Goal: Task Accomplishment & Management: Manage account settings

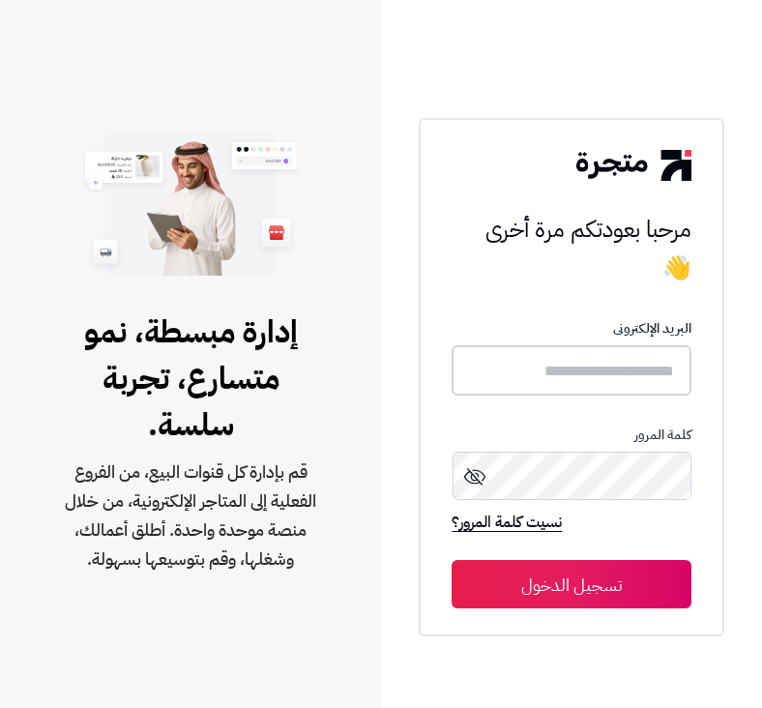
click at [546, 367] on input "text" at bounding box center [571, 370] width 239 height 51
type input "******"
click at [452, 560] on button "تسجيل الدخول" at bounding box center [571, 584] width 239 height 48
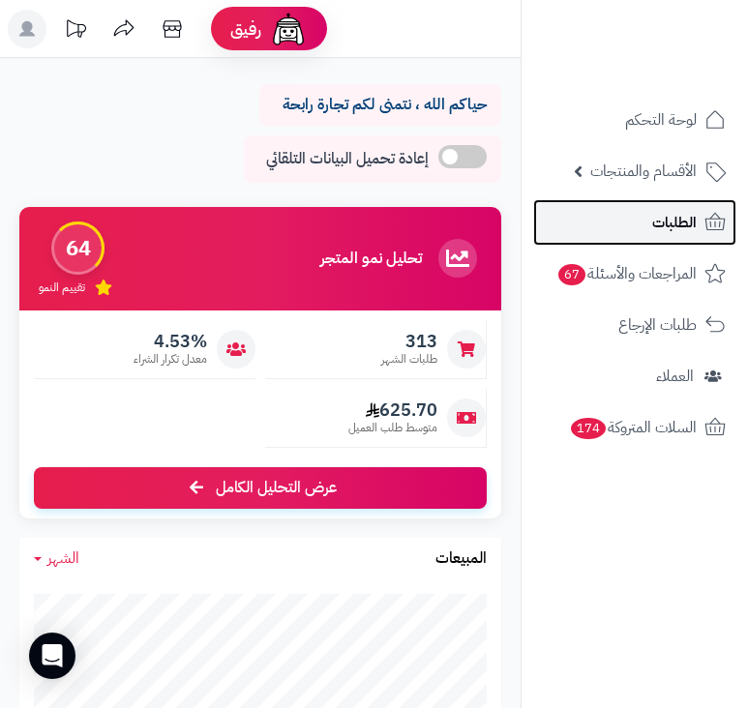
click at [656, 218] on span "الطلبات" at bounding box center [674, 222] width 44 height 27
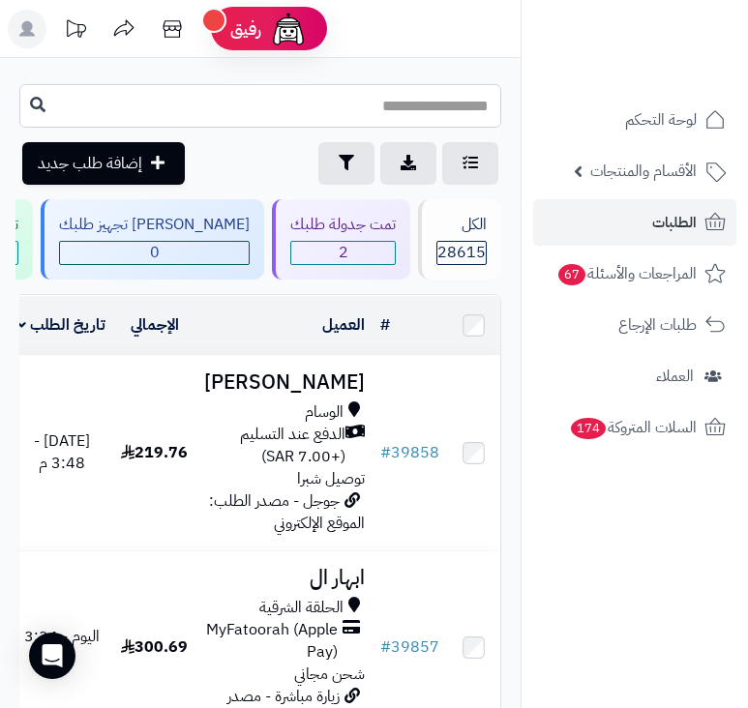
click at [422, 120] on input "text" at bounding box center [260, 106] width 482 height 44
type input "*****"
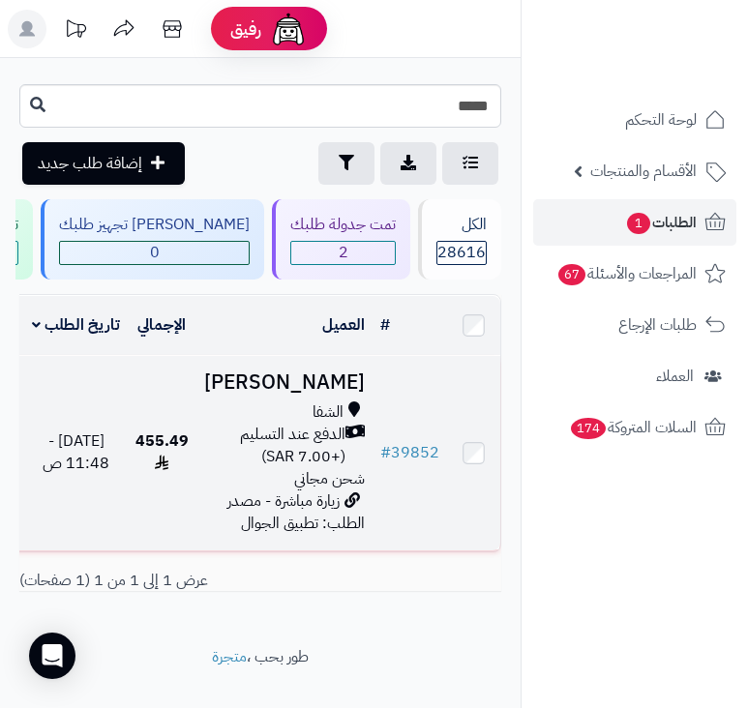
click at [335, 394] on h3 "[PERSON_NAME]" at bounding box center [284, 382] width 161 height 22
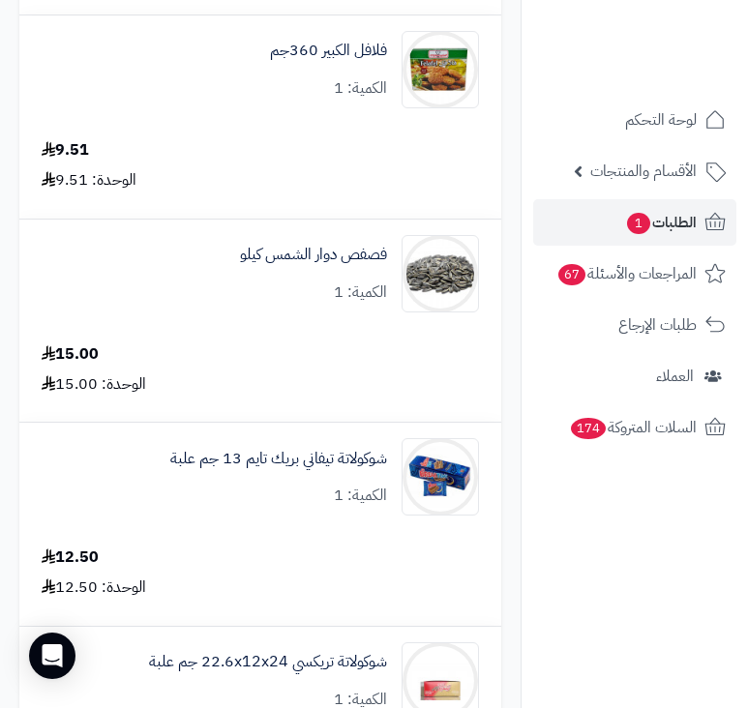
scroll to position [2612, 0]
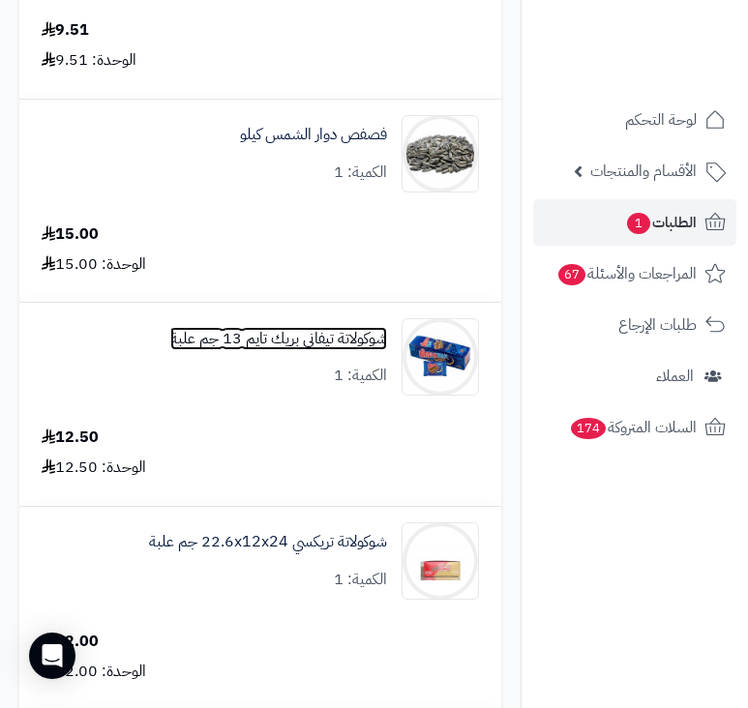
click at [331, 341] on link "شوكولاتة تيفاني بريك تايم 13 جم علبة" at bounding box center [278, 339] width 217 height 22
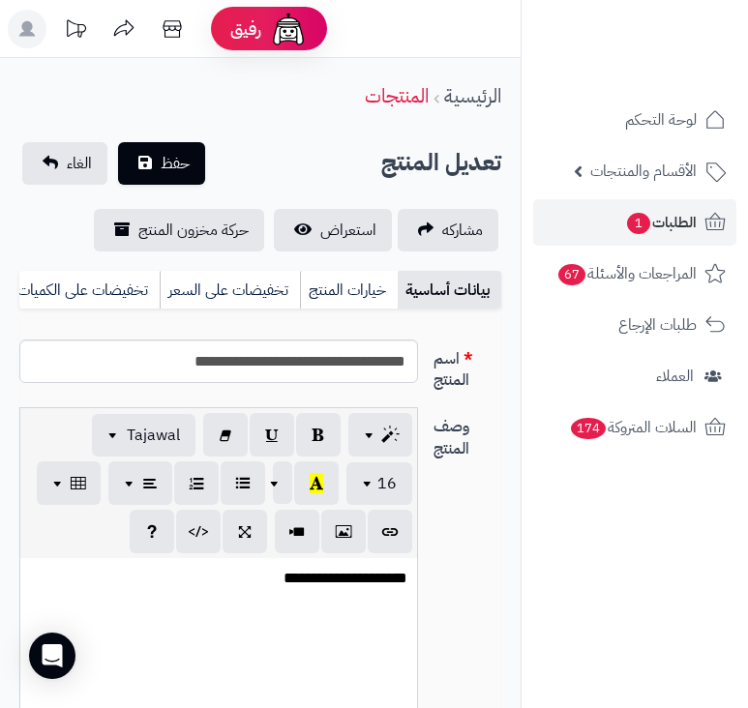
scroll to position [958, 0]
click at [307, 370] on input "**********" at bounding box center [218, 362] width 399 height 44
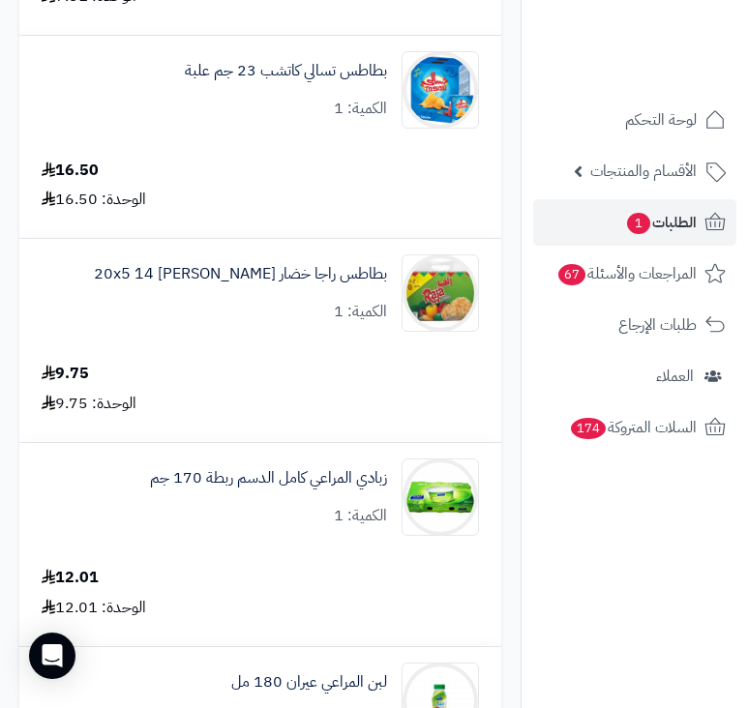
scroll to position [1451, 0]
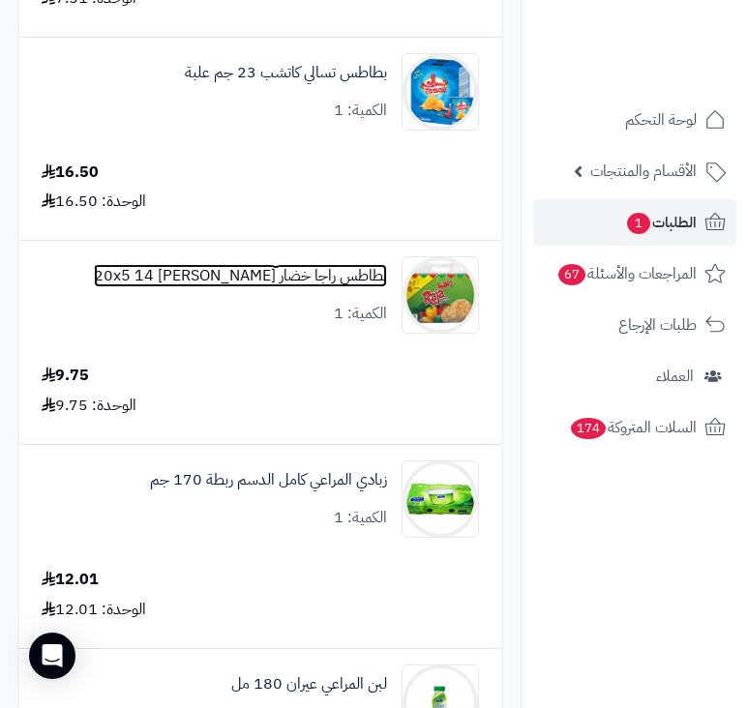
click at [334, 272] on link "بطاطس راجا خضار 20x5 14 جم كيس" at bounding box center [240, 276] width 293 height 22
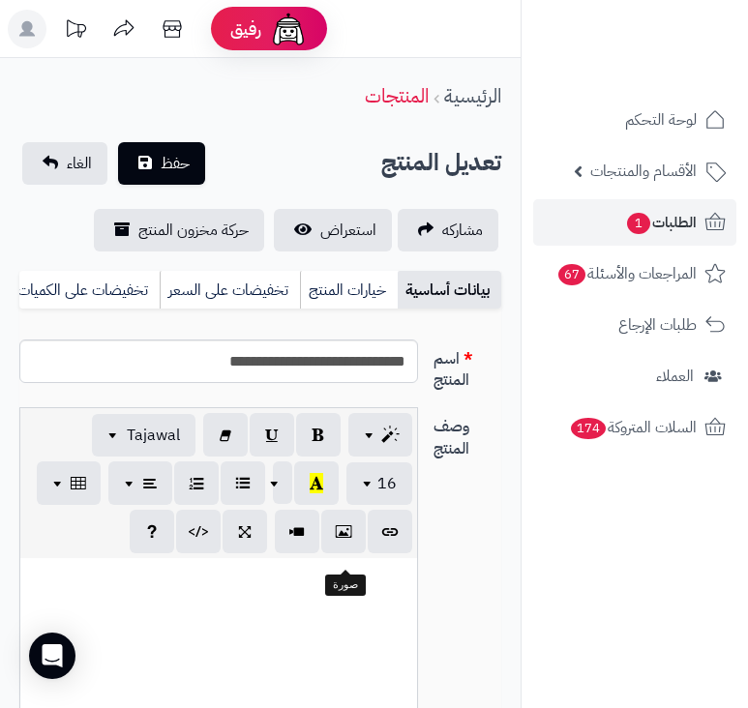
scroll to position [958, 0]
click at [331, 381] on input "**********" at bounding box center [218, 362] width 399 height 44
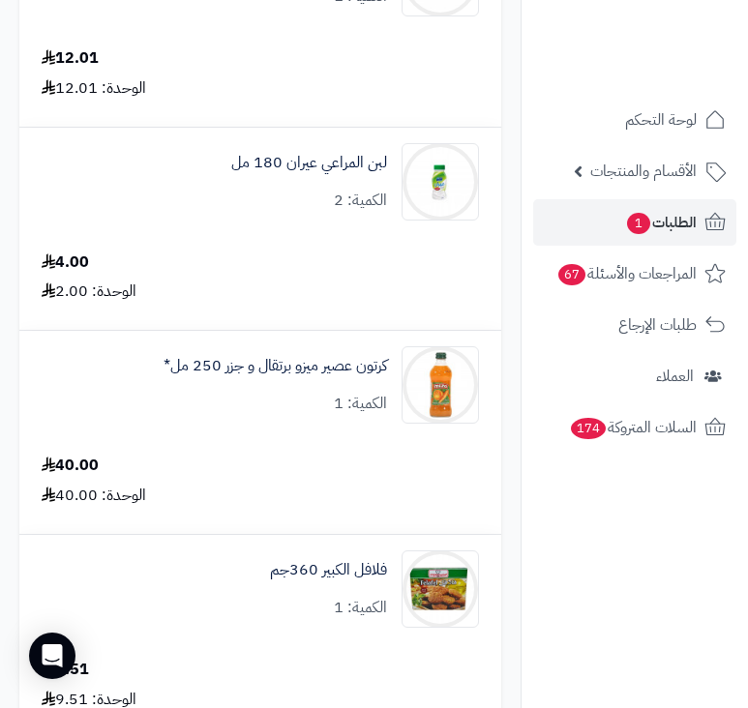
scroll to position [2032, 0]
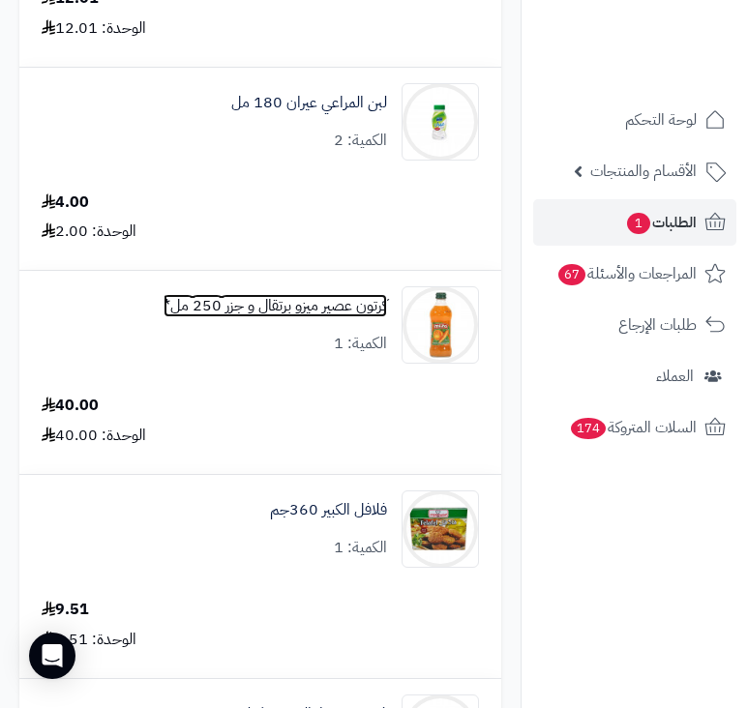
click at [292, 306] on link "كرتون عصير ميزو برتقال و جزر 250 مل*" at bounding box center [274, 306] width 223 height 22
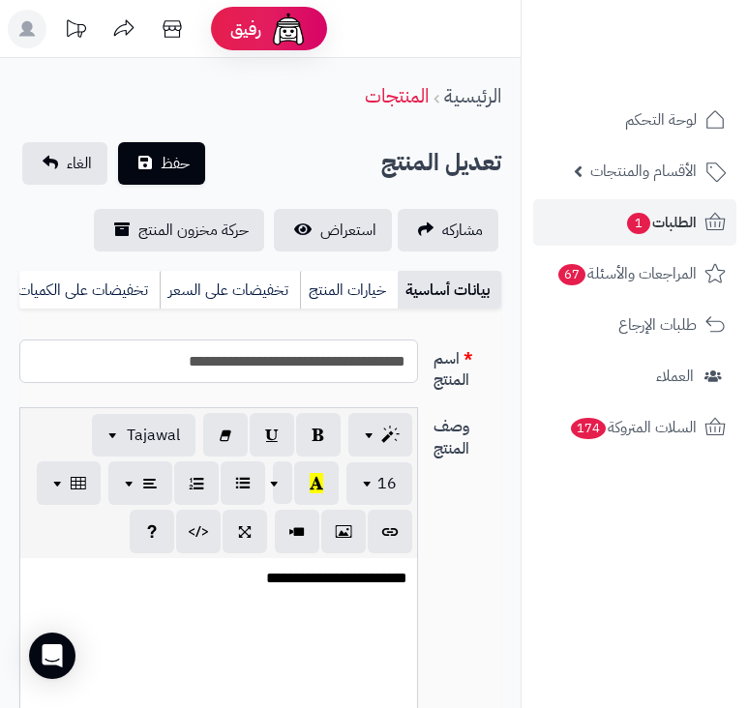
click at [261, 382] on input "**********" at bounding box center [218, 362] width 399 height 44
click at [262, 381] on input "**********" at bounding box center [218, 362] width 399 height 44
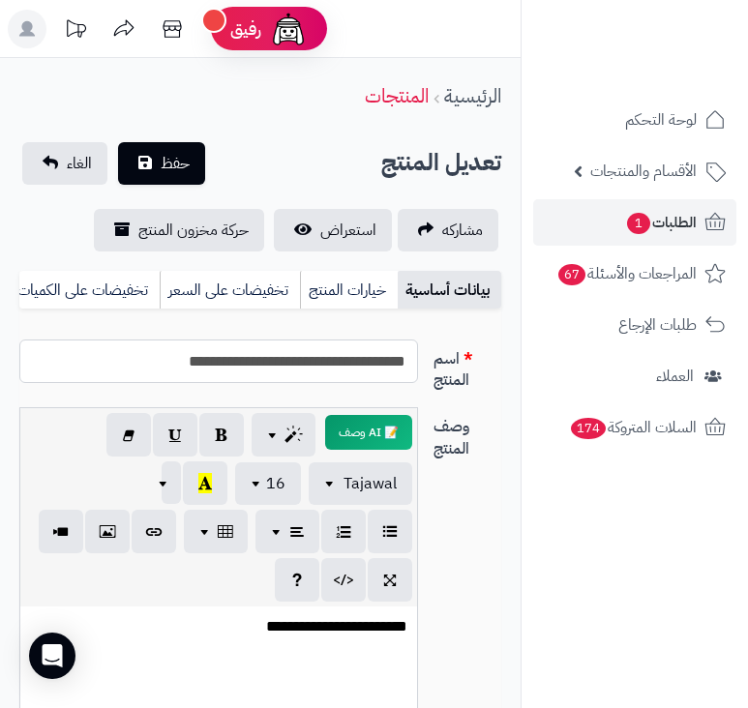
drag, startPoint x: 293, startPoint y: 369, endPoint x: 205, endPoint y: 376, distance: 88.3
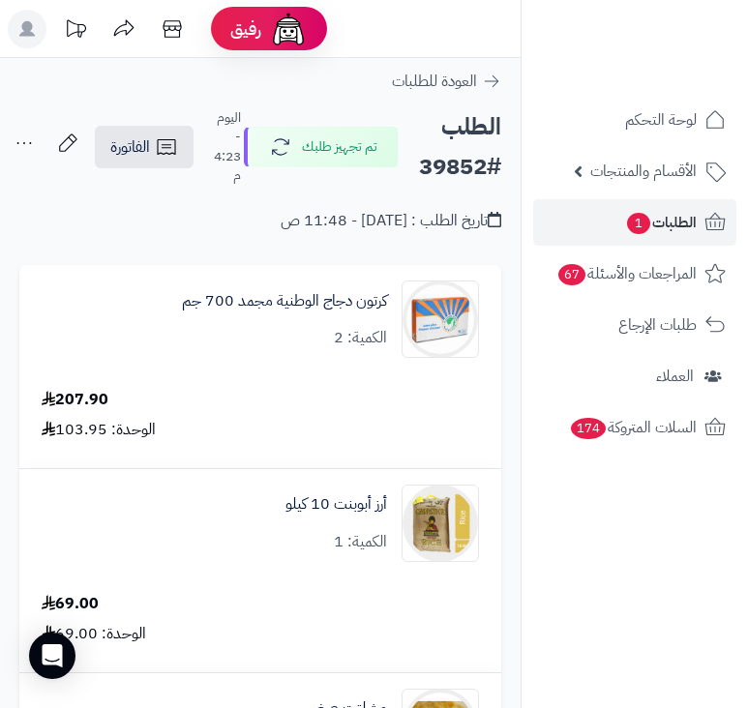
scroll to position [2033, 0]
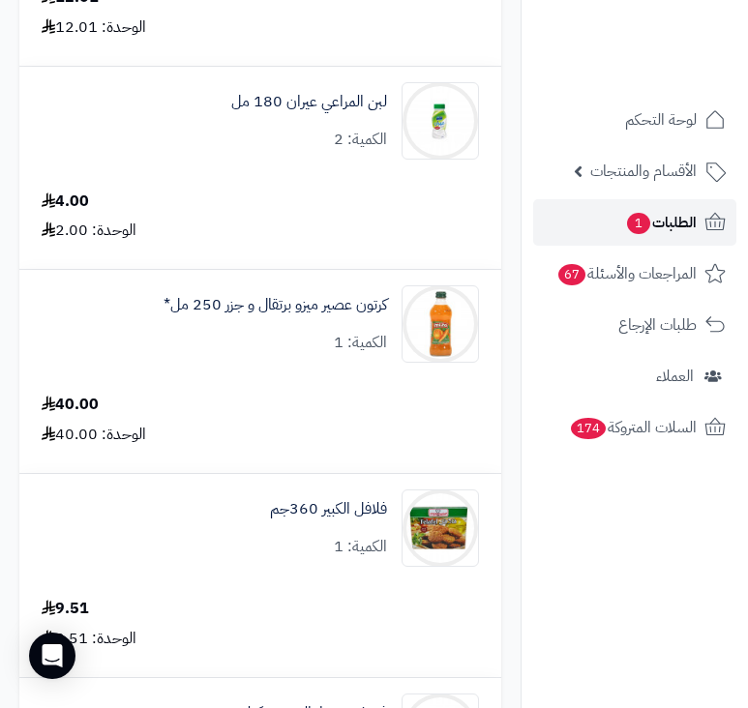
click at [682, 224] on span "الطلبات 1" at bounding box center [661, 222] width 72 height 27
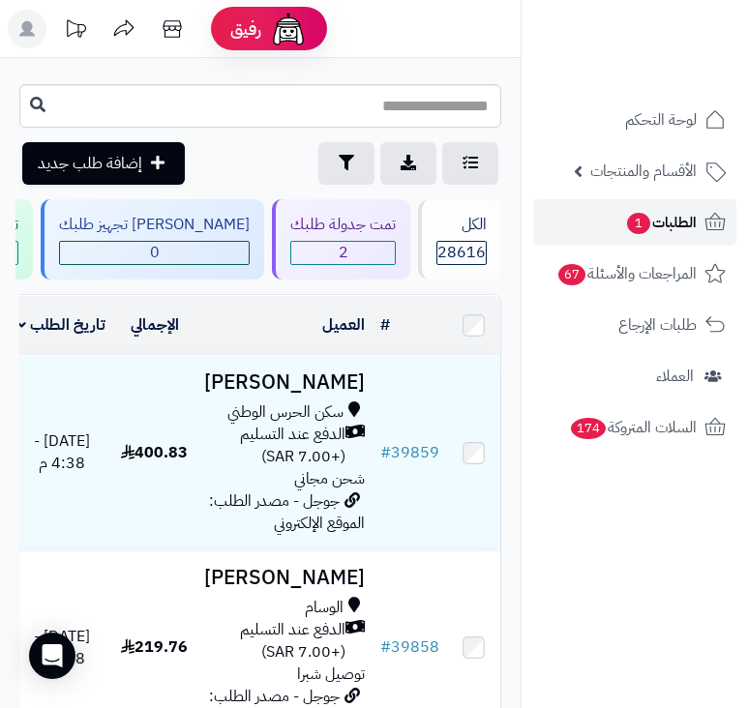
click at [655, 226] on span "الطلبات 1" at bounding box center [661, 222] width 72 height 27
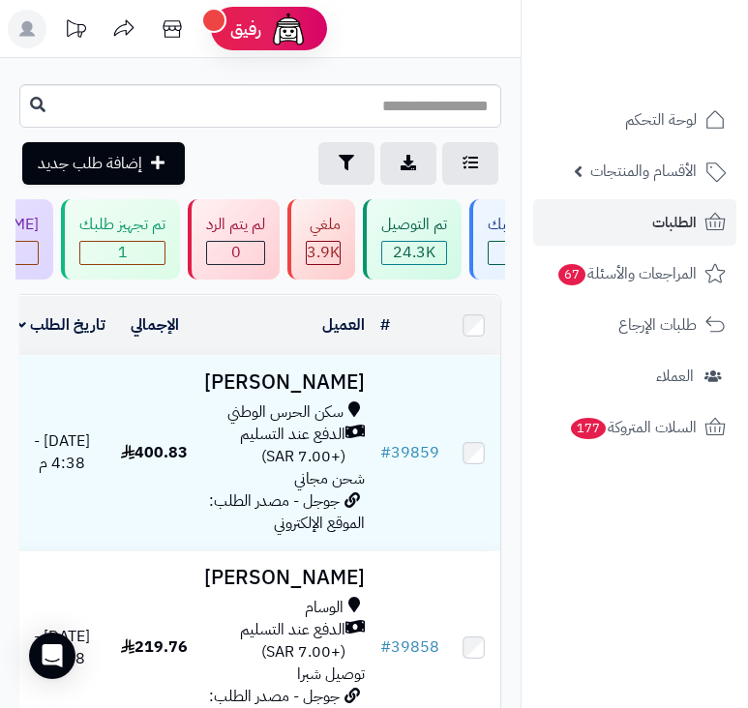
click at [37, 34] on rect at bounding box center [27, 29] width 39 height 39
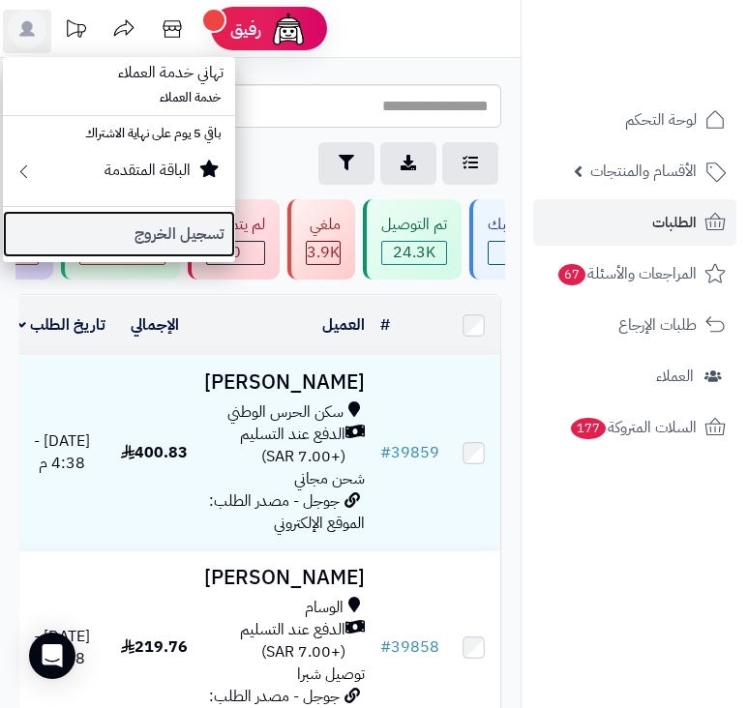
click at [175, 230] on link "تسجيل الخروج" at bounding box center [119, 234] width 232 height 46
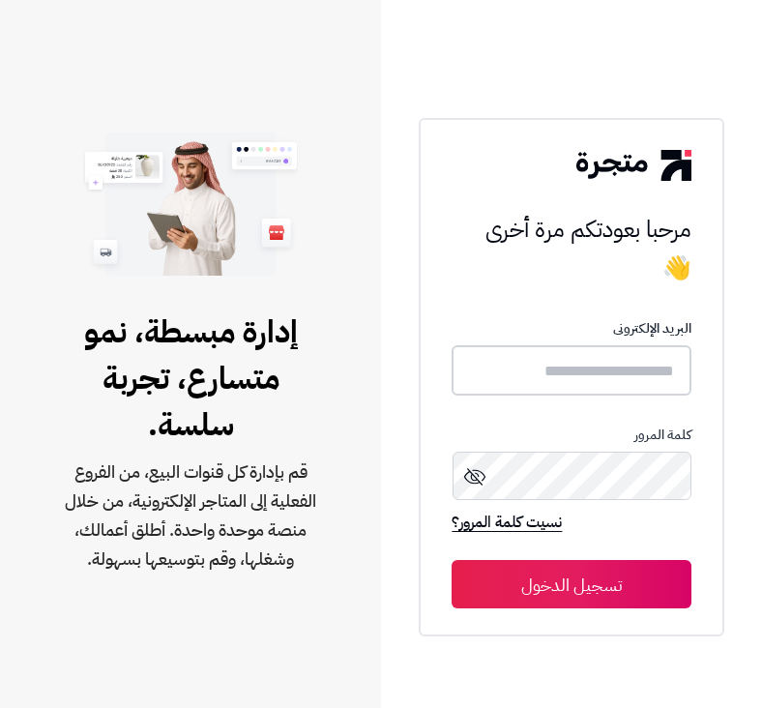
click at [561, 376] on input "text" at bounding box center [571, 370] width 239 height 51
type input "*"
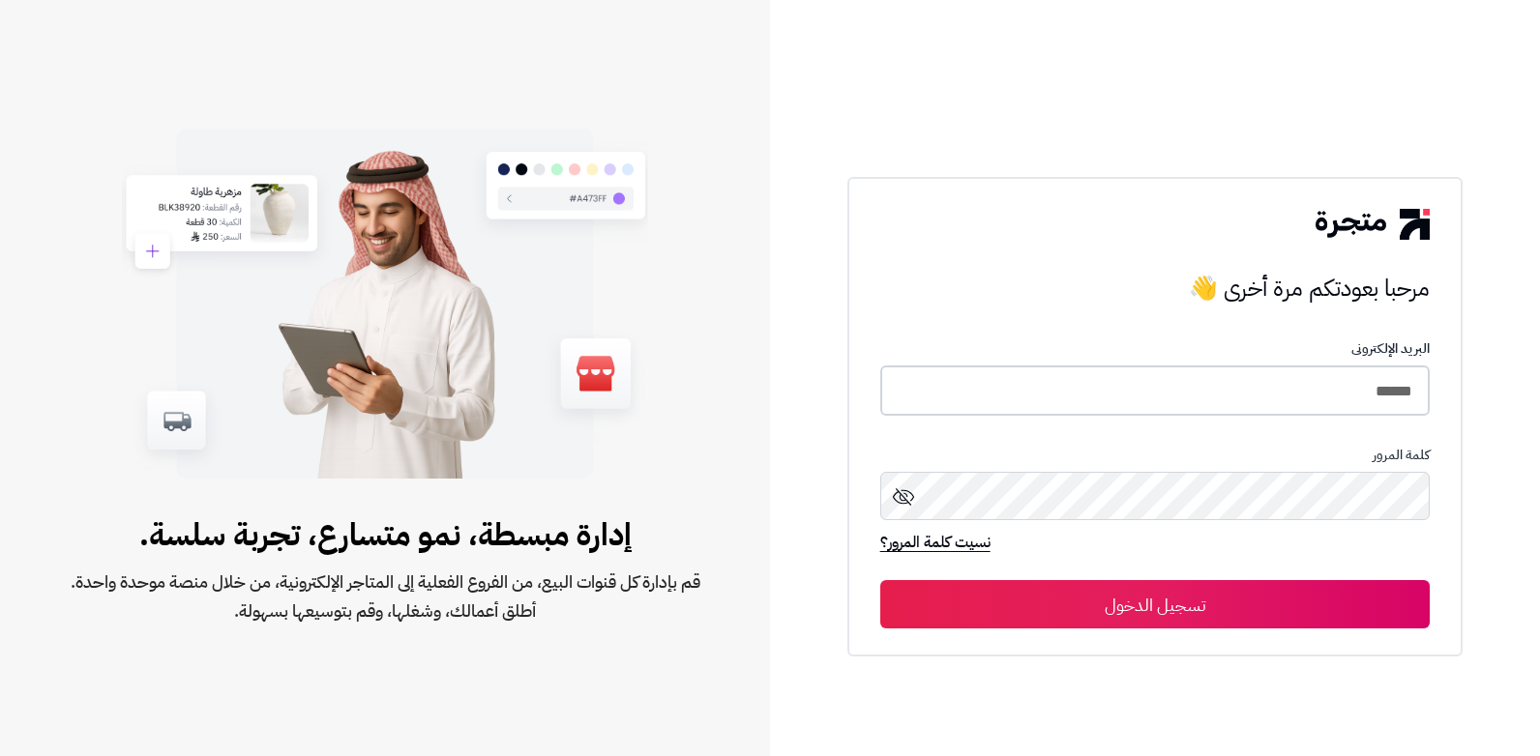
type input "******"
click at [761, 580] on button "تسجيل الدخول" at bounding box center [1155, 604] width 550 height 48
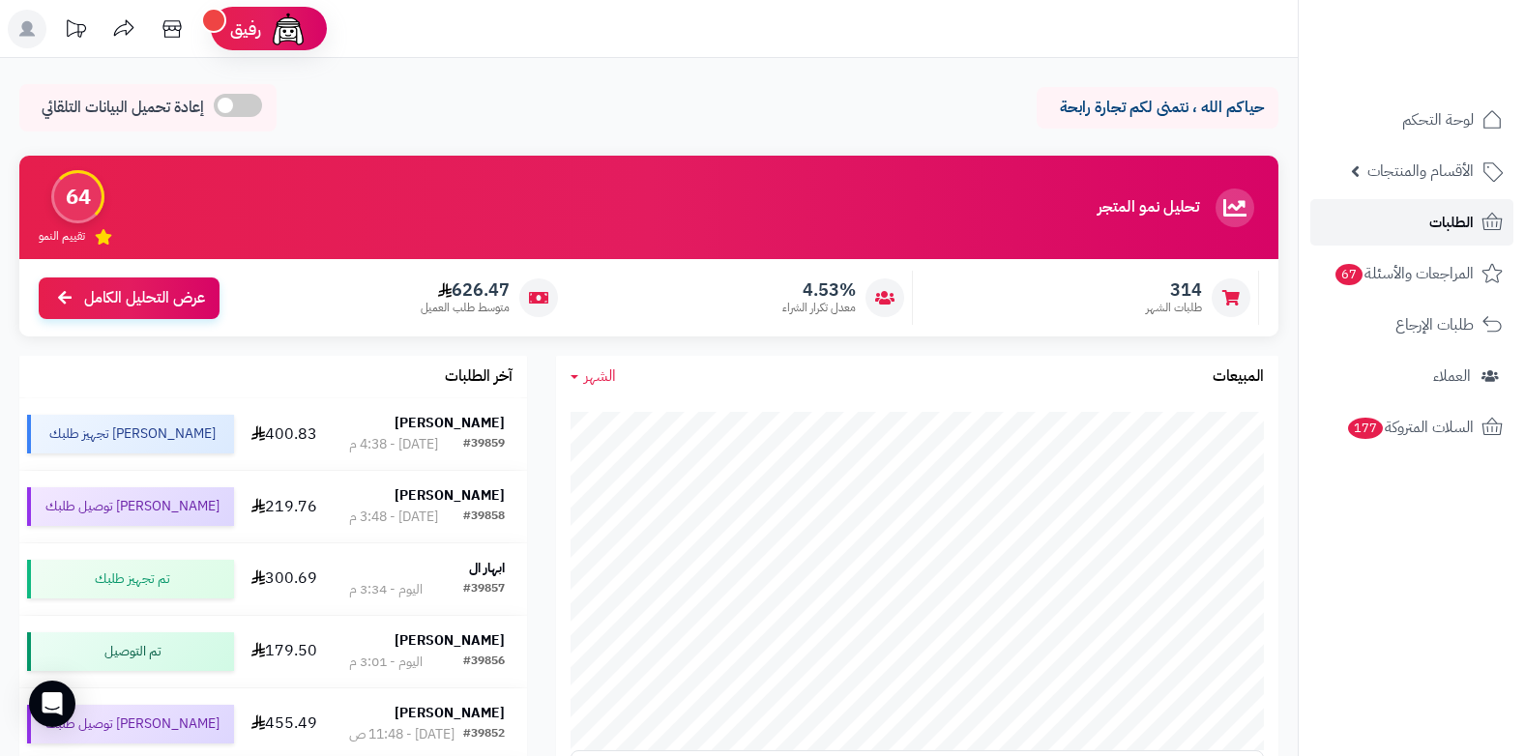
click at [1445, 218] on span "الطلبات" at bounding box center [1452, 222] width 44 height 27
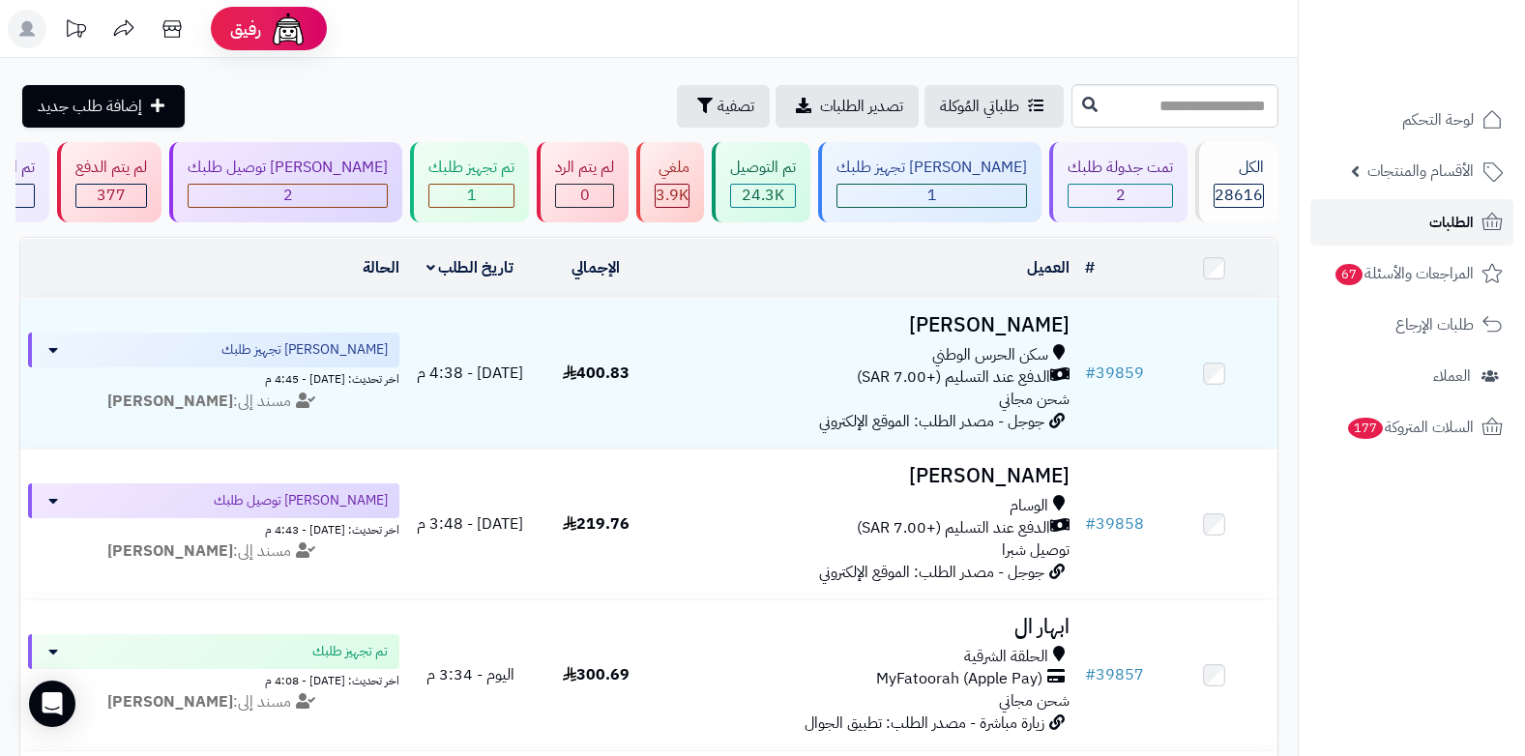
click at [1395, 215] on link "الطلبات" at bounding box center [1412, 222] width 203 height 46
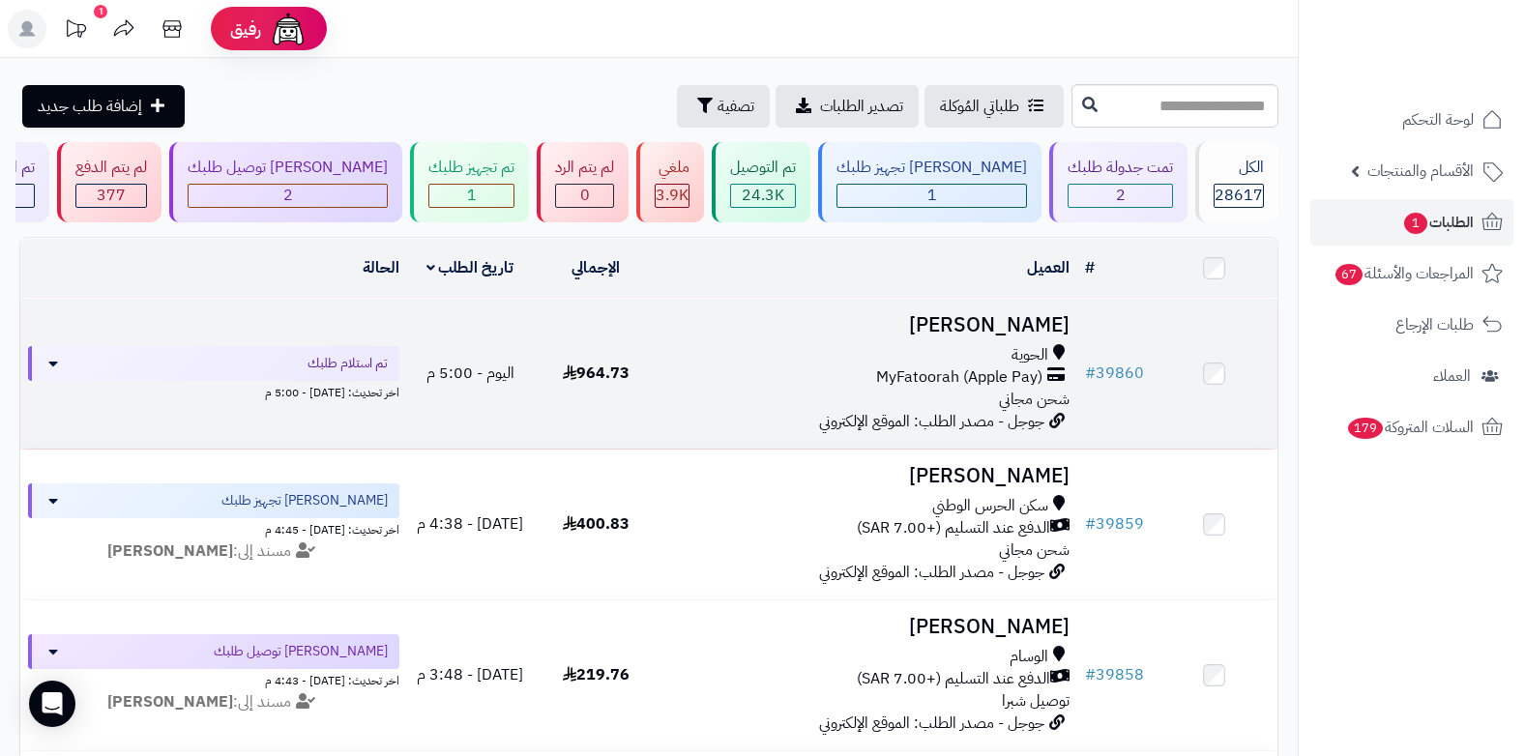
click at [1000, 410] on span "جوجل - مصدر الطلب: الموقع الإلكتروني" at bounding box center [931, 421] width 225 height 23
click at [1017, 378] on span "MyFatoorah (Apple Pay)" at bounding box center [959, 378] width 166 height 22
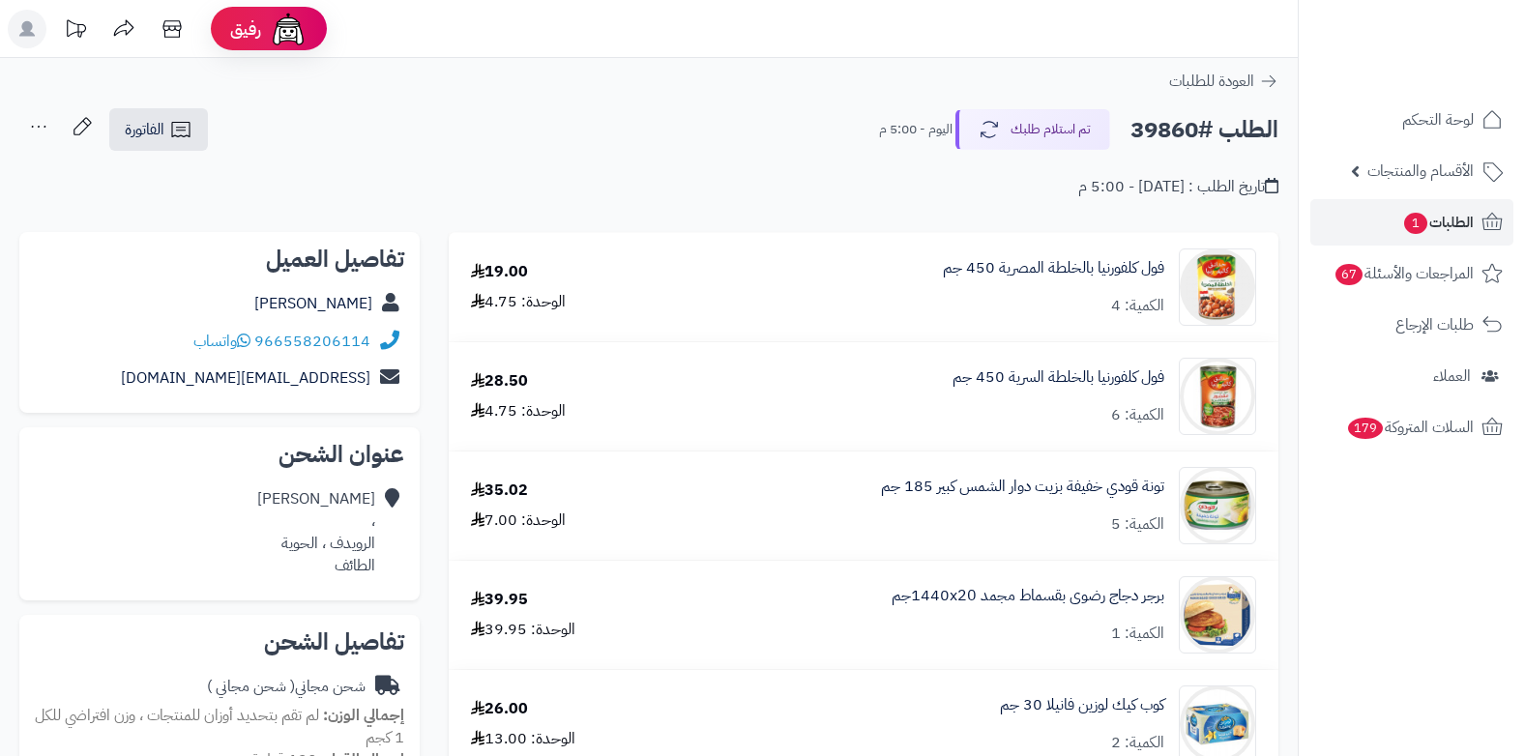
click at [1049, 127] on button "تم استلام طلبك" at bounding box center [1033, 129] width 155 height 41
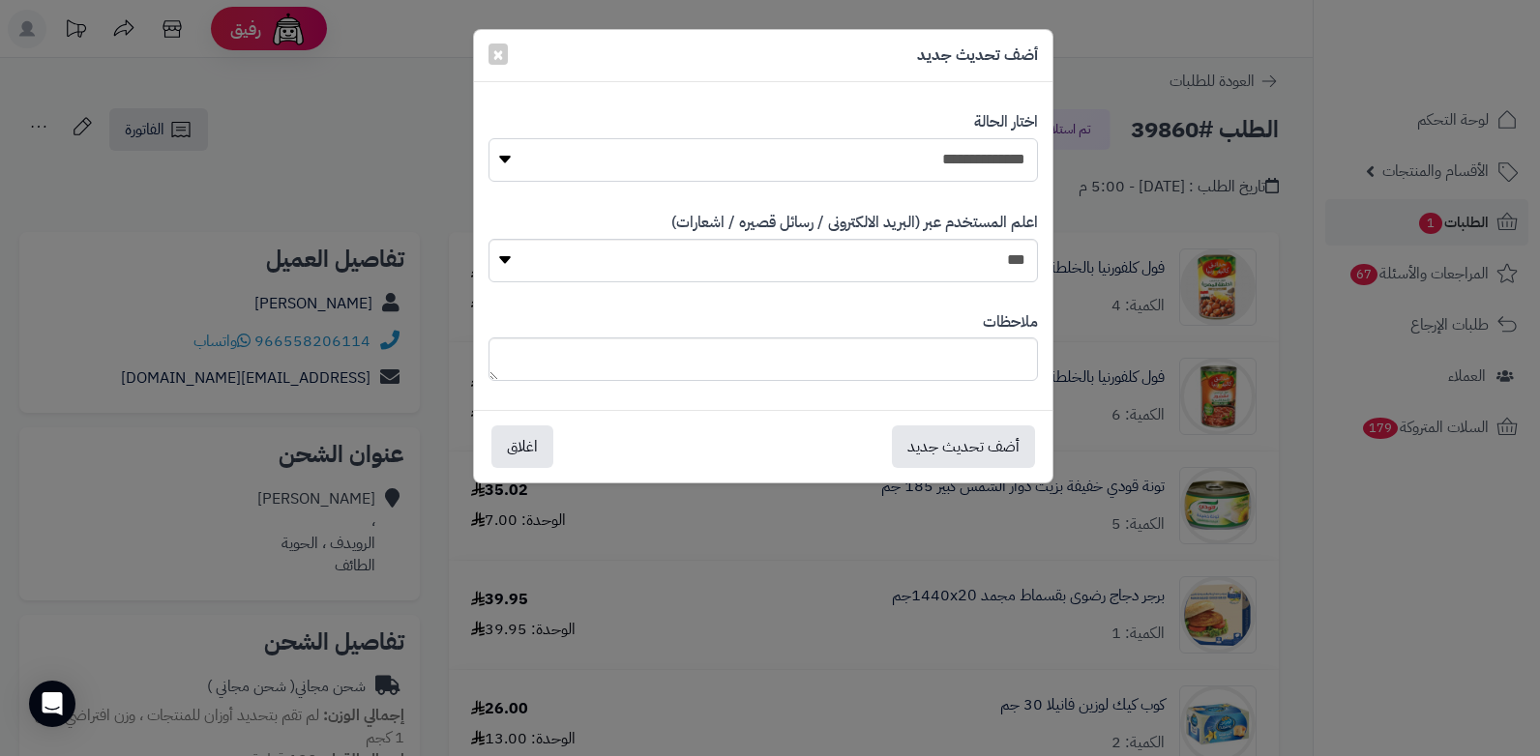
click at [1003, 151] on select "**********" at bounding box center [762, 160] width 549 height 44
select select "*"
click at [488, 138] on select "**********" at bounding box center [762, 160] width 549 height 44
click at [930, 368] on textarea at bounding box center [762, 360] width 549 height 44
type textarea "****"
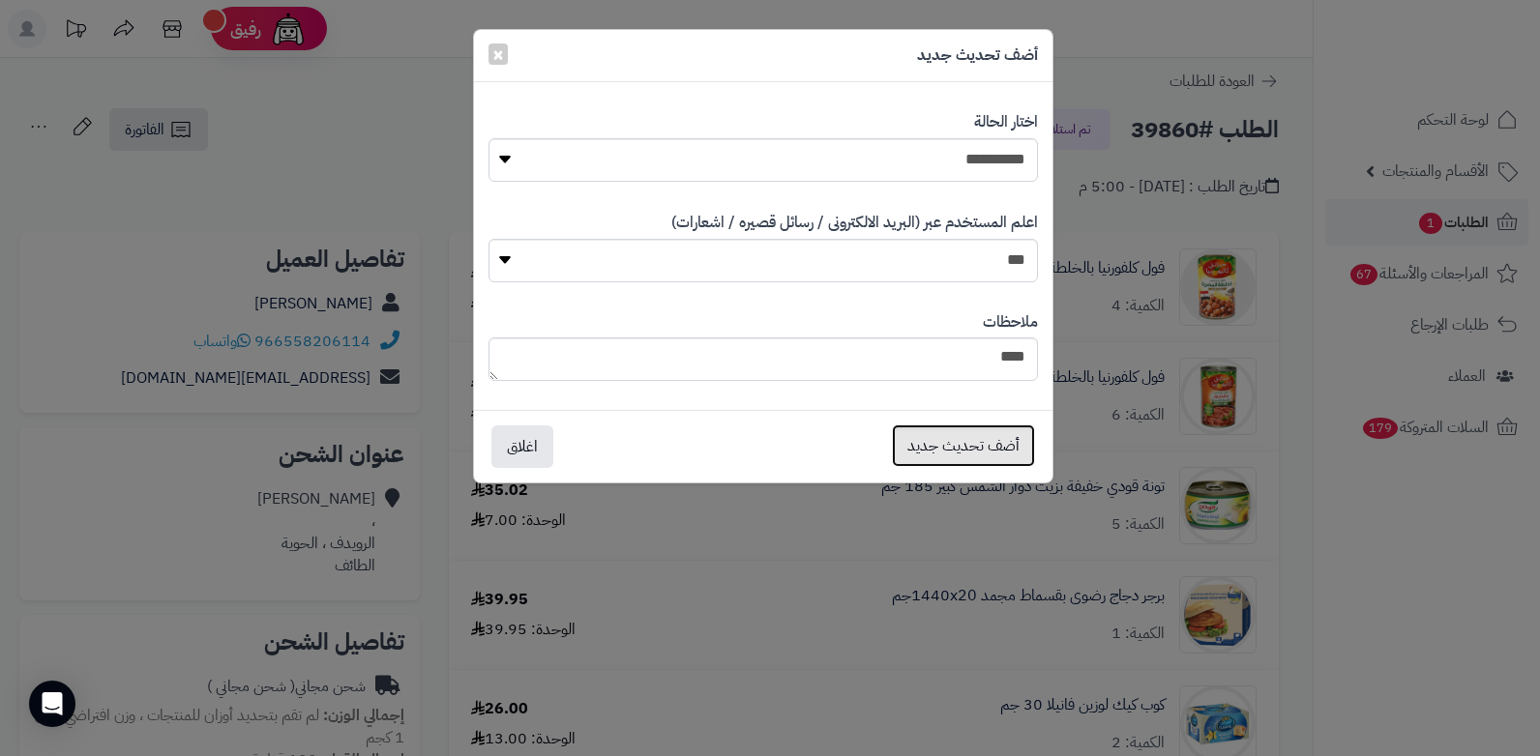
click at [921, 451] on button "أضف تحديث جديد" at bounding box center [963, 446] width 143 height 43
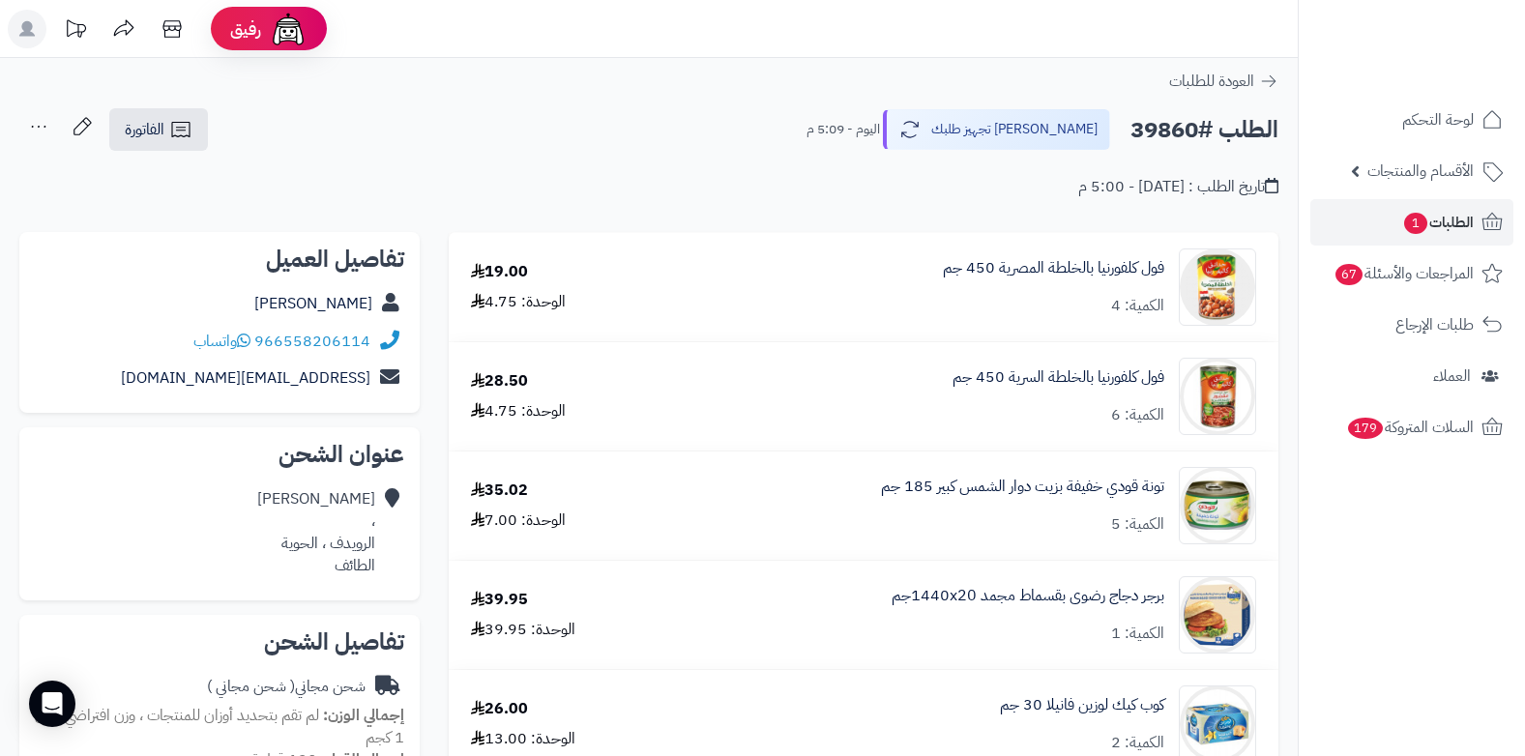
click at [42, 128] on icon at bounding box center [38, 126] width 39 height 39
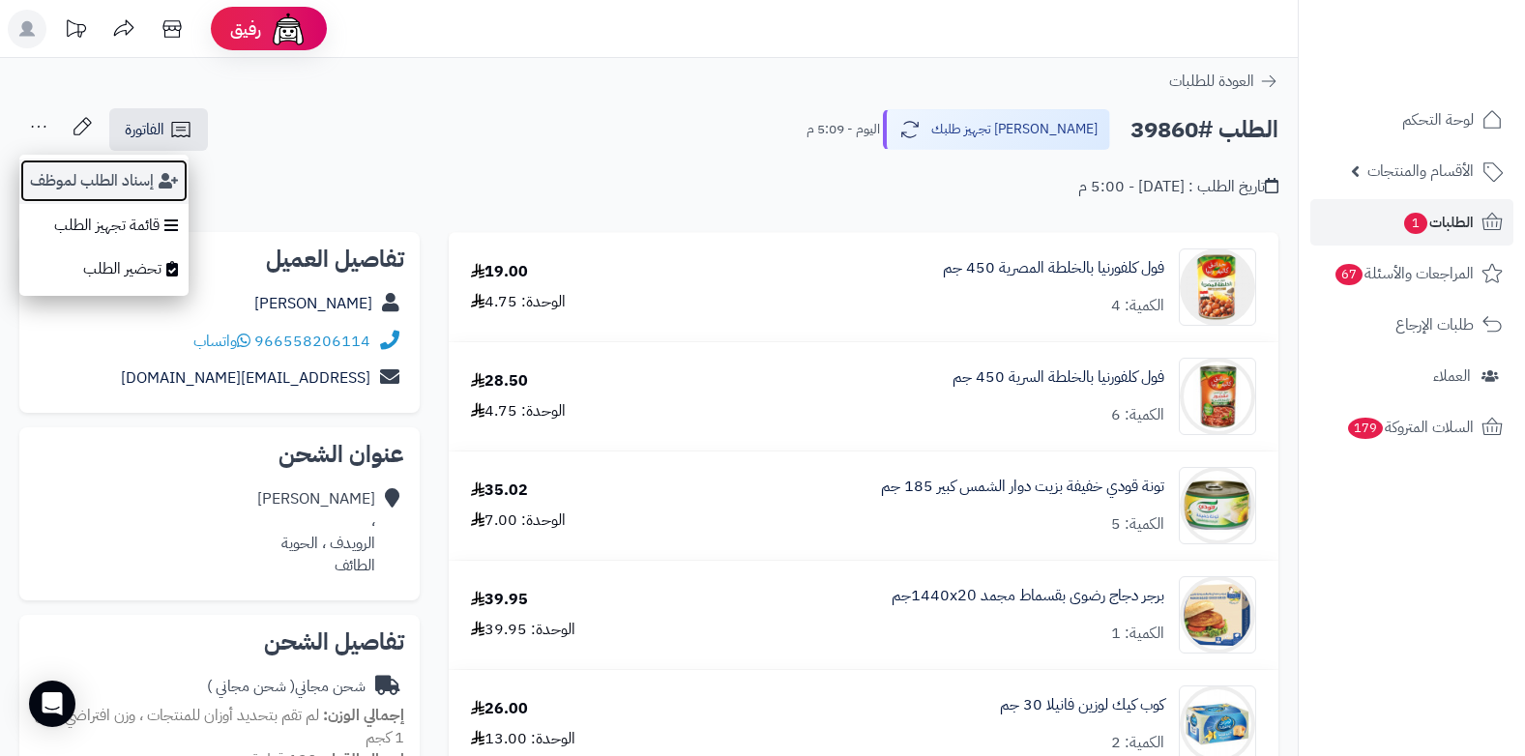
click at [65, 180] on button "إسناد الطلب لموظف" at bounding box center [103, 181] width 169 height 44
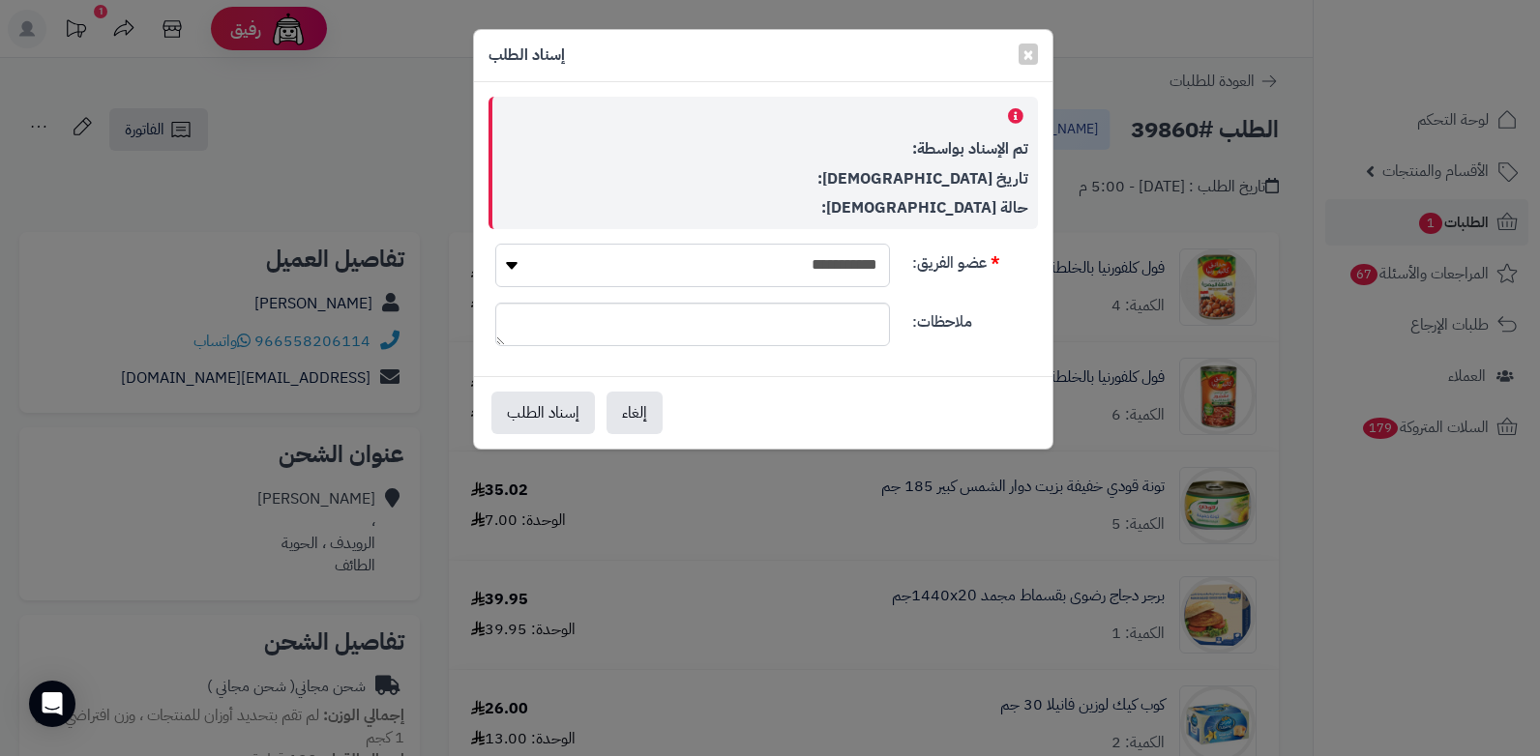
click at [813, 270] on select "**********" at bounding box center [692, 266] width 395 height 44
select select "**"
click at [495, 244] on select "**********" at bounding box center [692, 266] width 395 height 44
click at [565, 413] on button "إسناد الطلب" at bounding box center [542, 412] width 103 height 43
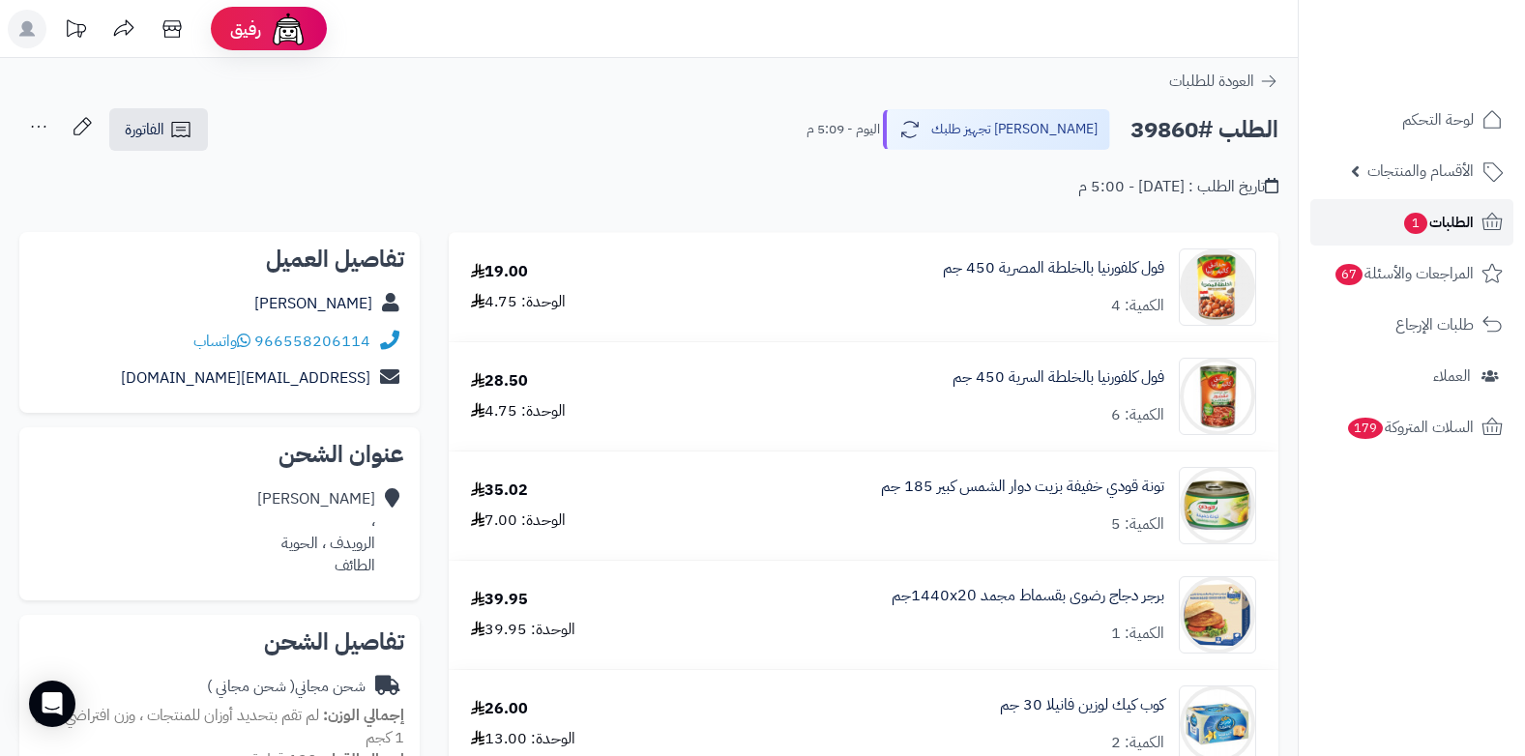
click at [1443, 234] on span "الطلبات 1" at bounding box center [1438, 222] width 72 height 27
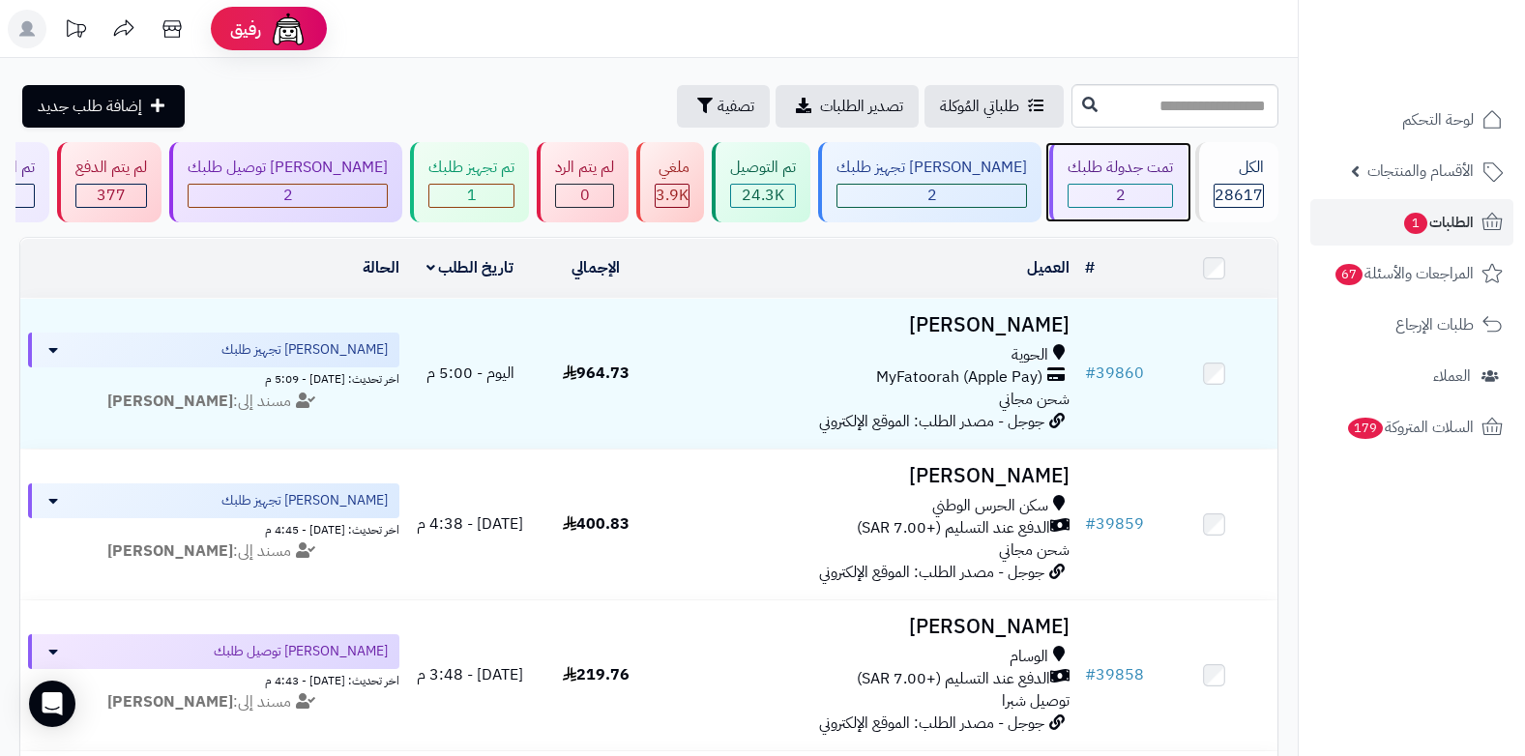
click at [1117, 199] on div "2" at bounding box center [1120, 196] width 103 height 22
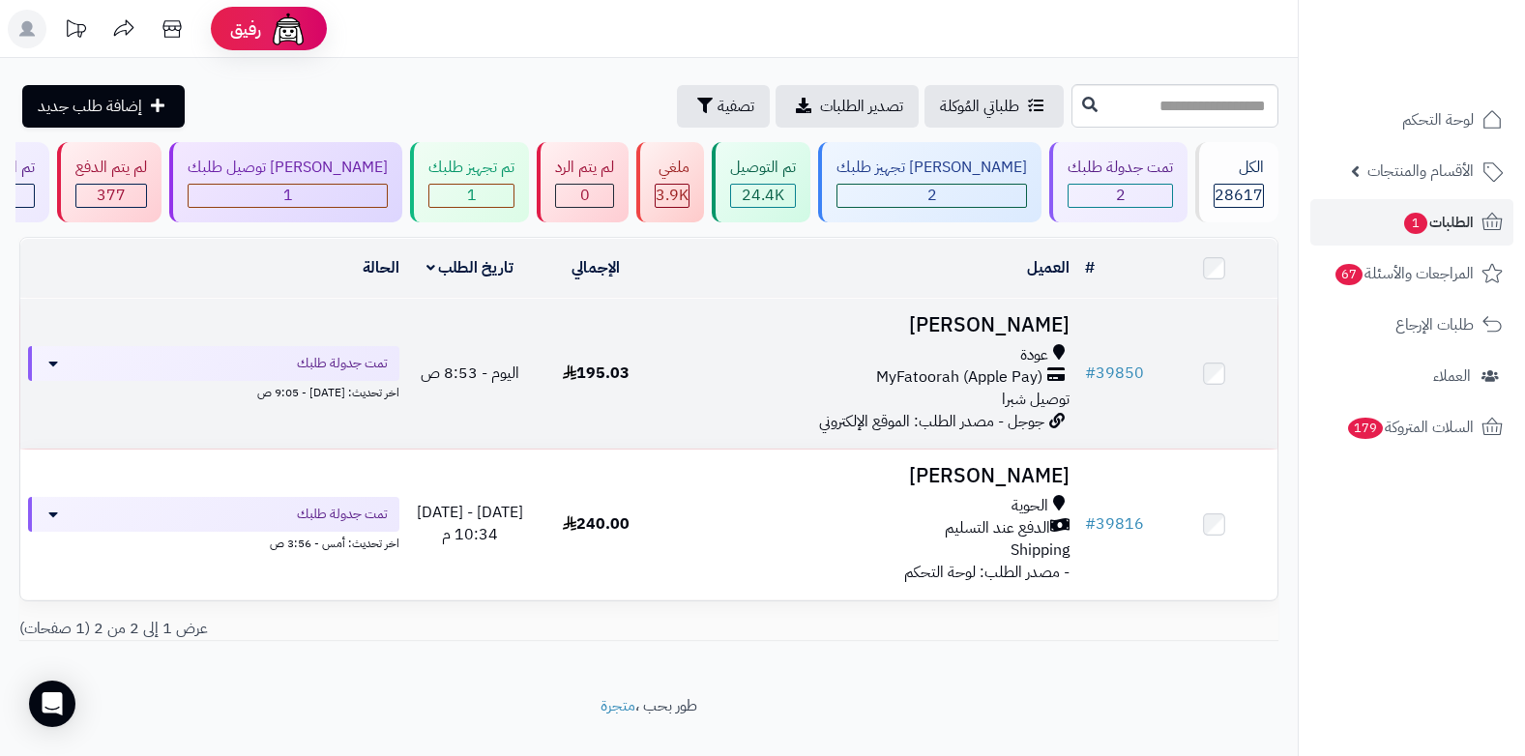
click at [998, 373] on span "MyFatoorah (Apple Pay)" at bounding box center [959, 378] width 166 height 22
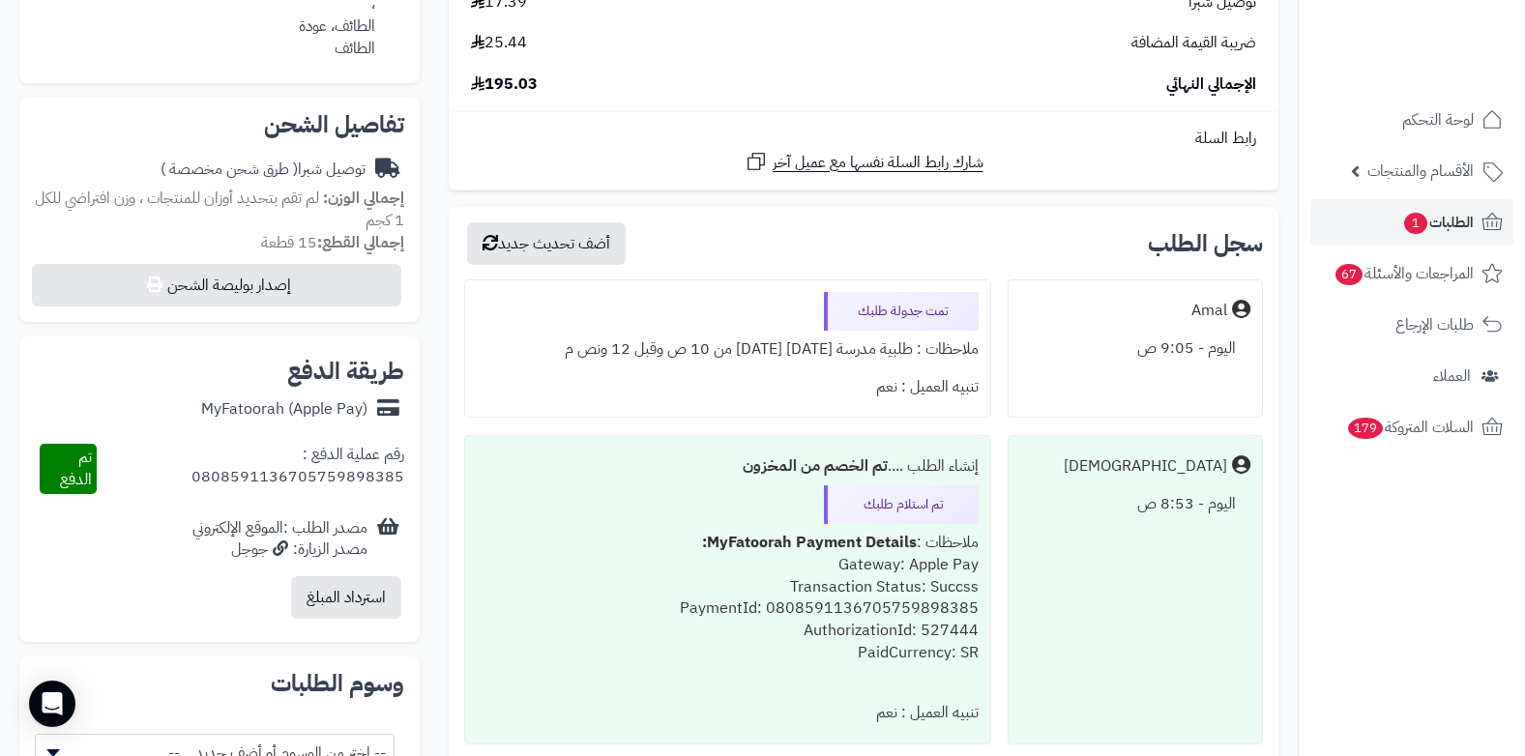
scroll to position [580, 0]
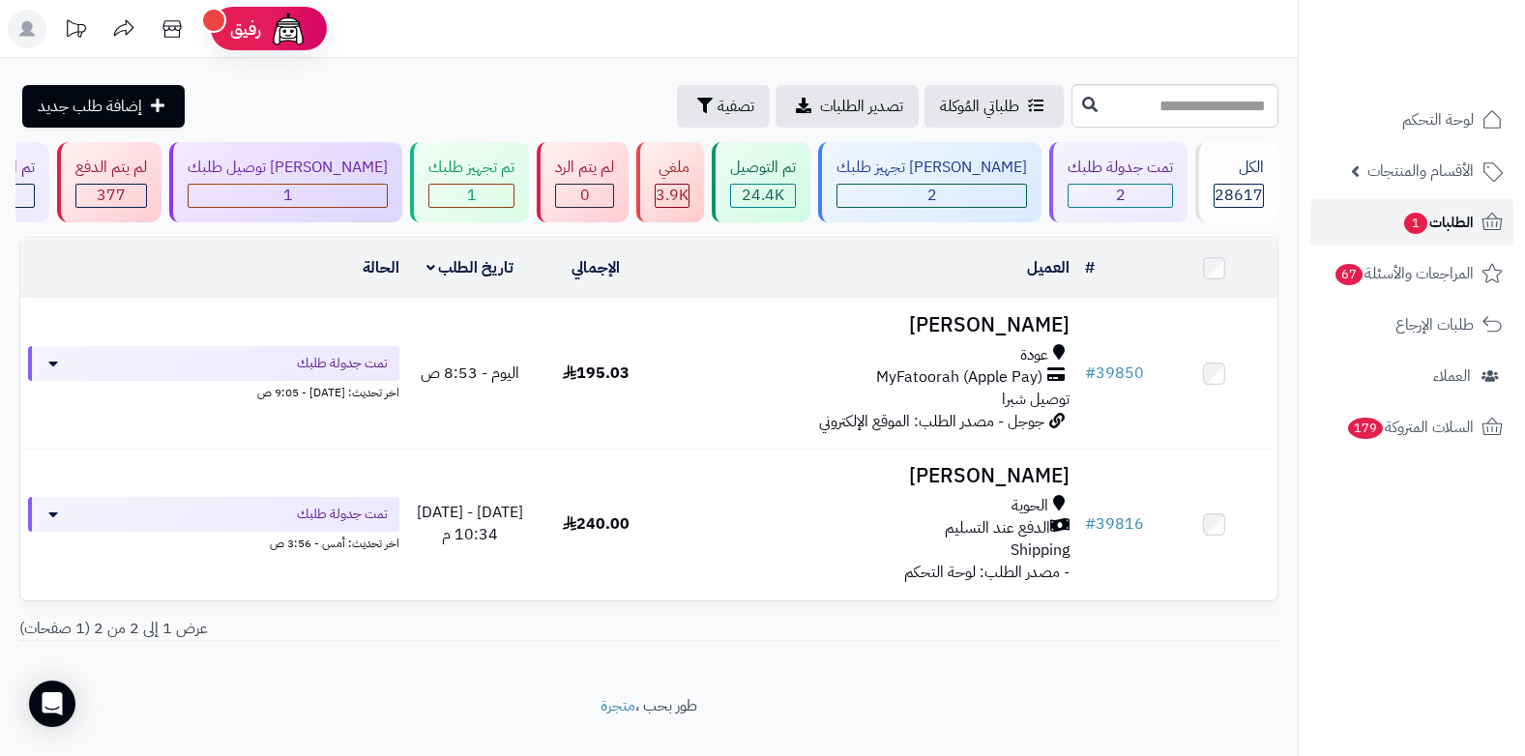
click at [1414, 221] on span "1" at bounding box center [1415, 223] width 23 height 21
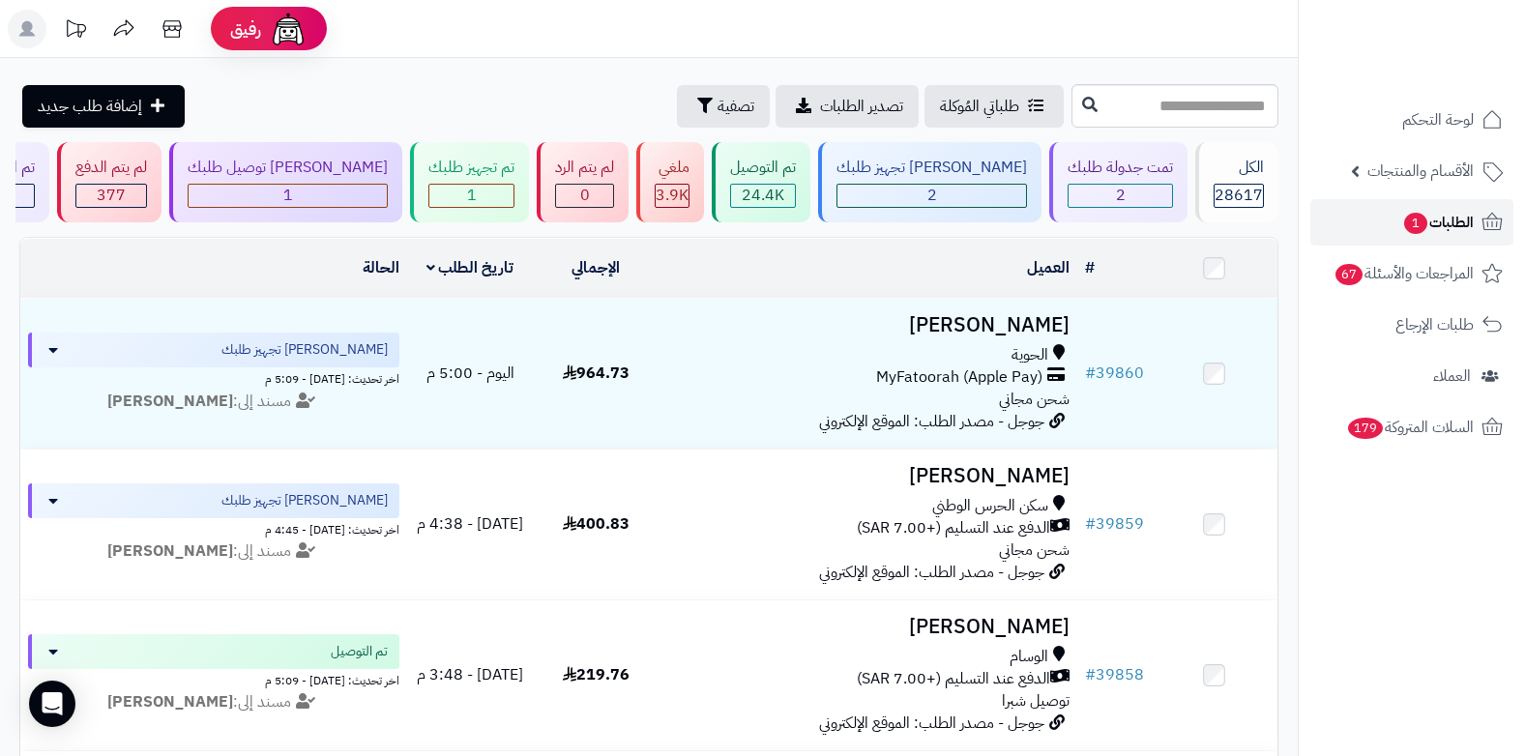
click at [1406, 225] on span "1" at bounding box center [1416, 223] width 24 height 21
click at [1375, 225] on link "الطلبات 1" at bounding box center [1412, 222] width 203 height 46
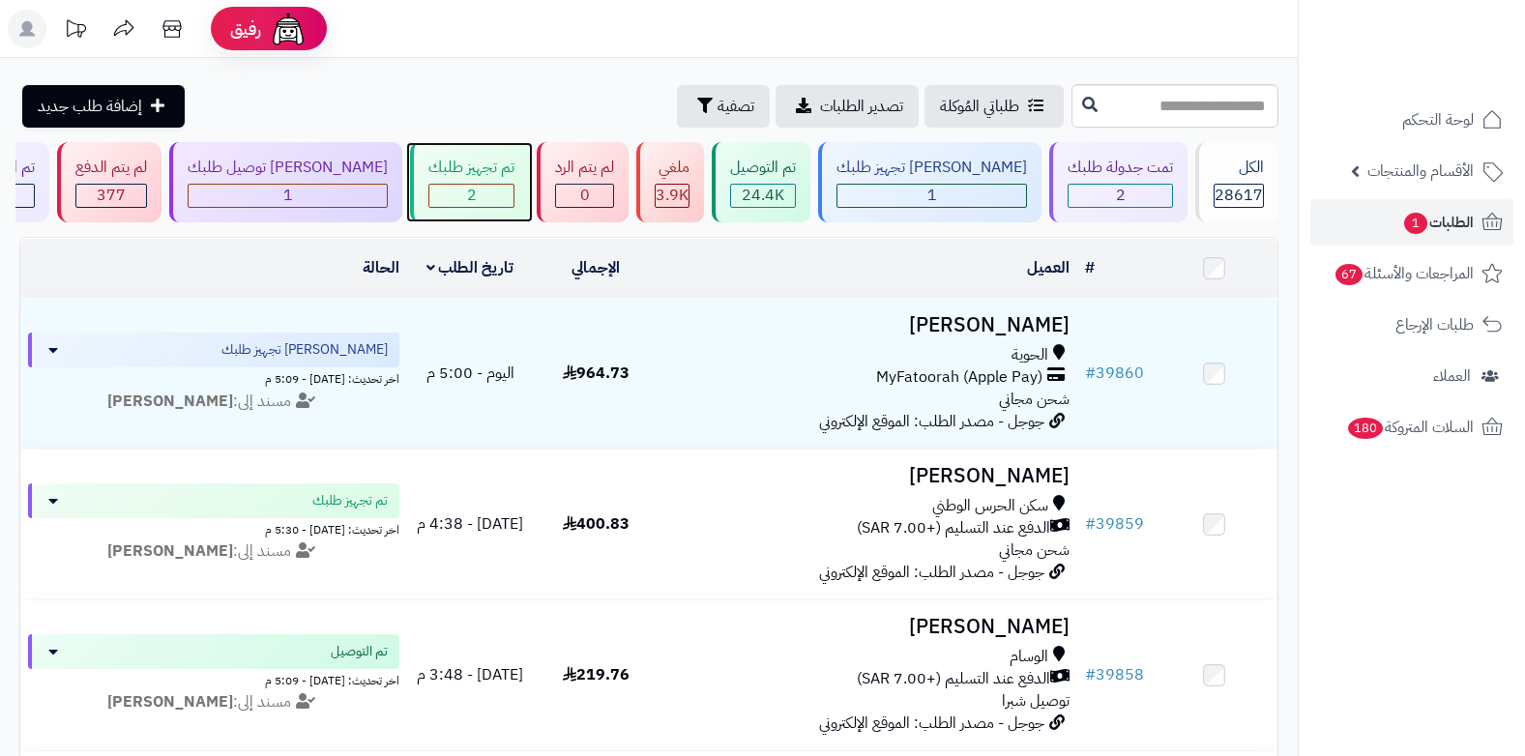
click at [502, 196] on div "2" at bounding box center [471, 196] width 84 height 22
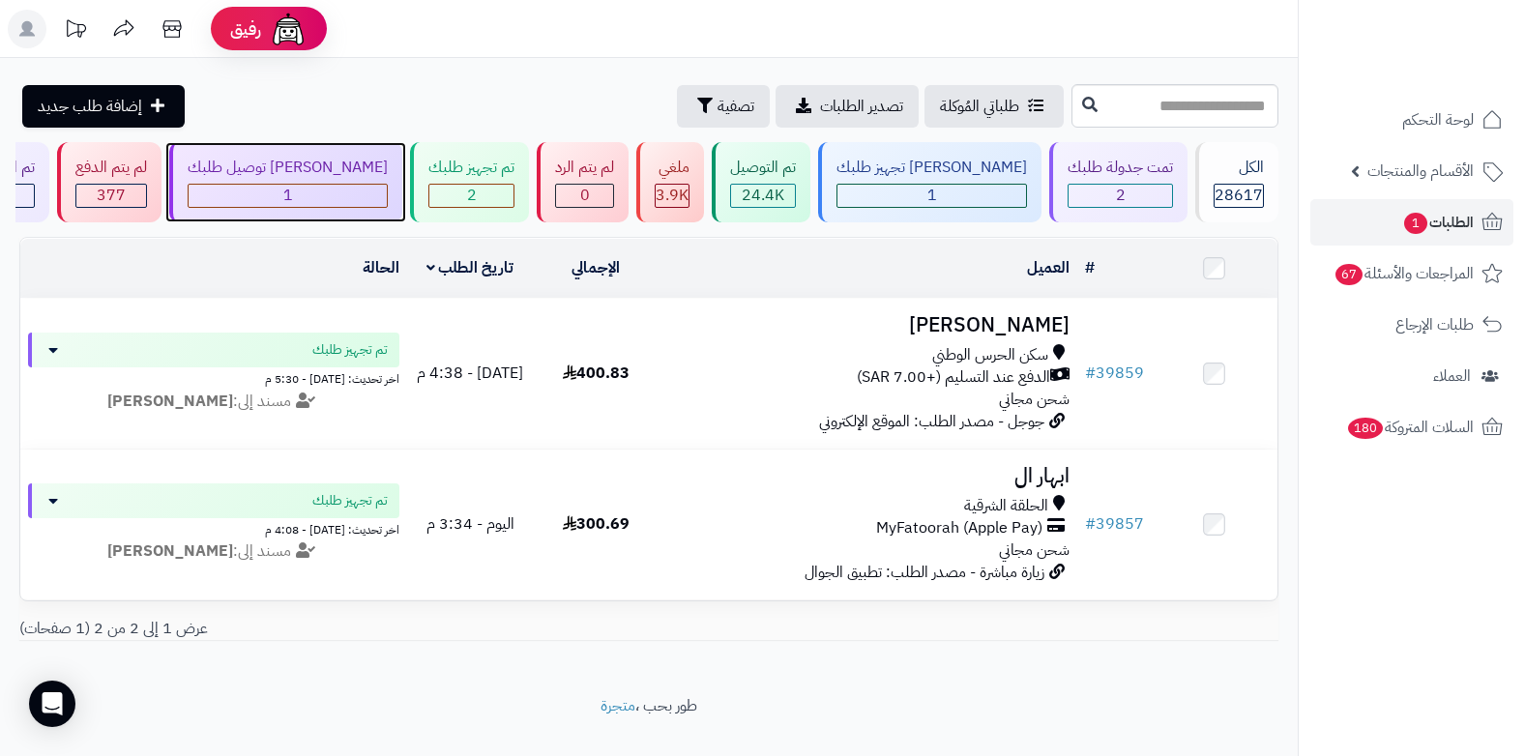
click at [293, 197] on span "1" at bounding box center [288, 195] width 10 height 23
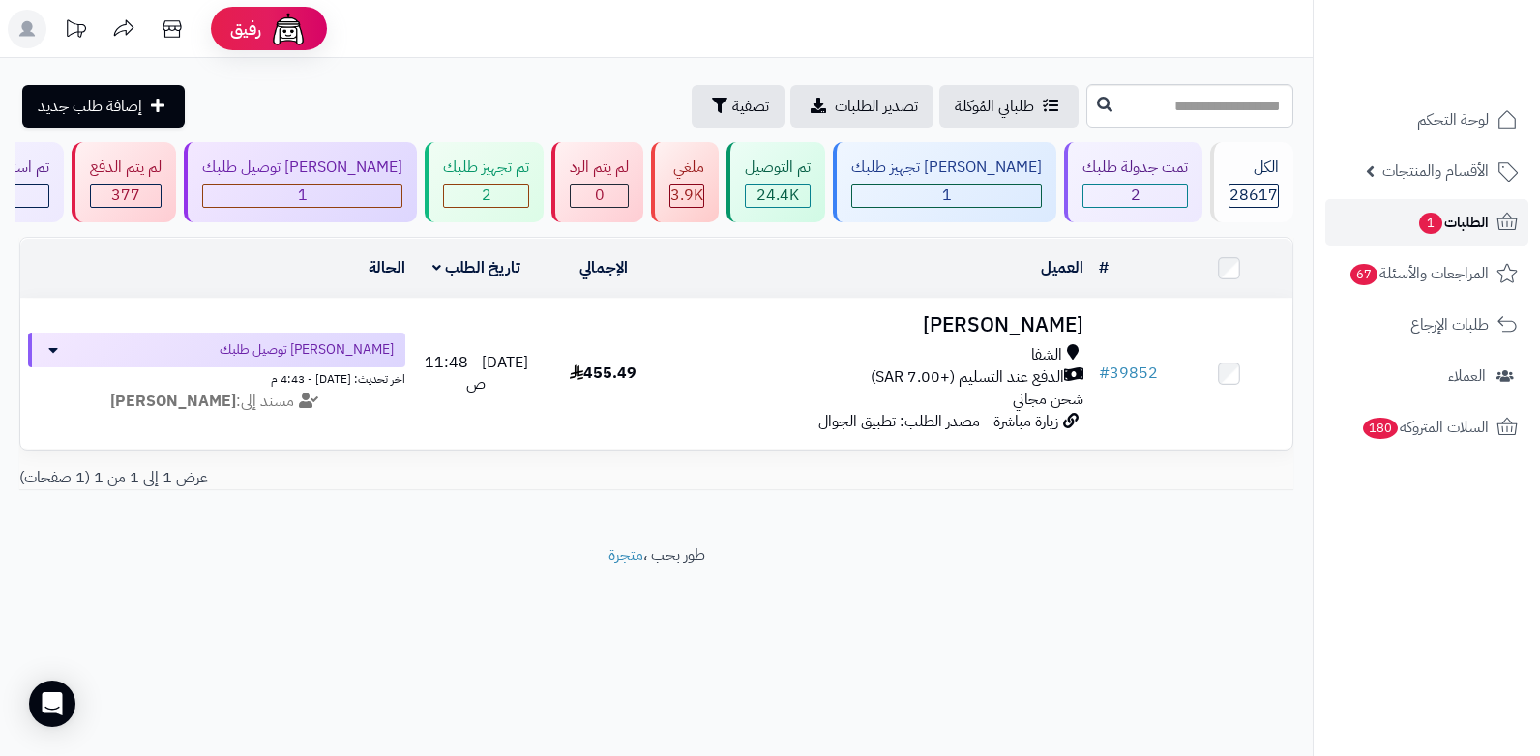
click at [1419, 223] on span "1" at bounding box center [1431, 224] width 24 height 22
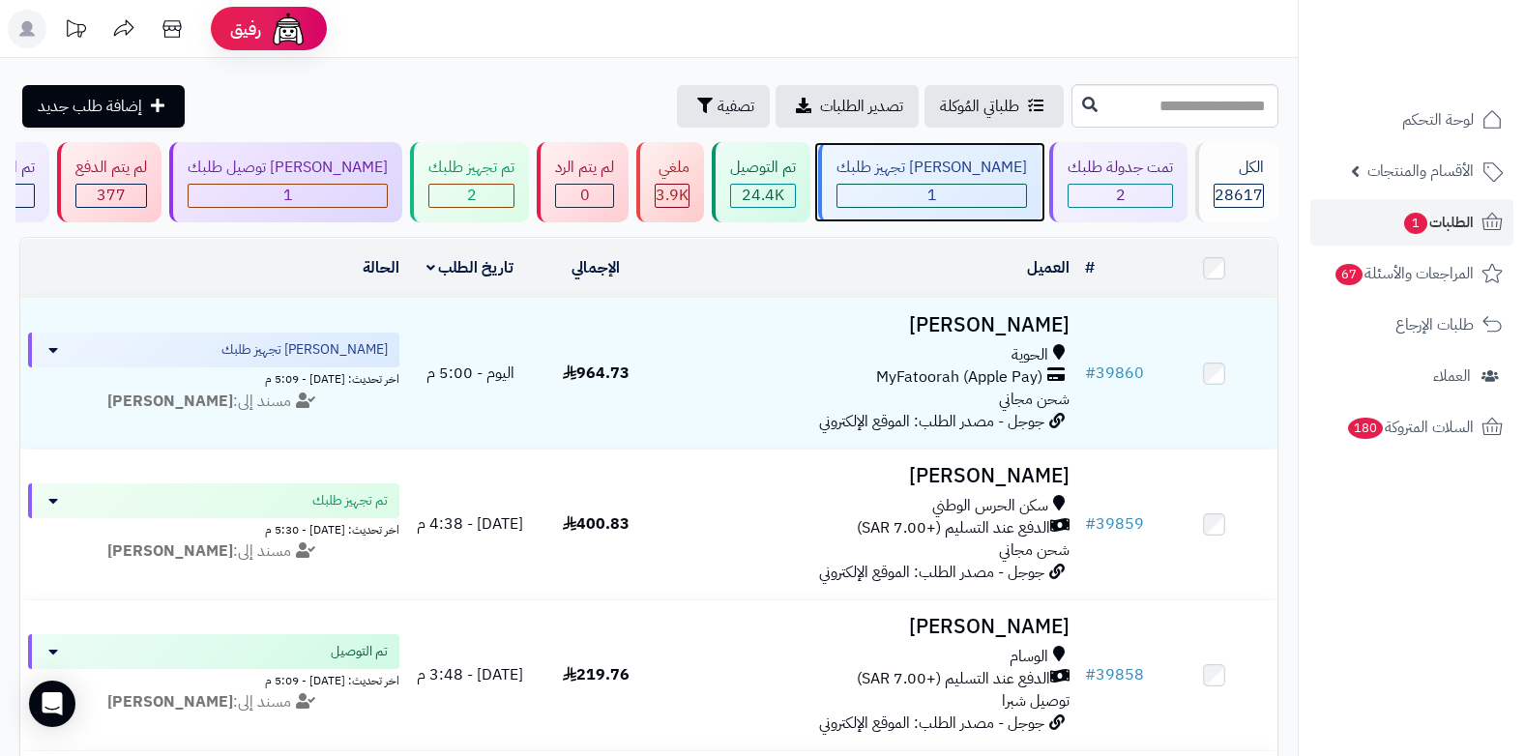
click at [977, 202] on div "1" at bounding box center [932, 196] width 189 height 22
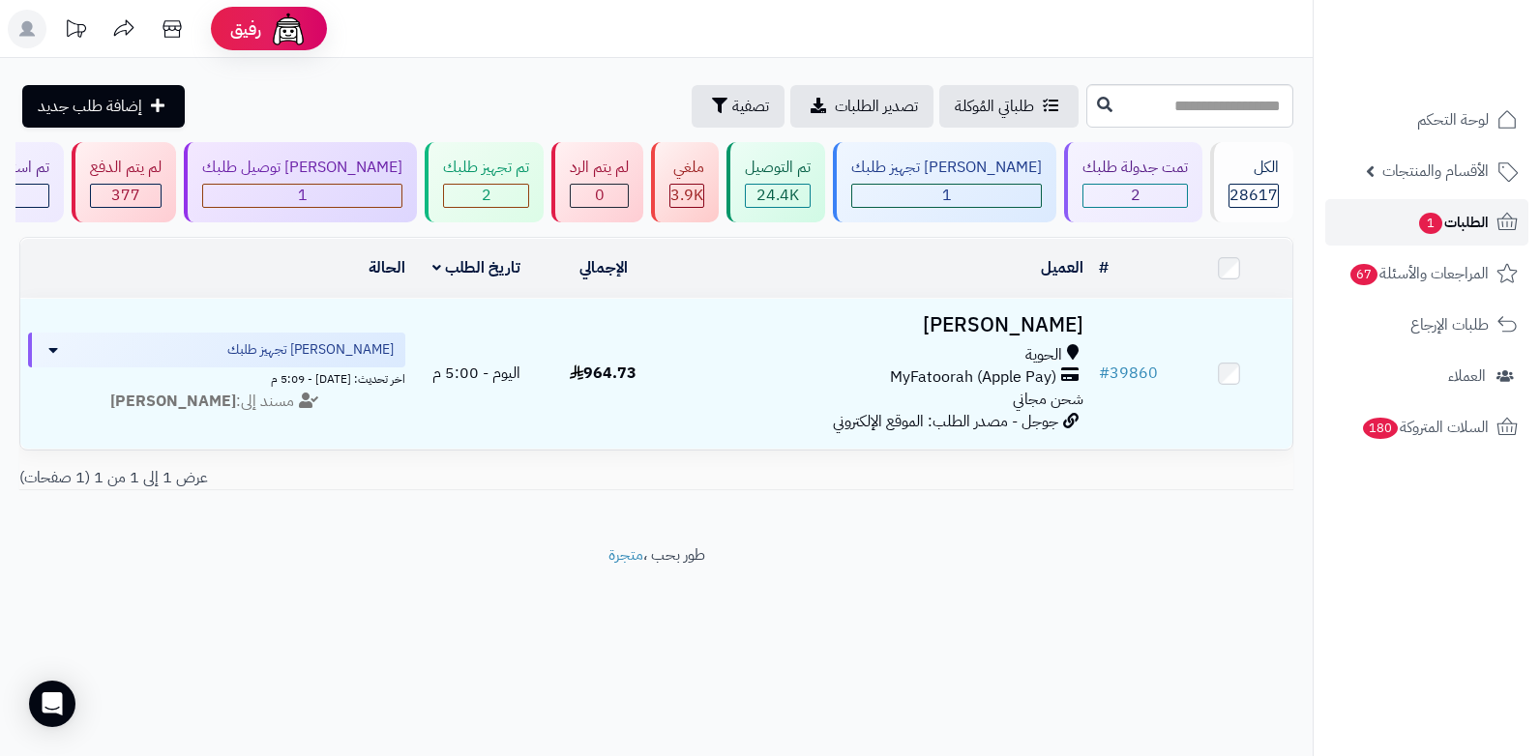
click at [1464, 221] on span "الطلبات 1" at bounding box center [1453, 222] width 72 height 27
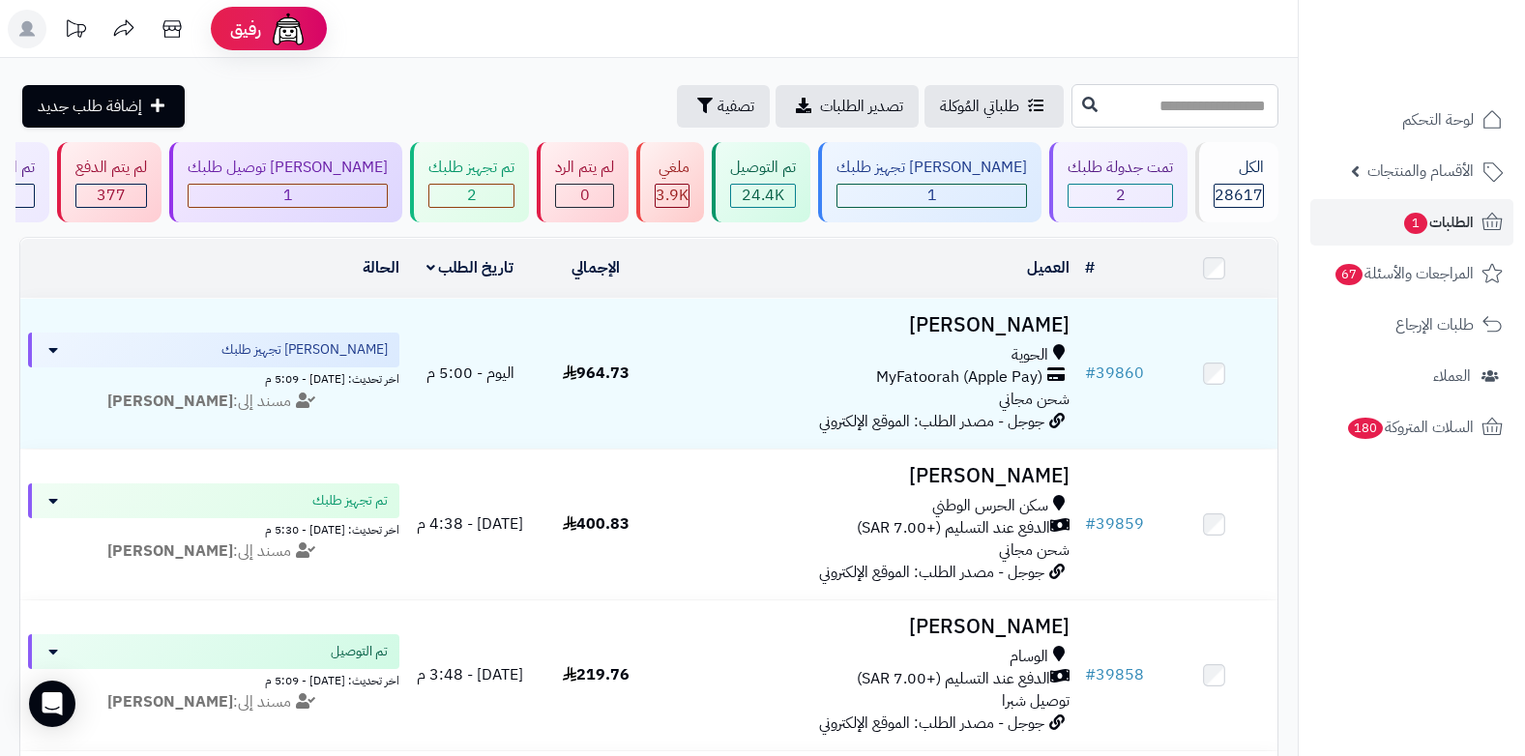
click at [1196, 94] on input "text" at bounding box center [1175, 106] width 207 height 44
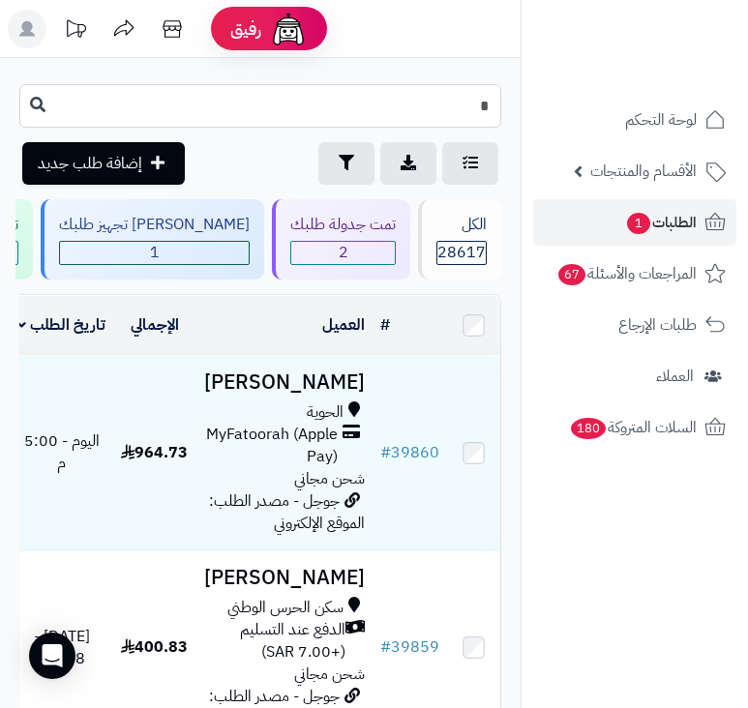
click at [476, 116] on input "*" at bounding box center [260, 106] width 482 height 44
type input "*****"
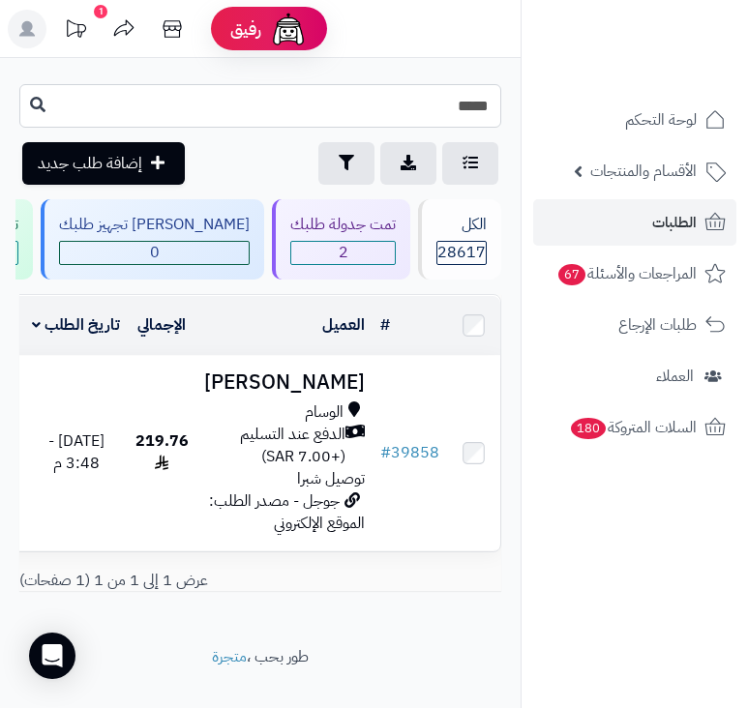
click at [496, 93] on input "*****" at bounding box center [260, 106] width 482 height 44
click at [482, 108] on input "*****" at bounding box center [260, 106] width 482 height 44
type input "*****"
click at [340, 391] on h3 "[PERSON_NAME]" at bounding box center [284, 382] width 161 height 22
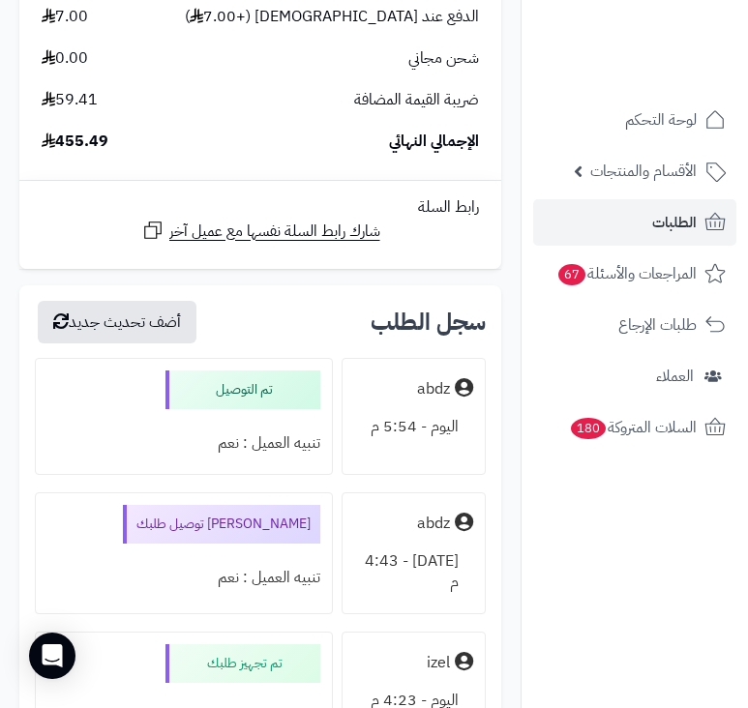
scroll to position [3579, 0]
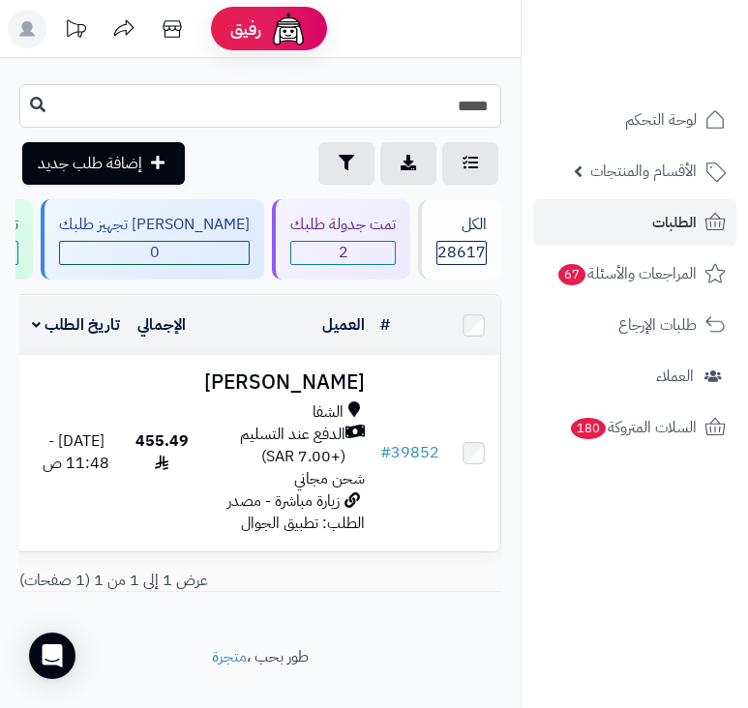
click at [490, 107] on input "*****" at bounding box center [260, 106] width 482 height 44
drag, startPoint x: 481, startPoint y: 107, endPoint x: 498, endPoint y: 106, distance: 17.4
click at [498, 106] on input "*****" at bounding box center [260, 106] width 482 height 44
type input "*****"
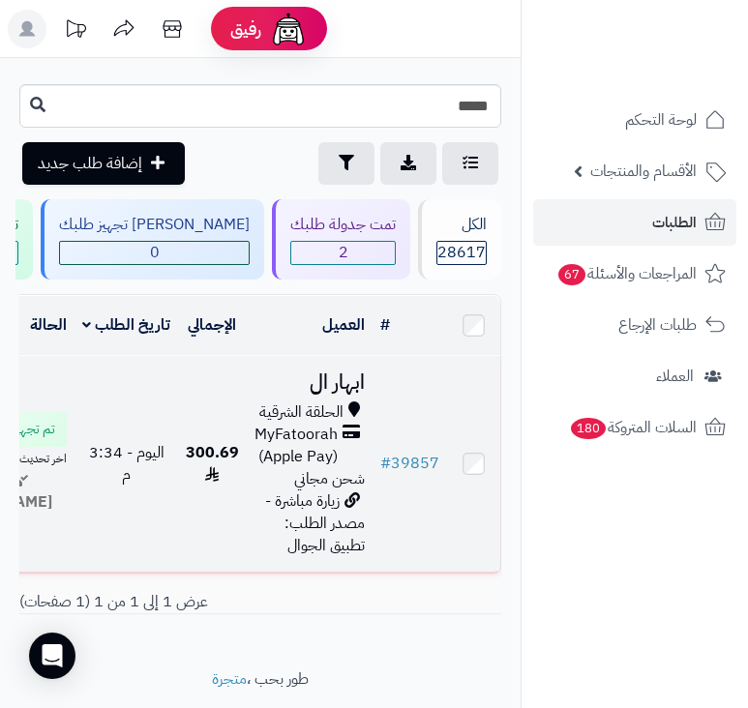
click at [332, 389] on h3 "ابهار ال" at bounding box center [309, 382] width 110 height 22
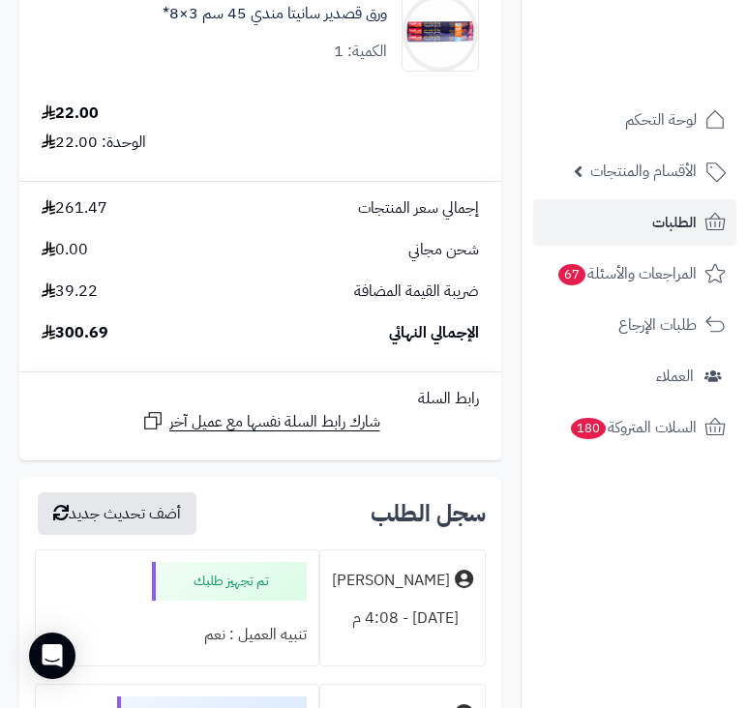
scroll to position [4449, 0]
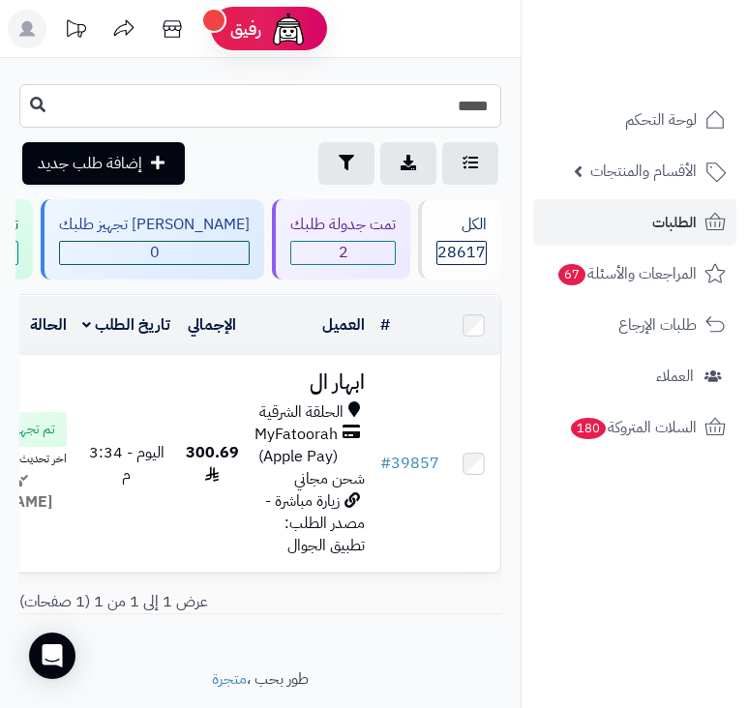
drag, startPoint x: 483, startPoint y: 111, endPoint x: 493, endPoint y: 106, distance: 11.7
click at [493, 106] on input "*****" at bounding box center [260, 106] width 482 height 44
type input "*****"
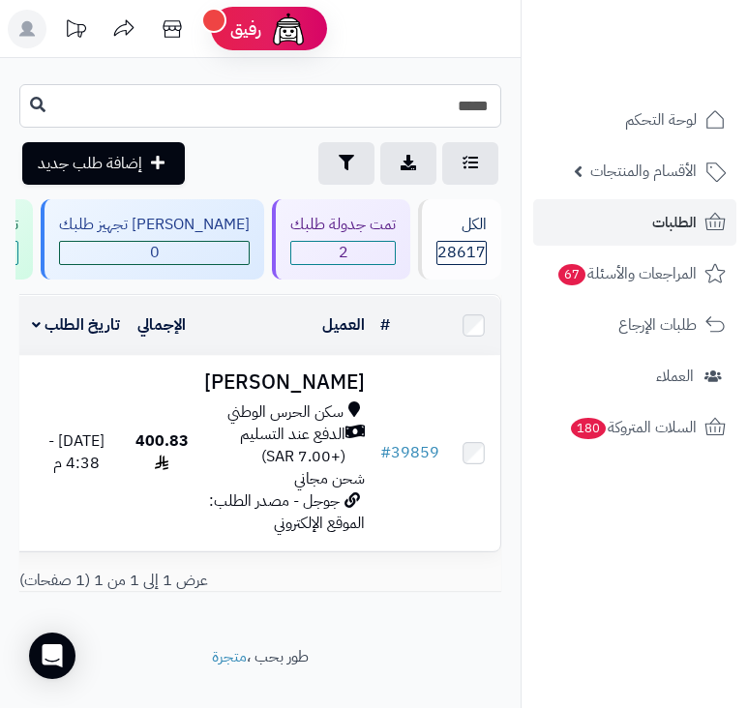
drag, startPoint x: 471, startPoint y: 111, endPoint x: 490, endPoint y: 102, distance: 21.6
click at [490, 102] on input "*****" at bounding box center [260, 106] width 482 height 44
type input "*****"
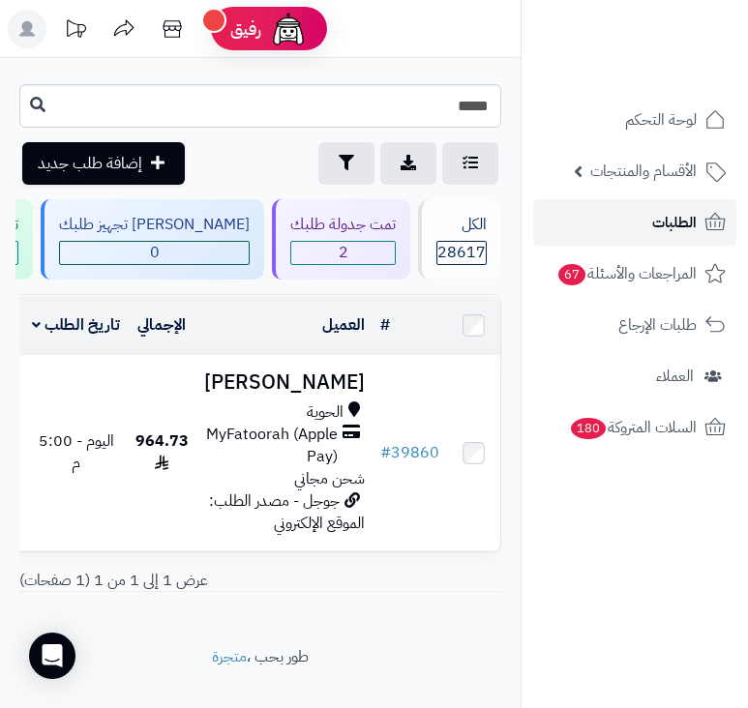
click at [680, 227] on span "الطلبات" at bounding box center [674, 222] width 44 height 27
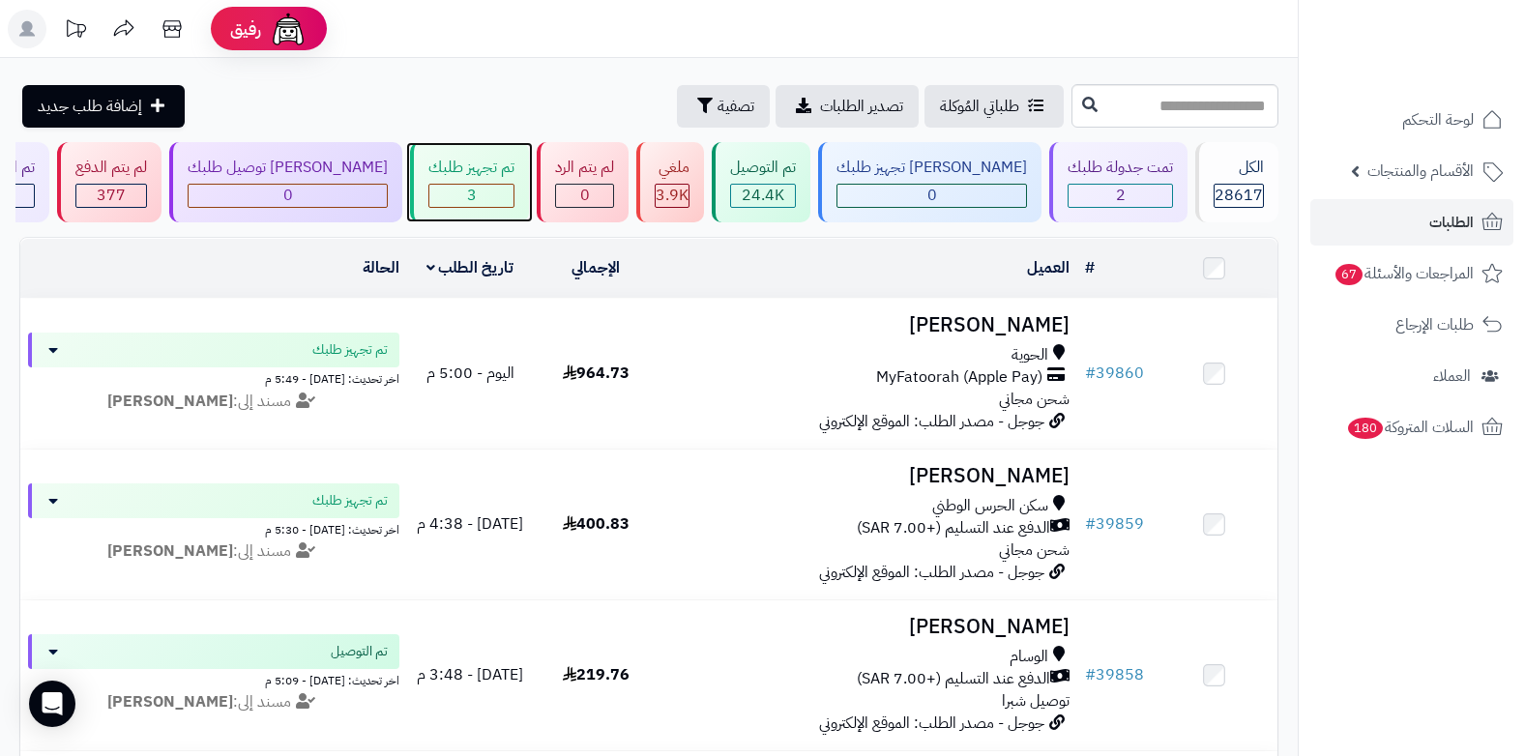
click at [514, 204] on div "3" at bounding box center [471, 196] width 84 height 22
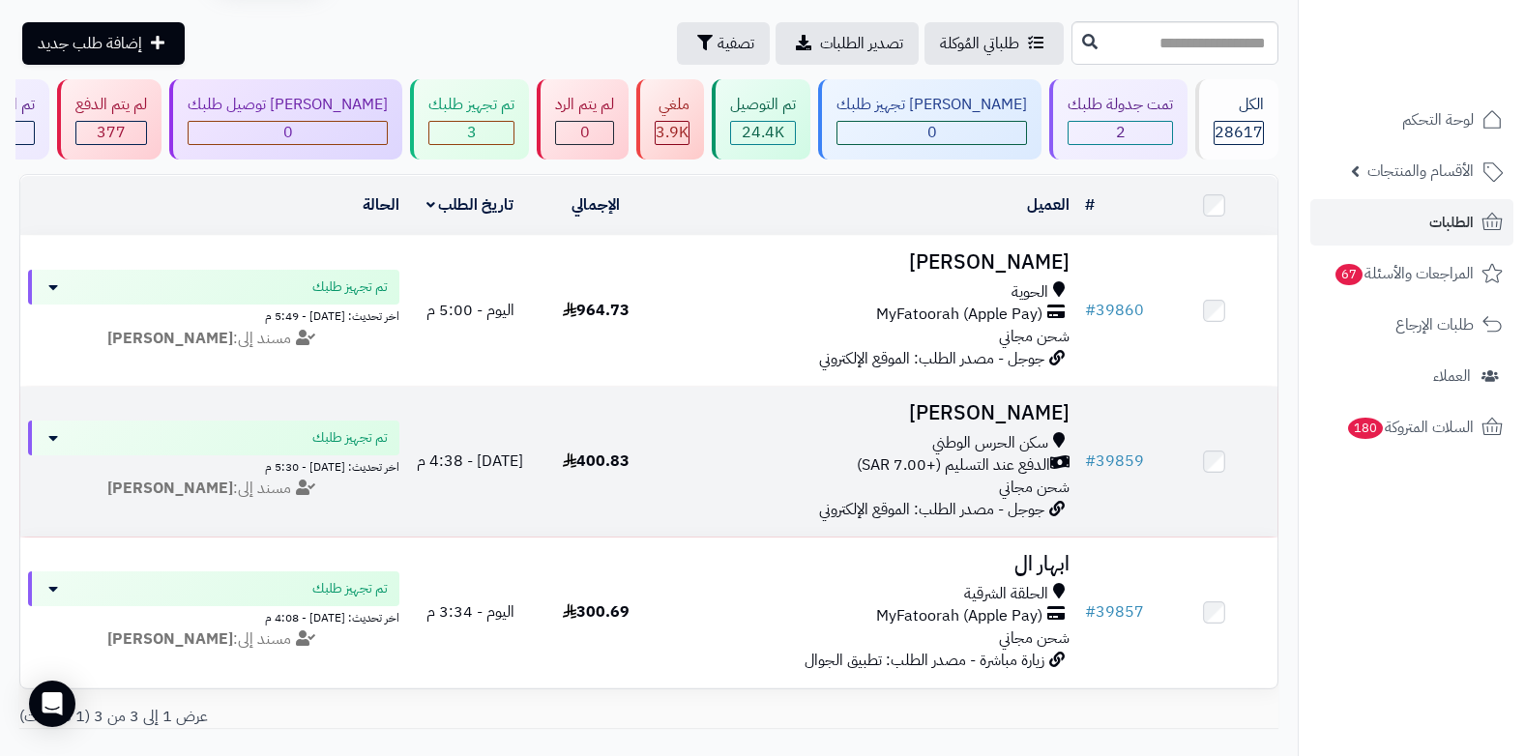
scroll to position [97, 0]
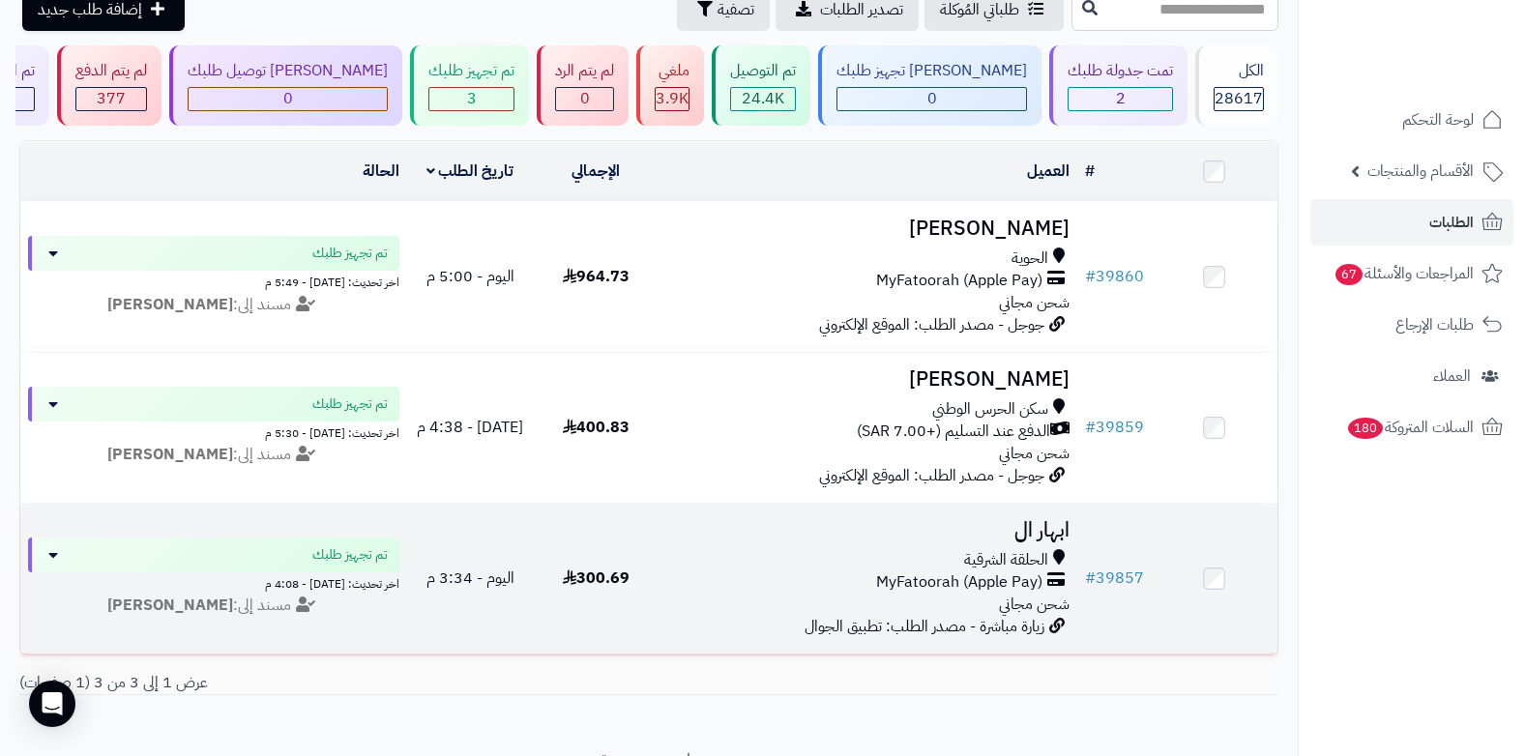
click at [1041, 519] on h3 "ابهار ال" at bounding box center [867, 530] width 403 height 22
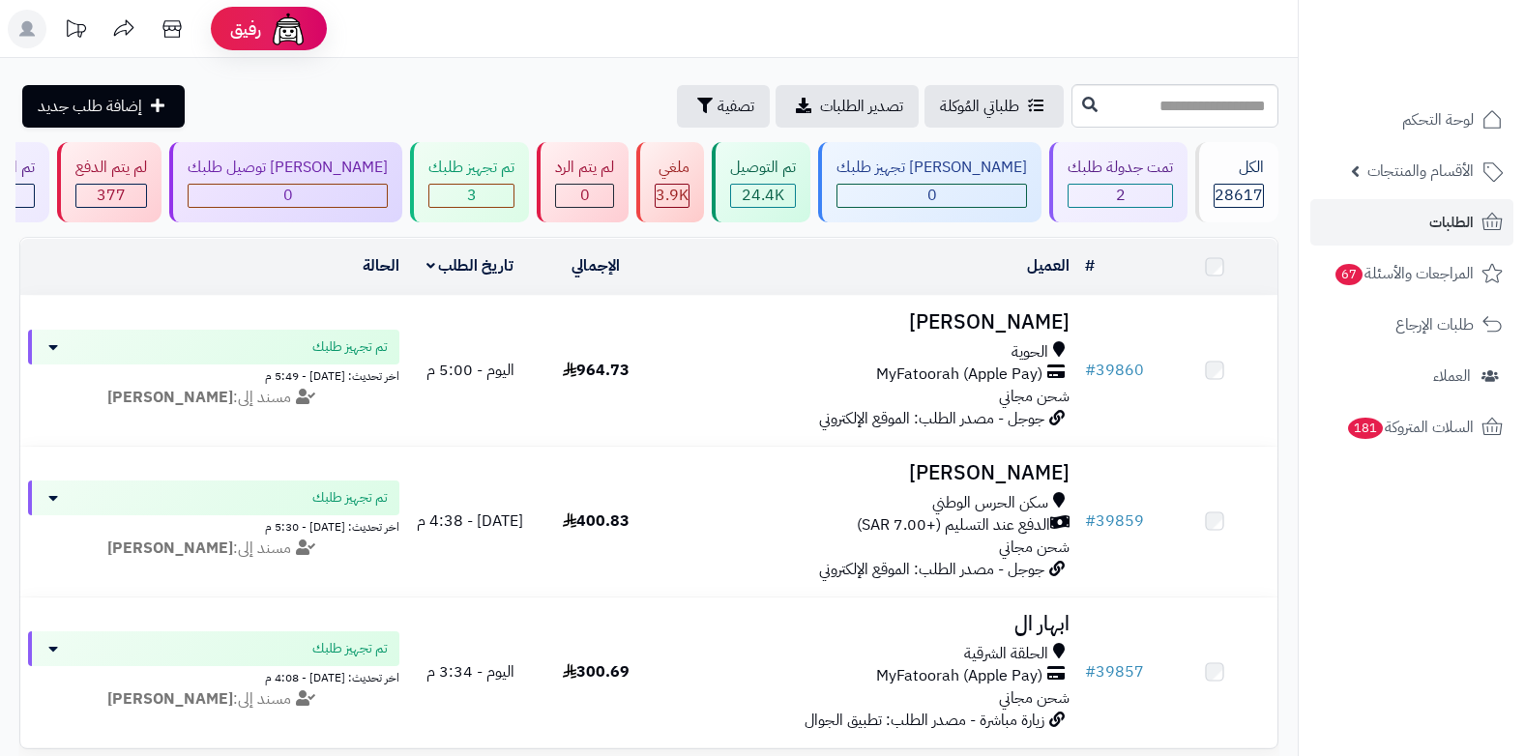
scroll to position [97, 0]
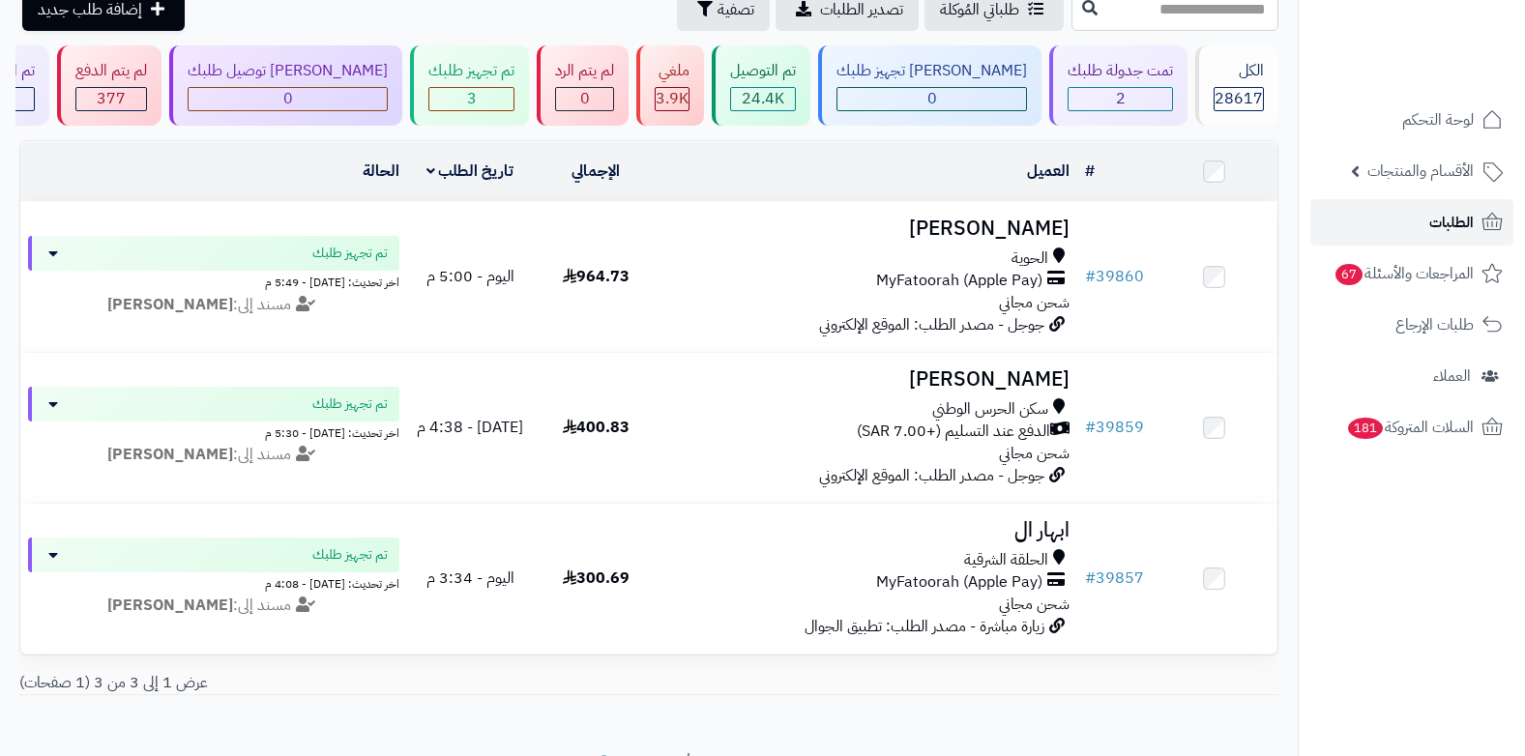
click at [1432, 226] on span "الطلبات" at bounding box center [1452, 222] width 44 height 27
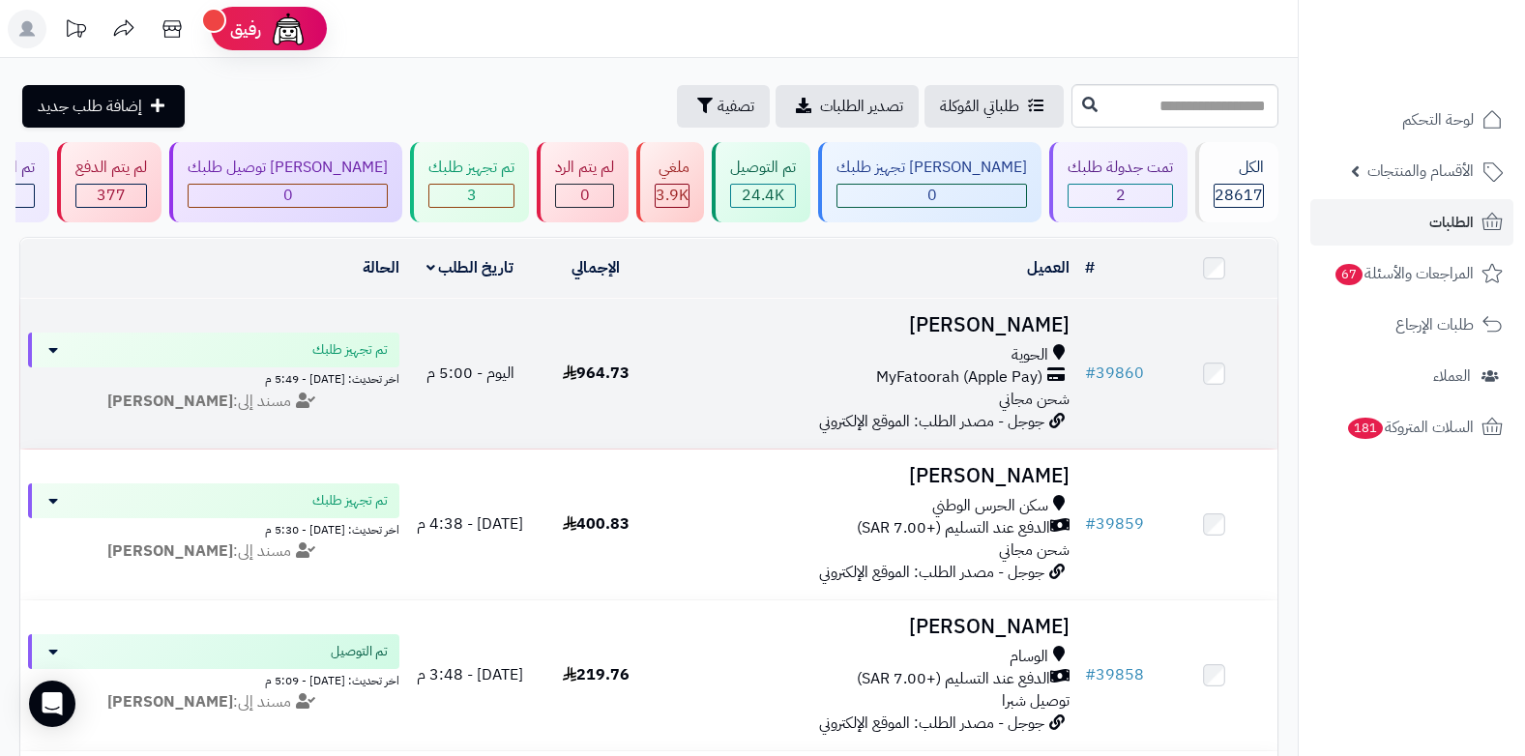
click at [986, 329] on h3 "سارة المرشدي" at bounding box center [867, 325] width 403 height 22
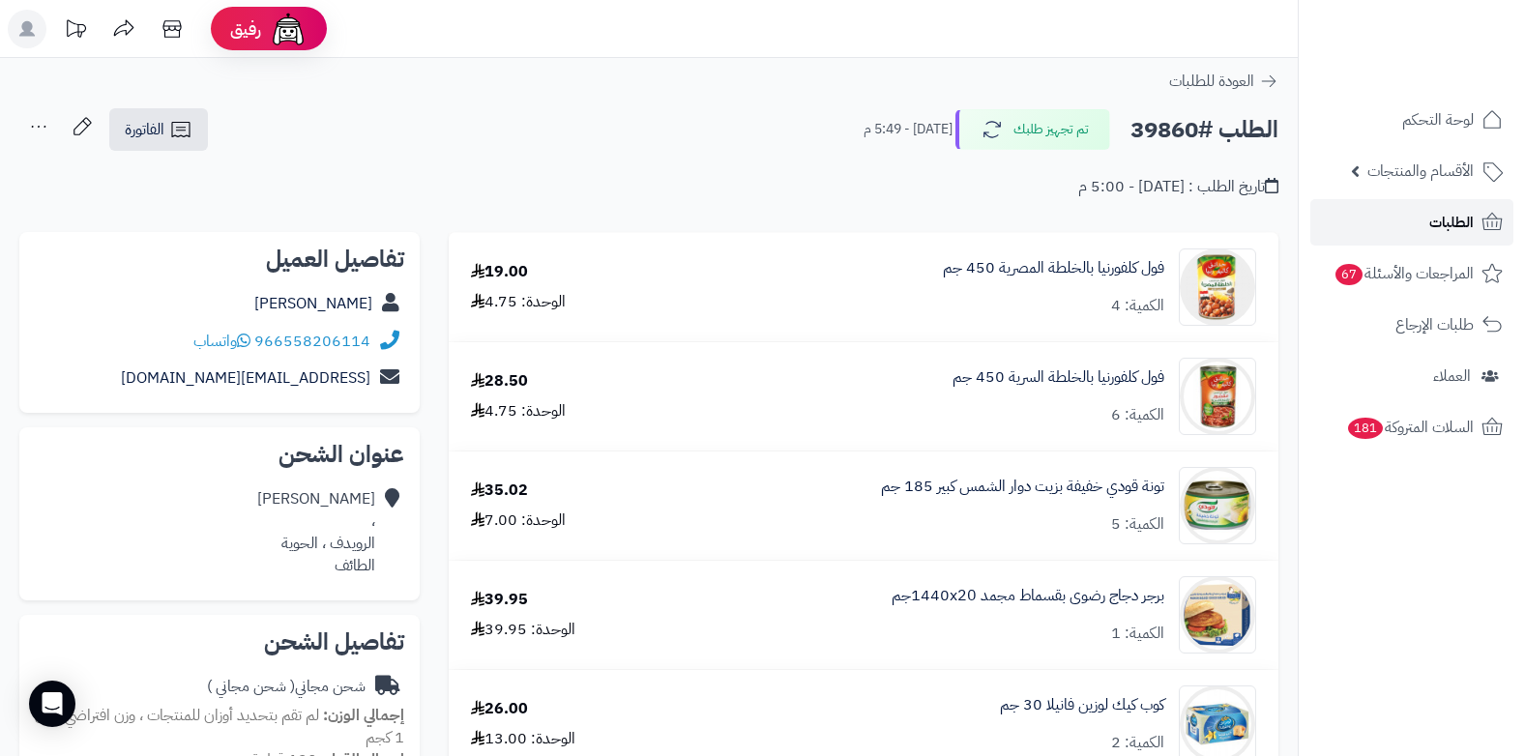
click at [1445, 210] on span "الطلبات" at bounding box center [1452, 222] width 44 height 27
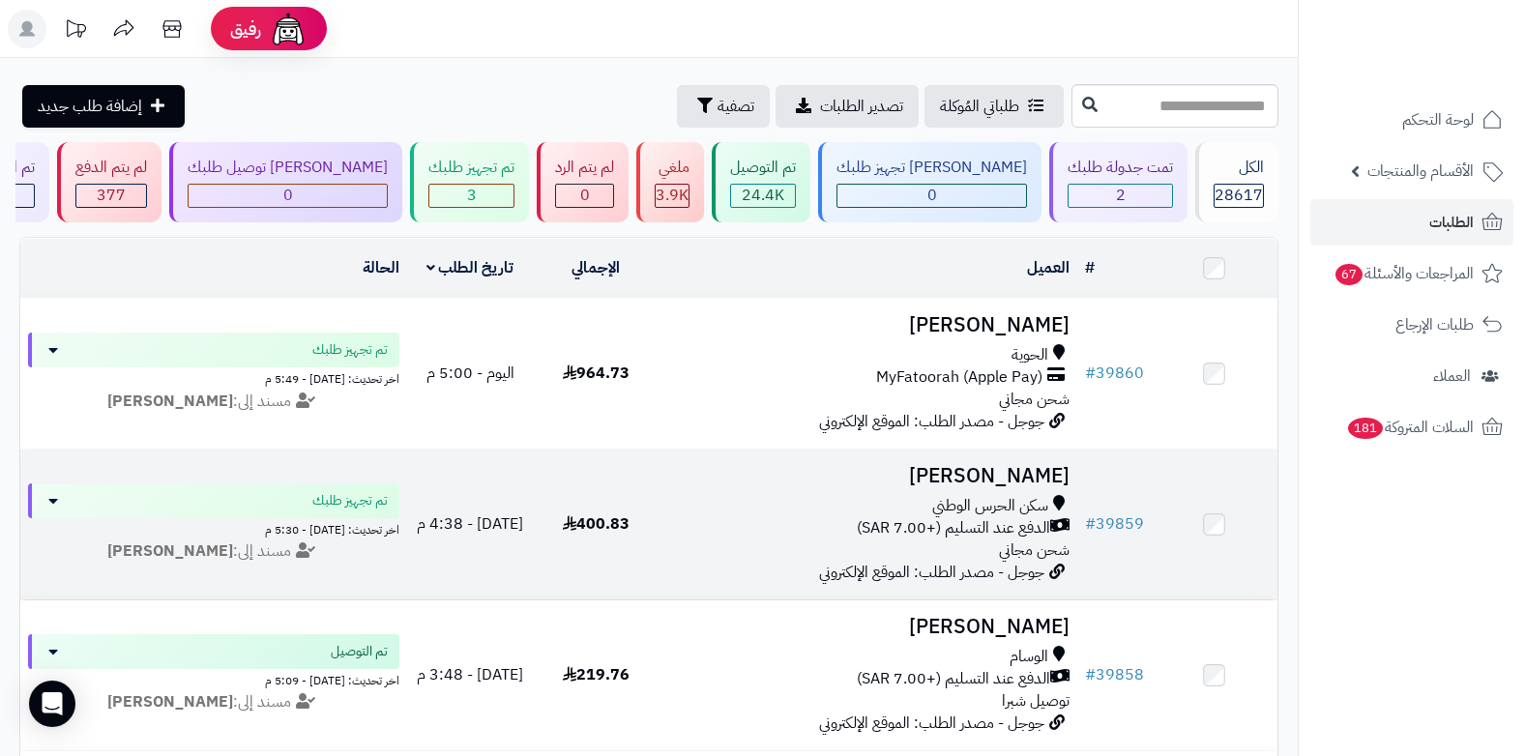
click at [1035, 480] on h3 "عبيد الدوسري" at bounding box center [867, 476] width 403 height 22
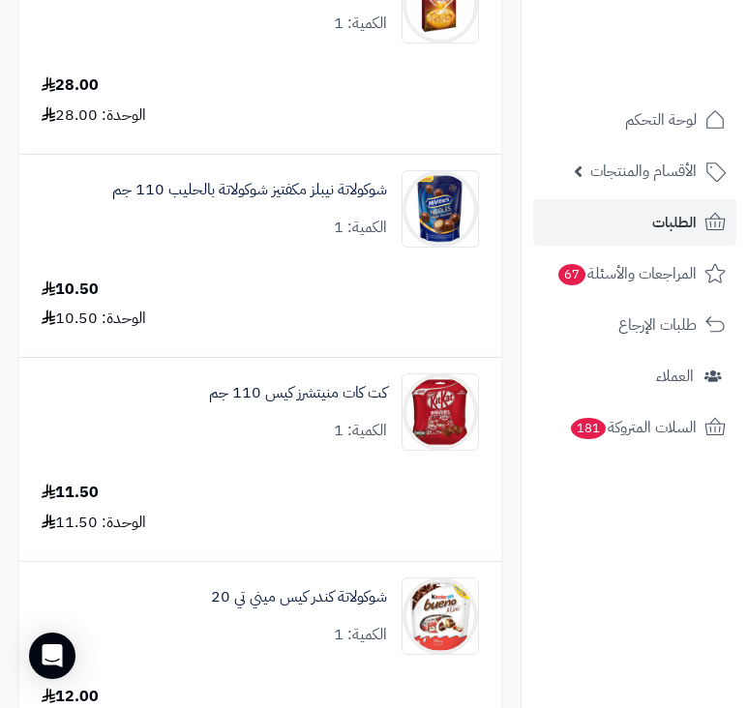
scroll to position [774, 0]
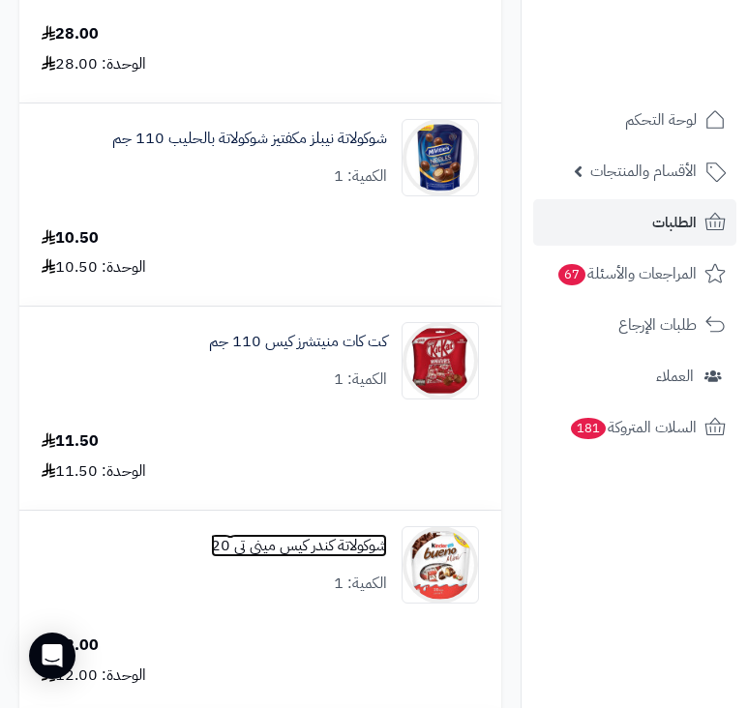
click at [297, 536] on link "شوكولاتة كندر كيس ميني تي 20" at bounding box center [299, 546] width 176 height 22
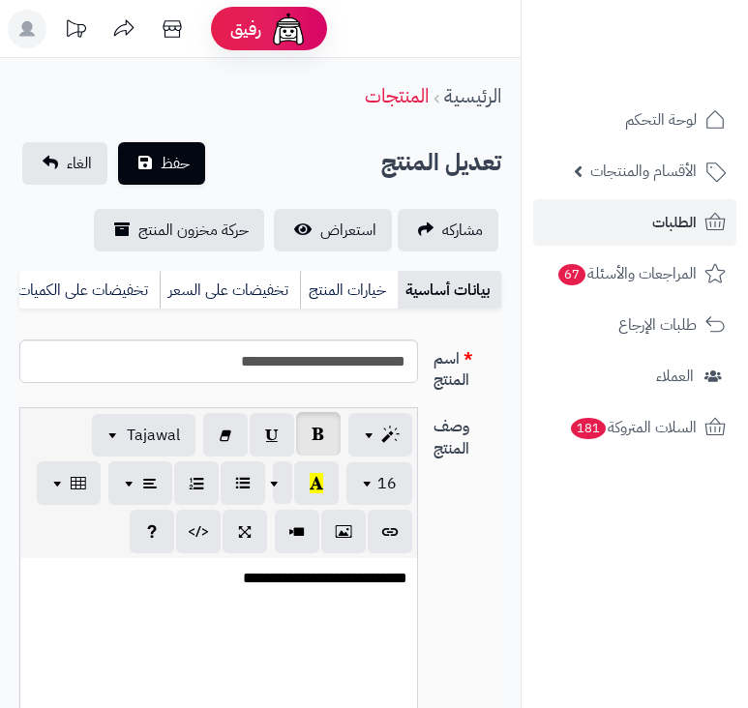
scroll to position [958, 0]
click at [323, 378] on input "**********" at bounding box center [218, 362] width 399 height 44
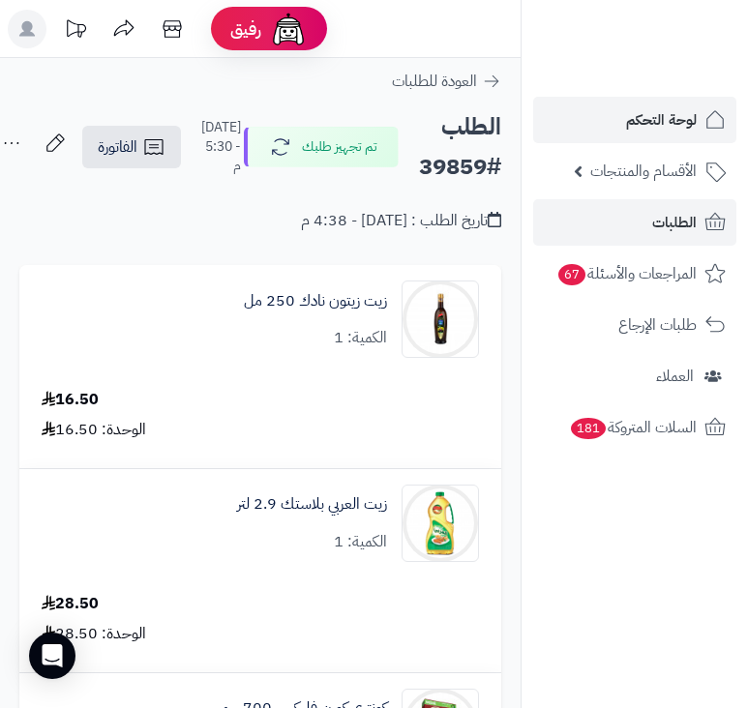
scroll to position [774, 0]
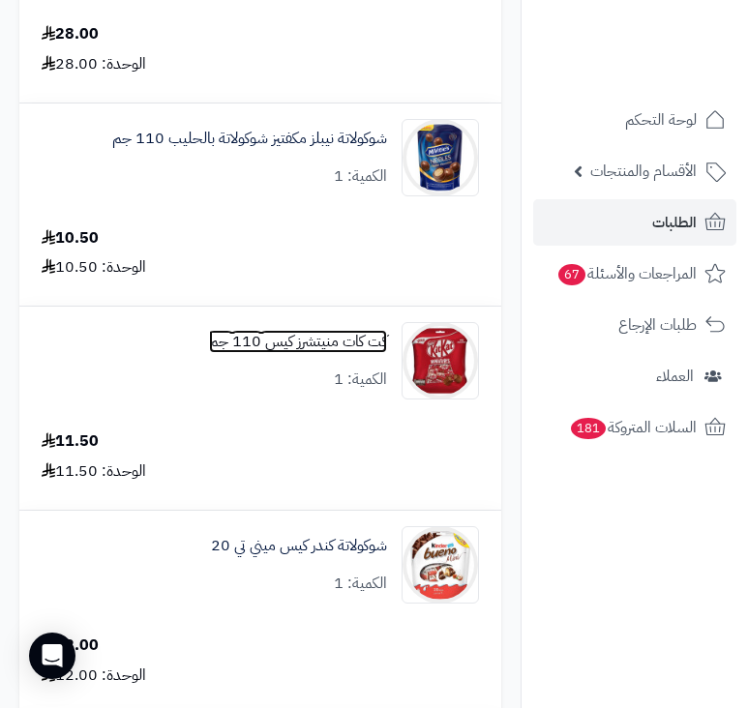
click at [348, 333] on link "كت كات منيتشرز كيس 110 جم" at bounding box center [298, 342] width 178 height 22
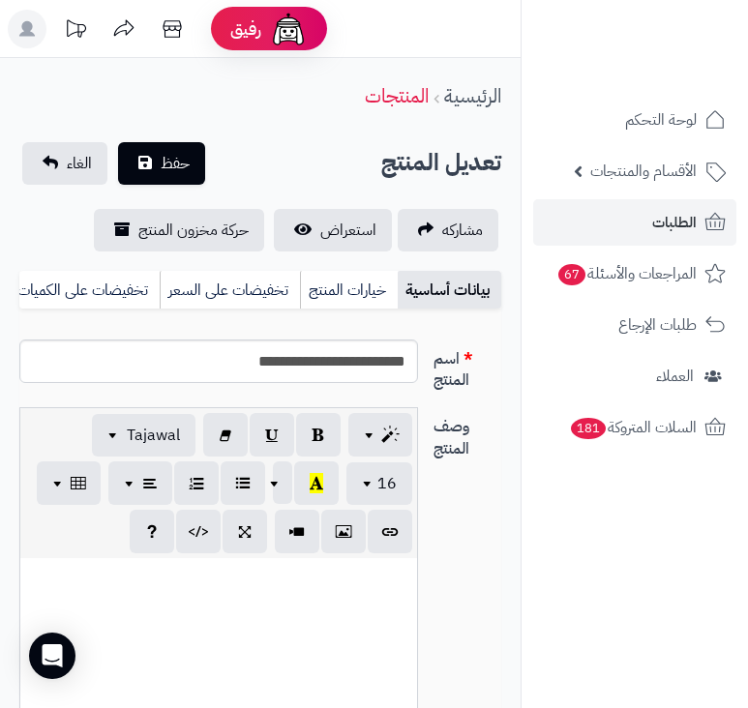
scroll to position [958, 0]
click at [322, 375] on input "**********" at bounding box center [218, 362] width 399 height 44
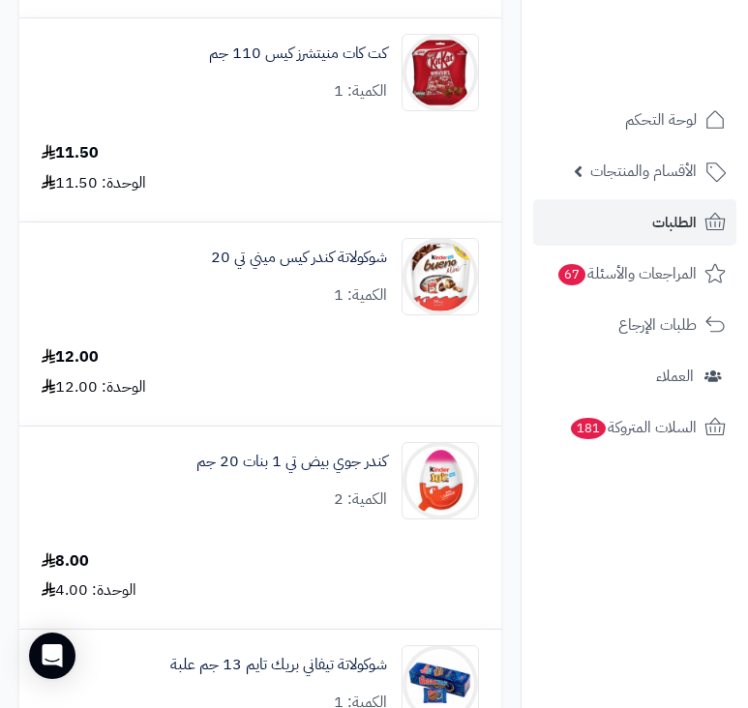
scroll to position [1064, 0]
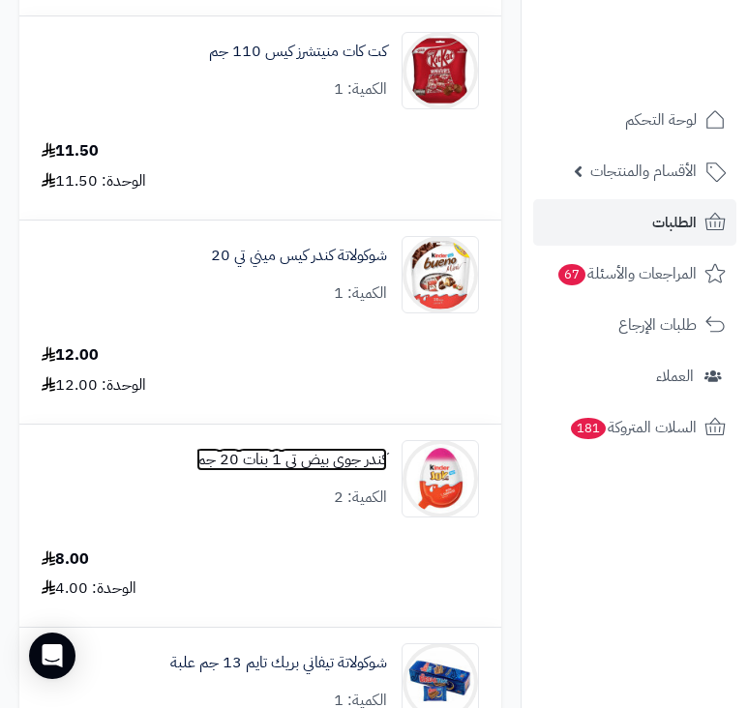
click at [313, 462] on link "كندر جوي بيض تي 1 بنات 20 جم" at bounding box center [291, 460] width 191 height 22
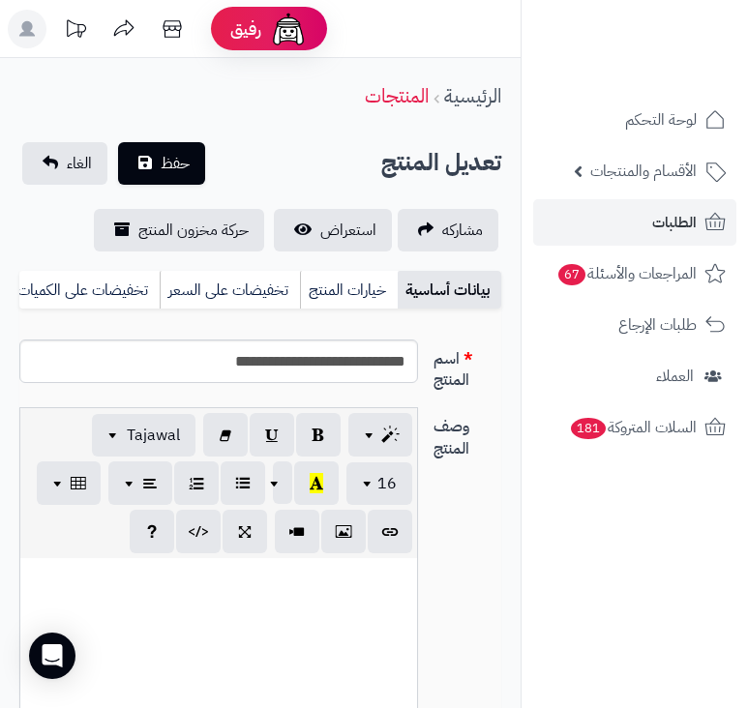
scroll to position [958, 0]
click at [295, 383] on input "**********" at bounding box center [218, 362] width 399 height 44
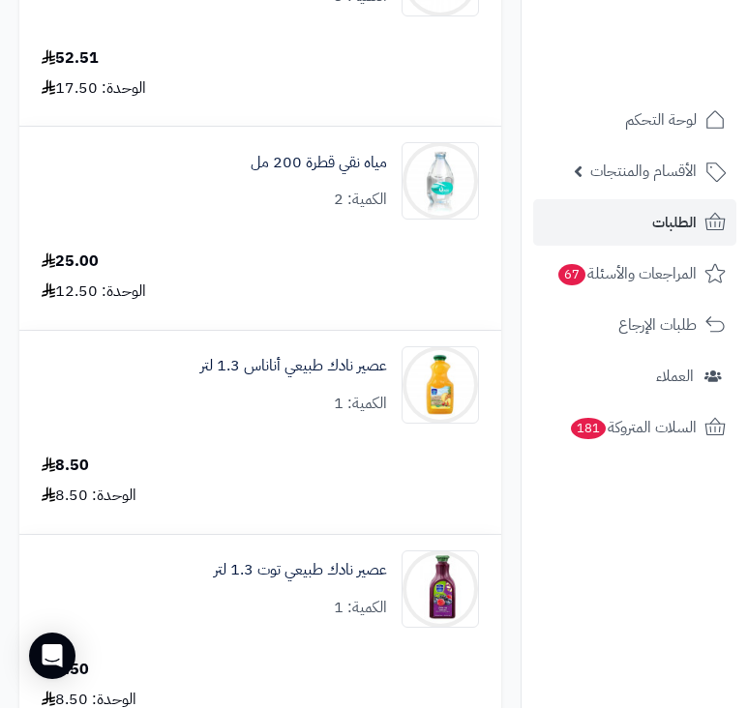
scroll to position [3579, 0]
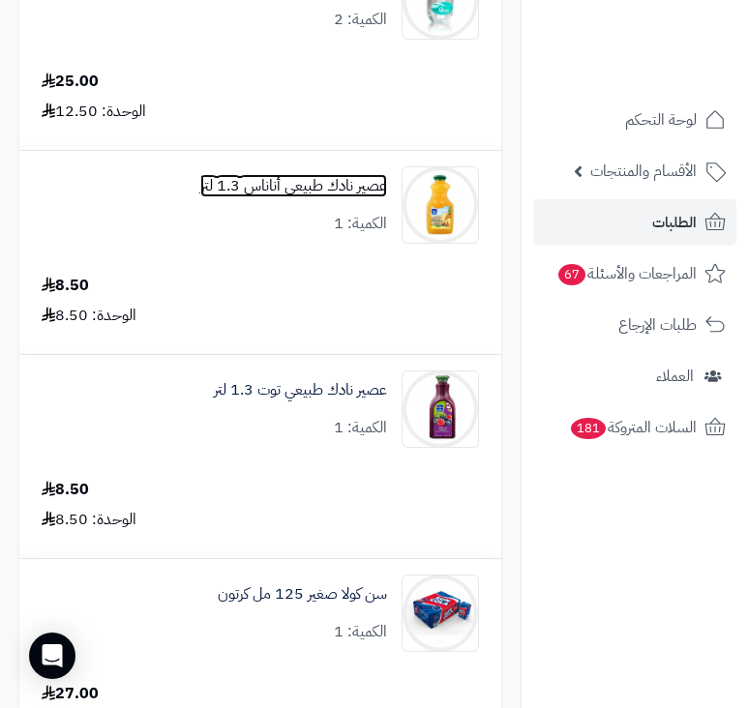
click at [274, 175] on link "عصير نادك طبيعي أناناس 1.3 لتر" at bounding box center [293, 186] width 187 height 22
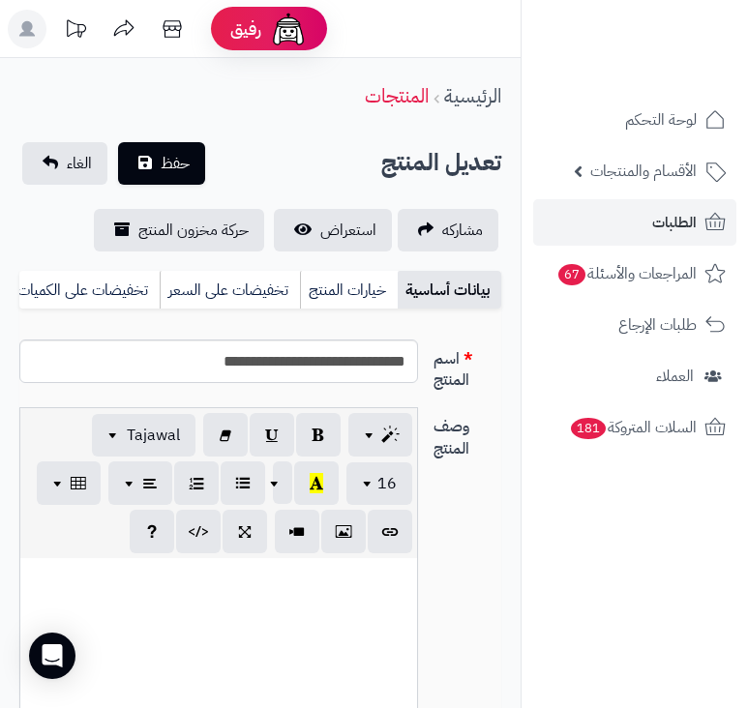
scroll to position [1756, 0]
click at [355, 383] on input "**********" at bounding box center [218, 362] width 399 height 44
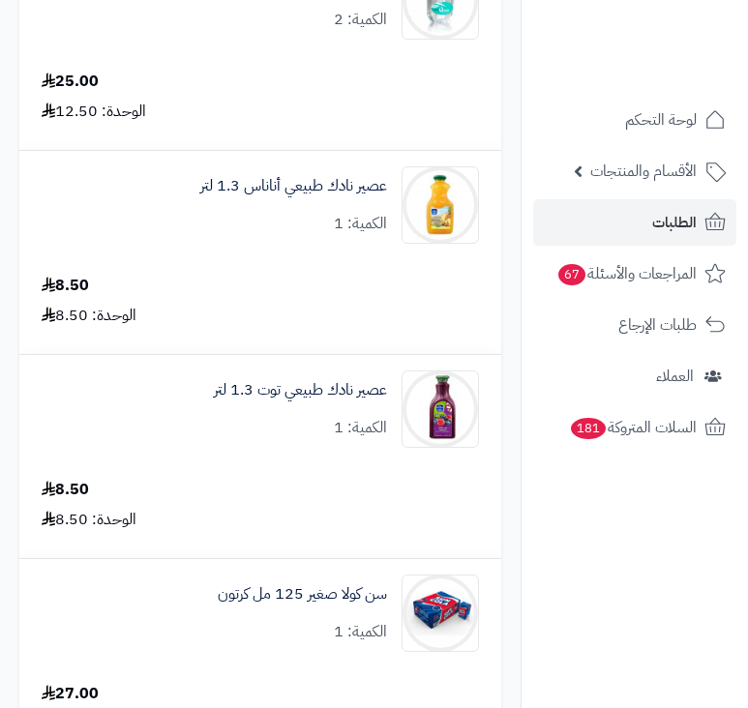
scroll to position [3579, 0]
click at [698, 219] on link "الطلبات" at bounding box center [634, 222] width 203 height 46
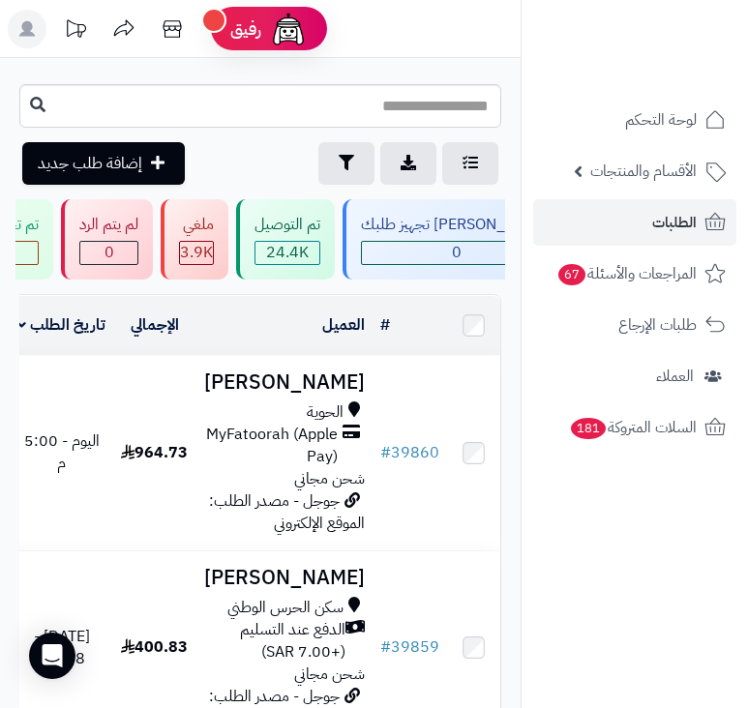
scroll to position [0, -693]
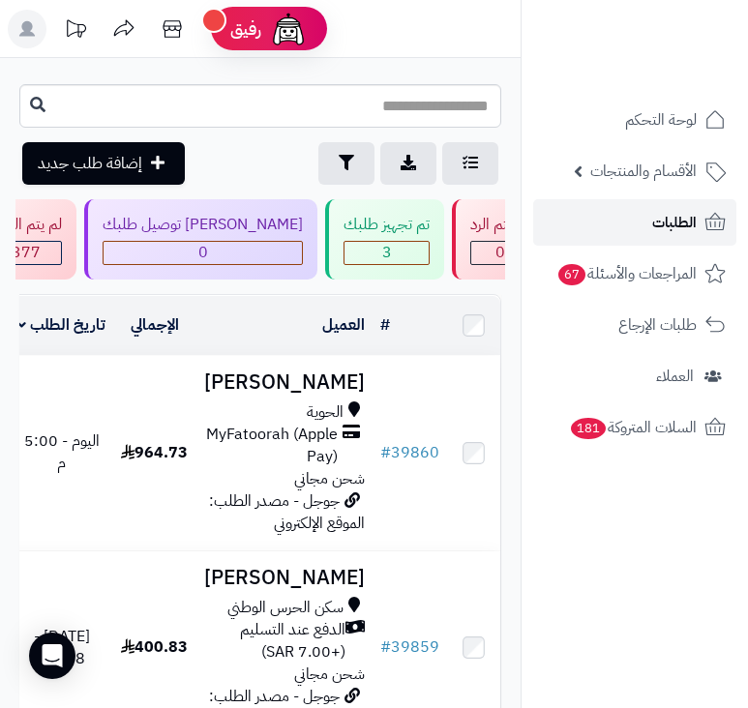
click at [691, 235] on span "الطلبات" at bounding box center [674, 222] width 44 height 27
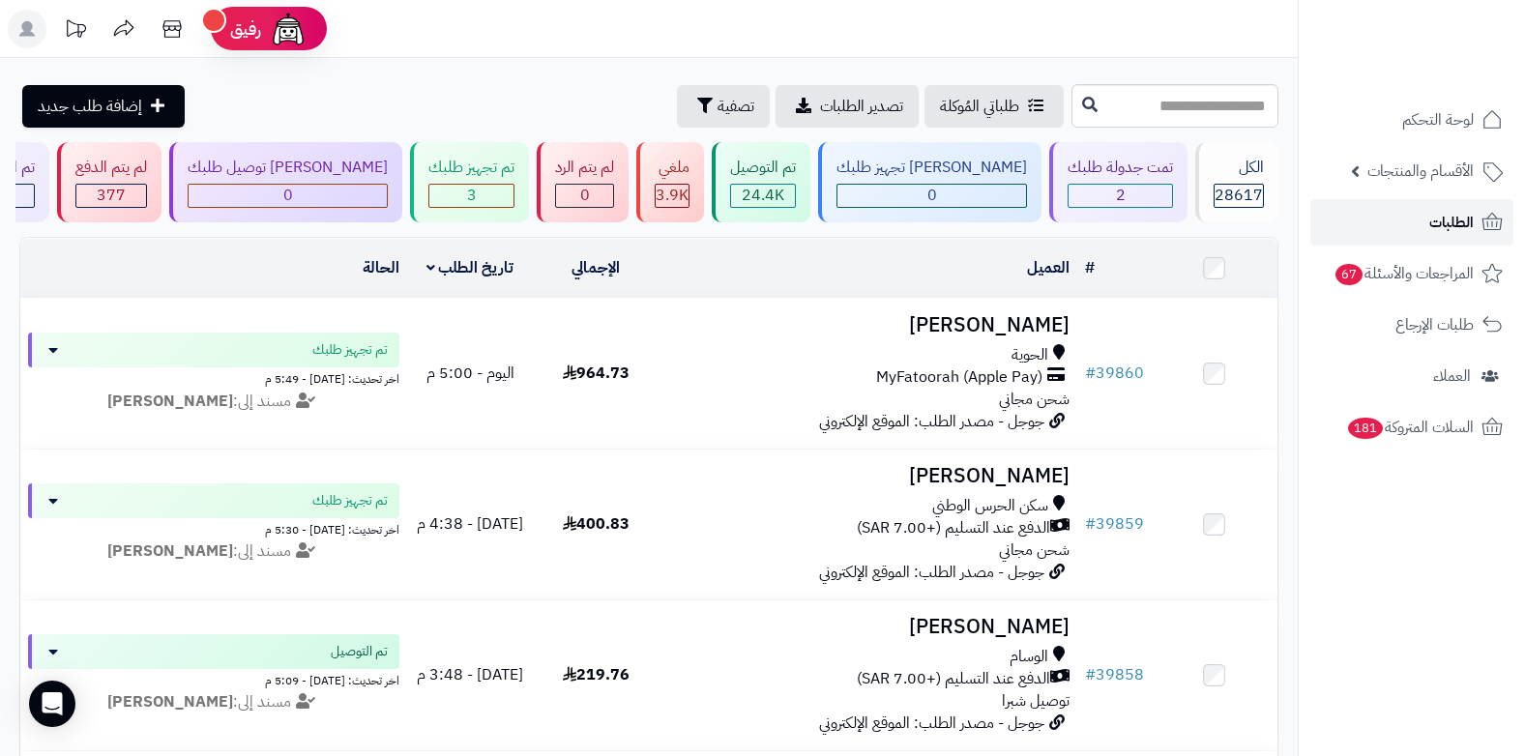
click at [747, 211] on span "الطلبات" at bounding box center [1452, 222] width 44 height 27
click at [1433, 227] on span "الطلبات" at bounding box center [1452, 222] width 44 height 27
drag, startPoint x: 0, startPoint y: 0, endPoint x: 1433, endPoint y: 227, distance: 1451.4
click at [1433, 227] on span "الطلبات" at bounding box center [1452, 222] width 44 height 27
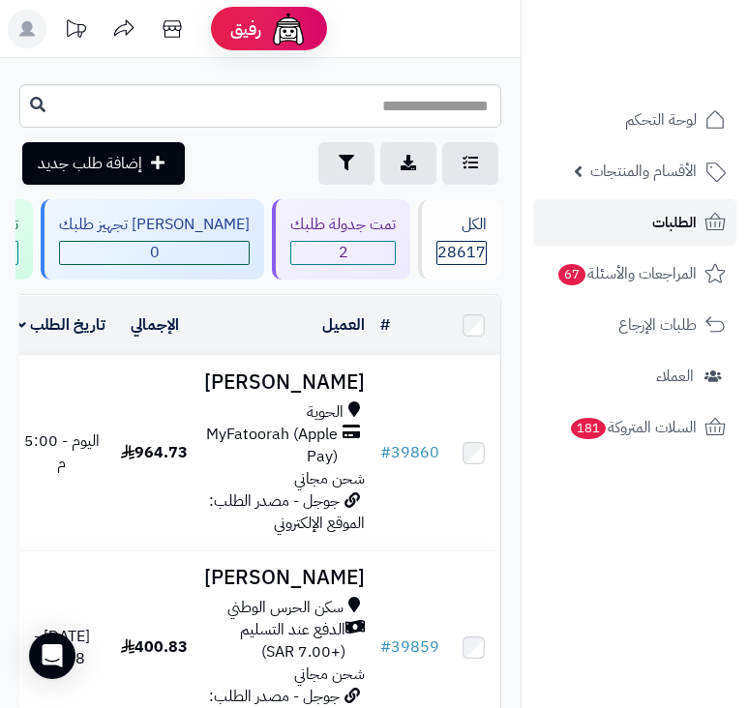
click at [649, 231] on link "الطلبات" at bounding box center [634, 222] width 203 height 46
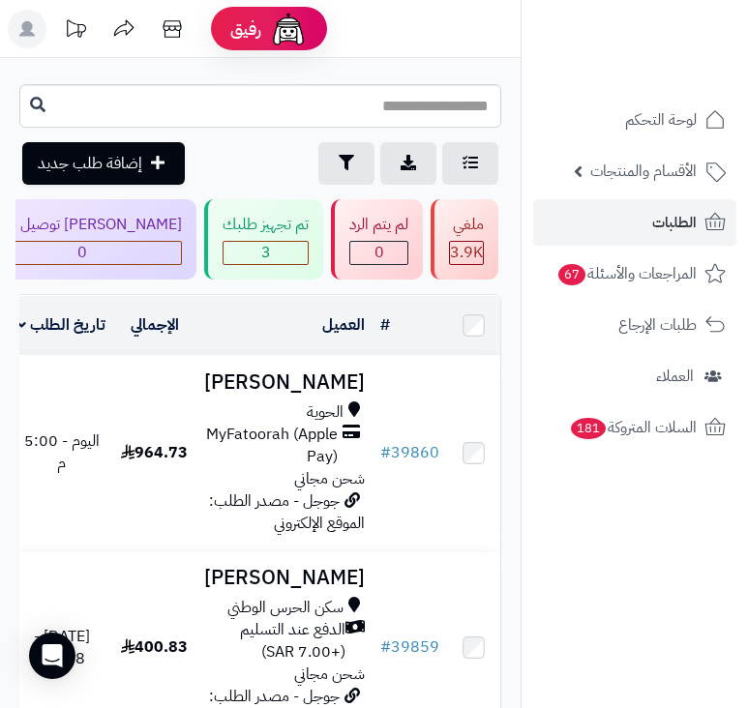
scroll to position [0, -693]
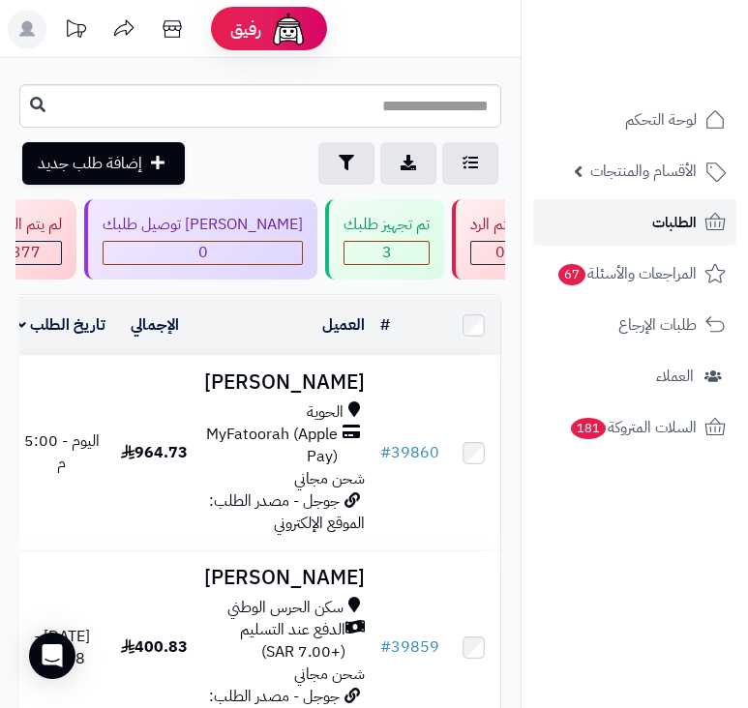
click at [656, 216] on span "الطلبات" at bounding box center [674, 222] width 44 height 27
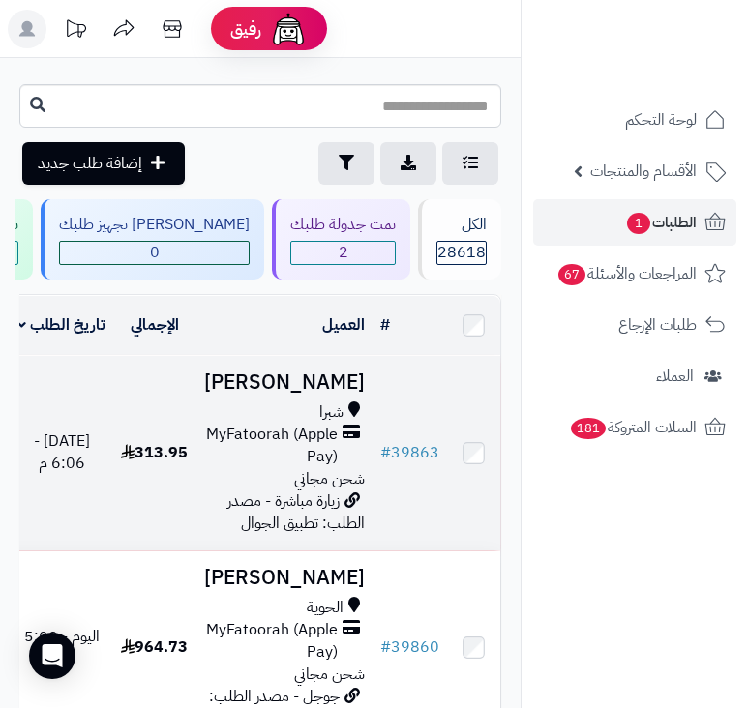
click at [311, 439] on span "MyFatoorah (Apple Pay)" at bounding box center [270, 446] width 133 height 44
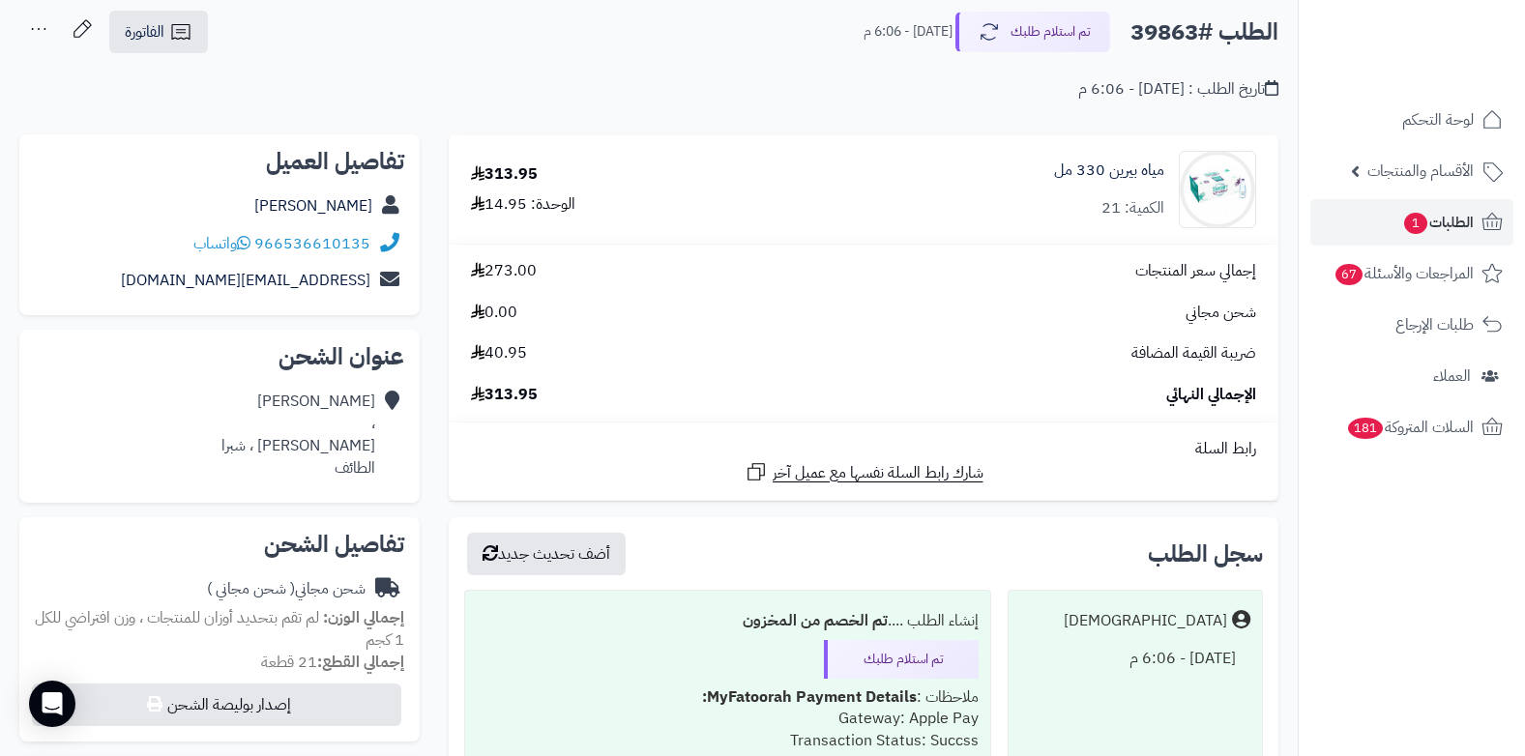
scroll to position [97, 0]
click at [747, 213] on span "1" at bounding box center [1415, 223] width 25 height 23
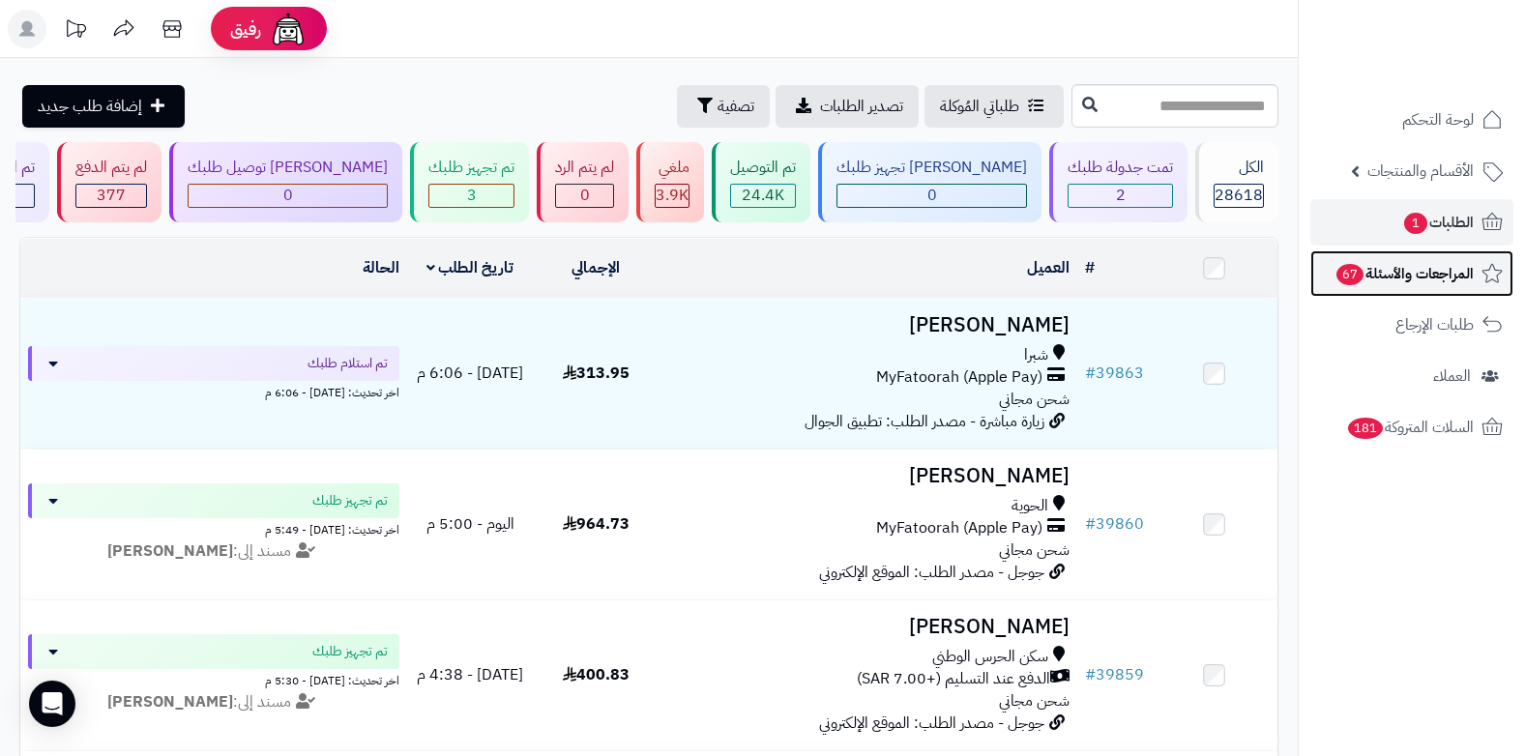
click at [1441, 279] on span "المراجعات والأسئلة 67" at bounding box center [1404, 273] width 139 height 27
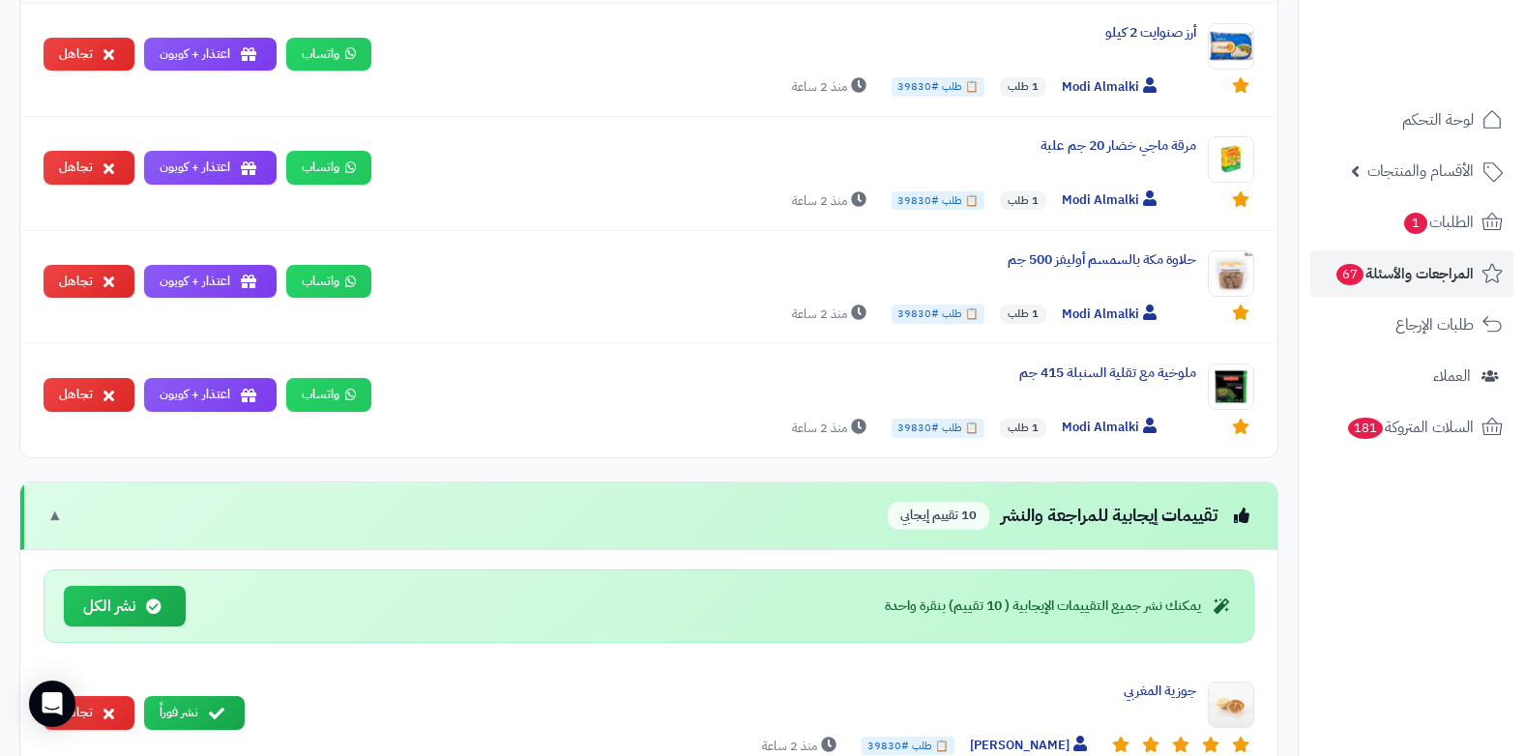
scroll to position [1257, 0]
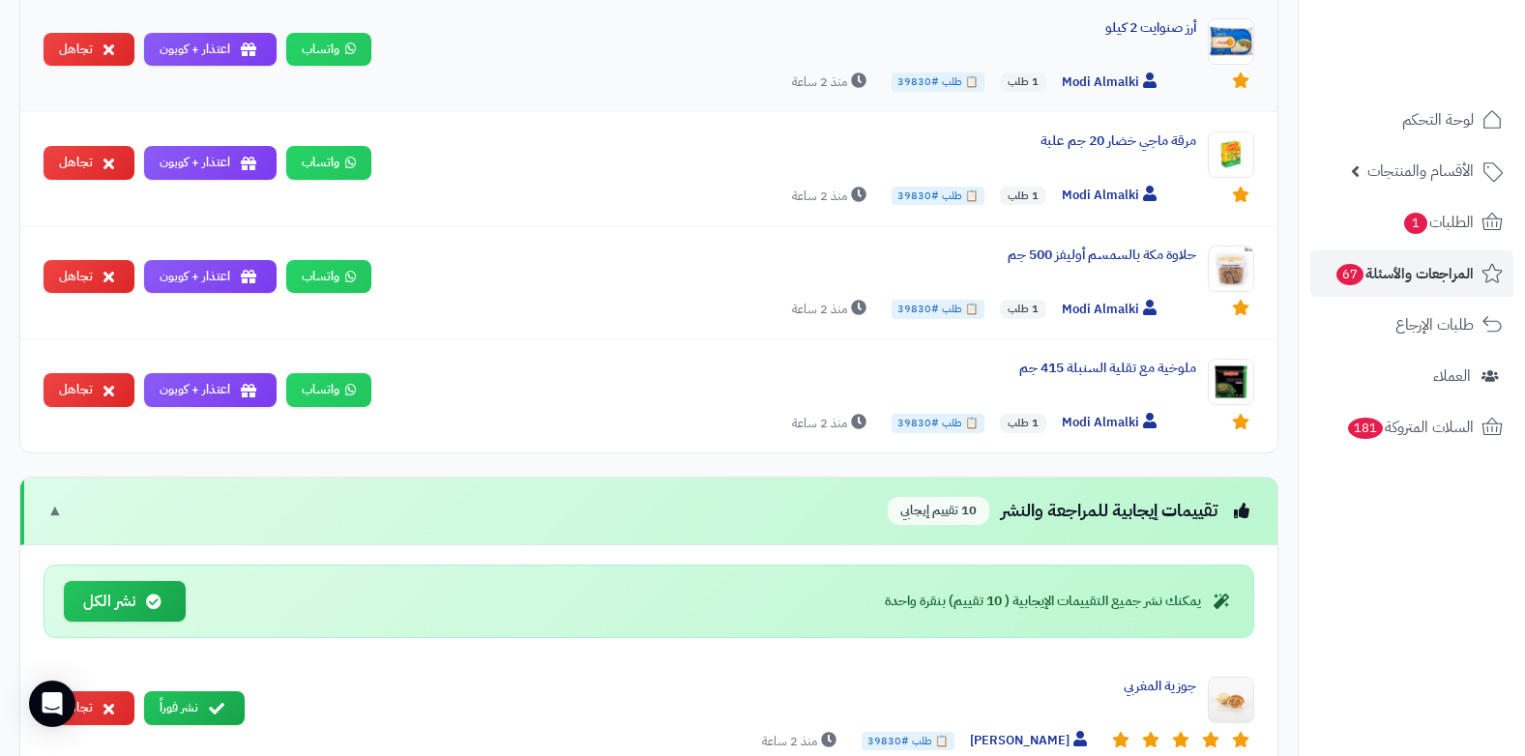
click at [1031, 42] on div "أرز صنوايت 2 كيلو" at bounding box center [792, 33] width 810 height 31
click at [1418, 215] on span "1" at bounding box center [1415, 223] width 23 height 21
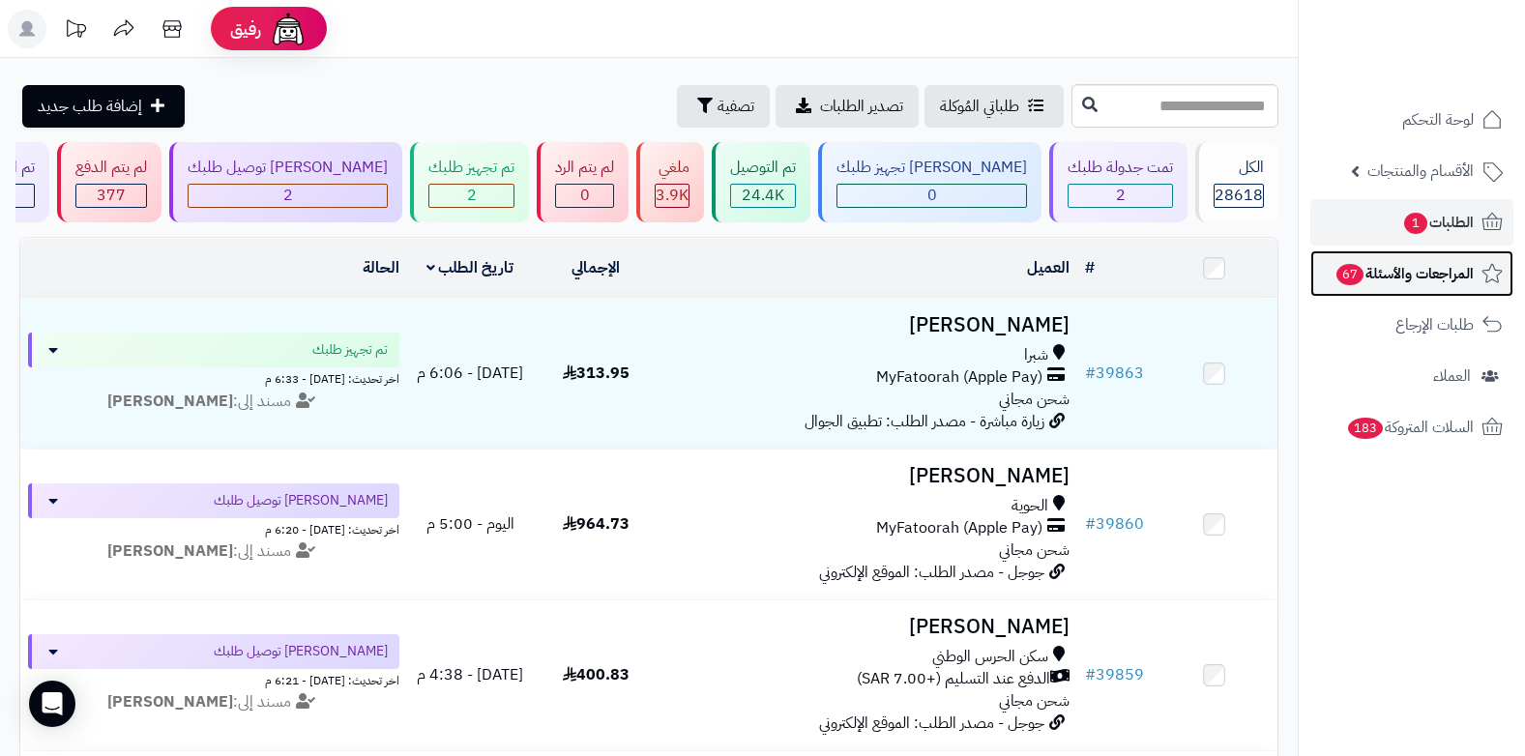
click at [1349, 266] on span "67" at bounding box center [1350, 274] width 27 height 21
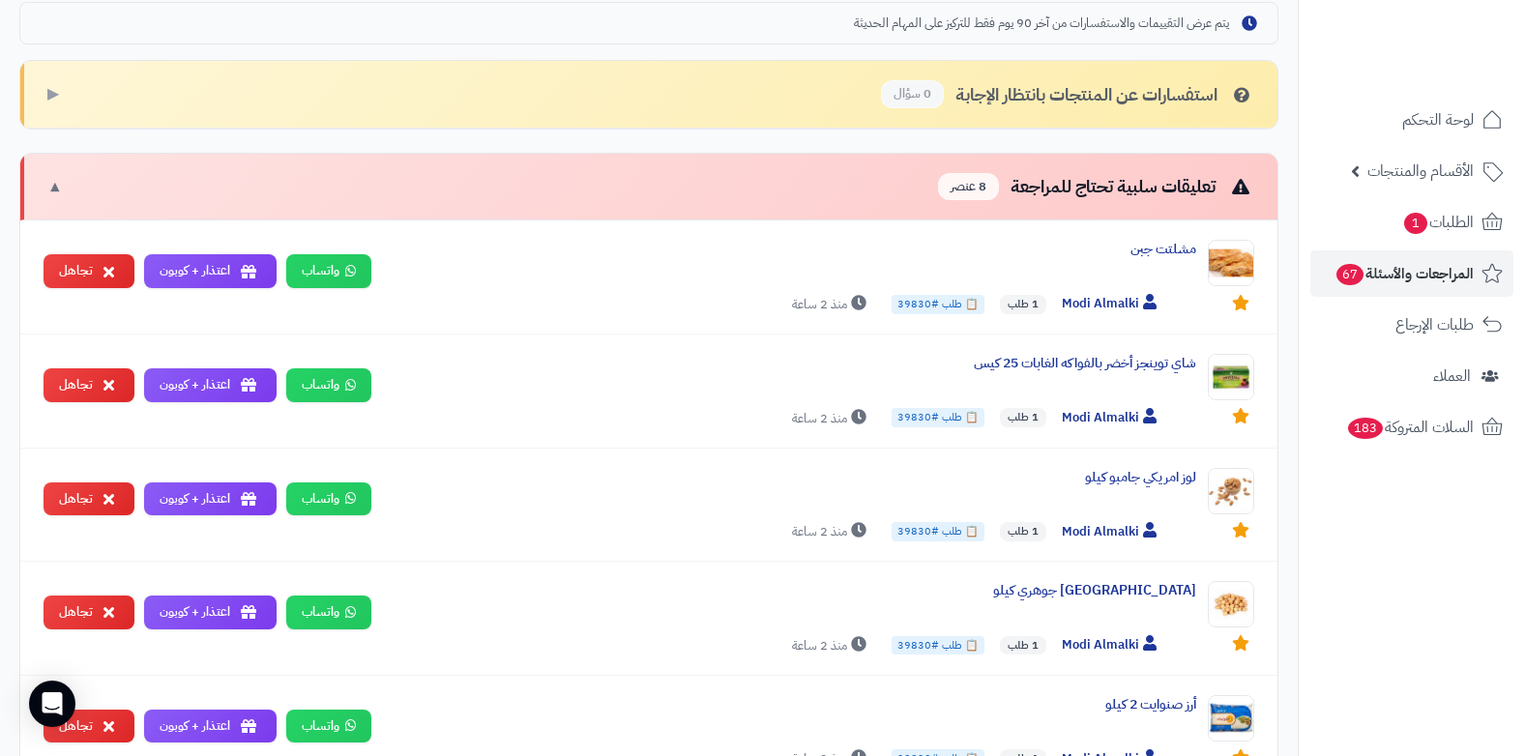
scroll to position [193, 0]
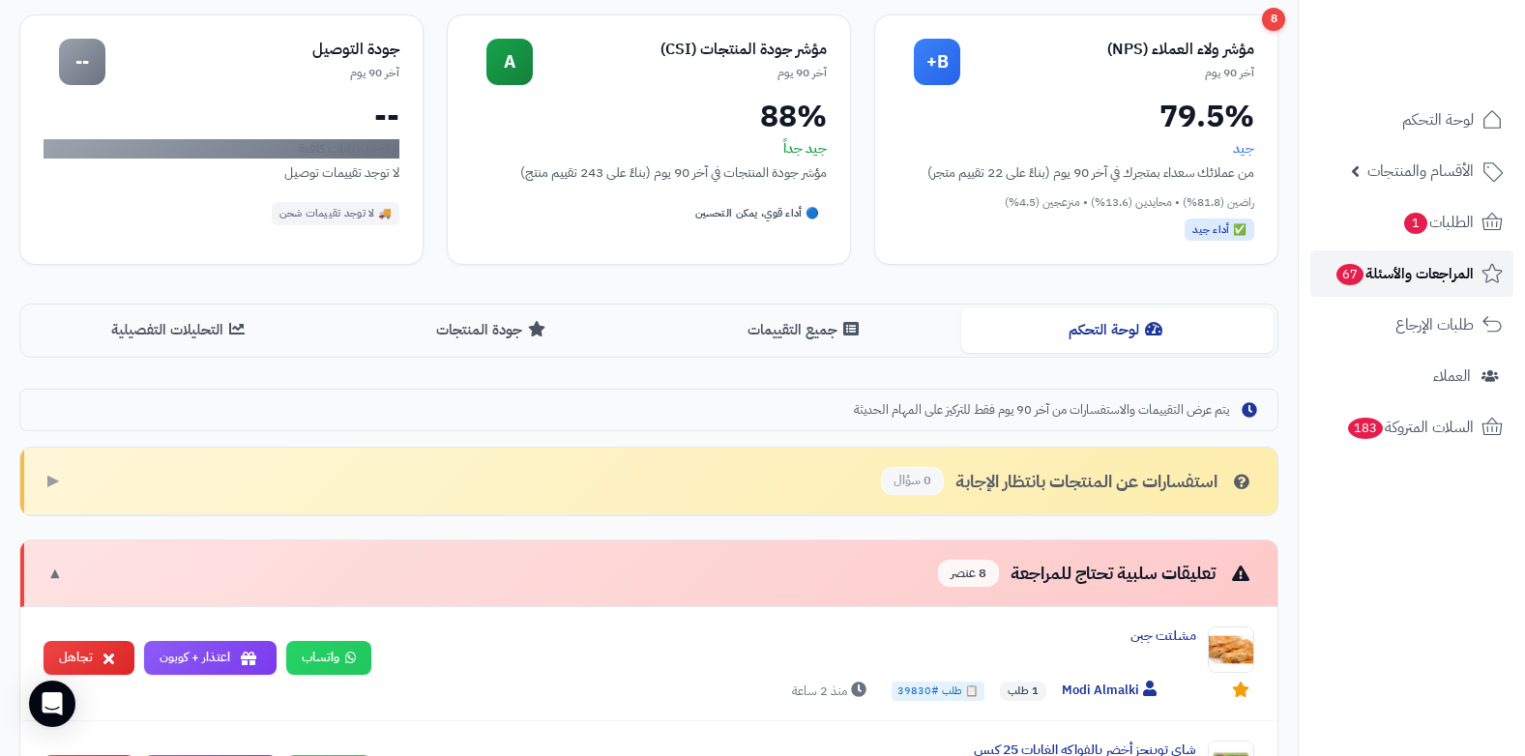
click at [1376, 269] on span "المراجعات والأسئلة 67" at bounding box center [1404, 273] width 139 height 27
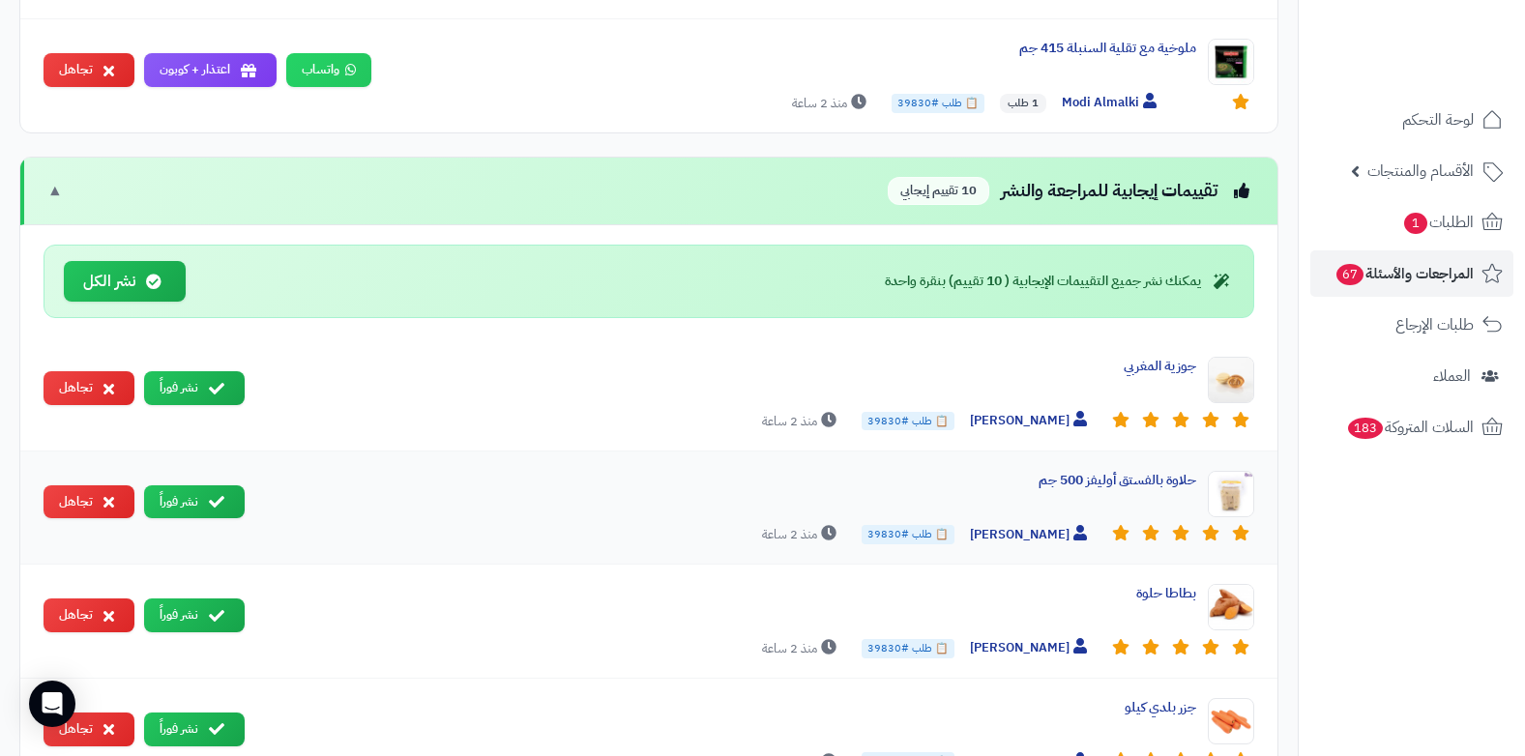
scroll to position [1577, 0]
click at [162, 271] on button "نشر الكل" at bounding box center [125, 282] width 122 height 42
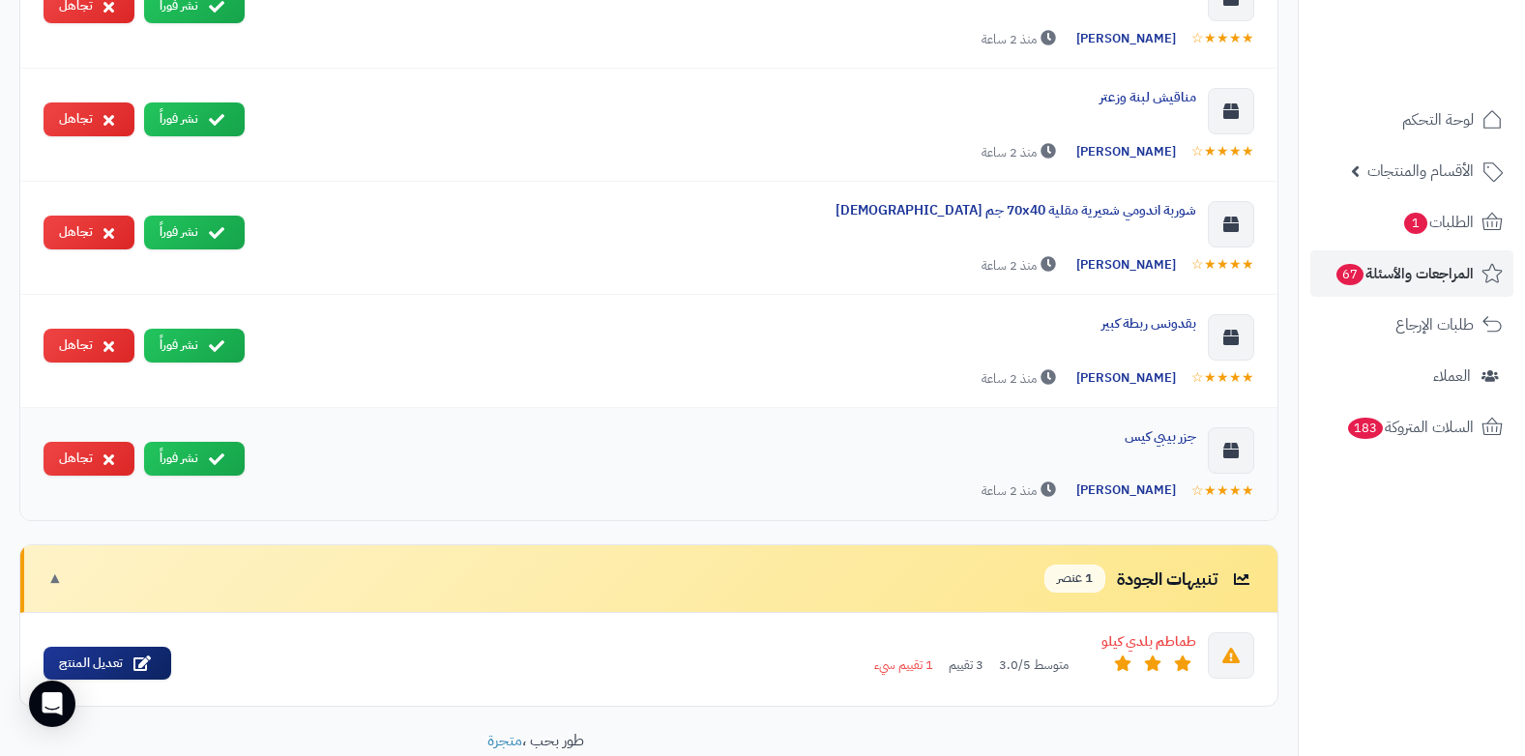
scroll to position [1682, 0]
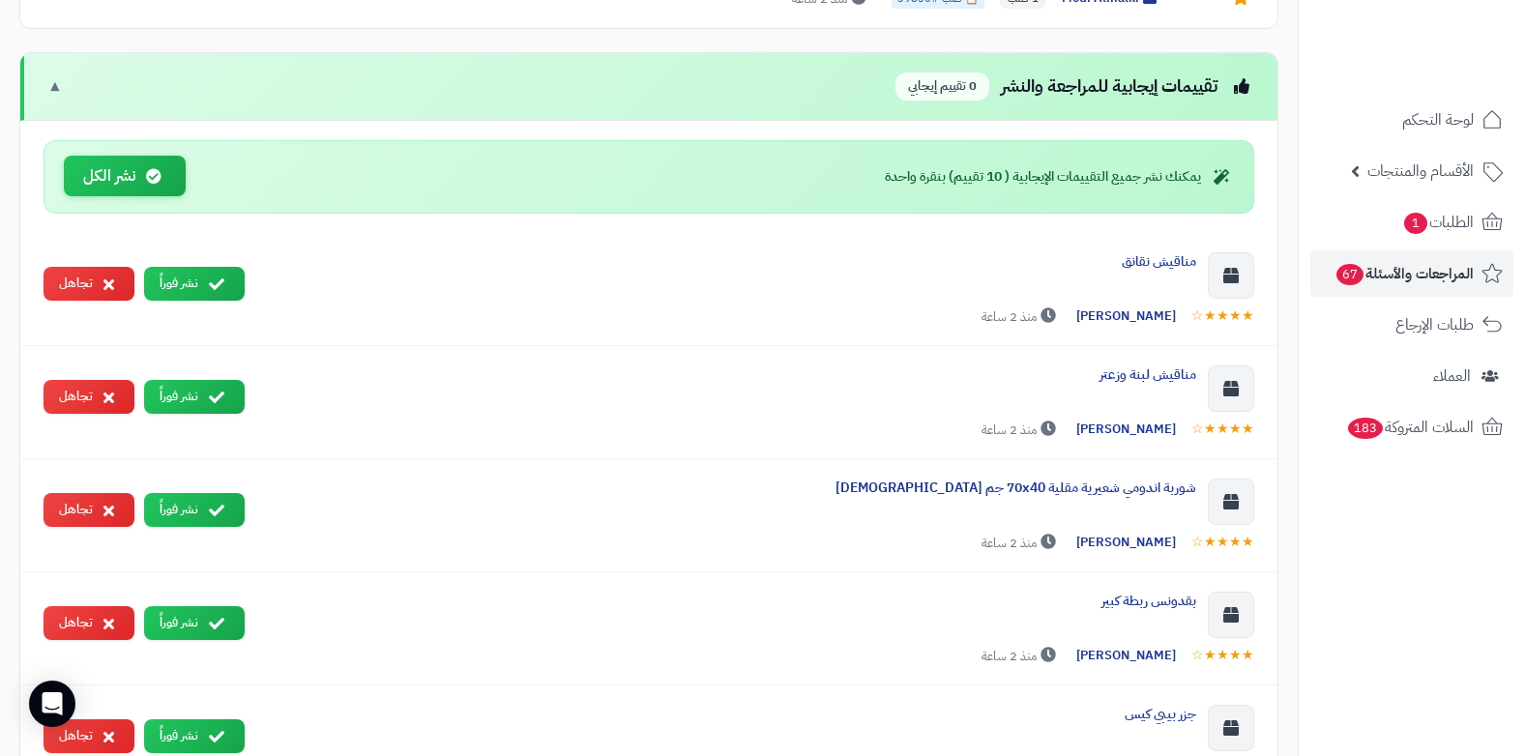
click at [159, 184] on button "نشر الكل" at bounding box center [125, 177] width 122 height 42
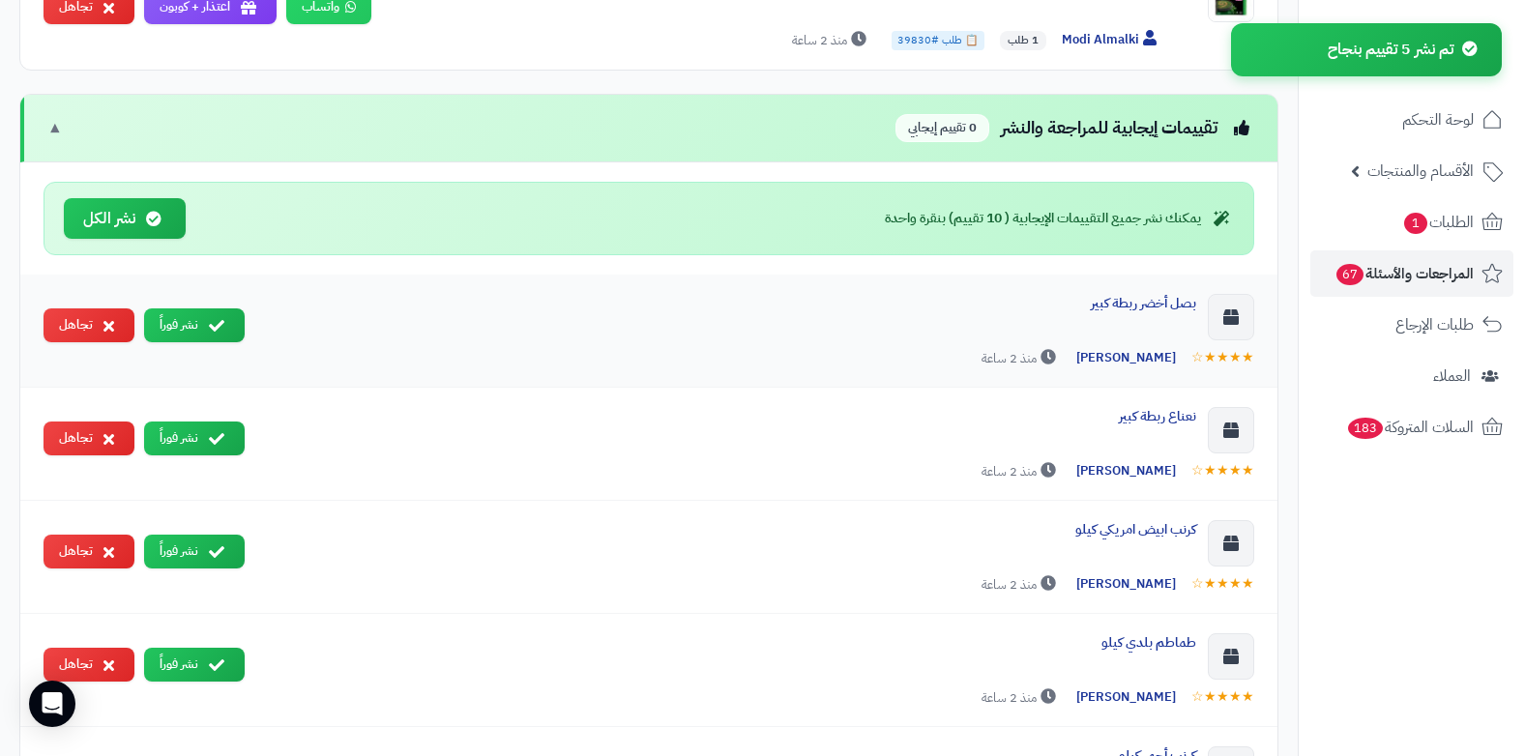
scroll to position [1585, 0]
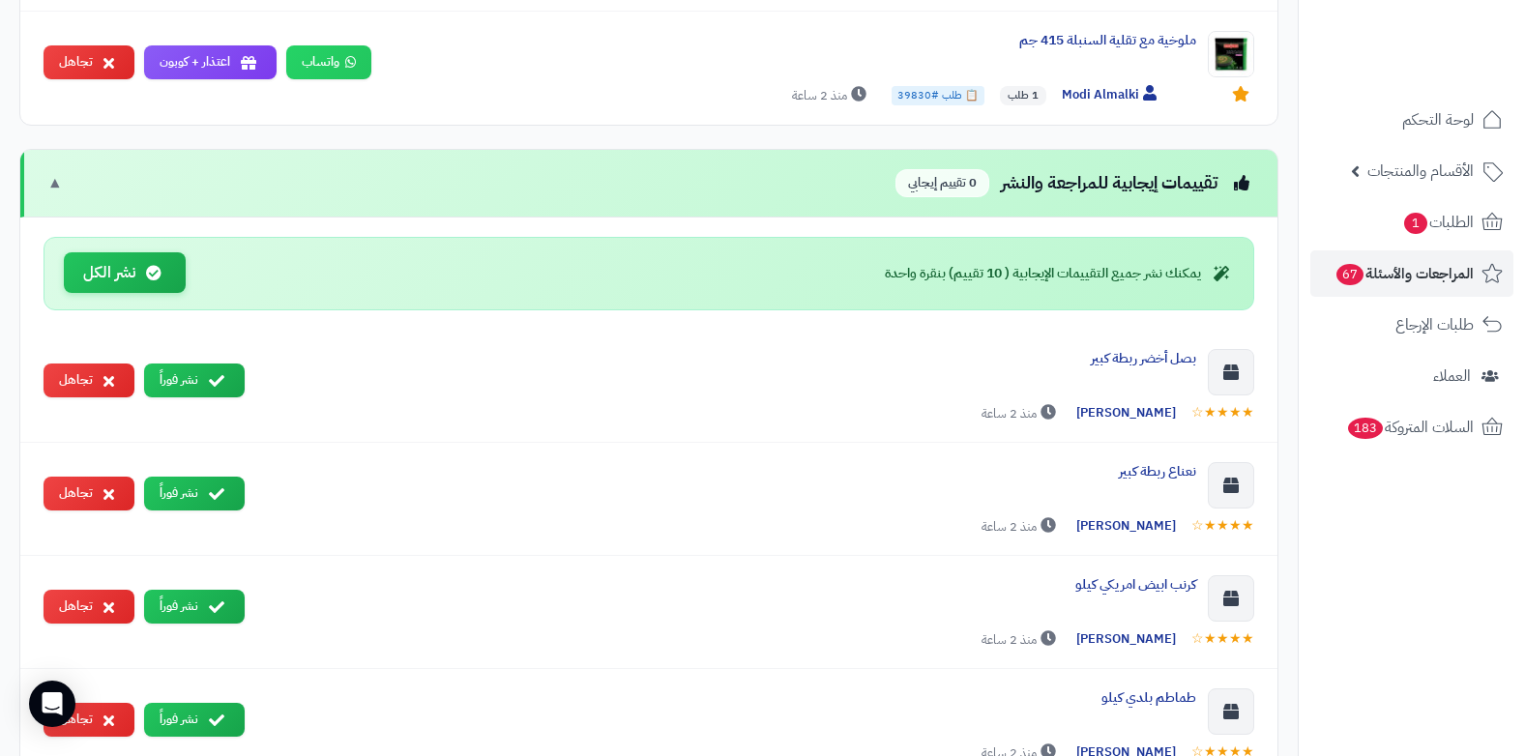
click at [167, 285] on button "نشر الكل" at bounding box center [125, 273] width 122 height 42
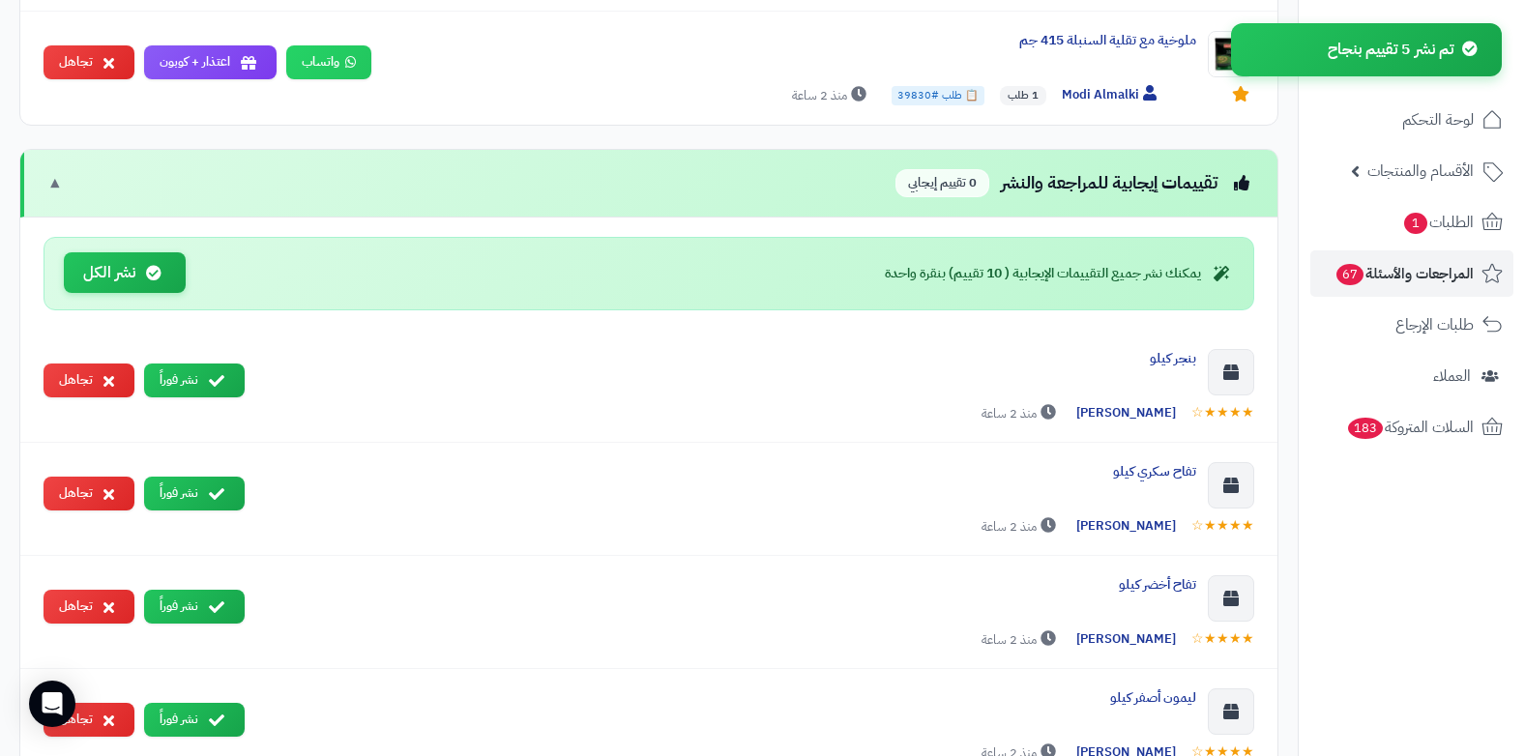
click at [128, 268] on button "نشر الكل" at bounding box center [125, 273] width 122 height 42
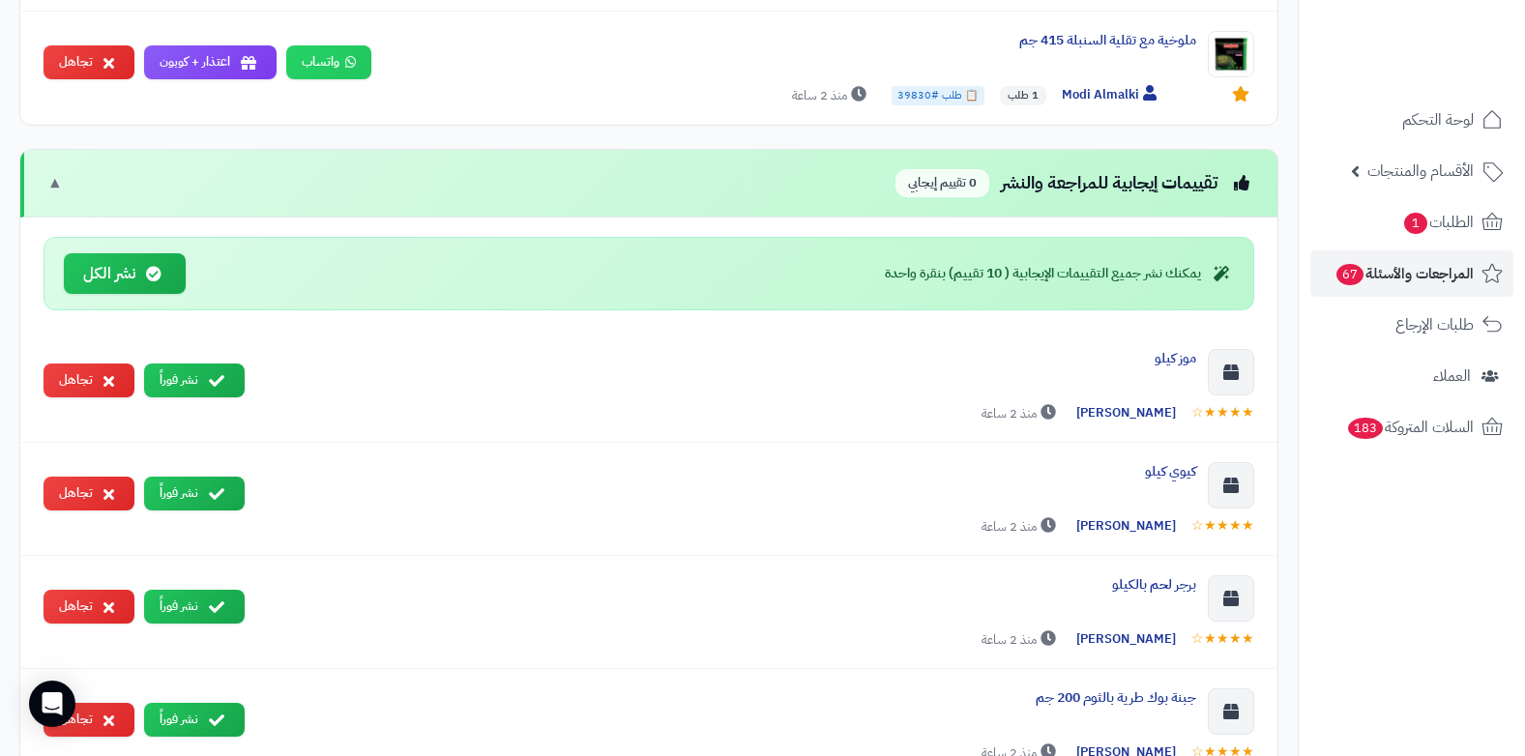
click at [129, 294] on div "يمكنك نشر جميع التقييمات الإيجابية ( 10 تقييم) بنقرة واحدة نشر الكل" at bounding box center [649, 274] width 1211 height 74
click at [142, 273] on button "نشر الكل" at bounding box center [125, 273] width 122 height 42
click at [77, 284] on button "نشر الكل" at bounding box center [125, 273] width 122 height 42
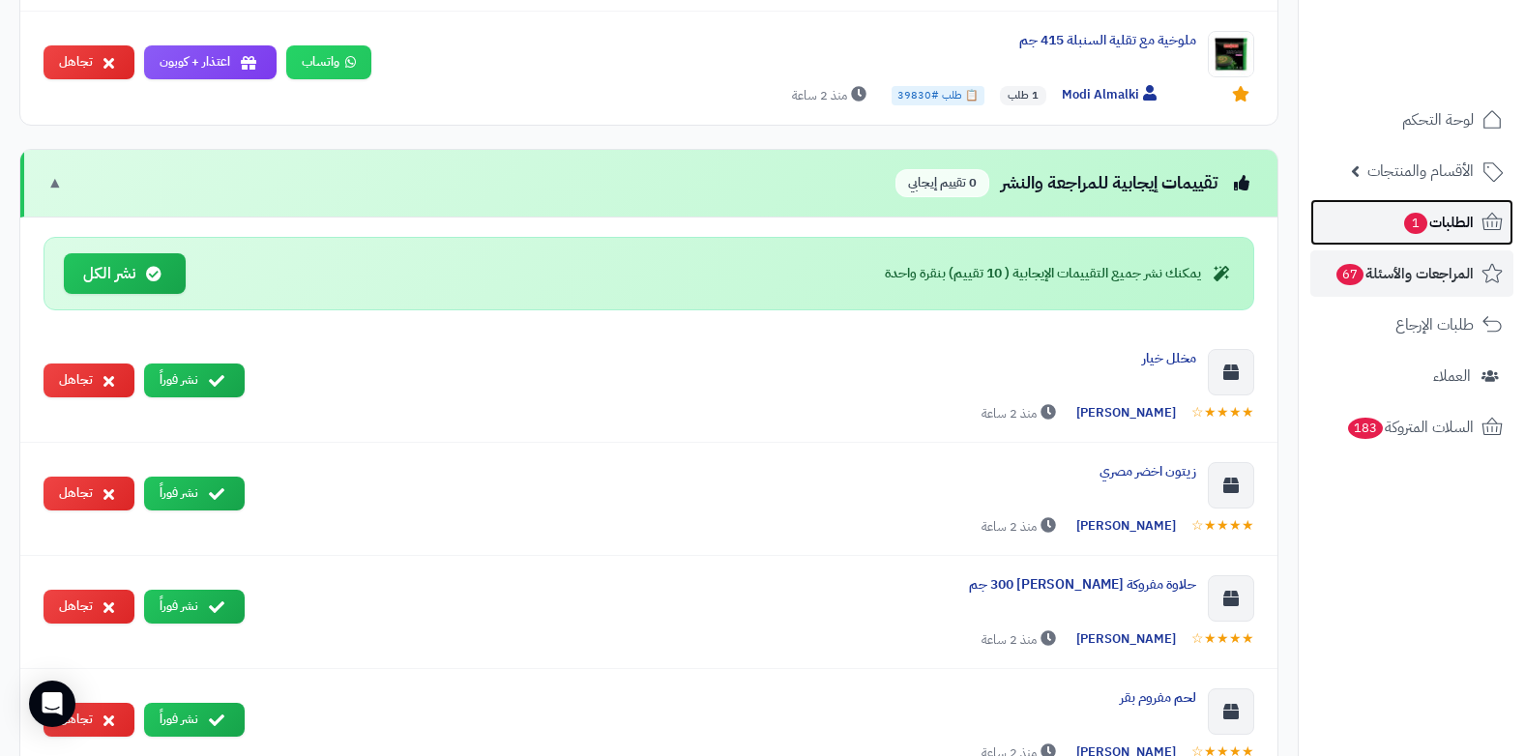
click at [1396, 233] on link "الطلبات 1" at bounding box center [1412, 222] width 203 height 46
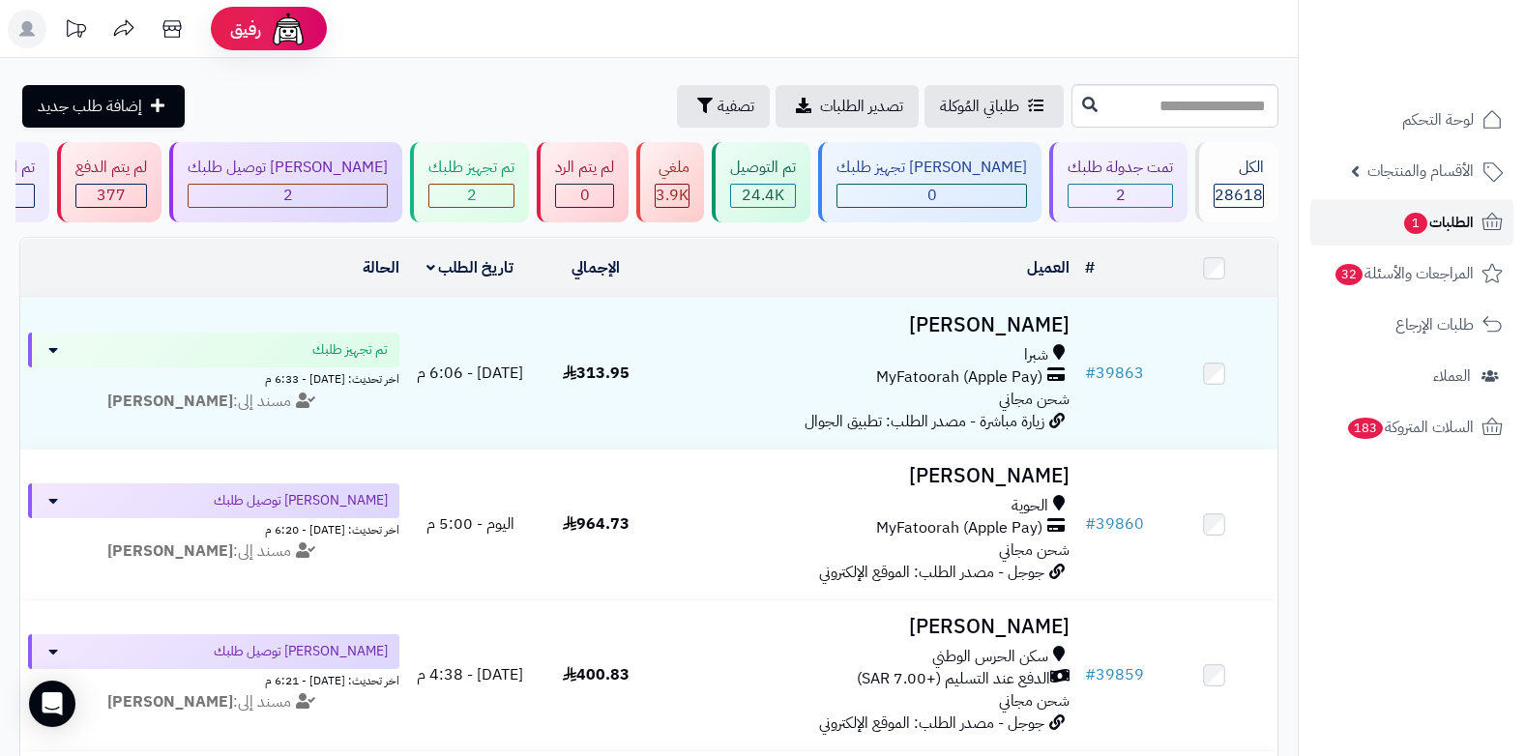
click at [1439, 229] on span "الطلبات 1" at bounding box center [1438, 222] width 72 height 27
click at [1439, 228] on span "الطلبات 1" at bounding box center [1438, 222] width 72 height 27
drag, startPoint x: 0, startPoint y: 0, endPoint x: 1439, endPoint y: 228, distance: 1457.2
click at [1439, 228] on span "الطلبات 1" at bounding box center [1438, 222] width 72 height 27
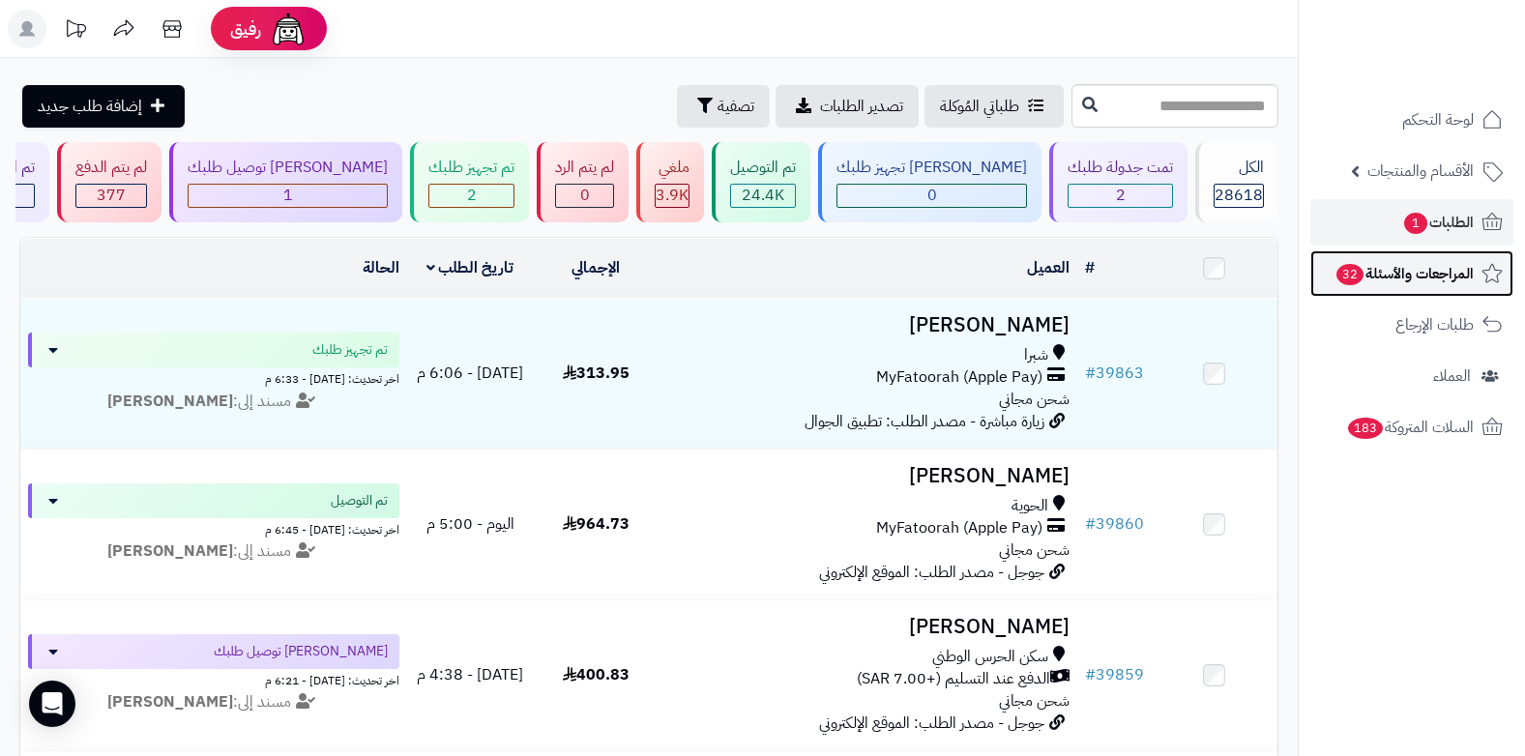
click at [1433, 274] on span "المراجعات والأسئلة 32" at bounding box center [1404, 273] width 139 height 27
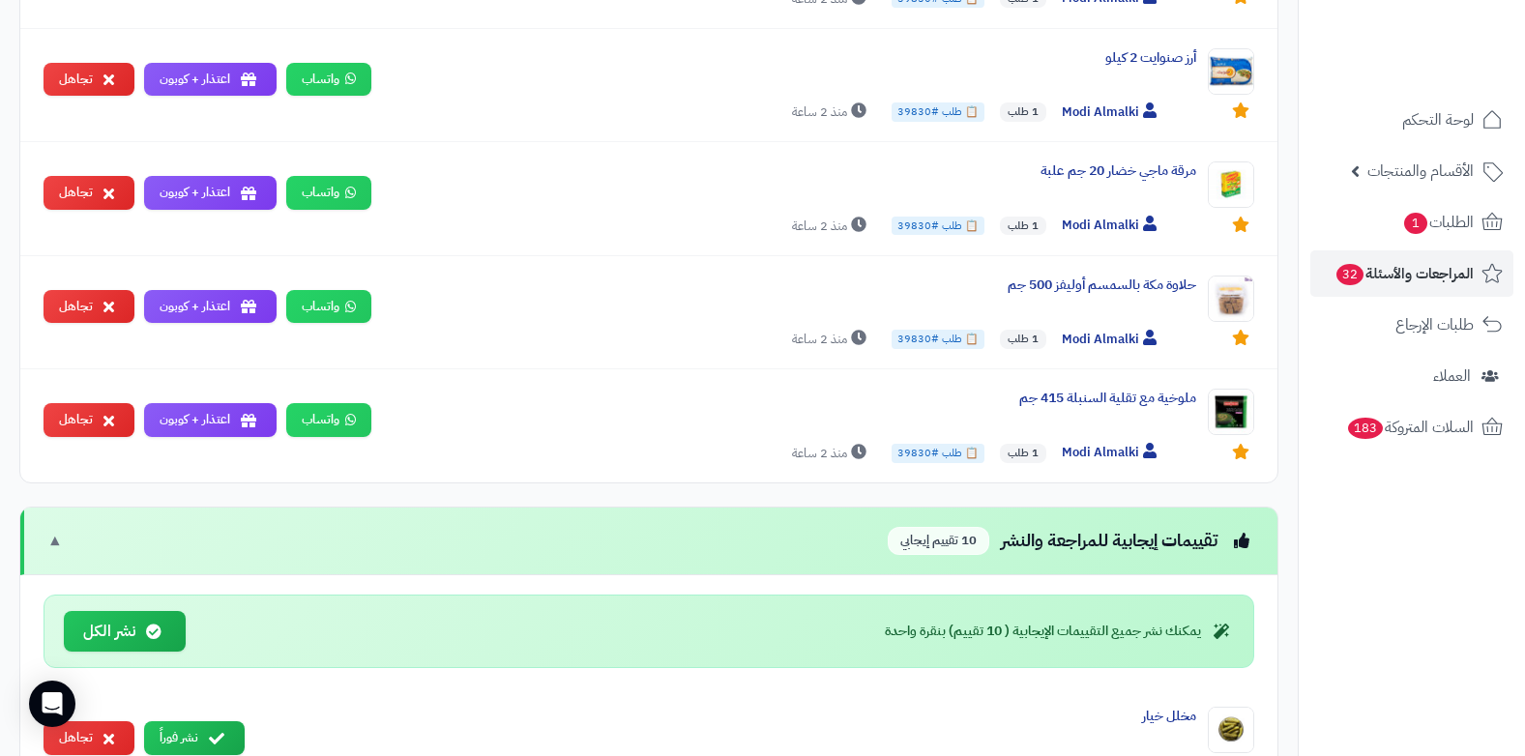
scroll to position [1644, 0]
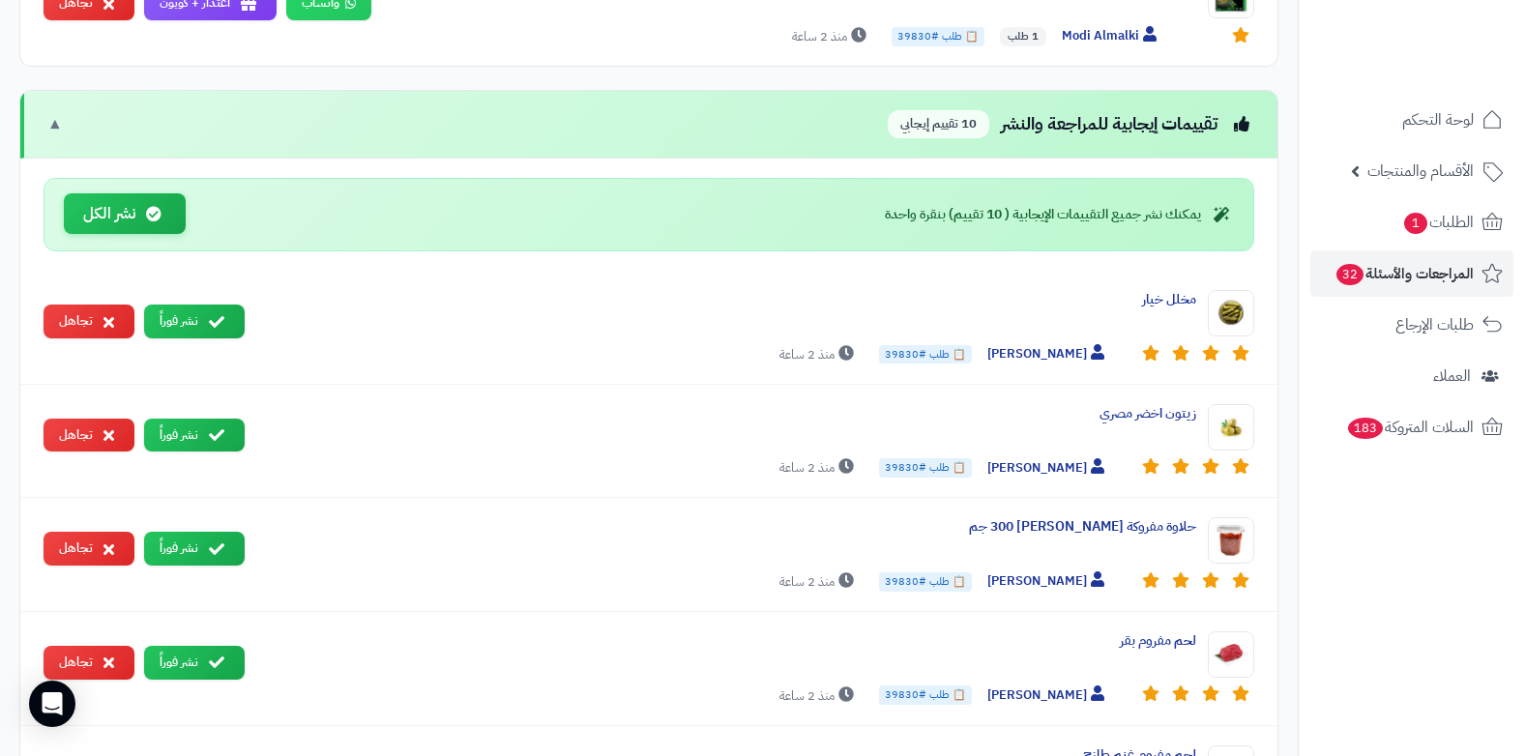
click at [84, 225] on button "نشر الكل" at bounding box center [125, 214] width 122 height 42
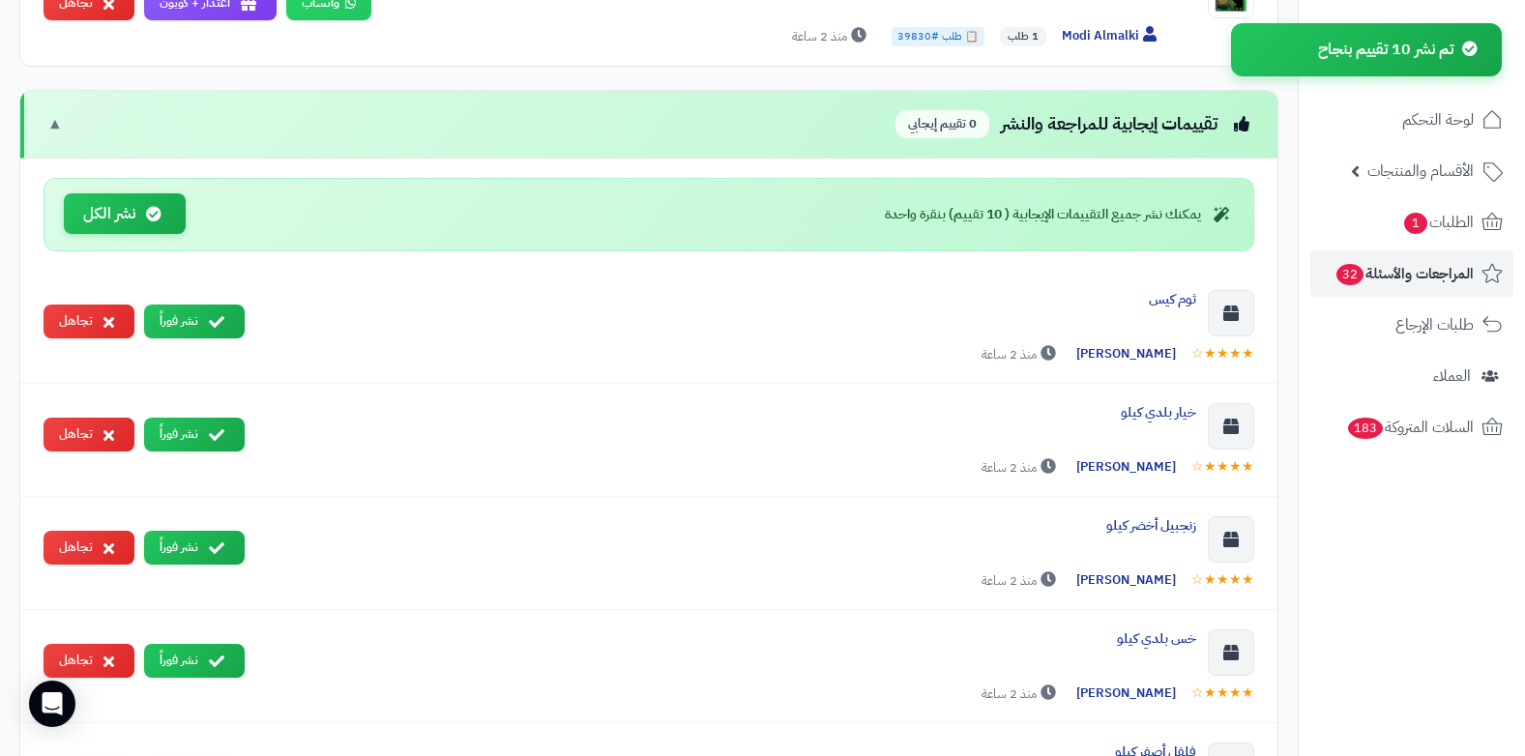
click at [160, 217] on icon at bounding box center [153, 213] width 15 height 15
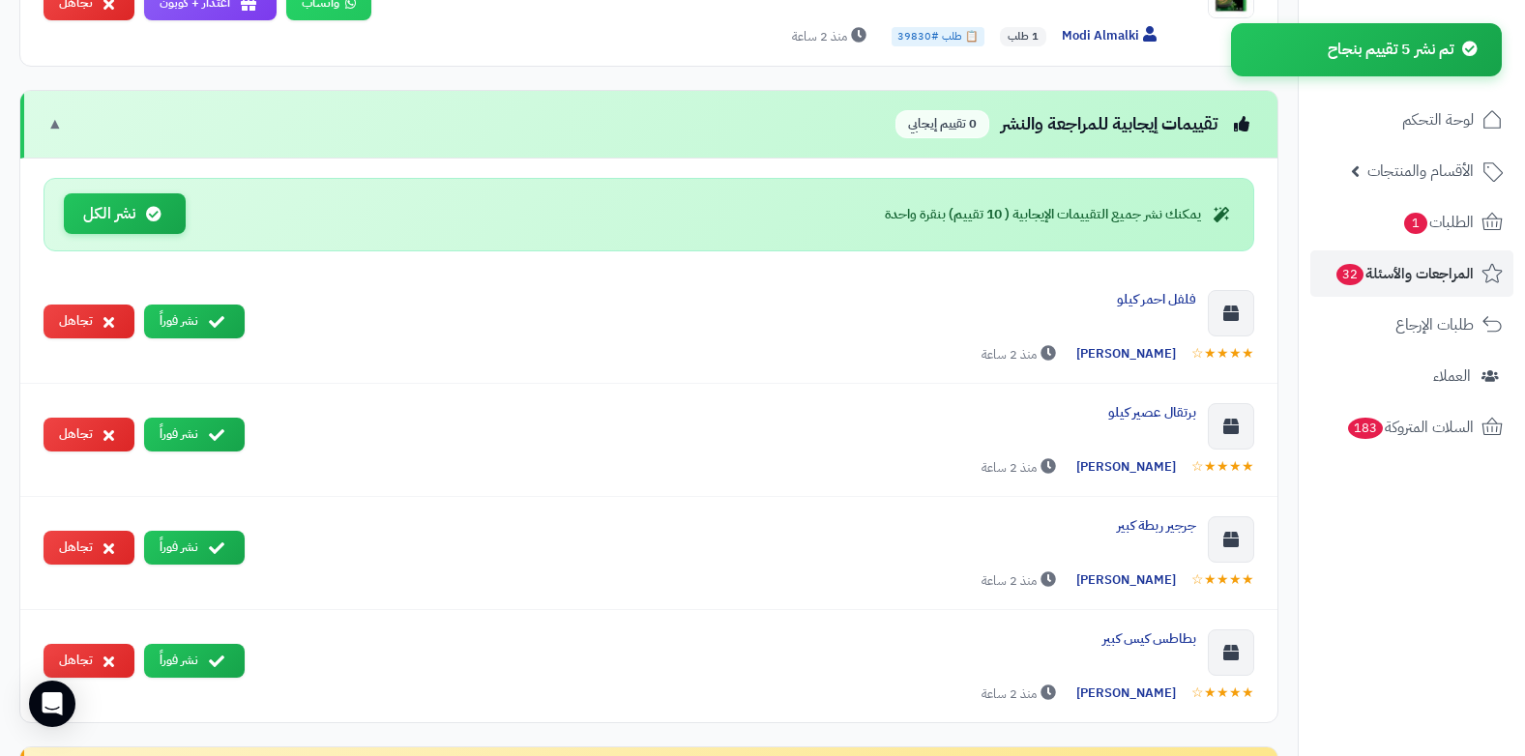
click at [156, 223] on button "نشر الكل" at bounding box center [125, 214] width 122 height 42
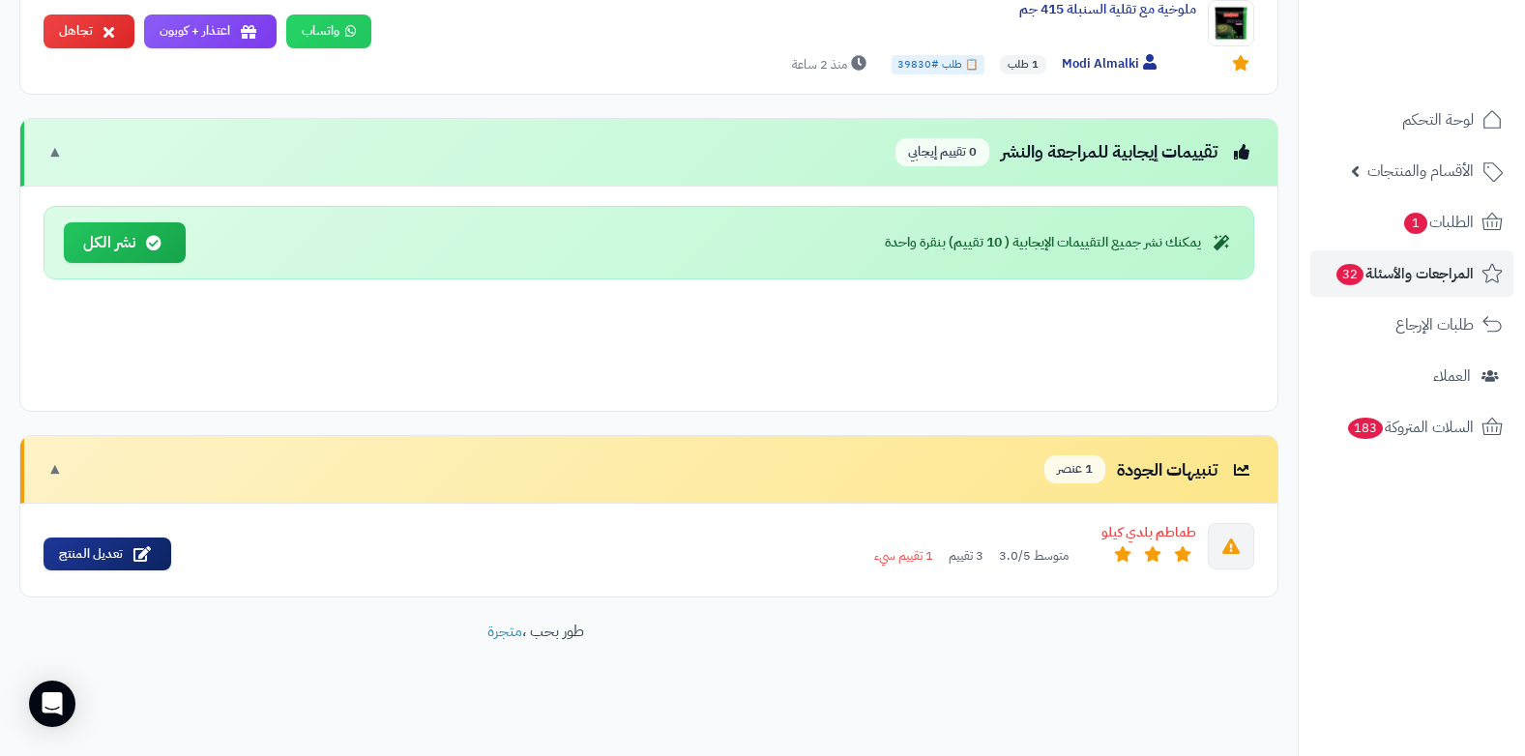
scroll to position [1504, 0]
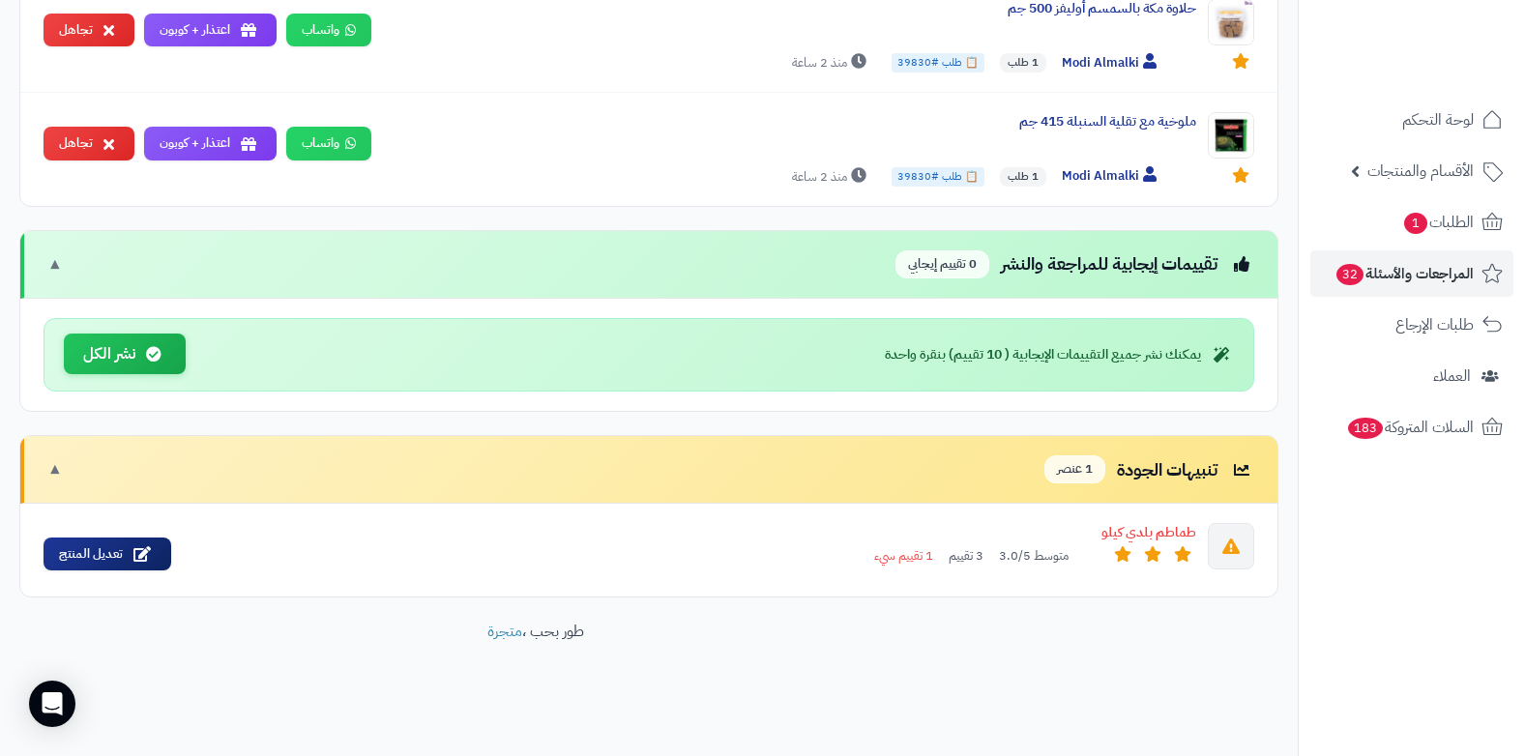
click at [129, 356] on button "نشر الكل" at bounding box center [125, 355] width 122 height 42
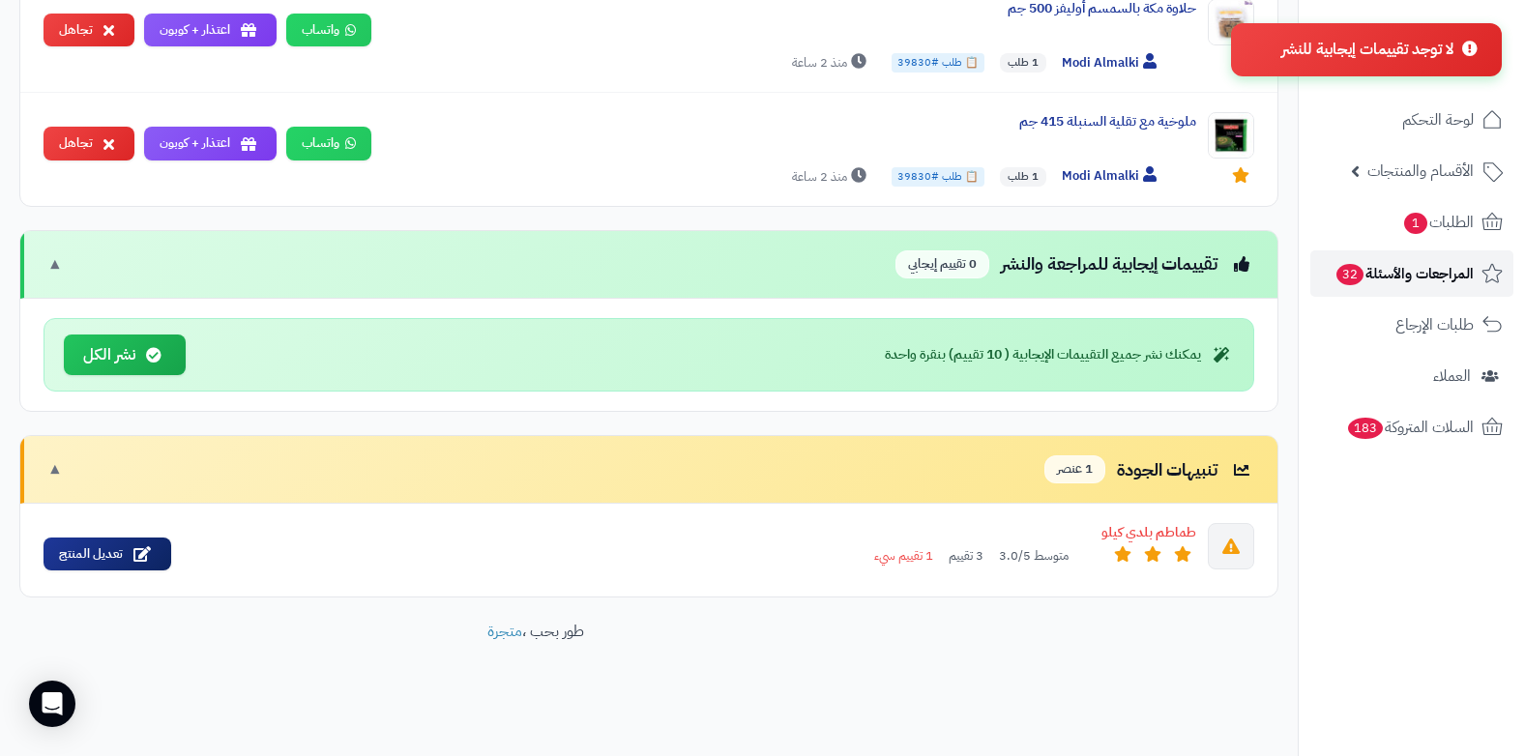
click at [1461, 265] on span "المراجعات والأسئلة 32" at bounding box center [1404, 273] width 139 height 27
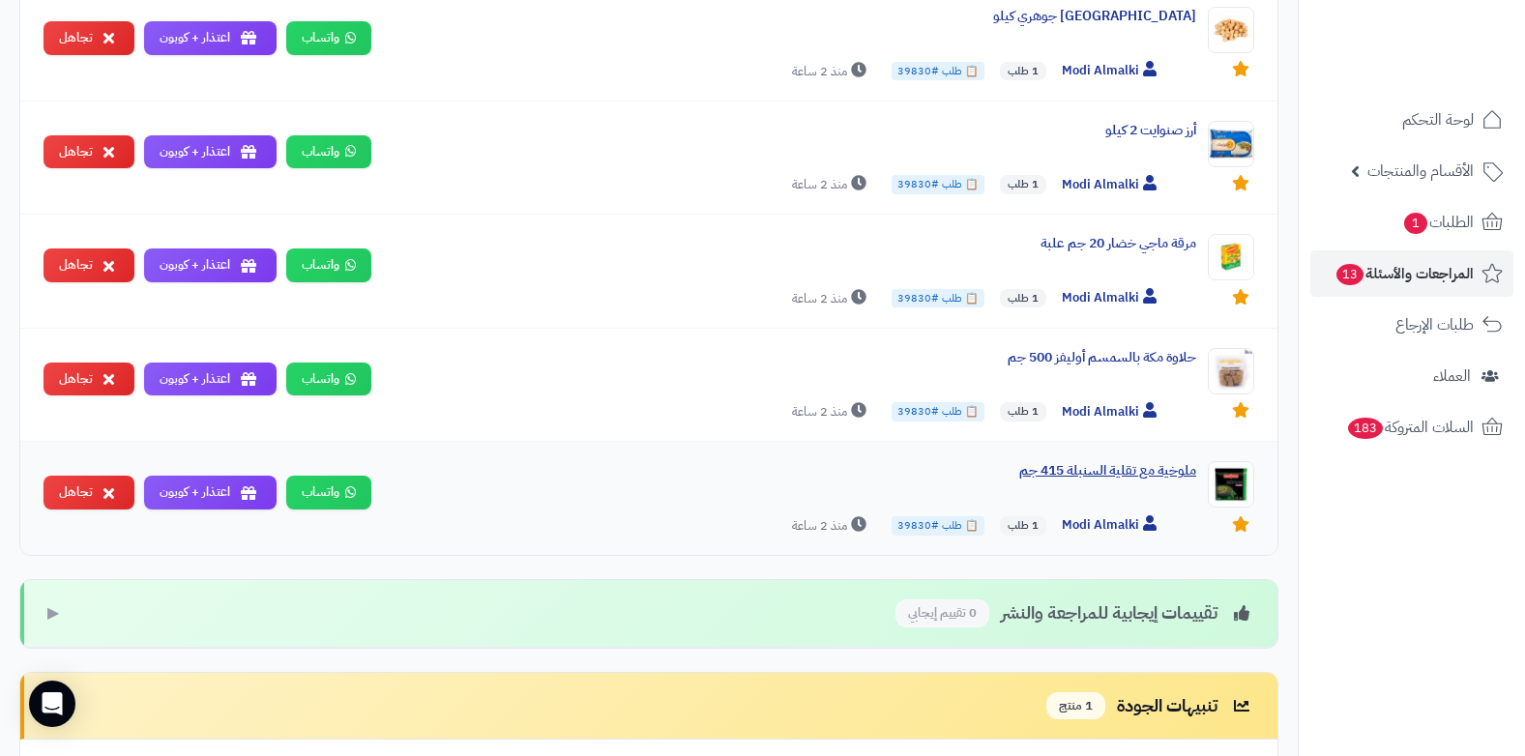
scroll to position [1161, 0]
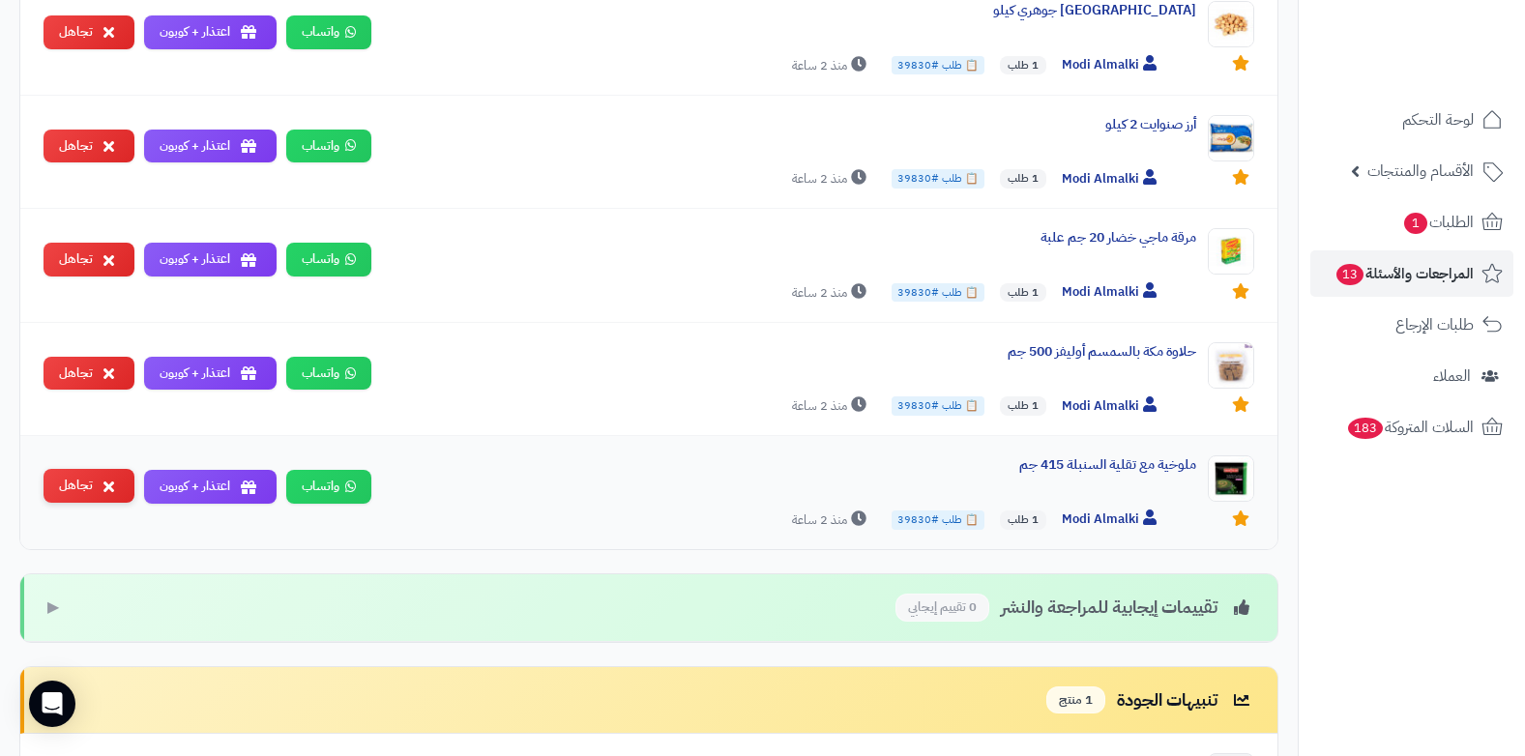
click at [45, 485] on button "تجاهل" at bounding box center [89, 486] width 91 height 34
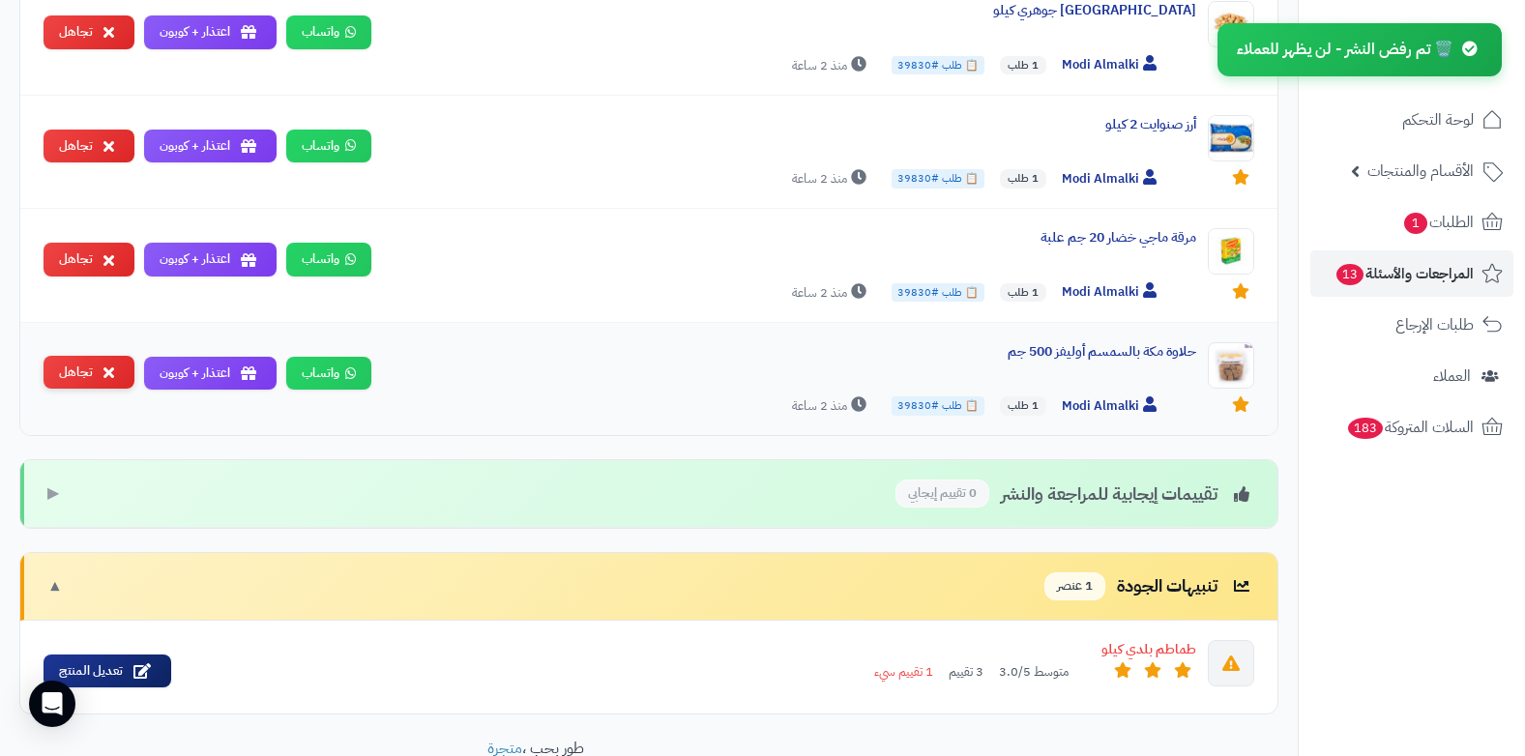
click at [97, 384] on button "تجاهل" at bounding box center [89, 373] width 91 height 34
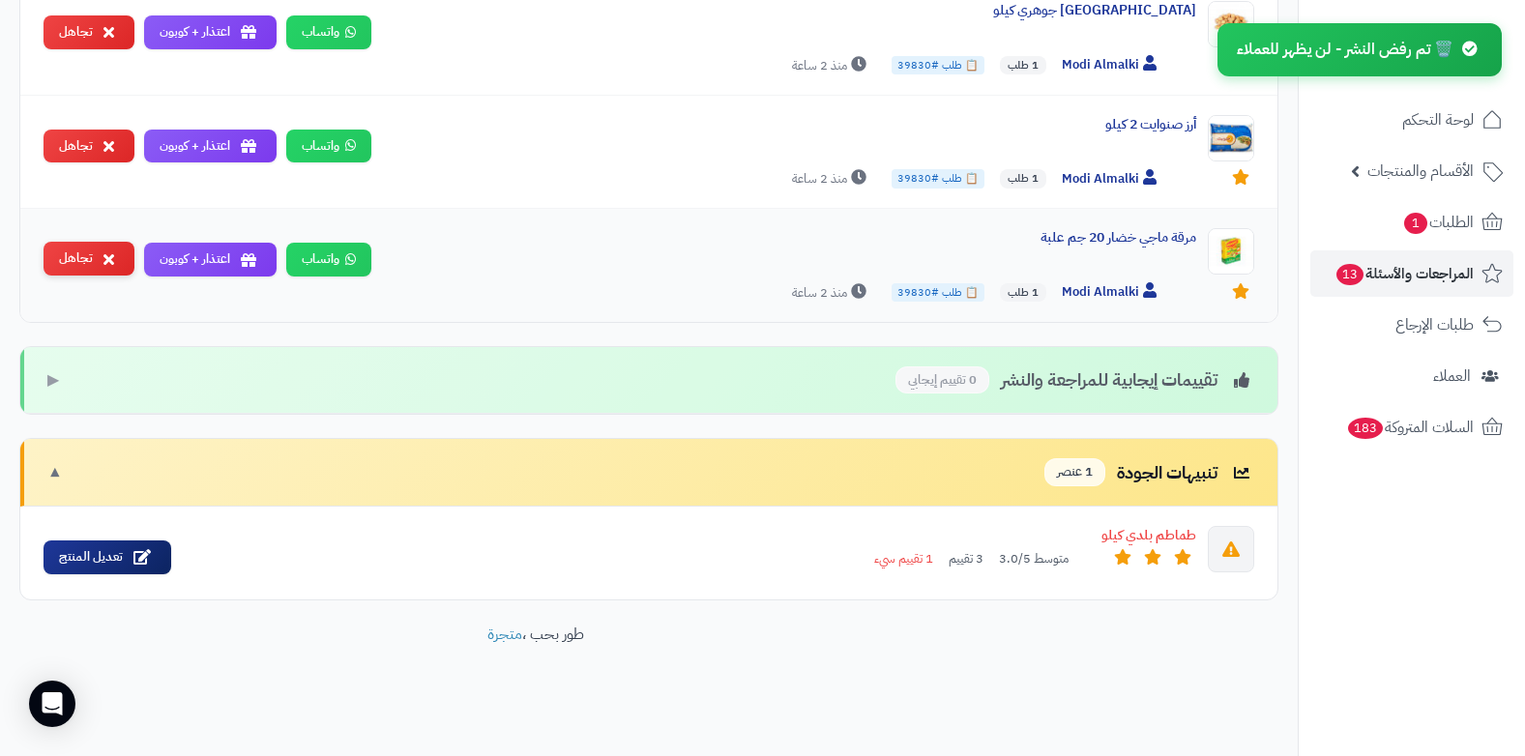
click at [115, 263] on button "تجاهل" at bounding box center [89, 259] width 91 height 34
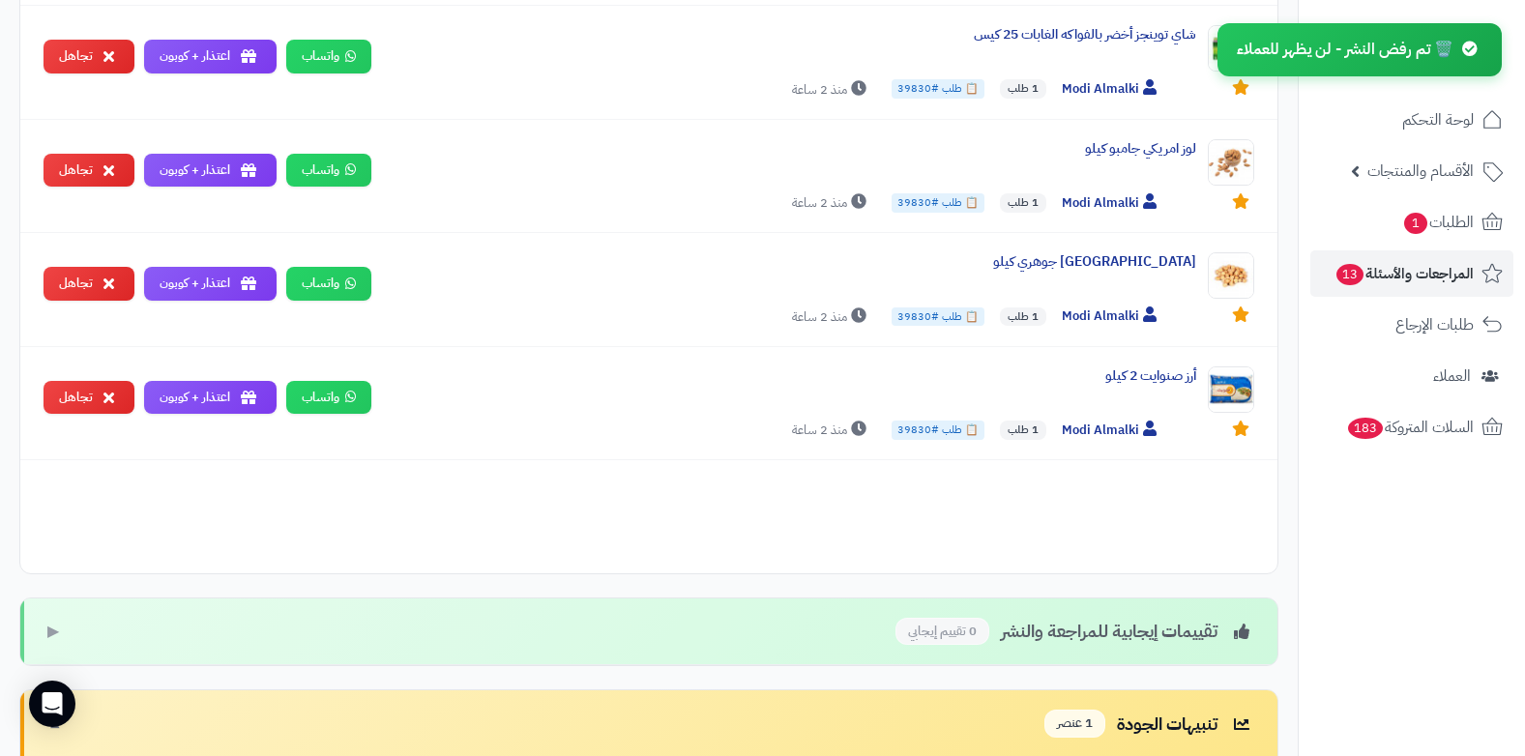
scroll to position [871, 0]
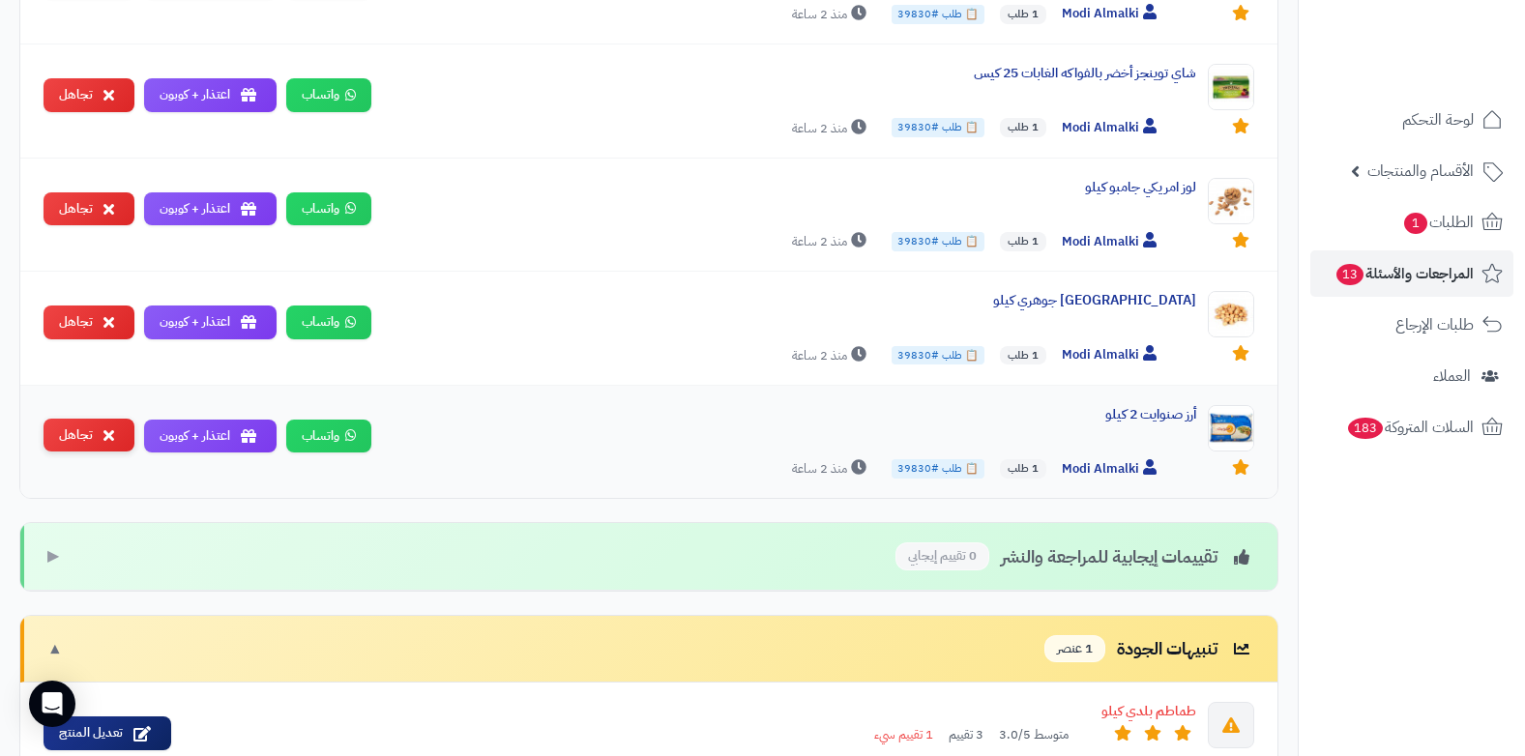
click at [77, 440] on button "تجاهل" at bounding box center [89, 436] width 91 height 34
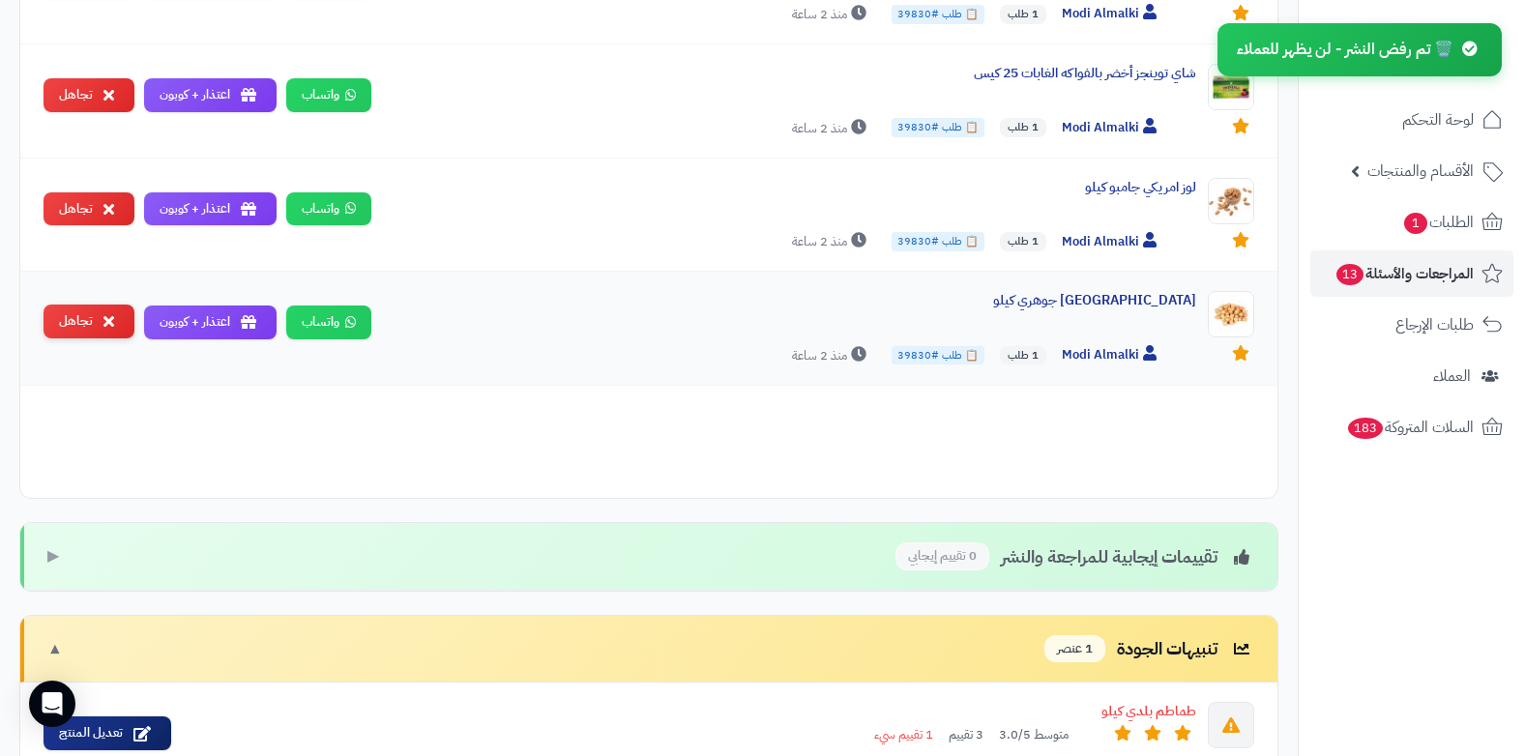
click at [88, 336] on button "تجاهل" at bounding box center [89, 322] width 91 height 34
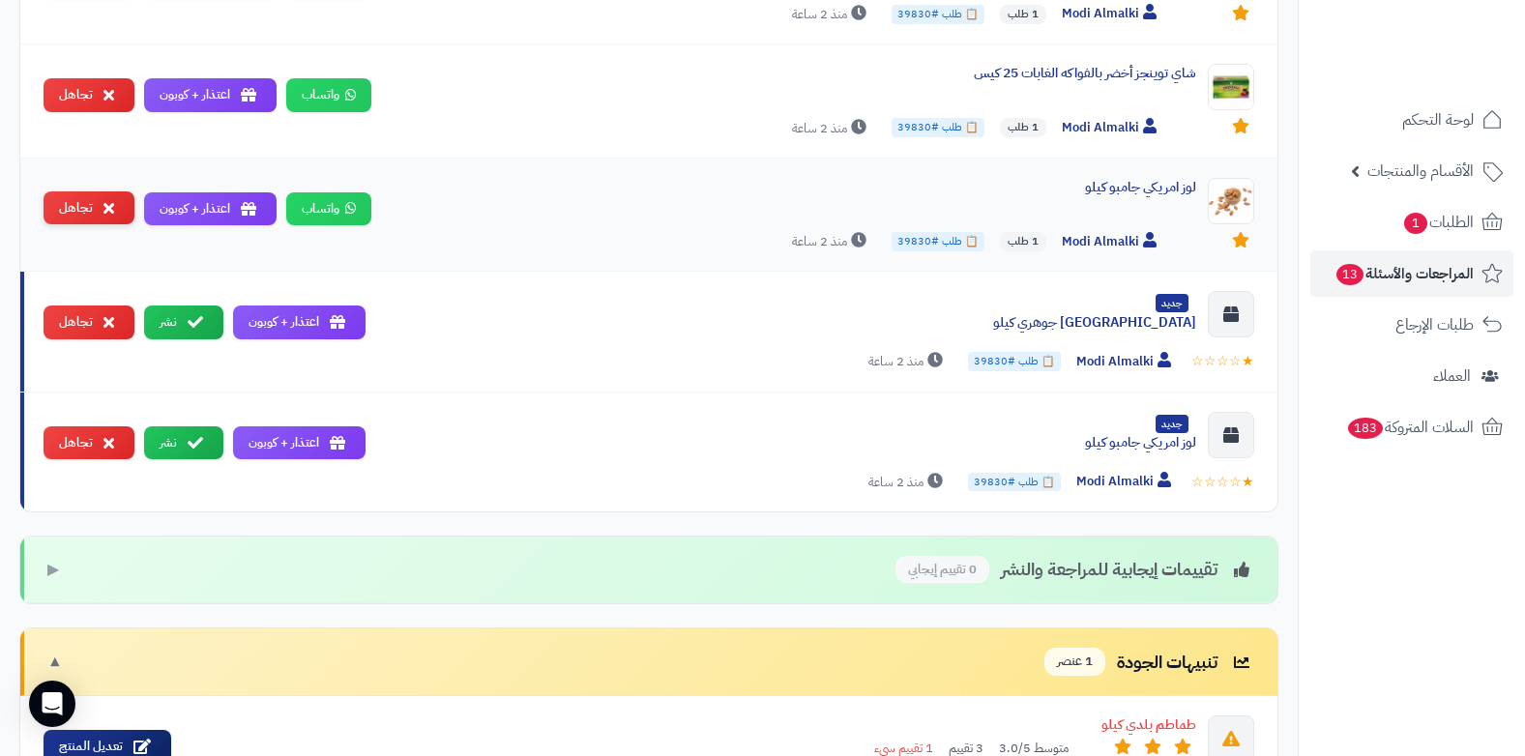
click at [103, 200] on icon at bounding box center [108, 207] width 11 height 15
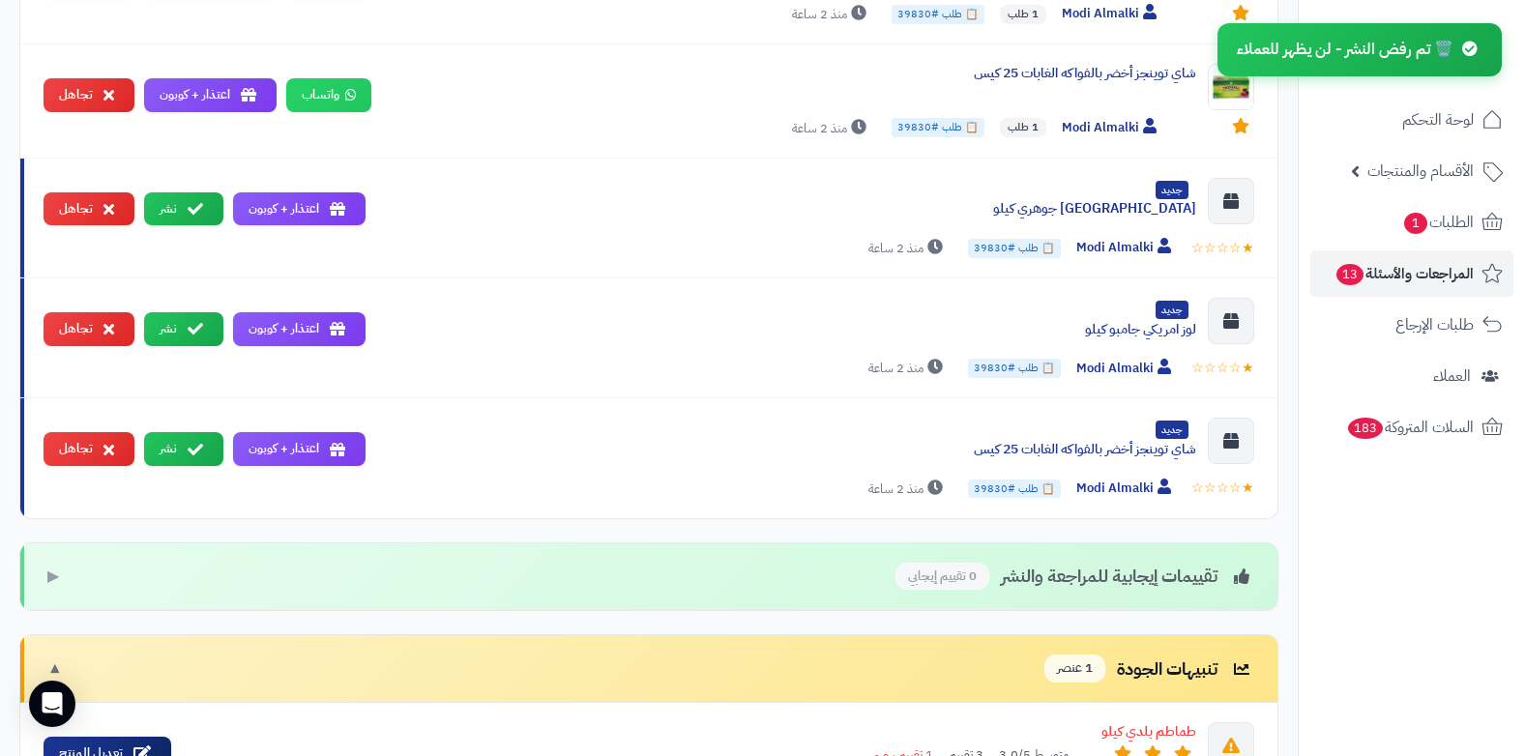
click at [103, 201] on icon at bounding box center [108, 208] width 11 height 15
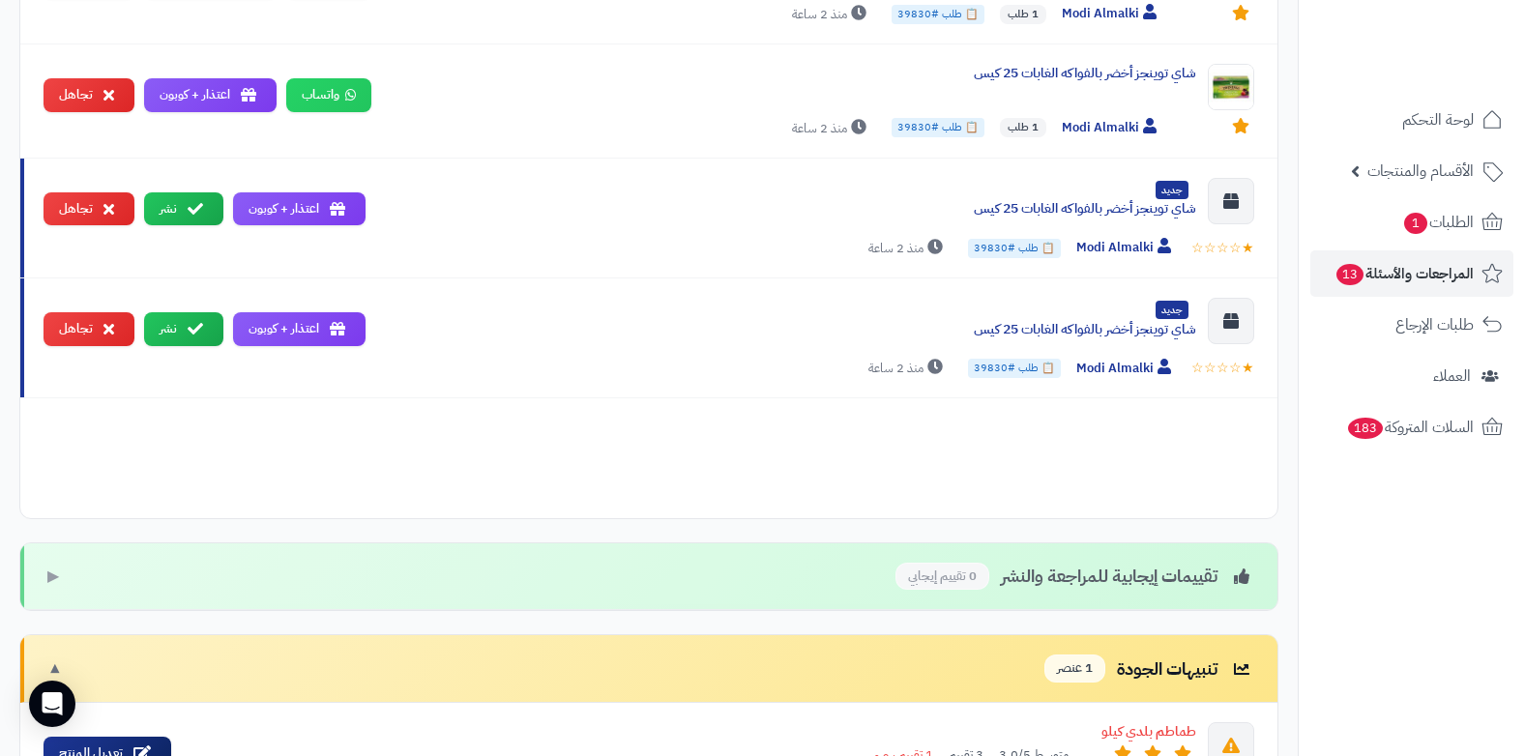
click at [103, 201] on icon at bounding box center [108, 208] width 11 height 15
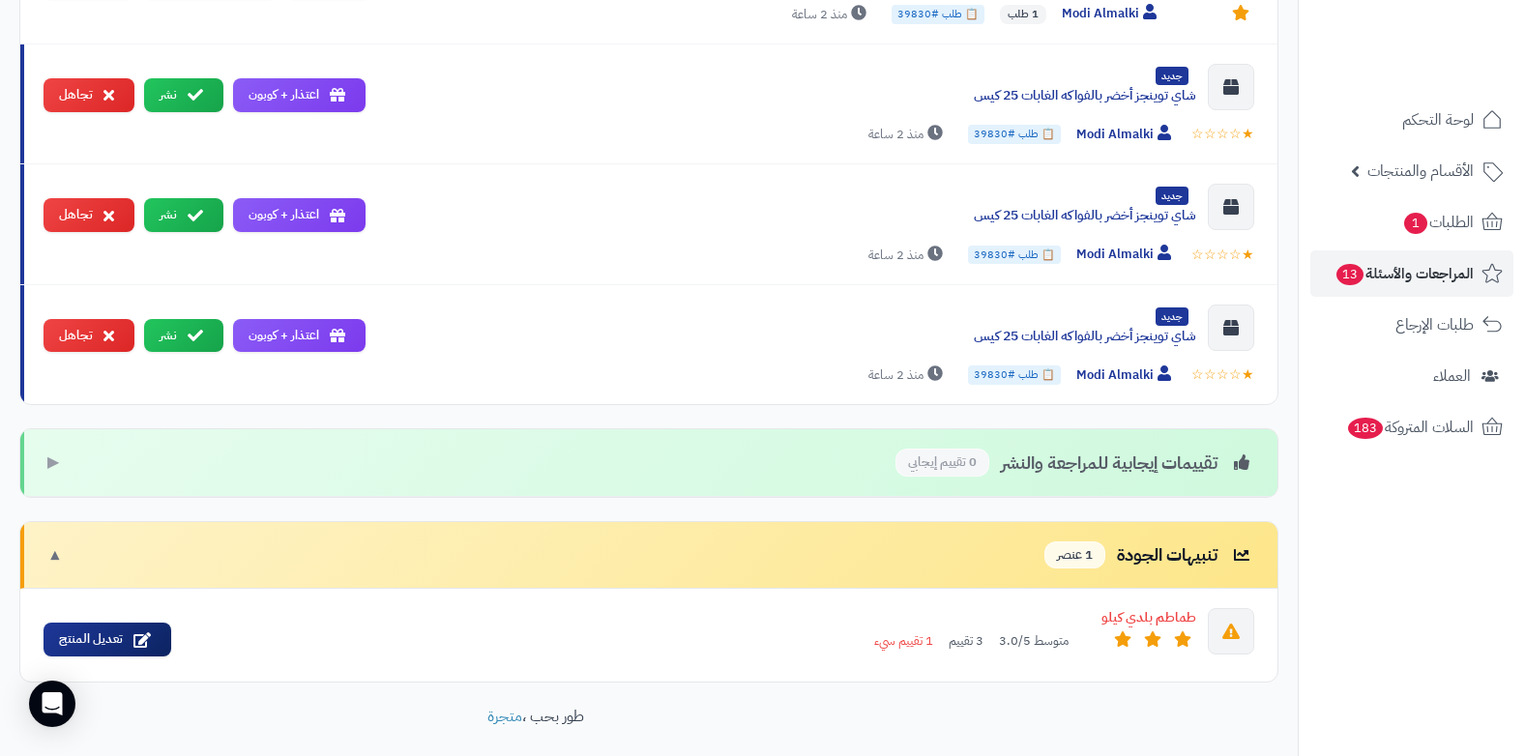
click at [103, 199] on button "تجاهل" at bounding box center [89, 215] width 91 height 34
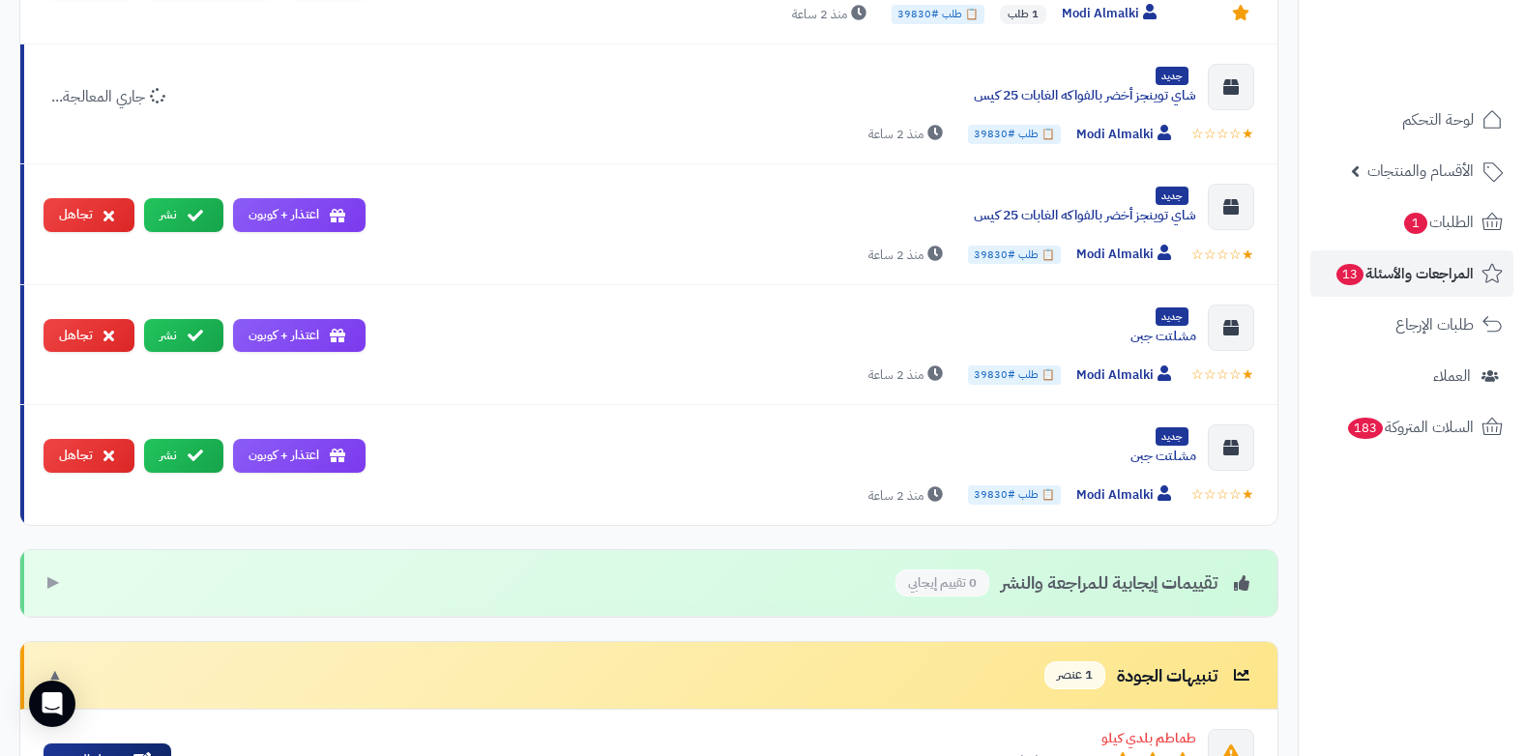
click at [103, 199] on button "تجاهل" at bounding box center [89, 215] width 91 height 34
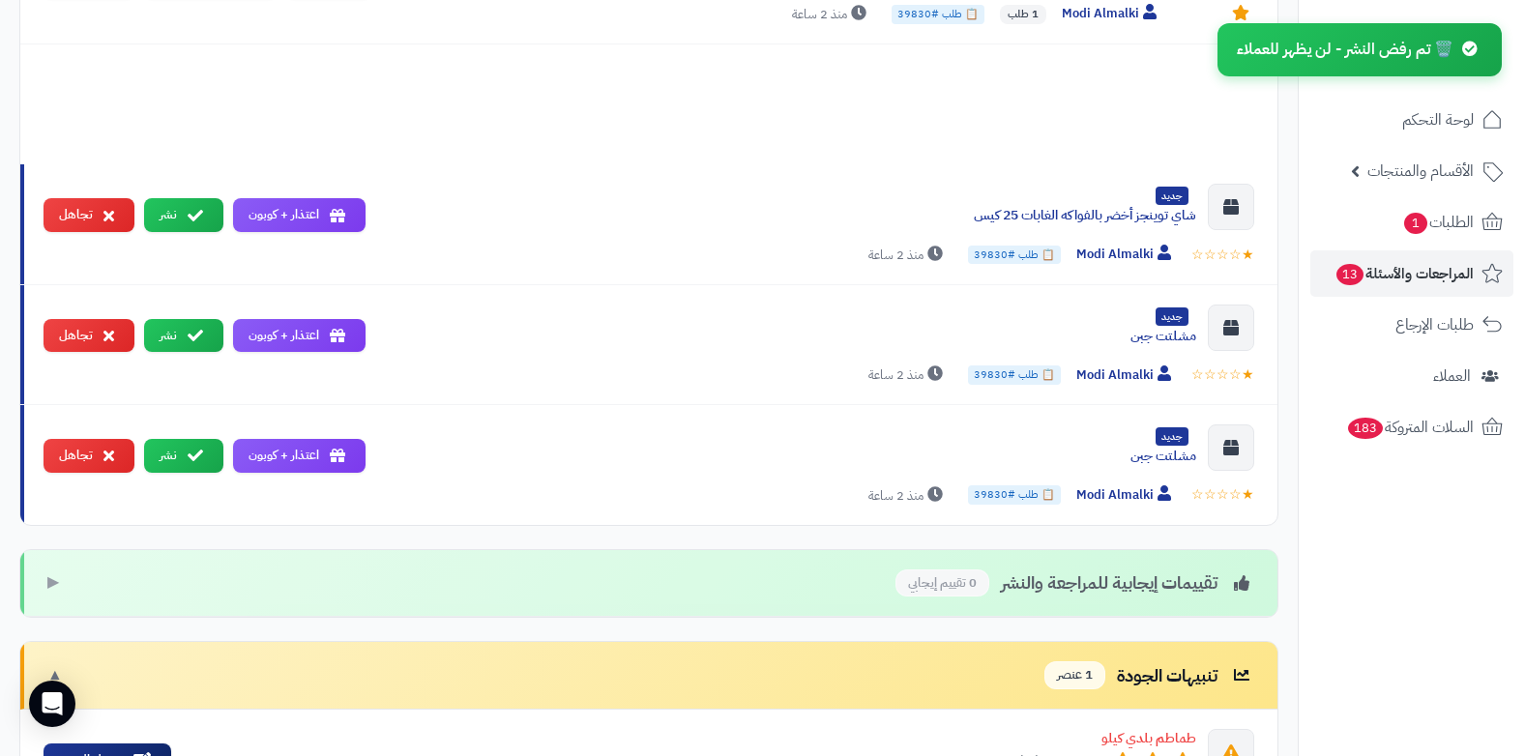
click at [103, 199] on button "تجاهل" at bounding box center [89, 215] width 91 height 34
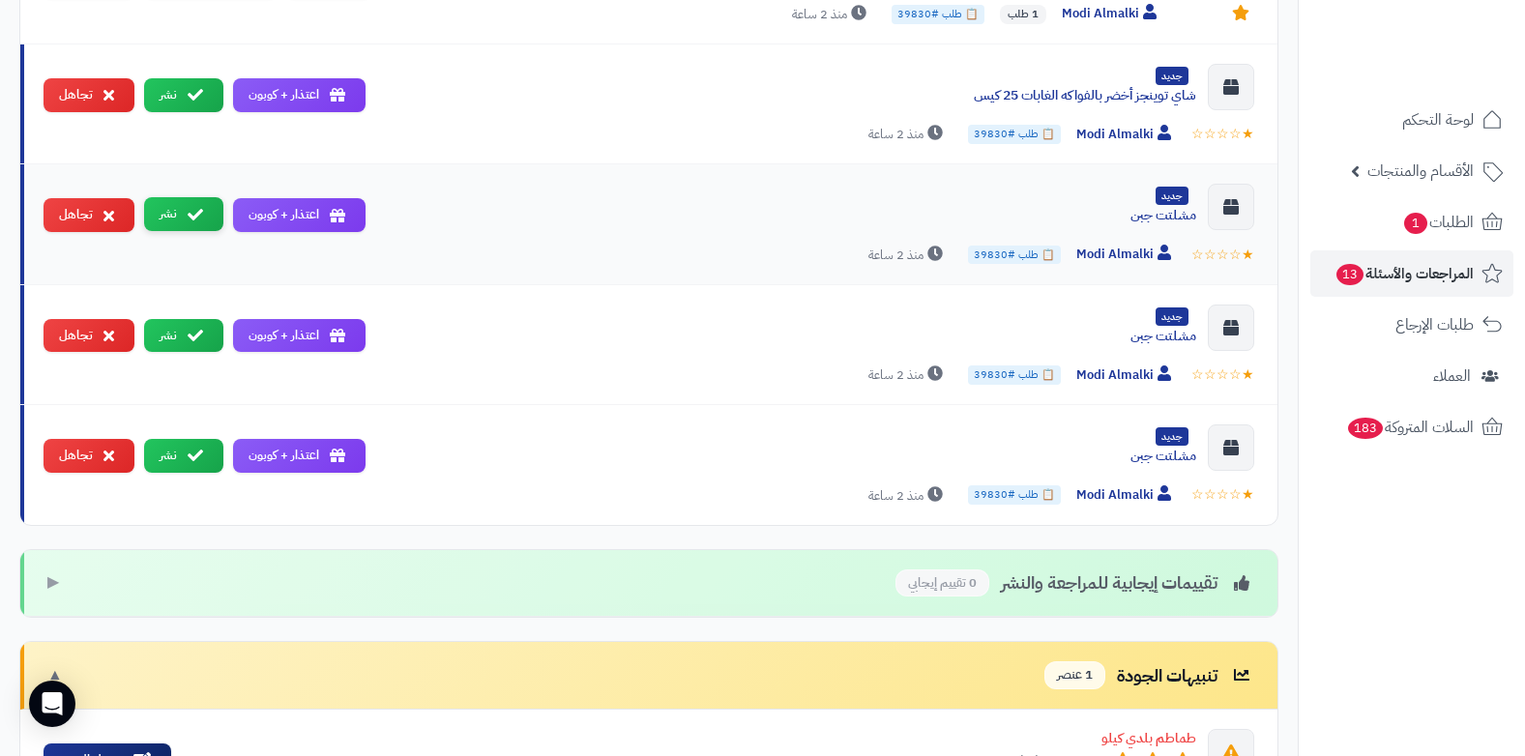
click at [165, 214] on button "نشر" at bounding box center [183, 214] width 79 height 34
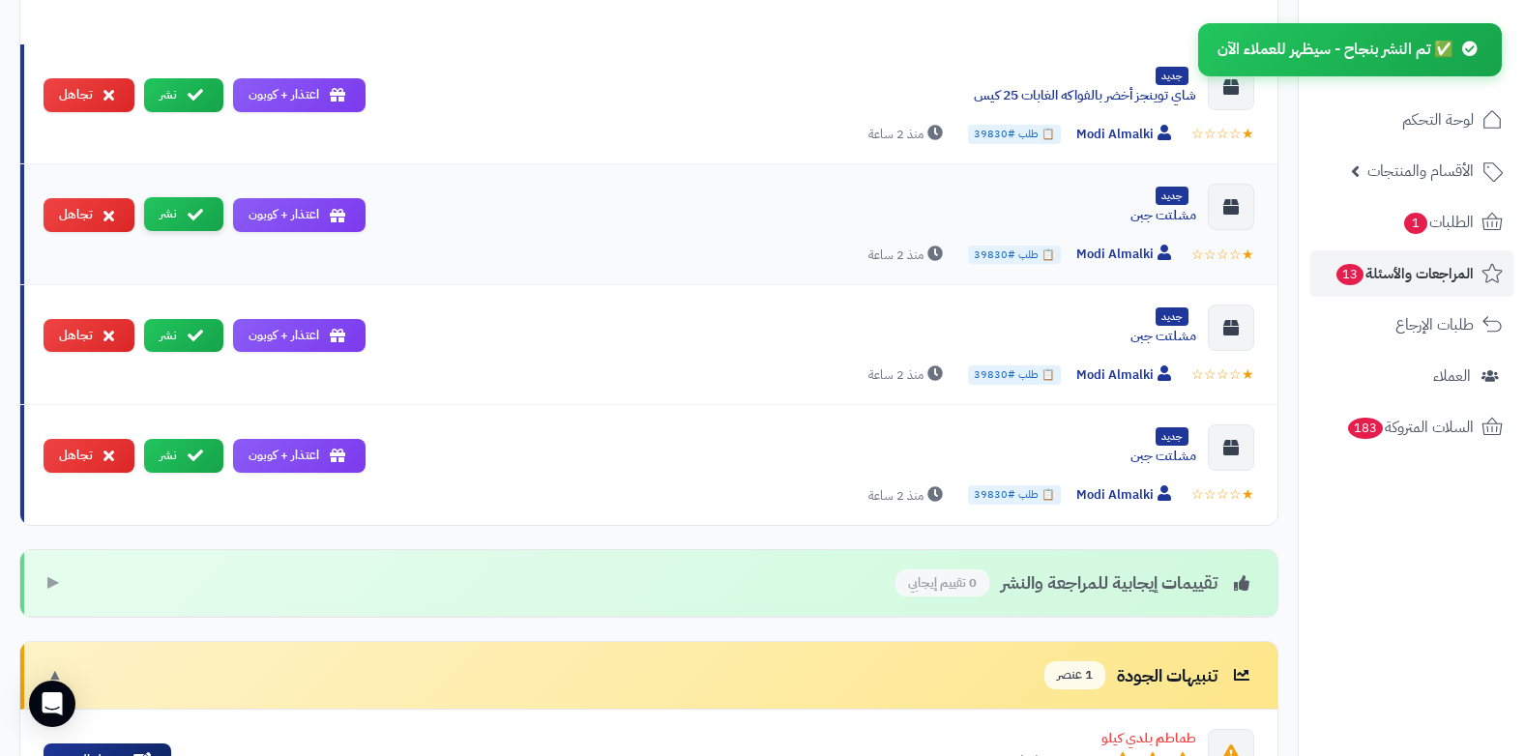
scroll to position [756, 0]
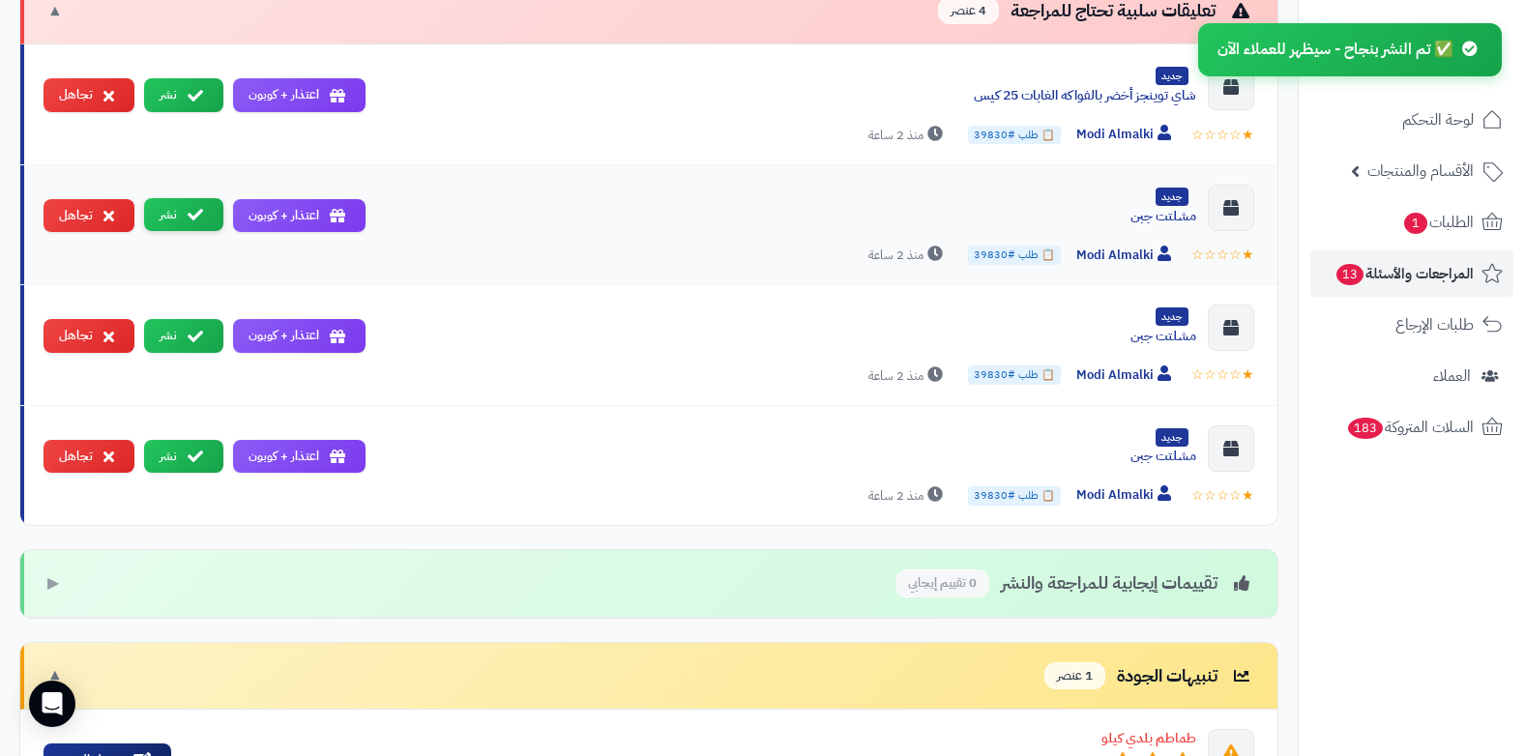
click at [165, 214] on button "نشر" at bounding box center [183, 215] width 79 height 34
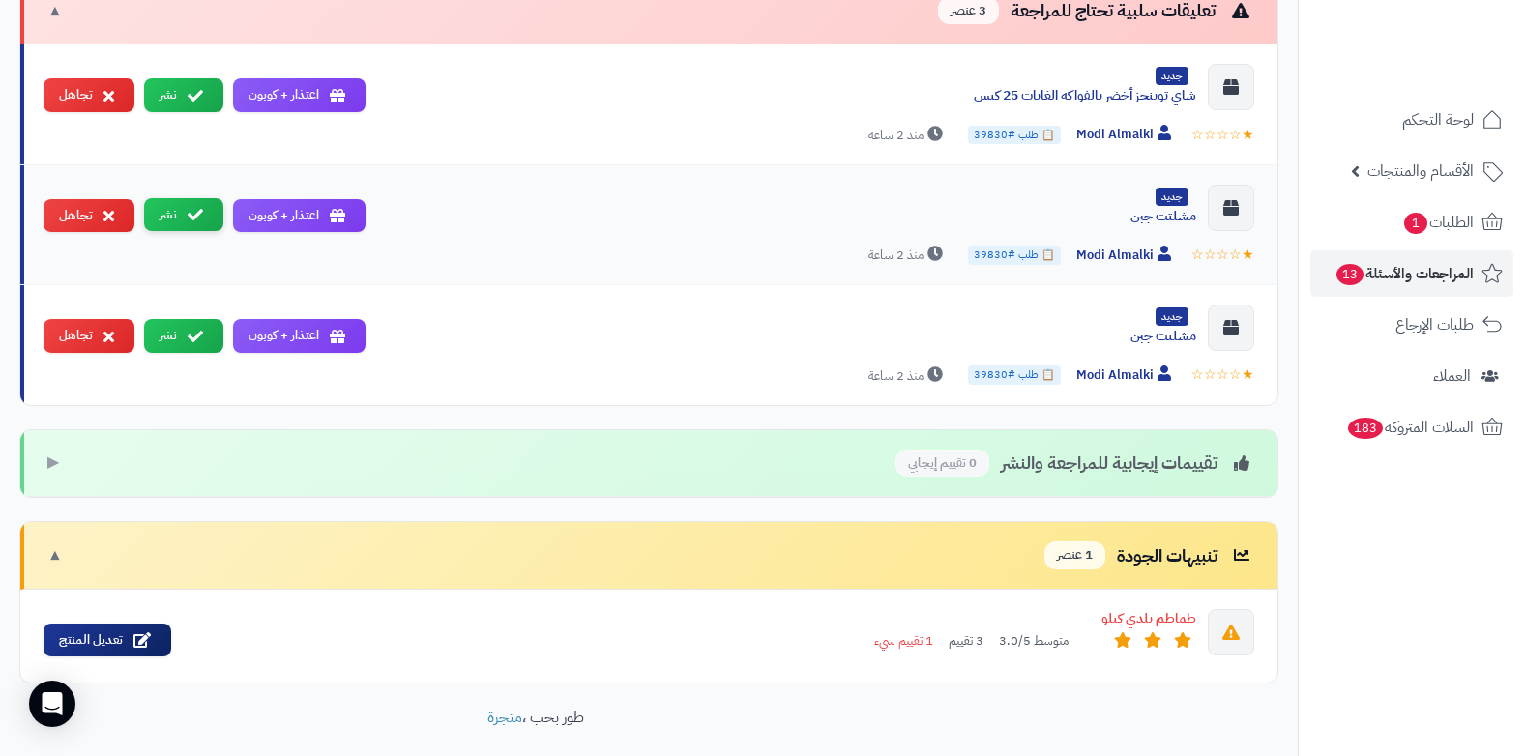
click at [170, 216] on button "نشر" at bounding box center [183, 215] width 79 height 34
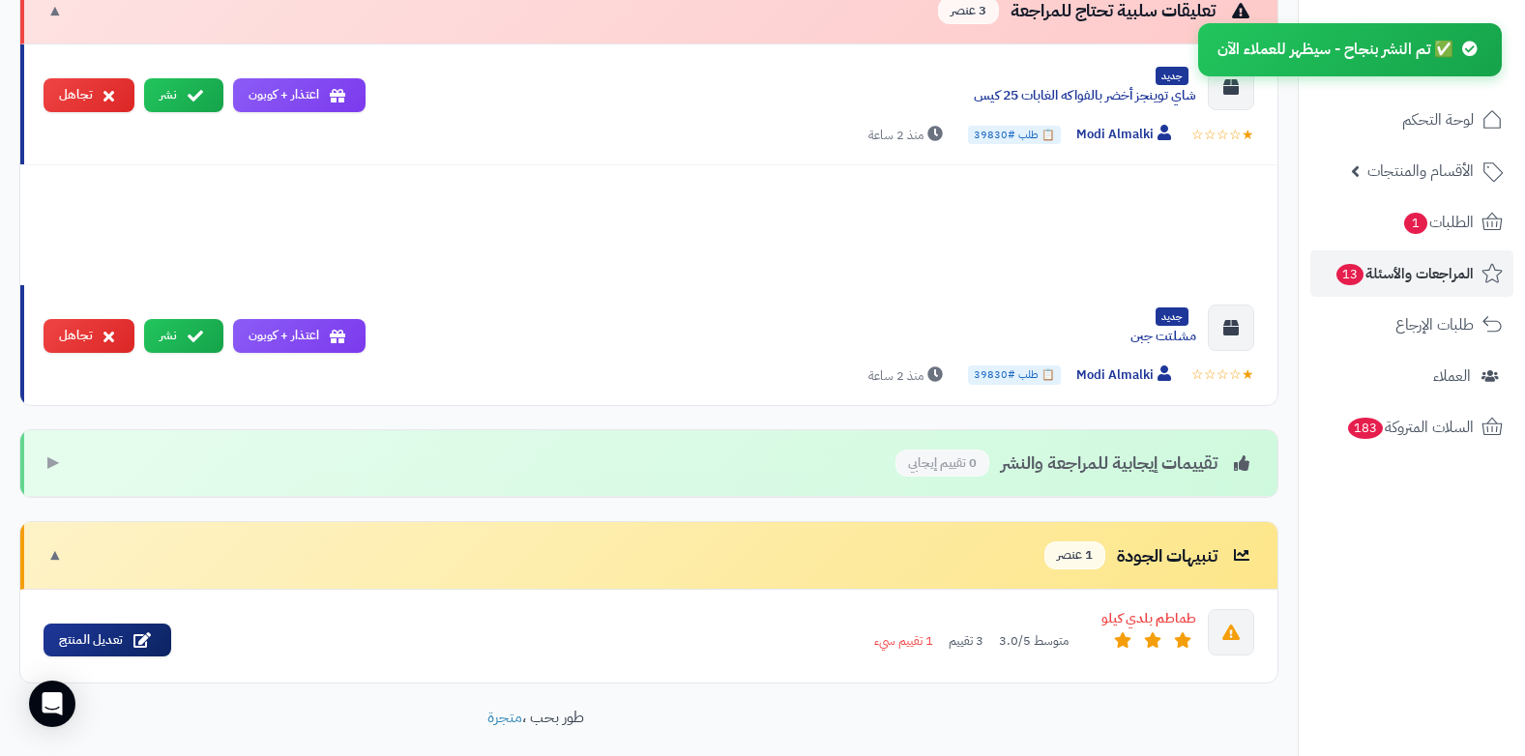
scroll to position [722, 0]
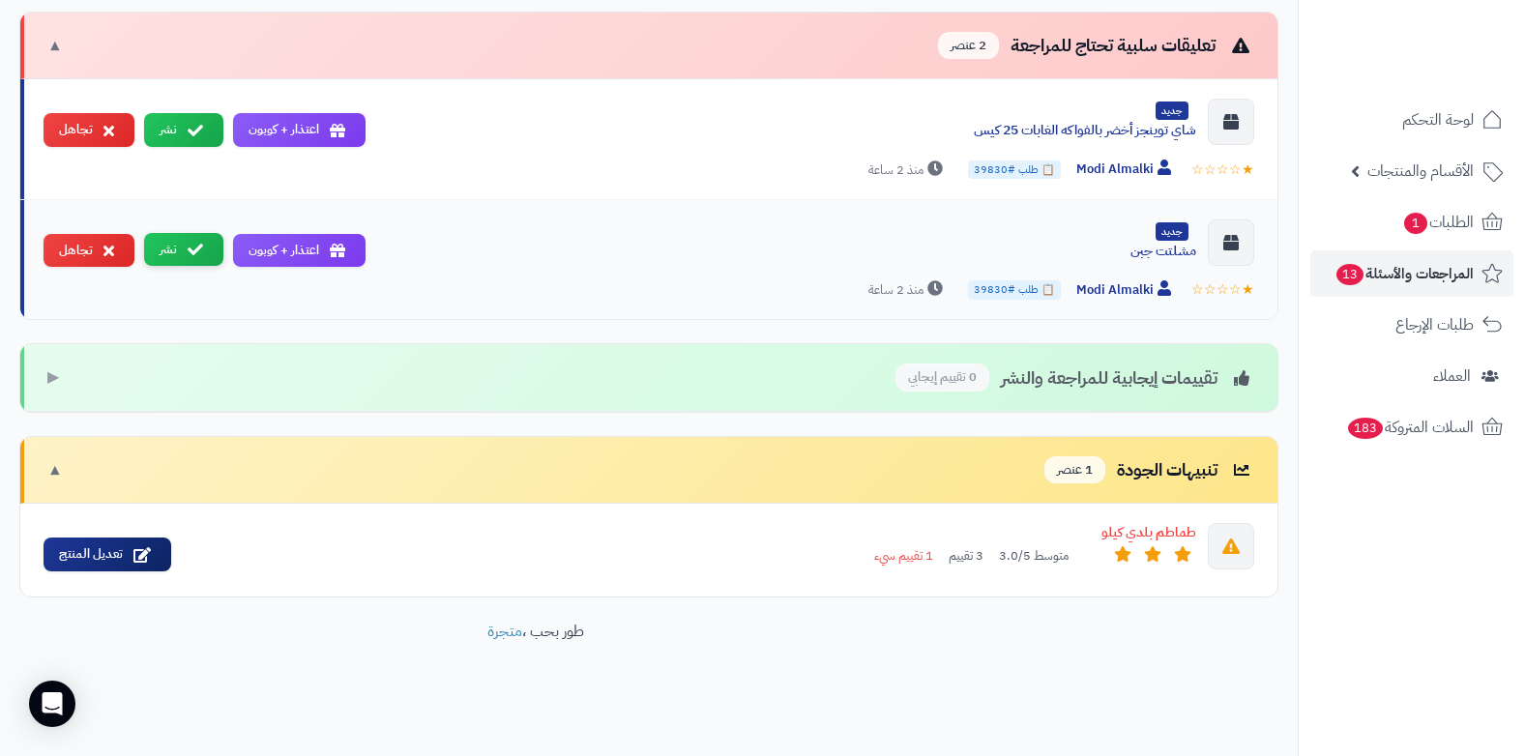
click at [175, 250] on button "نشر" at bounding box center [183, 250] width 79 height 34
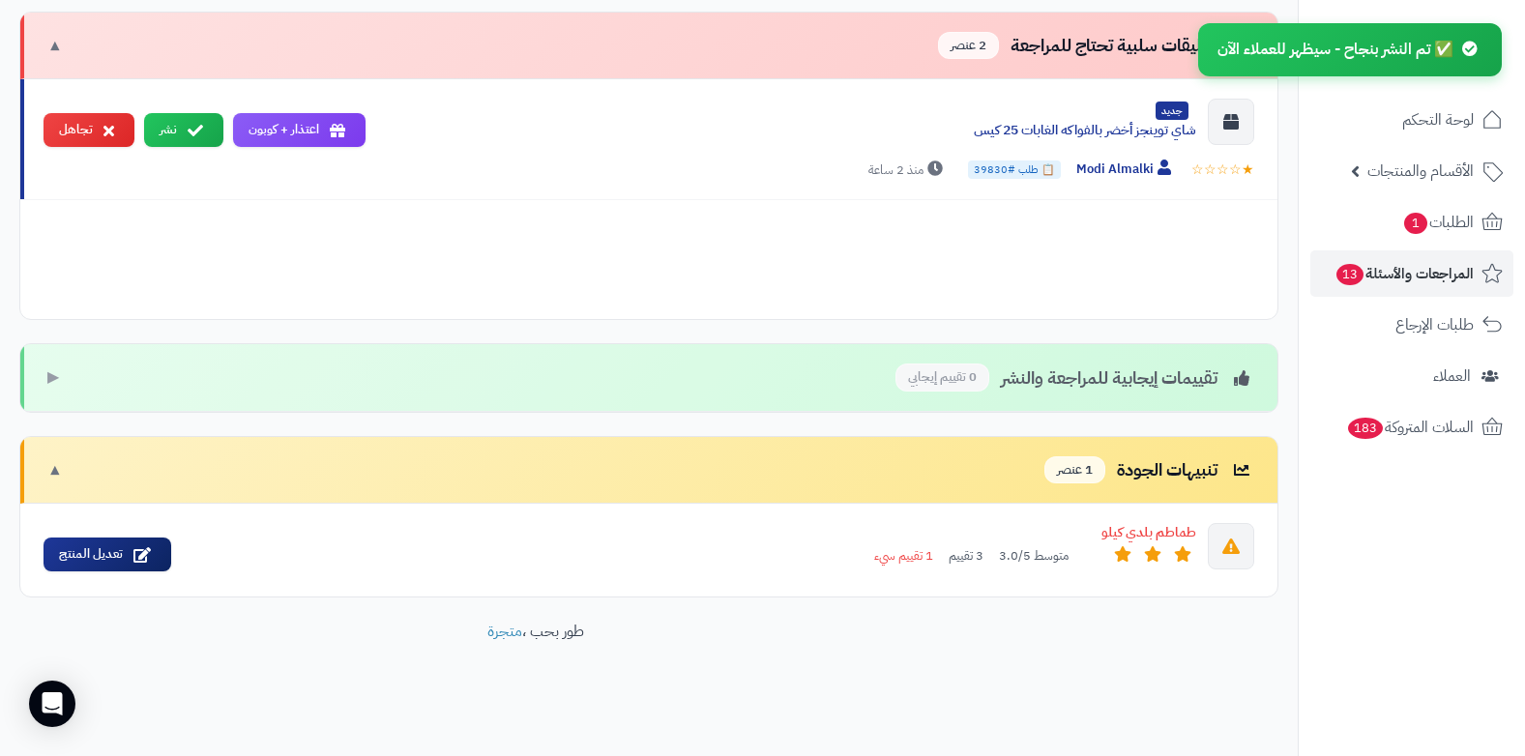
scroll to position [602, 0]
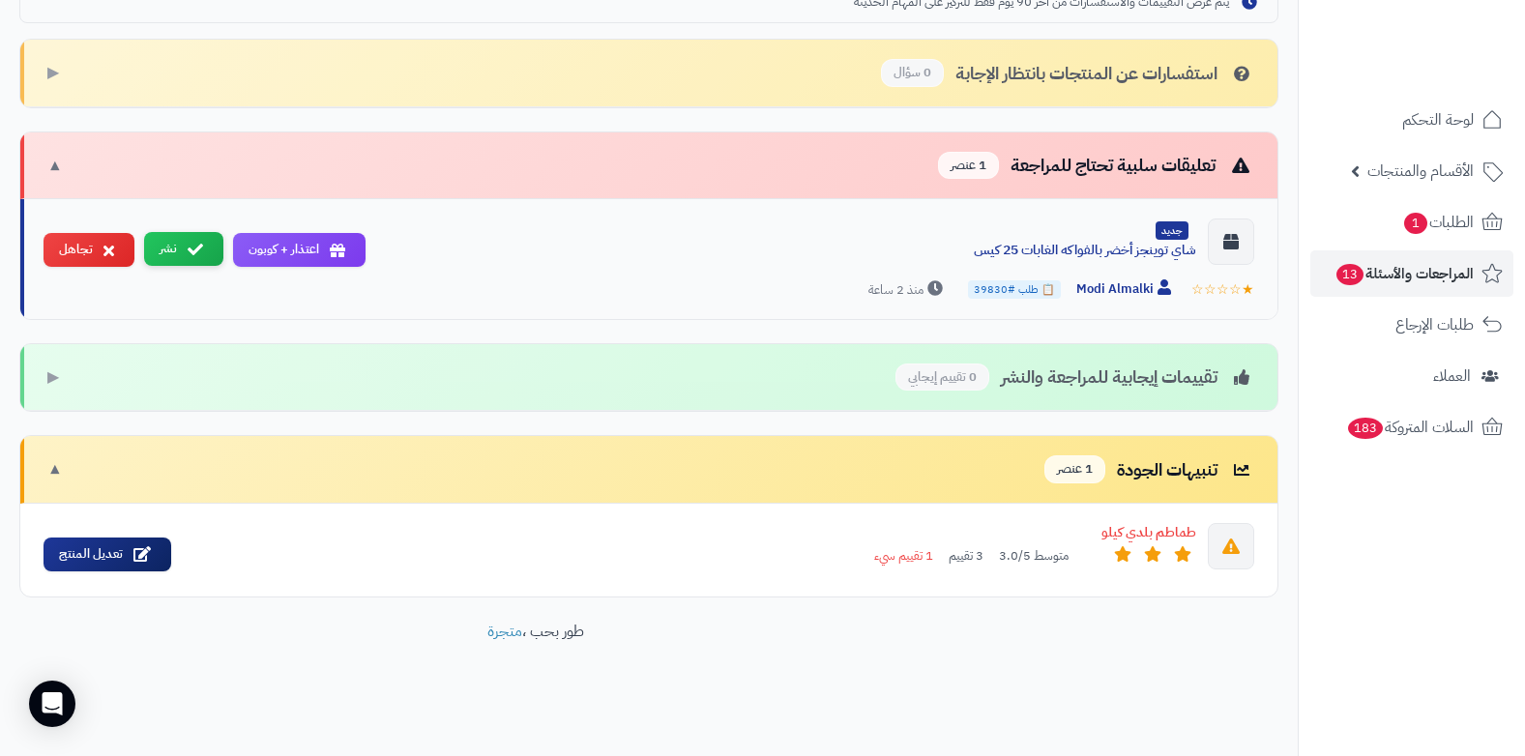
click at [201, 242] on icon at bounding box center [195, 249] width 15 height 15
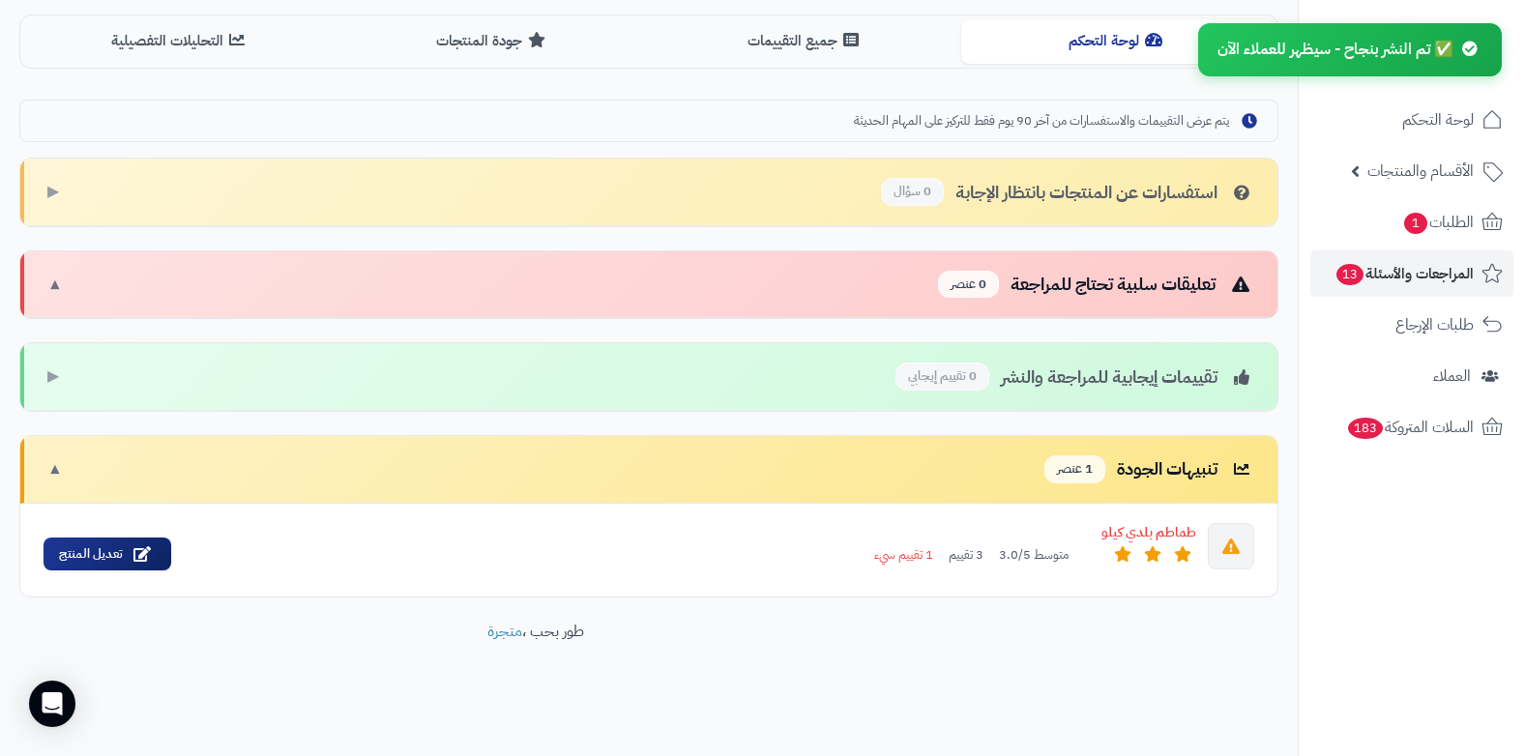
scroll to position [483, 0]
click at [1384, 227] on link "الطلبات 1" at bounding box center [1412, 222] width 203 height 46
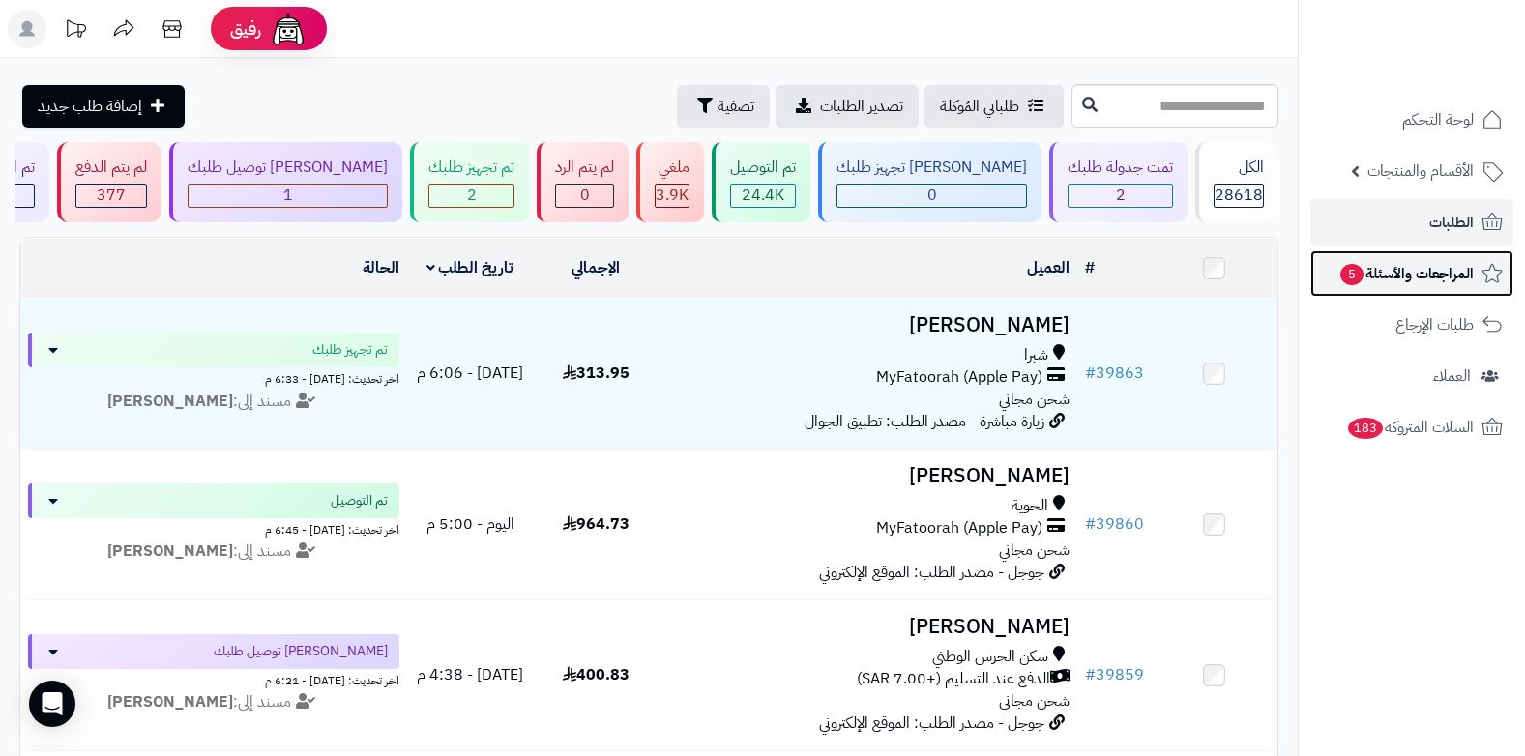
click at [1378, 279] on span "المراجعات والأسئلة 5" at bounding box center [1406, 273] width 135 height 27
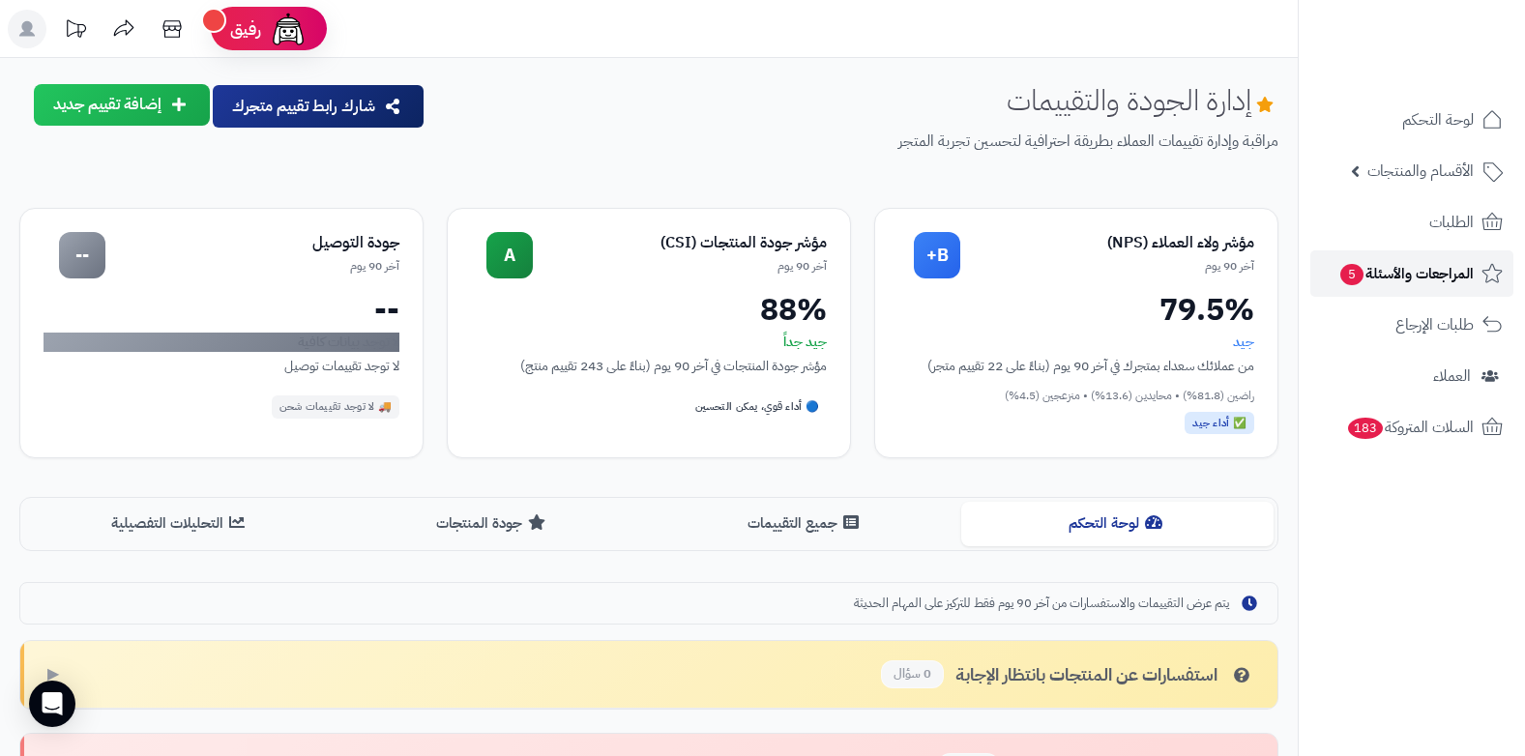
click at [1351, 279] on span "5" at bounding box center [1352, 274] width 23 height 21
click at [1420, 230] on link "الطلبات" at bounding box center [1412, 222] width 203 height 46
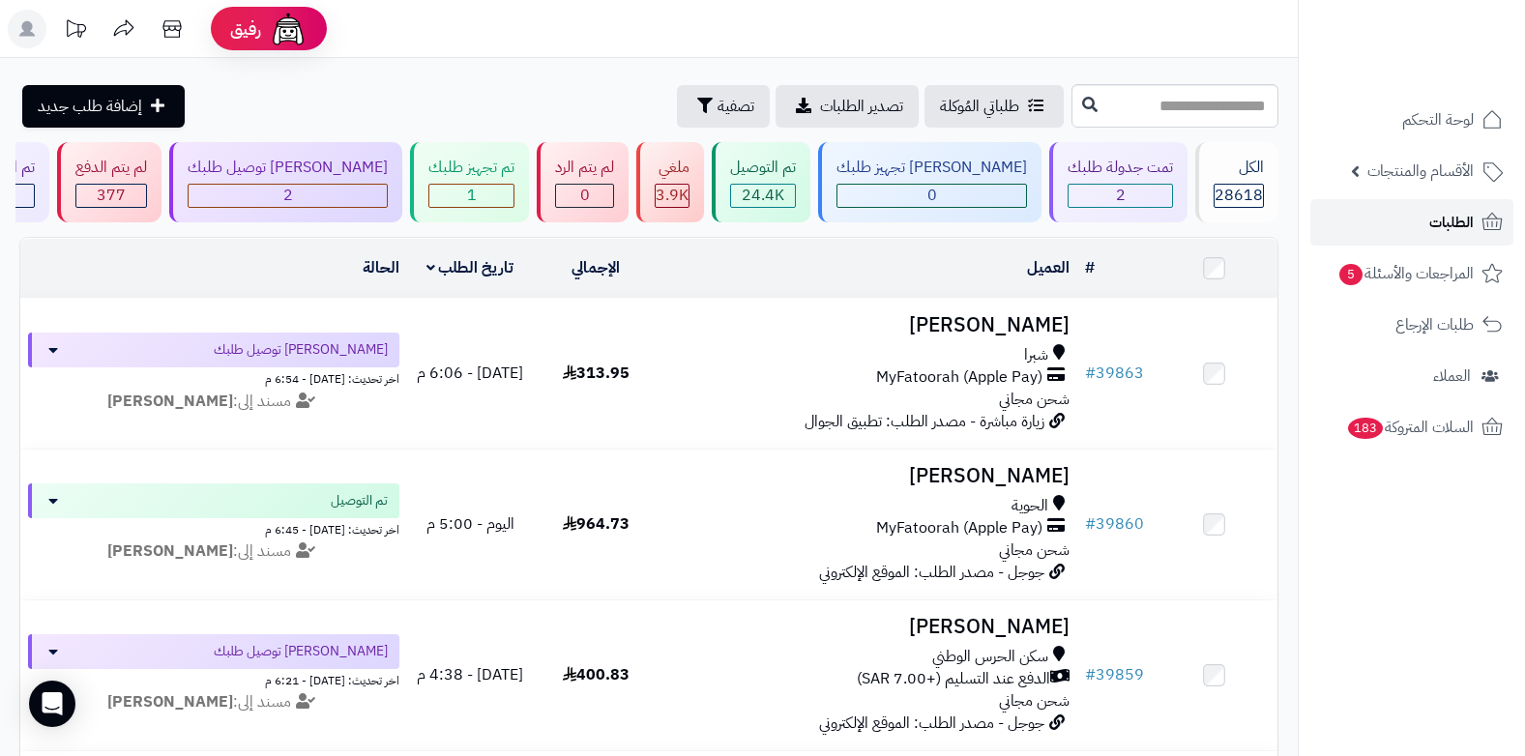
click at [1470, 229] on span "الطلبات" at bounding box center [1452, 222] width 44 height 27
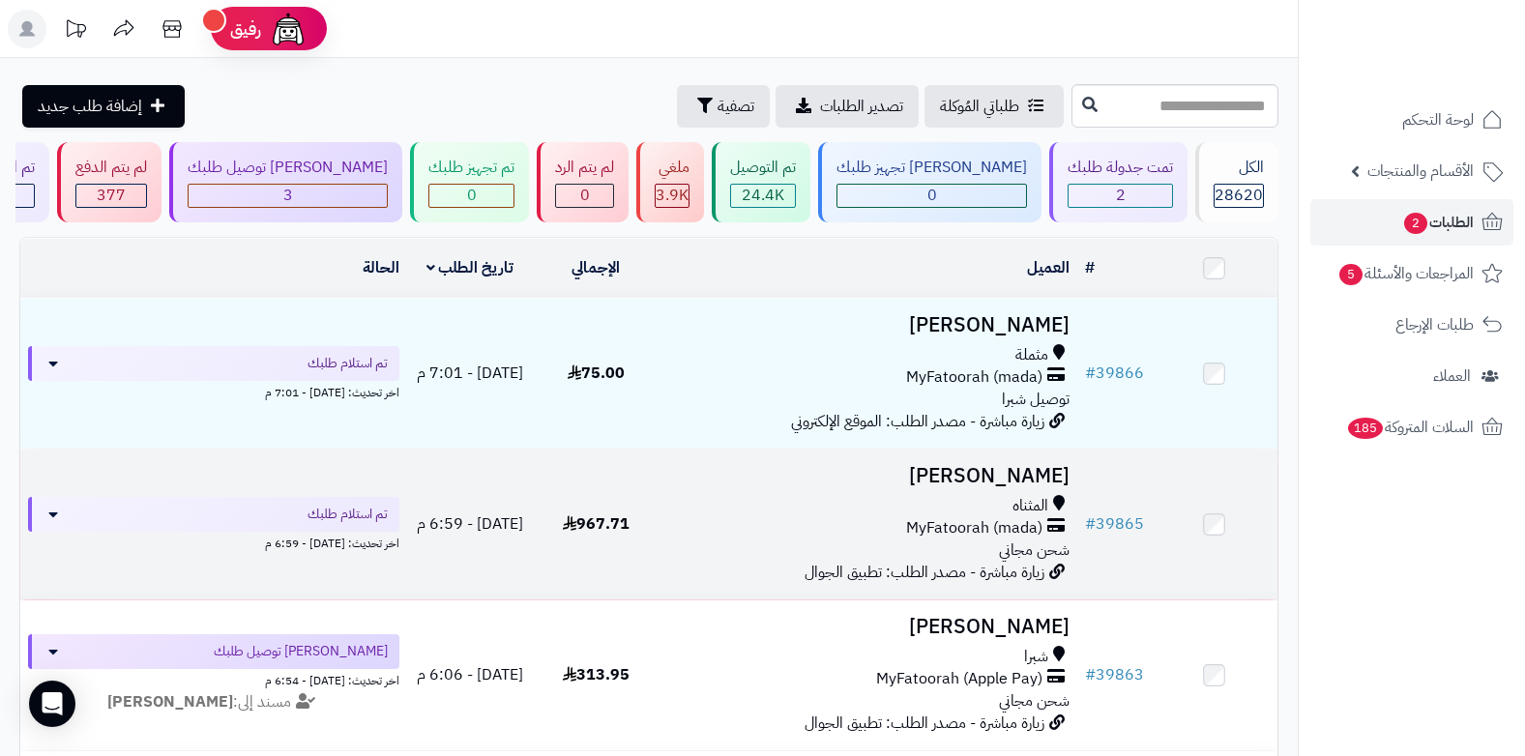
click at [984, 530] on span "MyFatoorah (mada)" at bounding box center [974, 528] width 136 height 22
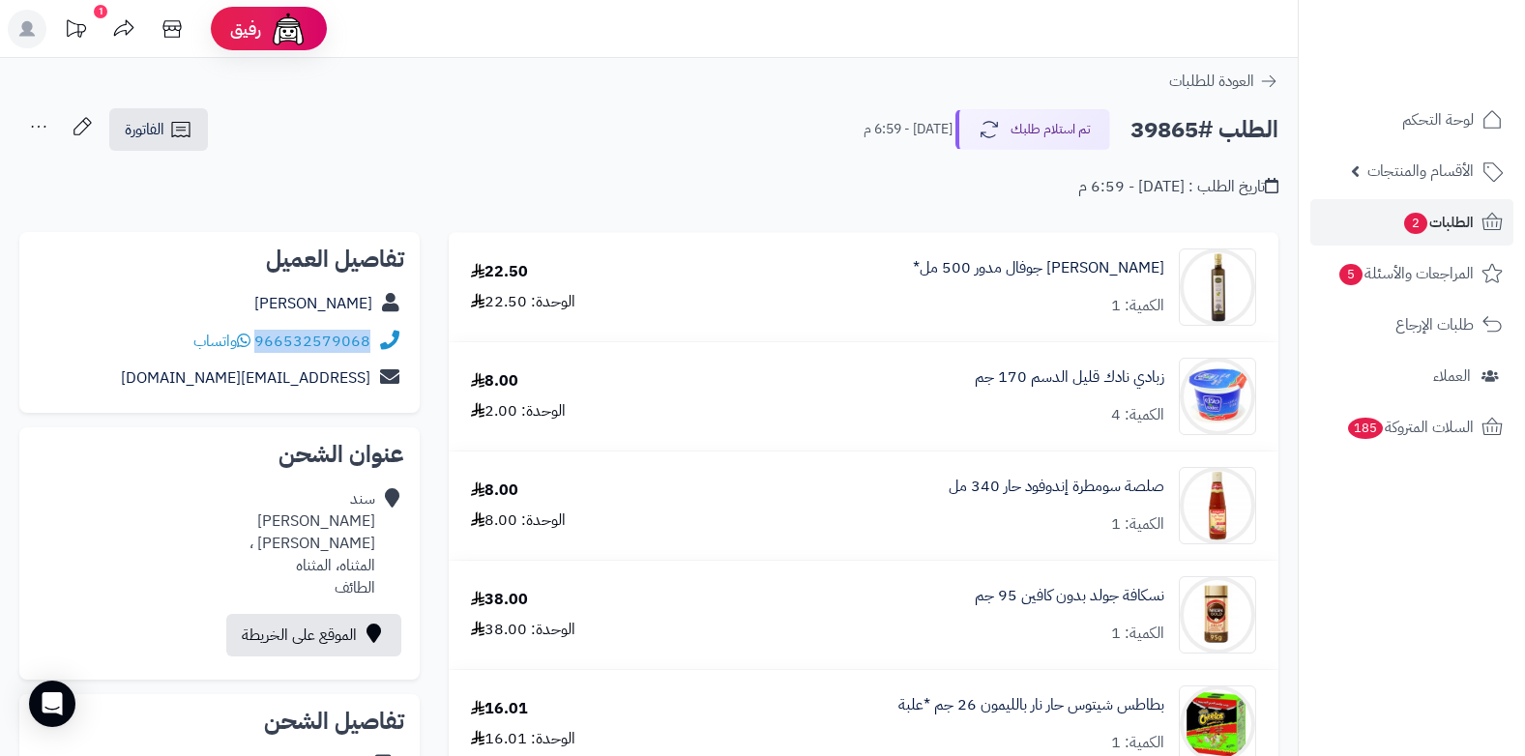
drag, startPoint x: 257, startPoint y: 342, endPoint x: 384, endPoint y: 333, distance: 127.1
click at [384, 333] on div "966532579068 واتساب" at bounding box center [219, 342] width 369 height 38
copy div "966532579068"
click at [1403, 226] on span "2" at bounding box center [1415, 223] width 25 height 23
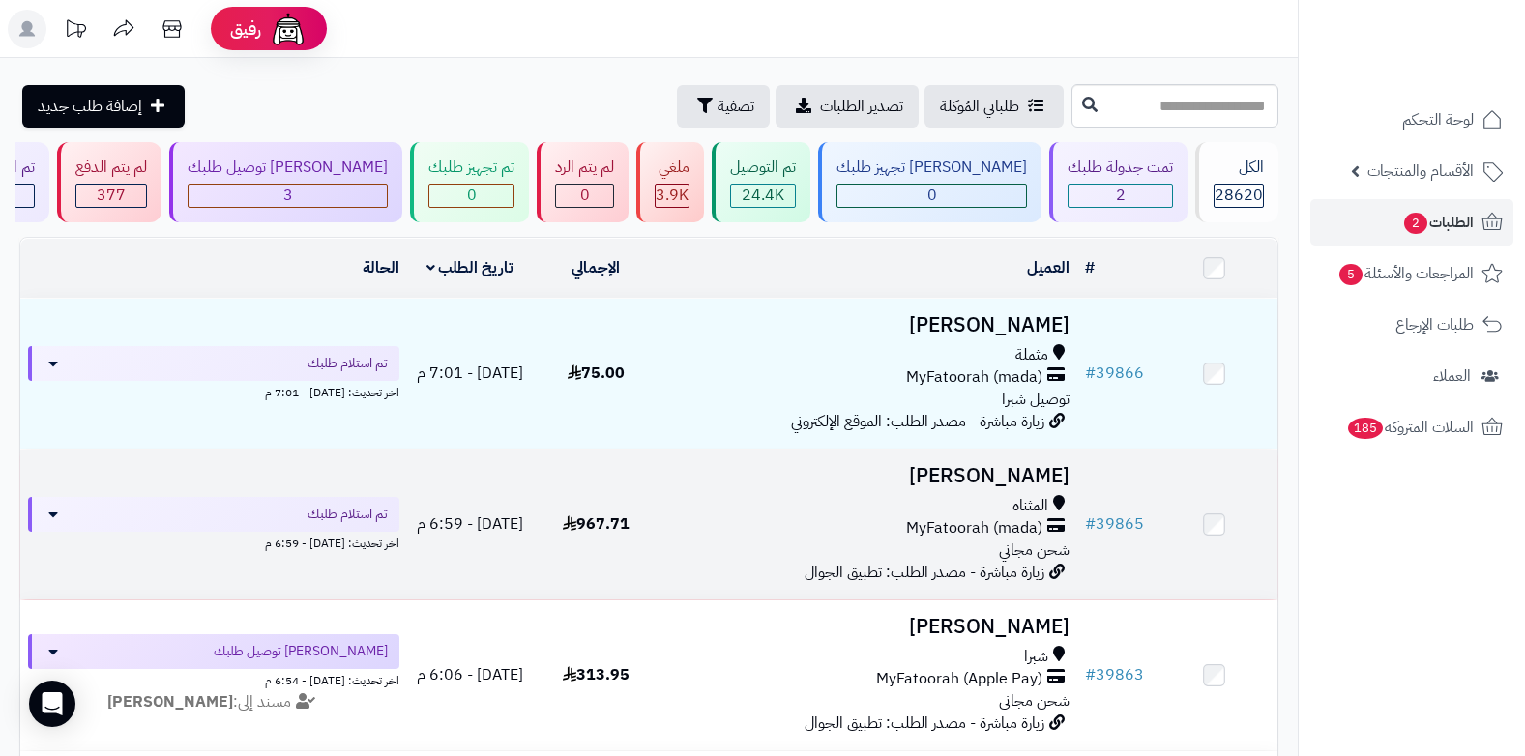
click at [957, 511] on div "المثناه" at bounding box center [867, 506] width 403 height 22
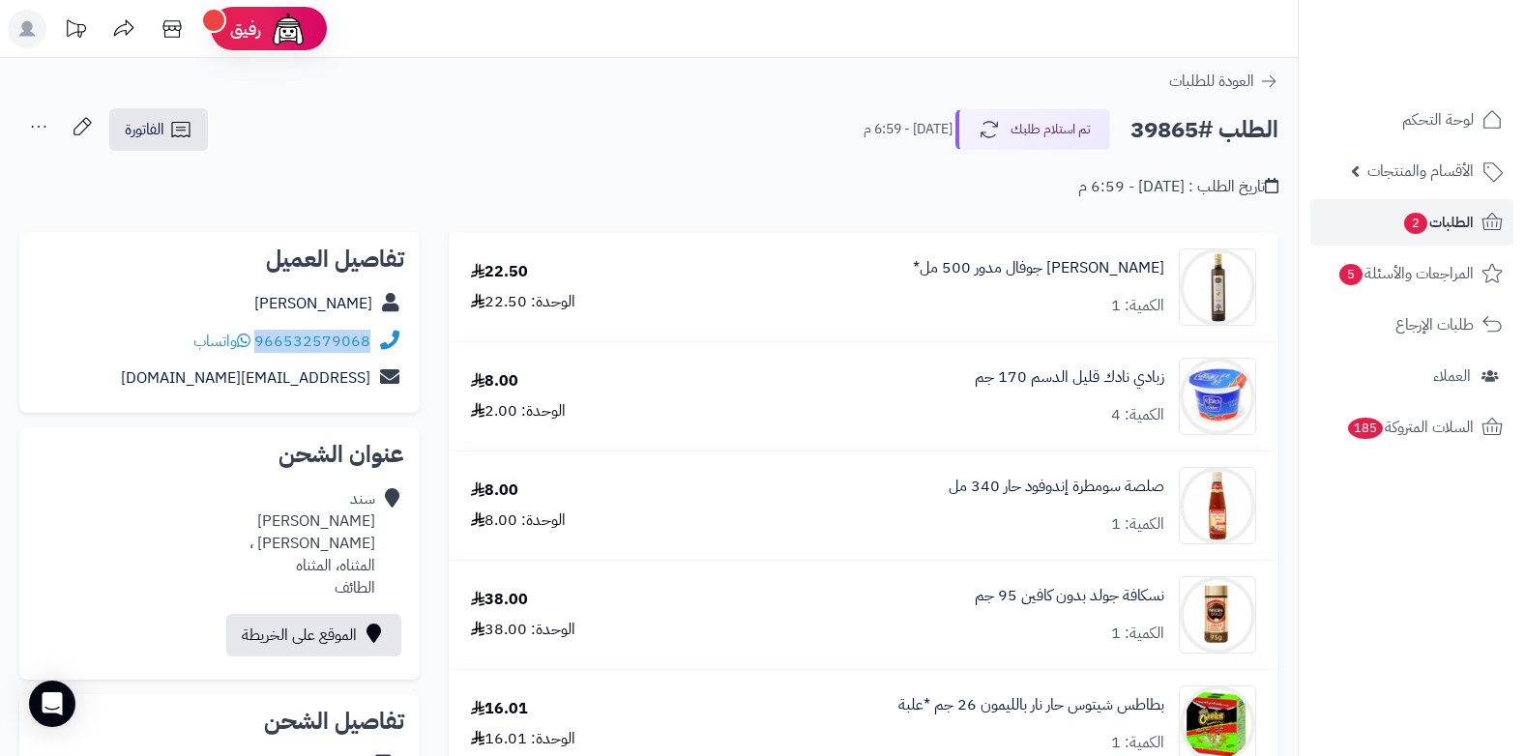
drag, startPoint x: 257, startPoint y: 338, endPoint x: 373, endPoint y: 340, distance: 116.1
click at [373, 340] on div "966532579068 واتساب" at bounding box center [219, 342] width 369 height 38
copy div "966532579068"
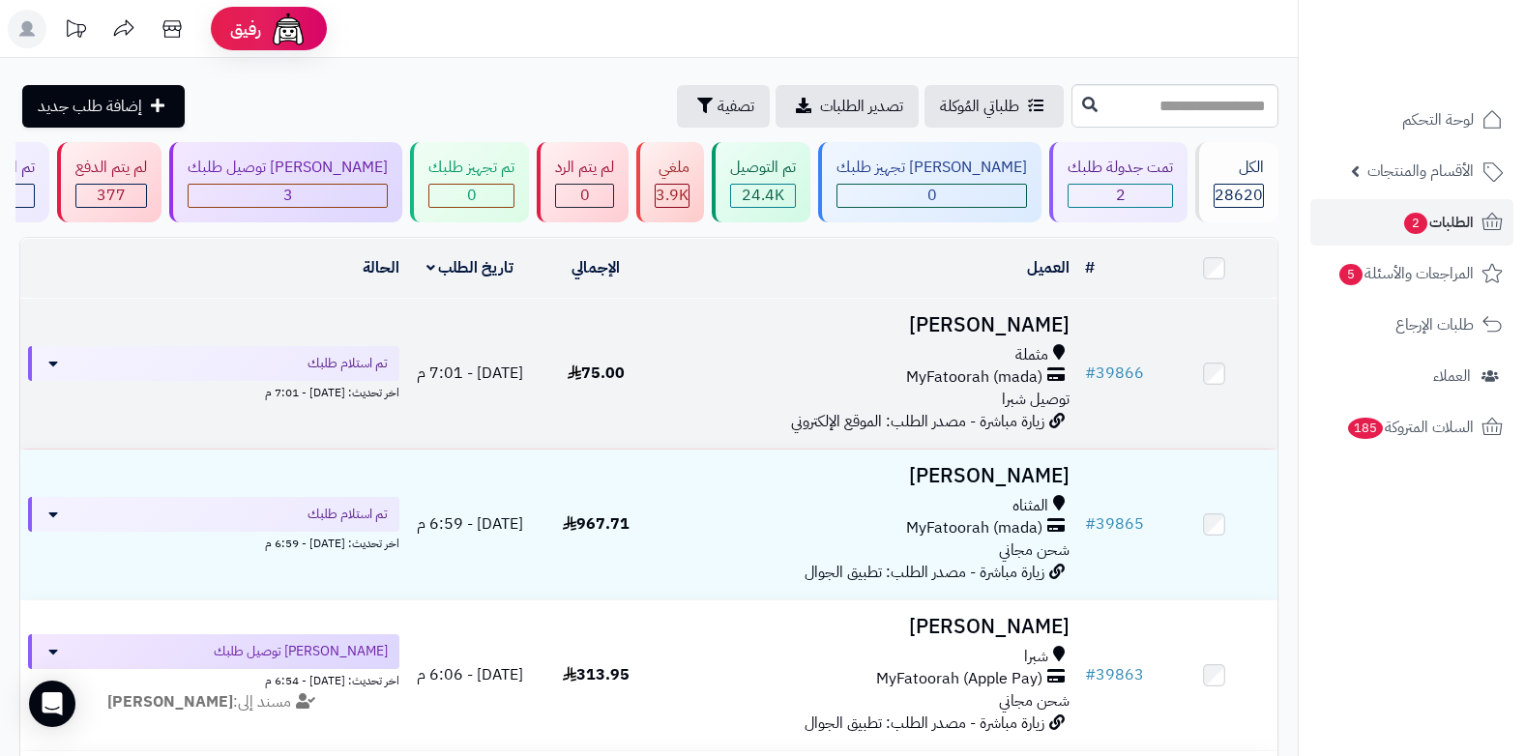
click at [1040, 388] on span "توصيل شبرا" at bounding box center [1036, 399] width 68 height 23
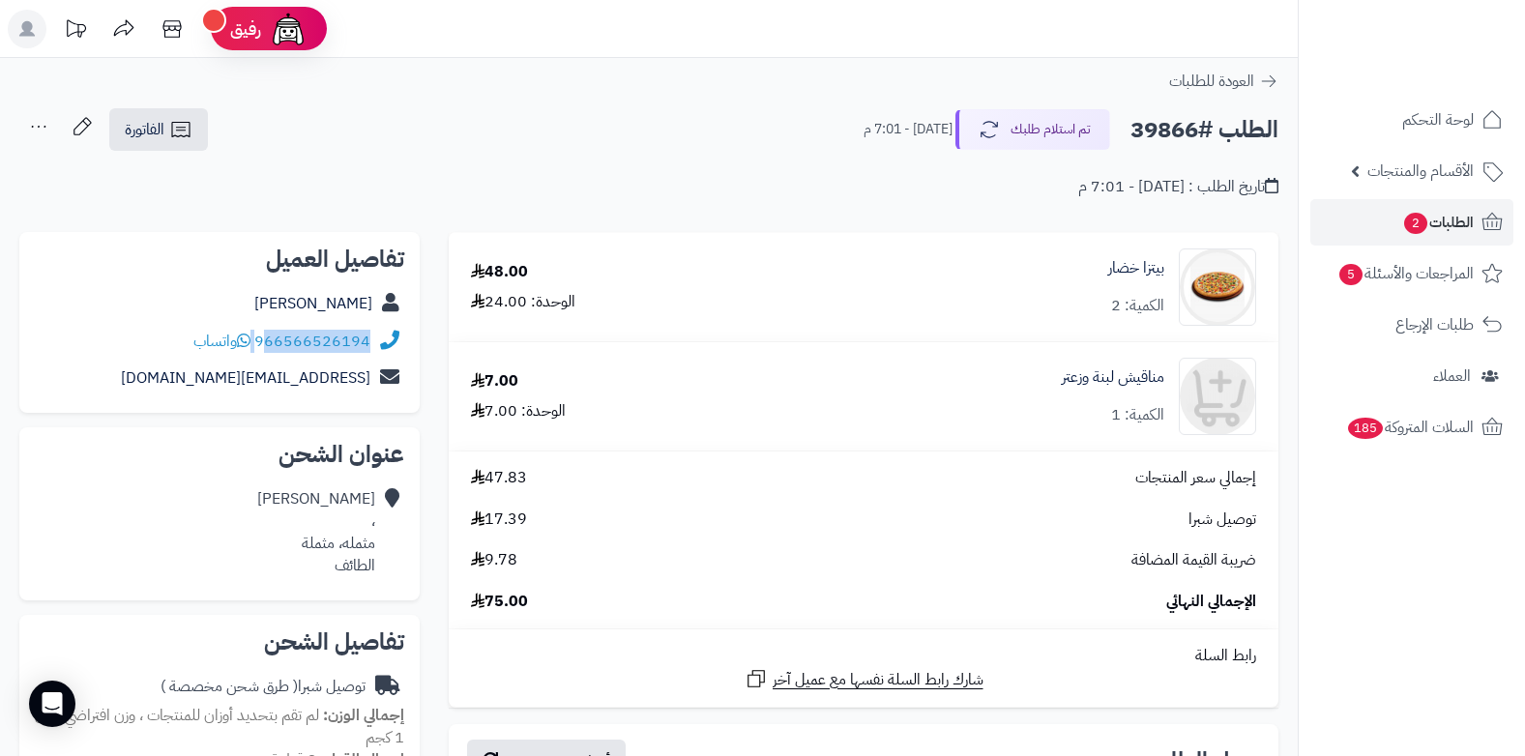
drag, startPoint x: 256, startPoint y: 338, endPoint x: 269, endPoint y: 339, distance: 12.6
click at [269, 339] on div "966566526194 واتساب" at bounding box center [281, 342] width 177 height 22
copy div "66566526194"
click at [1359, 236] on link "الطلبات 2" at bounding box center [1412, 222] width 203 height 46
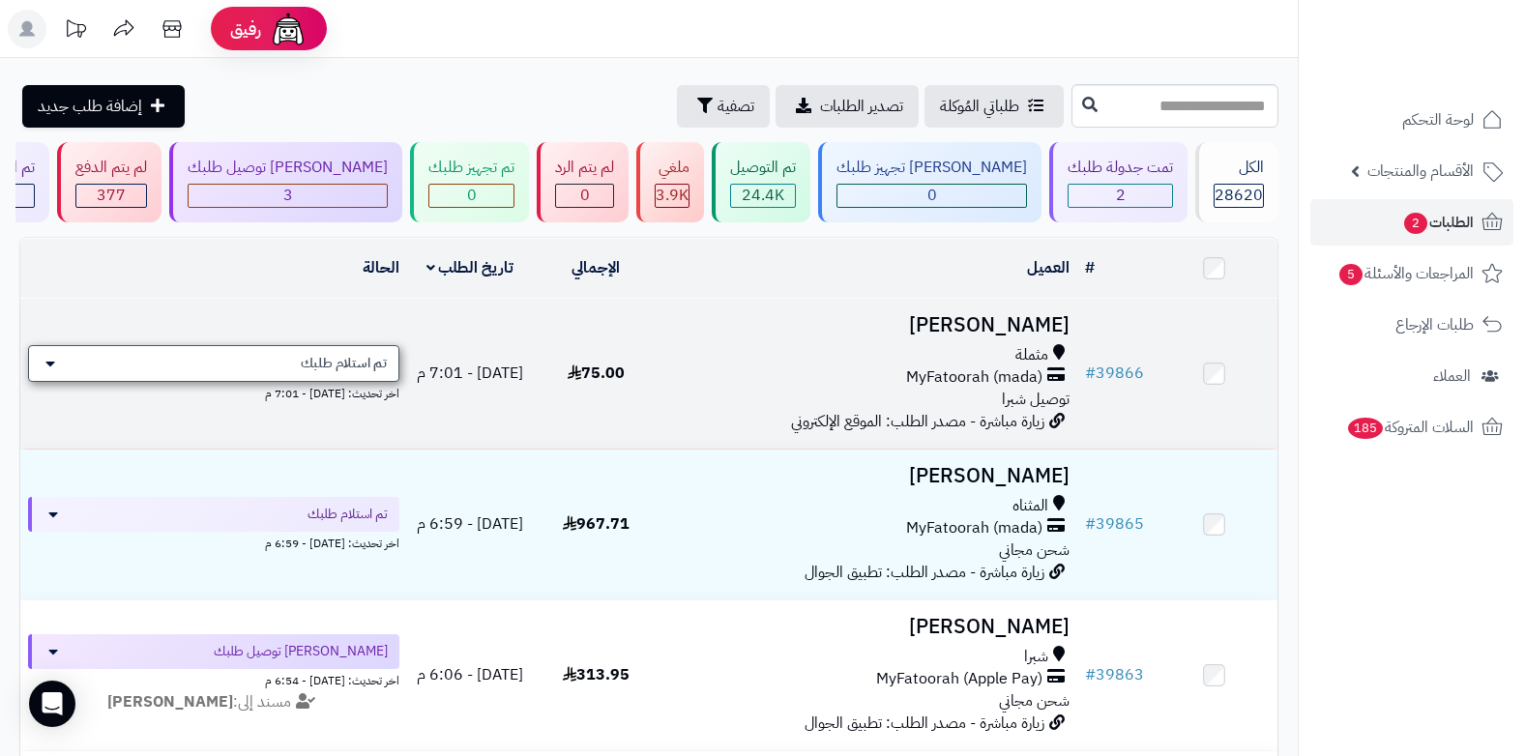
click at [361, 363] on span "تم استلام طلبك" at bounding box center [344, 363] width 86 height 19
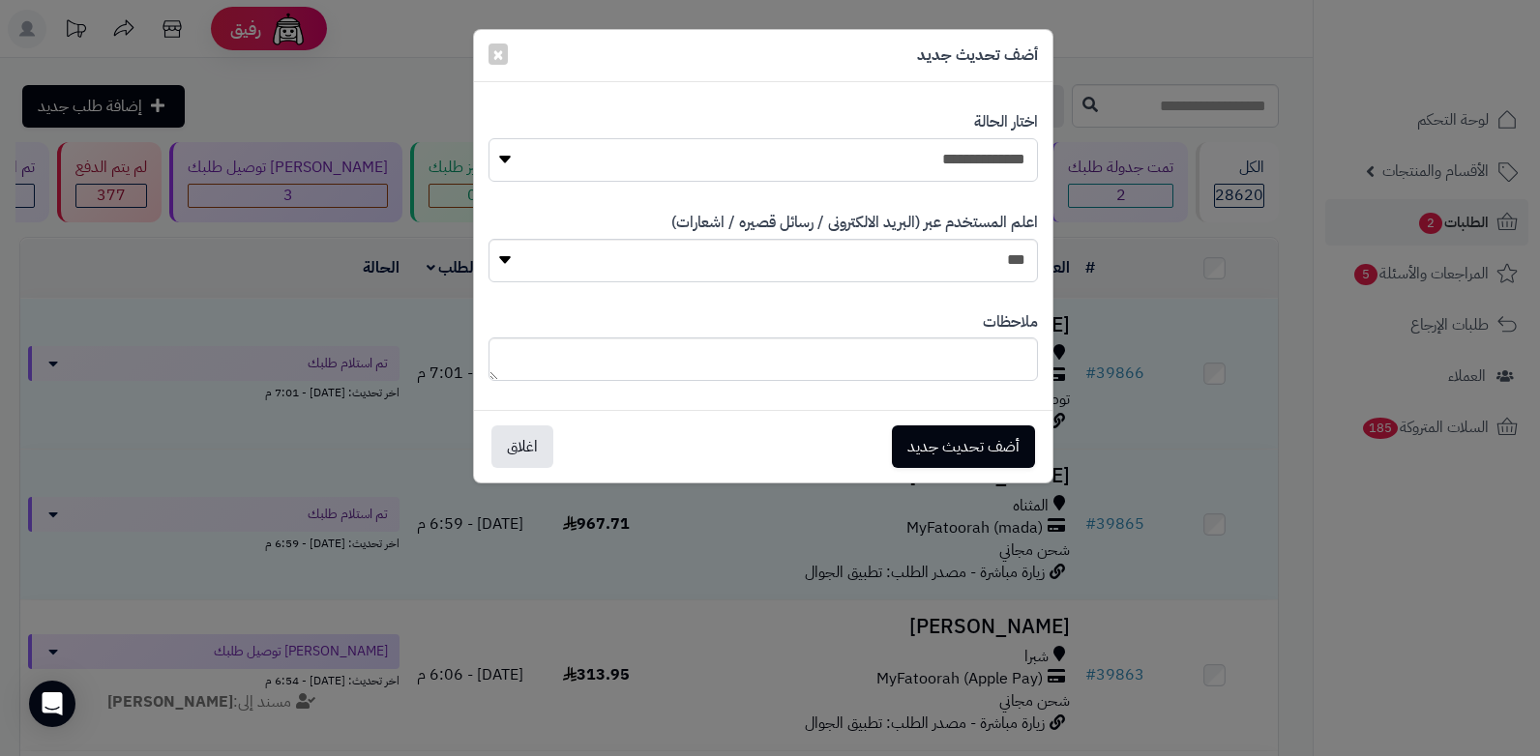
drag, startPoint x: 924, startPoint y: 156, endPoint x: 925, endPoint y: 173, distance: 17.4
click at [924, 156] on select "**********" at bounding box center [762, 160] width 549 height 44
select select "*"
click at [488, 138] on select "**********" at bounding box center [762, 160] width 549 height 44
click at [883, 365] on textarea at bounding box center [762, 360] width 549 height 44
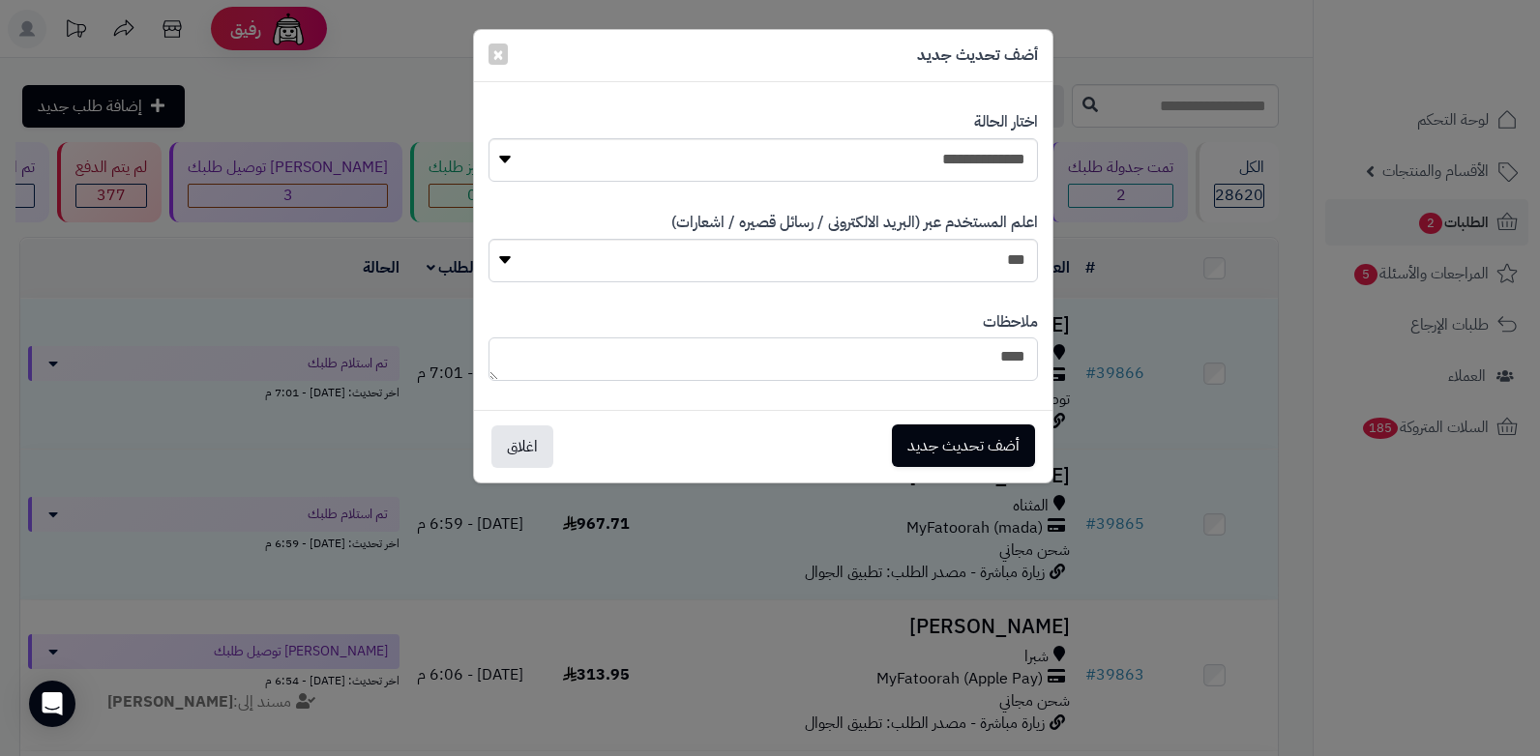
type textarea "****"
click at [955, 456] on button "أضف تحديث جديد" at bounding box center [963, 446] width 143 height 43
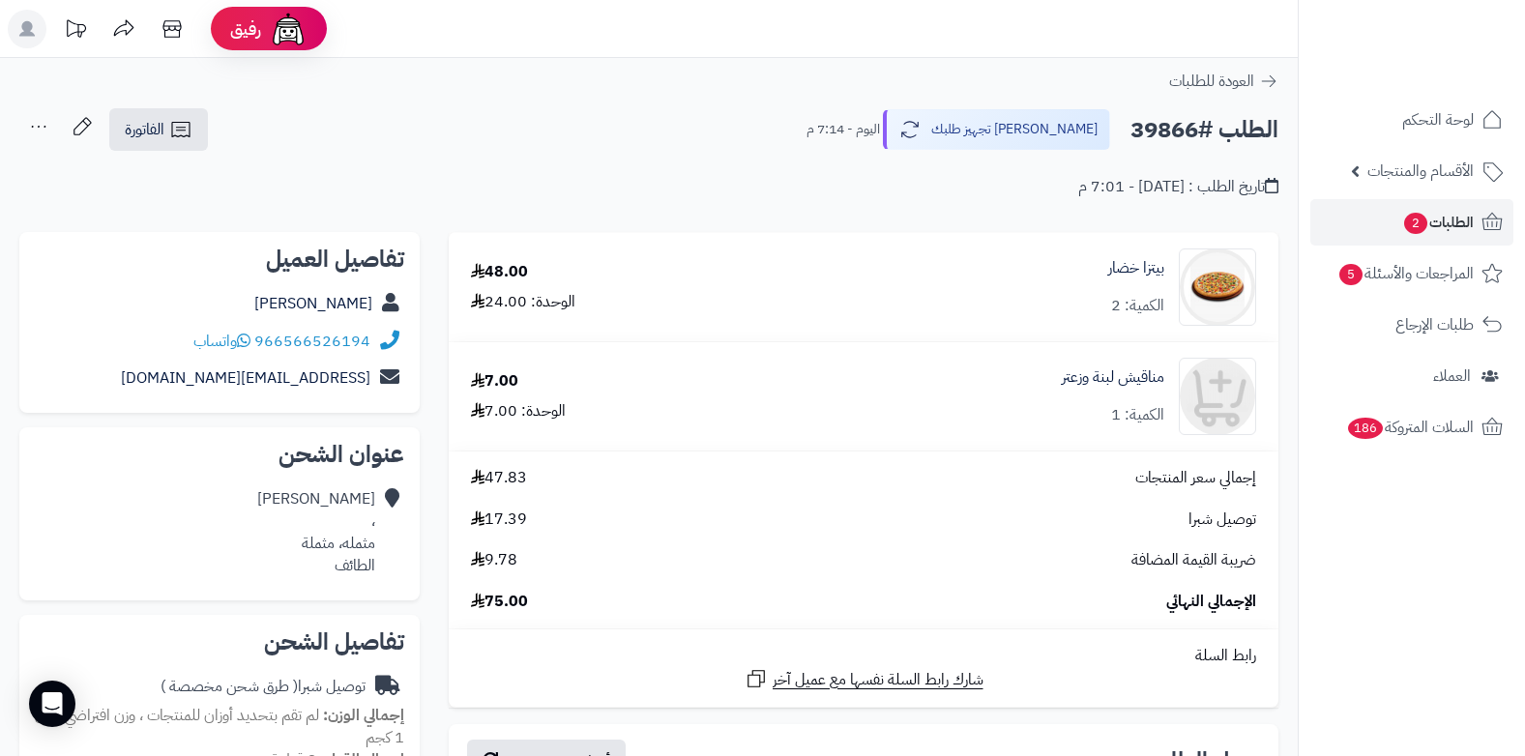
click at [41, 127] on icon at bounding box center [38, 126] width 39 height 39
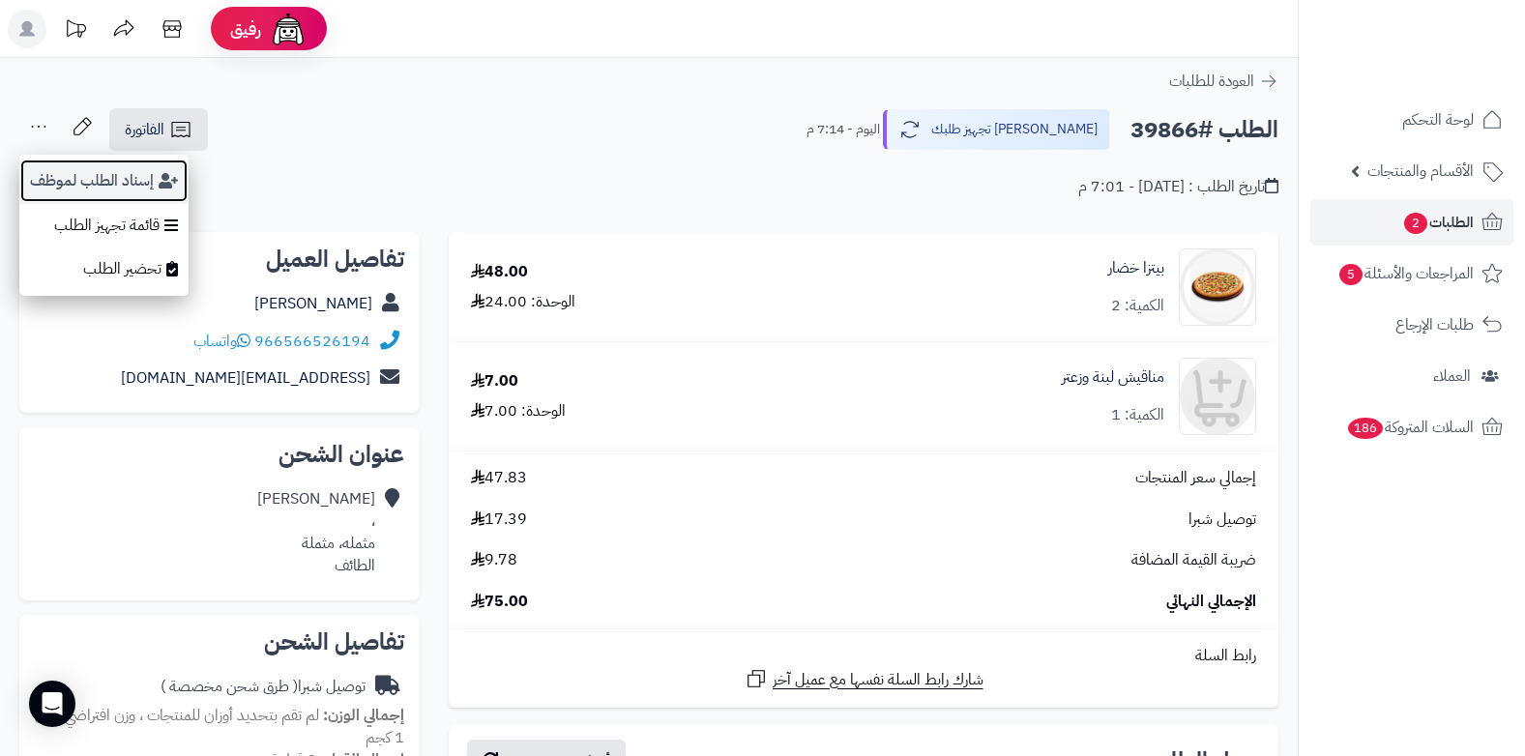
click at [135, 178] on button "إسناد الطلب لموظف" at bounding box center [103, 181] width 169 height 44
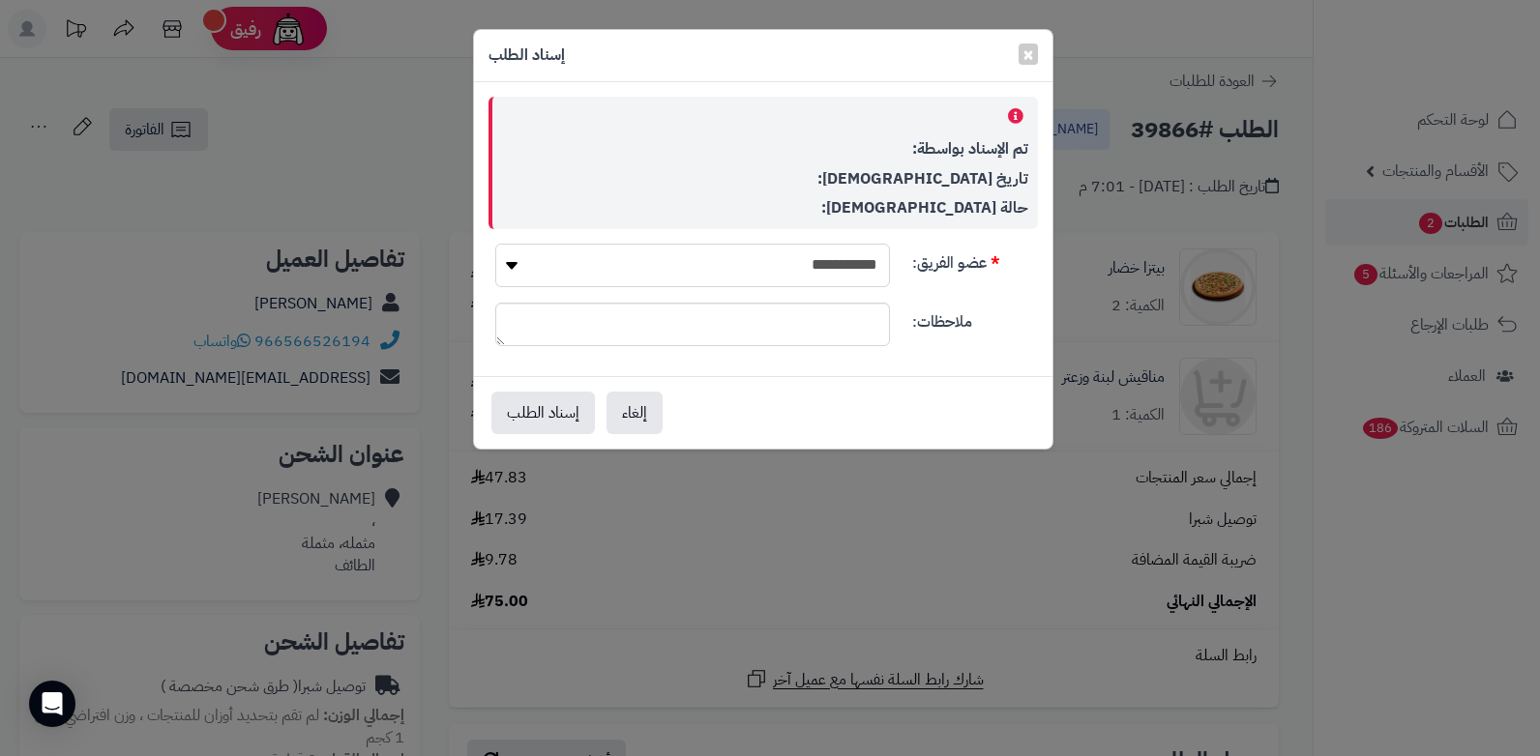
click at [694, 263] on select "**********" at bounding box center [692, 266] width 395 height 44
select select "**"
click at [495, 244] on select "**********" at bounding box center [692, 266] width 395 height 44
click at [561, 422] on button "إسناد الطلب" at bounding box center [542, 412] width 103 height 43
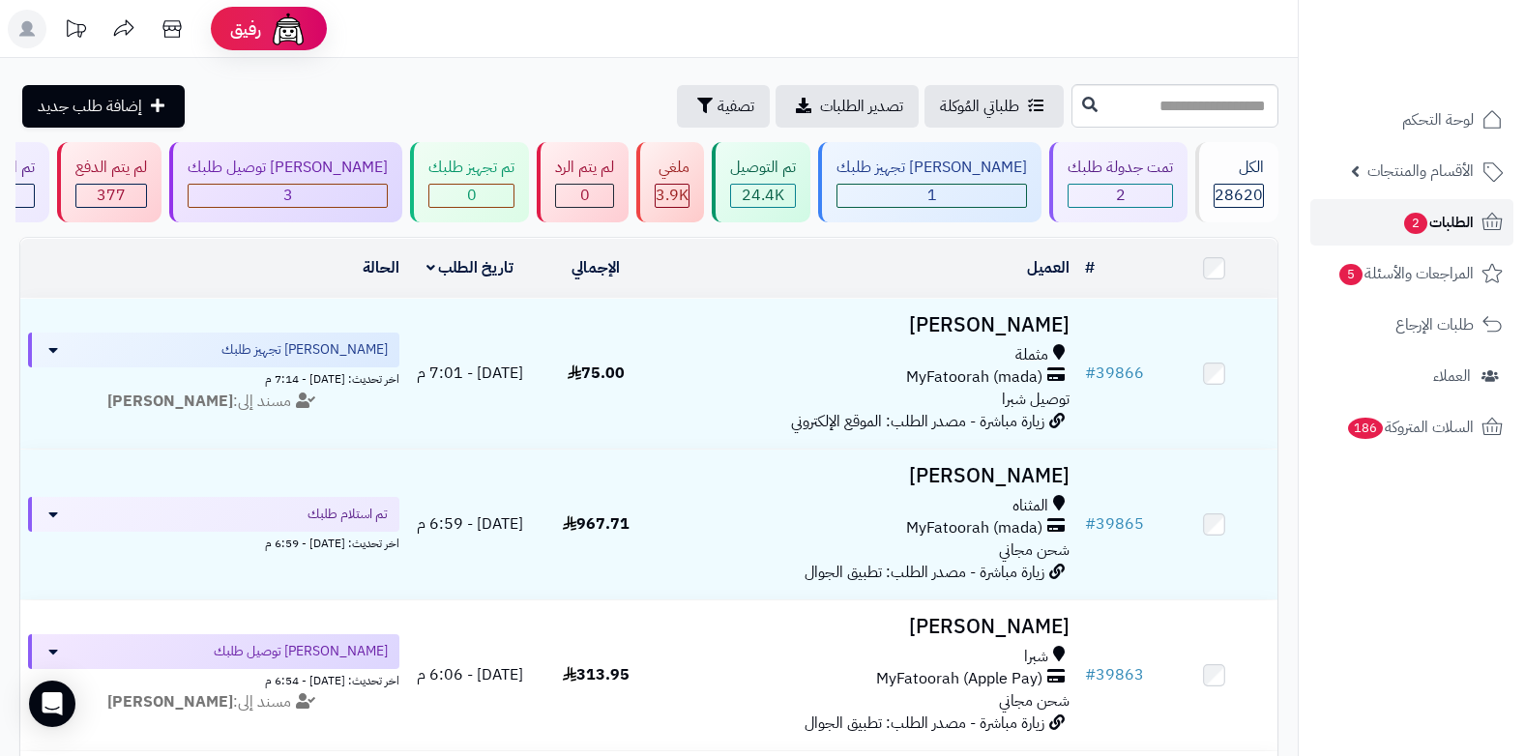
click at [1422, 222] on span "2" at bounding box center [1415, 223] width 25 height 23
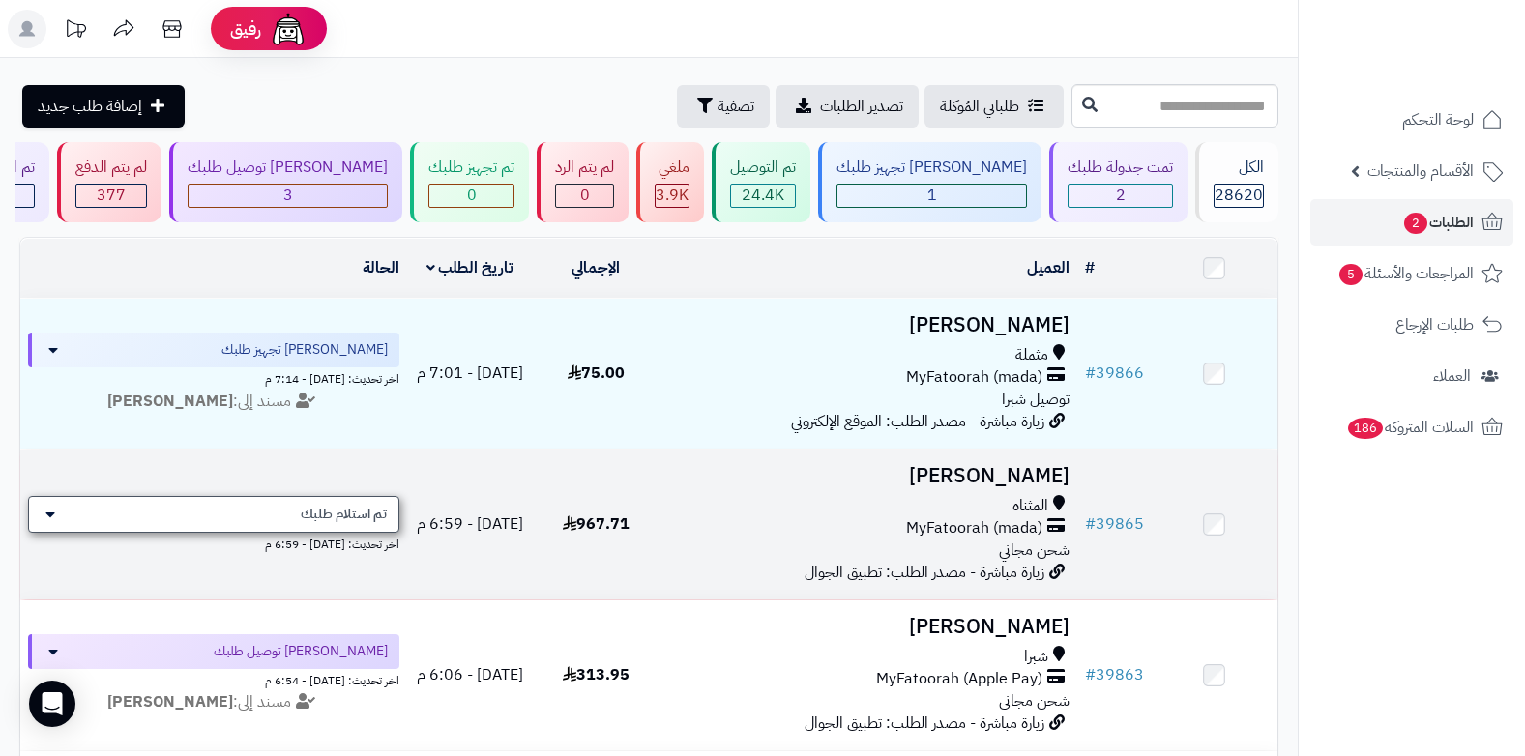
click at [370, 516] on span "تم استلام طلبك" at bounding box center [344, 514] width 86 height 19
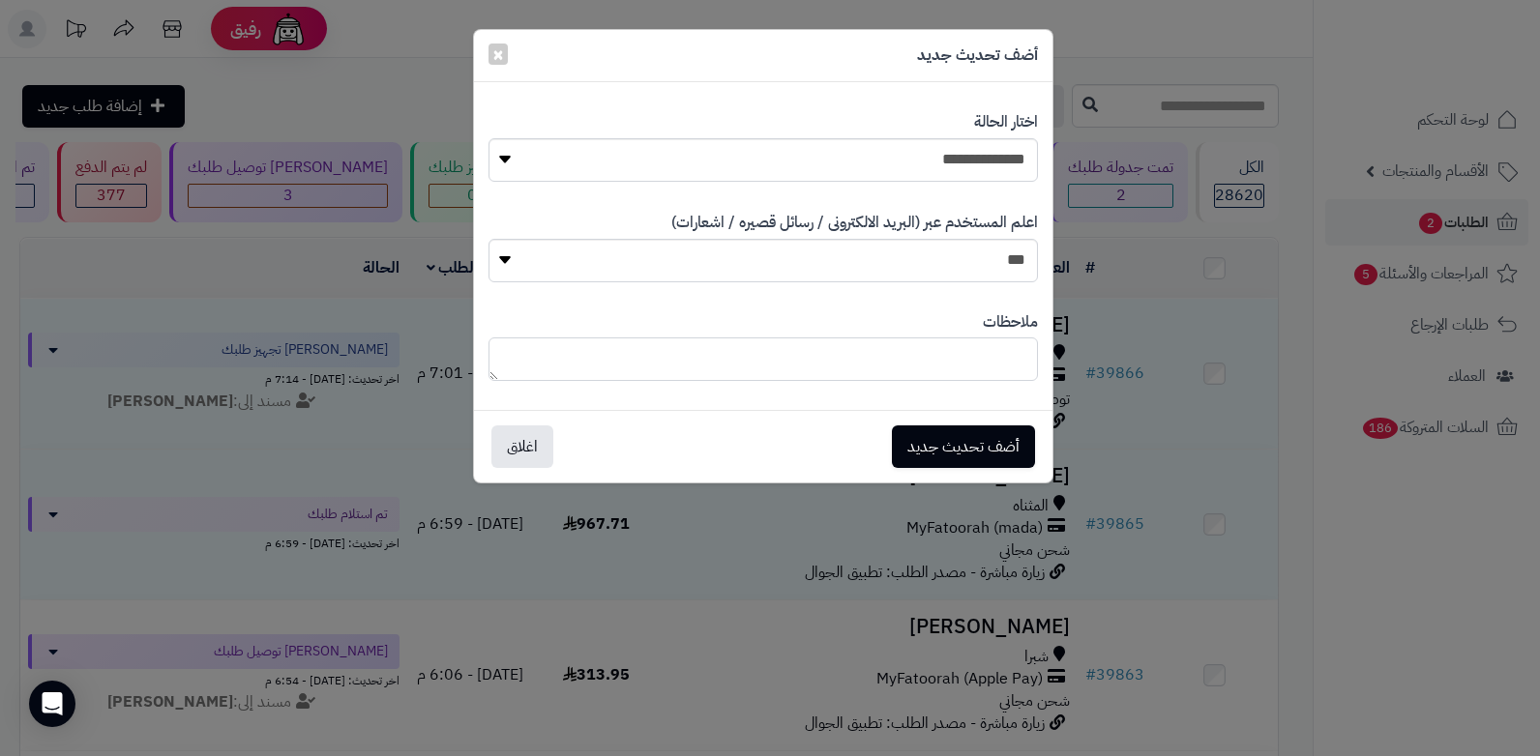
click at [971, 354] on textarea at bounding box center [762, 360] width 549 height 44
drag, startPoint x: 722, startPoint y: 359, endPoint x: 1071, endPoint y: 365, distance: 349.2
click at [1071, 365] on div "**********" at bounding box center [770, 378] width 1540 height 756
type textarea "**********"
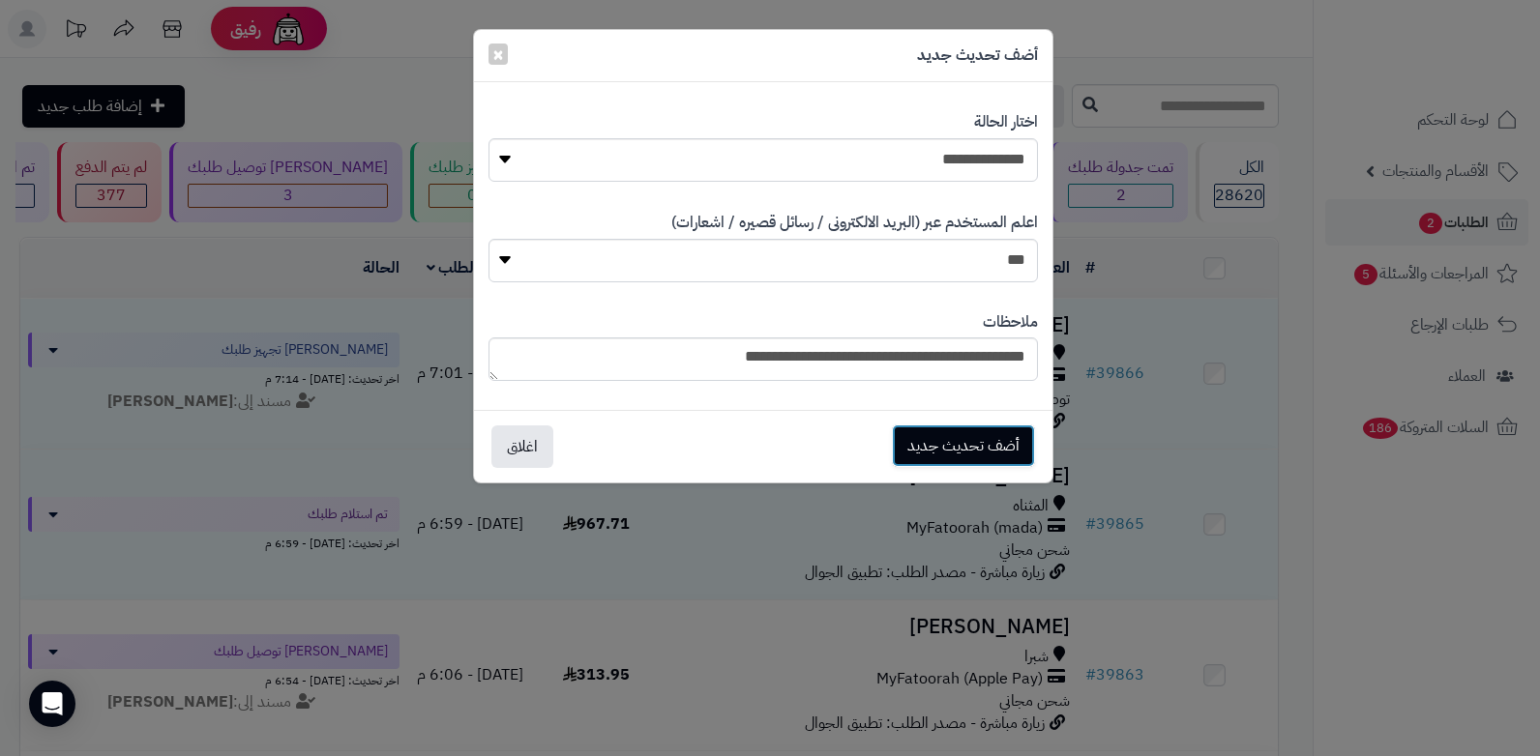
click at [944, 456] on button "أضف تحديث جديد" at bounding box center [963, 446] width 143 height 43
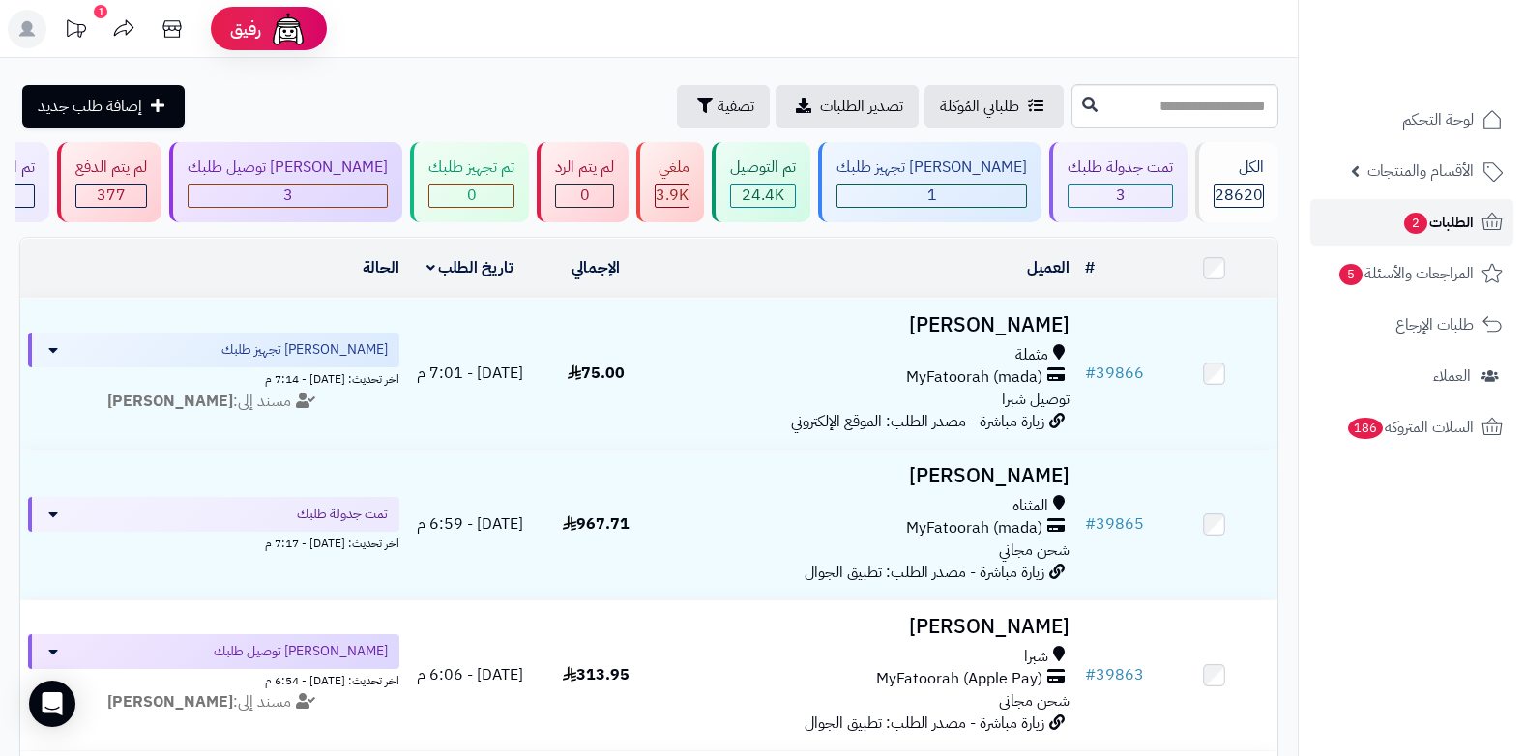
click at [1450, 214] on span "الطلبات 2" at bounding box center [1438, 222] width 72 height 27
click at [1100, 200] on div "3" at bounding box center [1120, 196] width 103 height 22
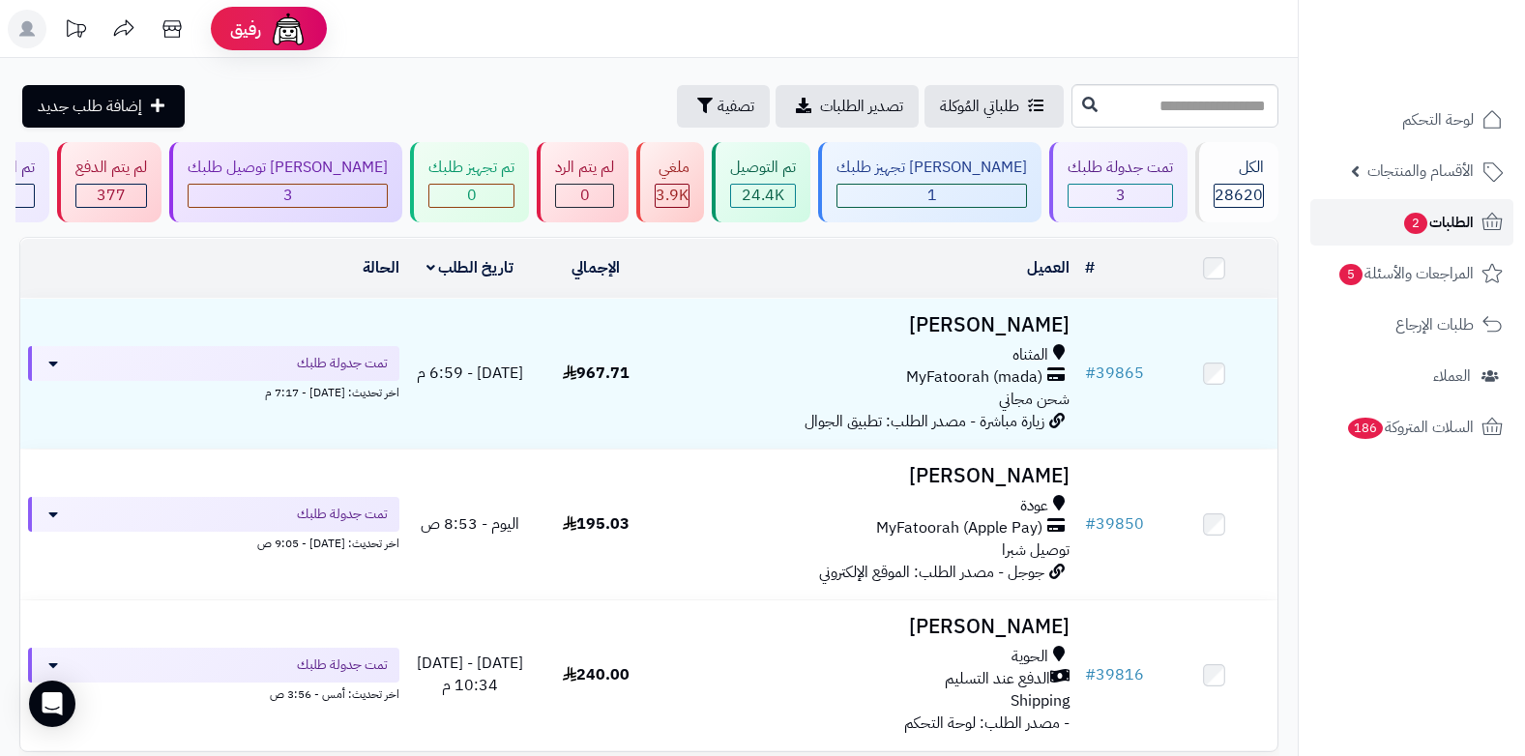
click at [1438, 231] on span "الطلبات 2" at bounding box center [1438, 222] width 72 height 27
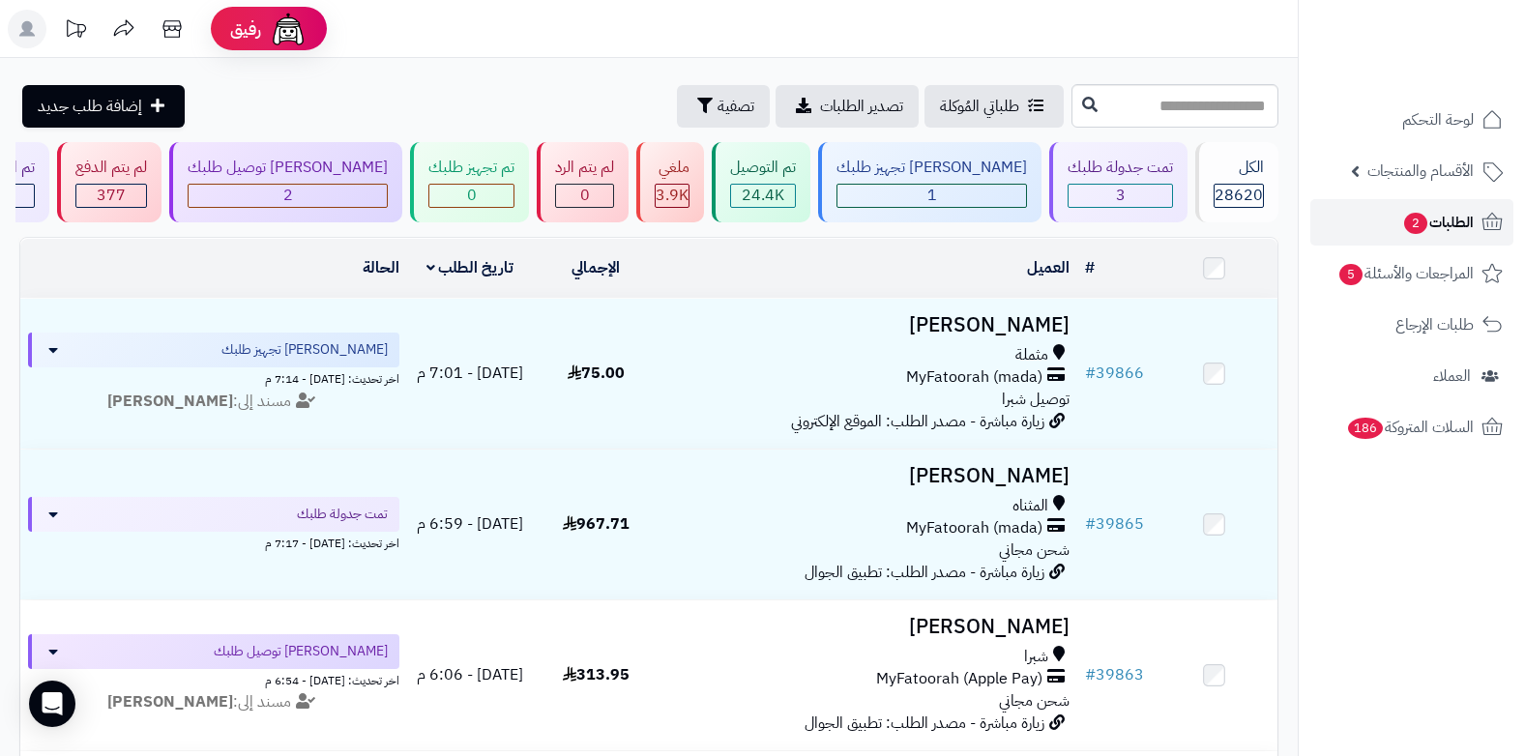
click at [1395, 218] on link "الطلبات 2" at bounding box center [1412, 222] width 203 height 46
click at [1418, 226] on span "2" at bounding box center [1415, 223] width 24 height 22
click at [1418, 231] on span "2" at bounding box center [1415, 223] width 25 height 23
click at [1411, 235] on span "الطلبات 2" at bounding box center [1438, 222] width 72 height 27
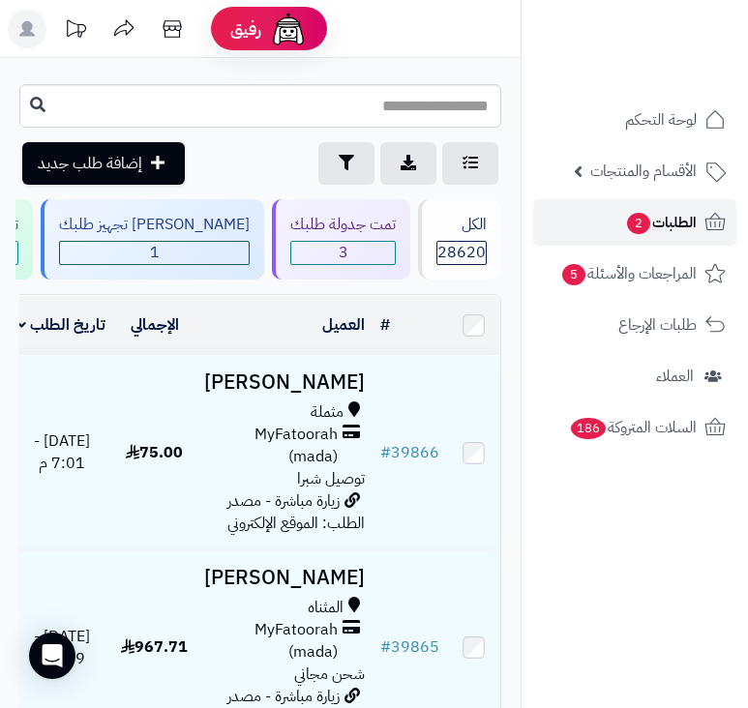
click at [636, 227] on span "2" at bounding box center [638, 223] width 23 height 21
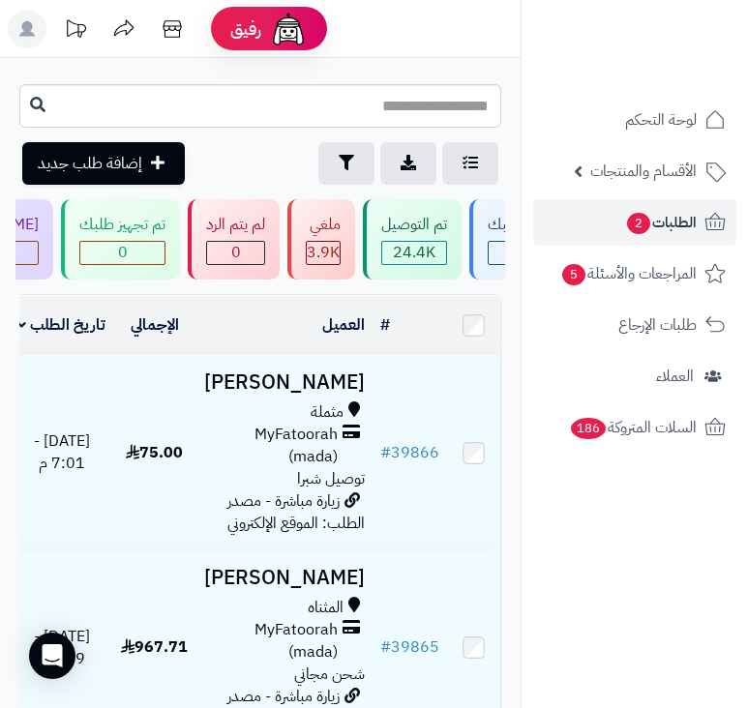
scroll to position [0, -693]
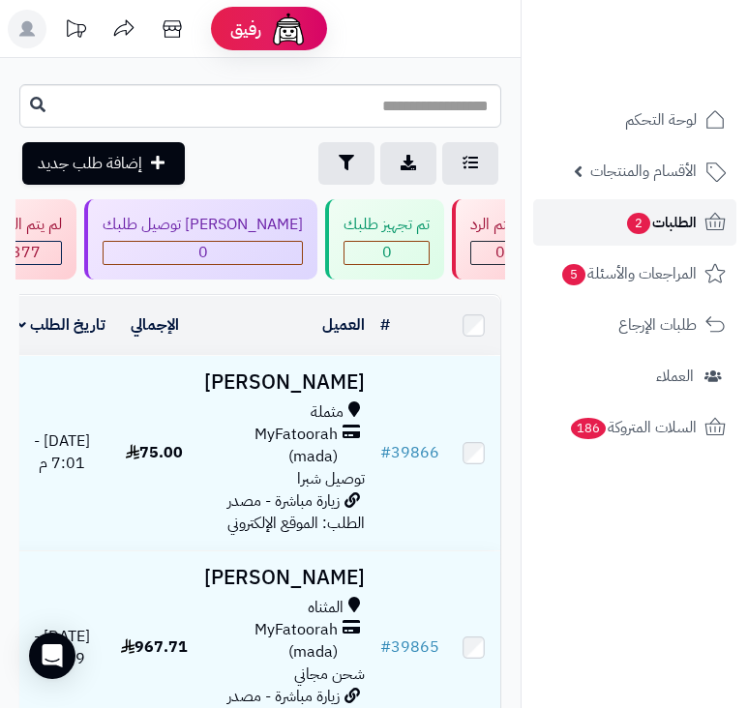
click at [672, 220] on span "الطلبات 2" at bounding box center [661, 222] width 72 height 27
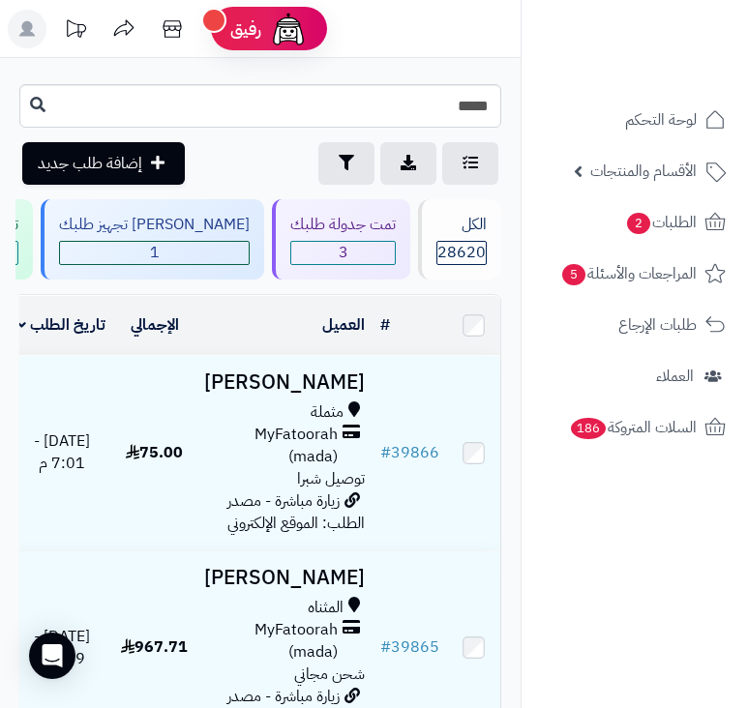
type input "*****"
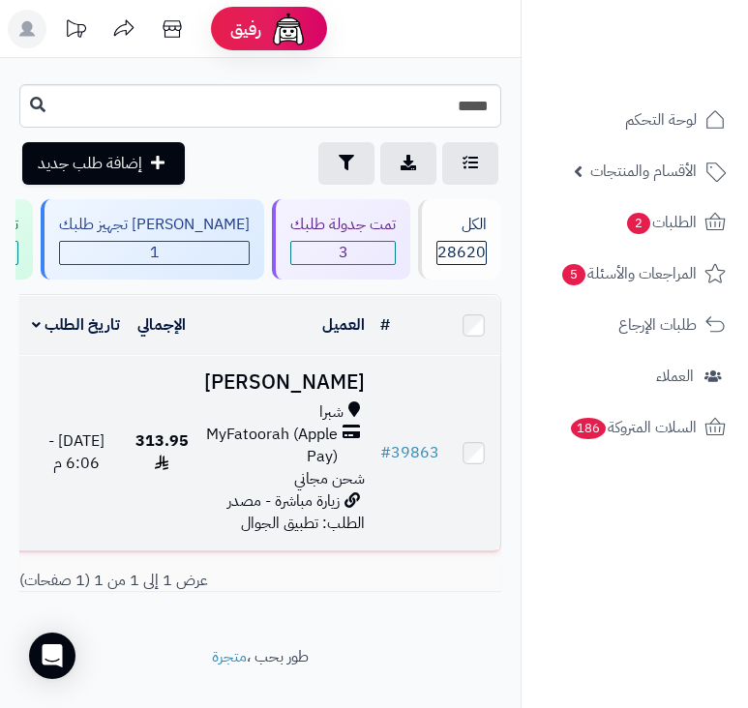
click at [287, 489] on div "شبرا MyFatoorah (Apple Pay) شحن مجاني" at bounding box center [284, 445] width 161 height 88
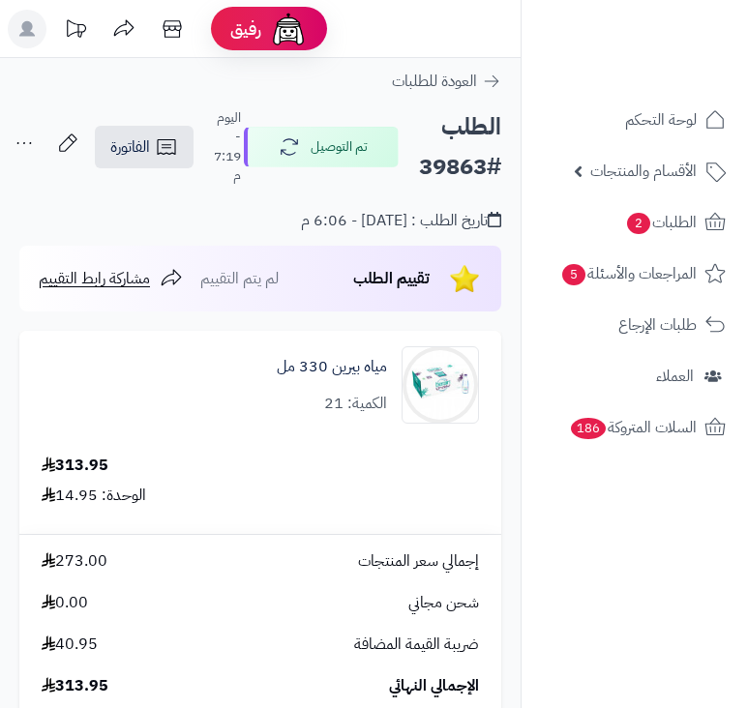
scroll to position [387, 0]
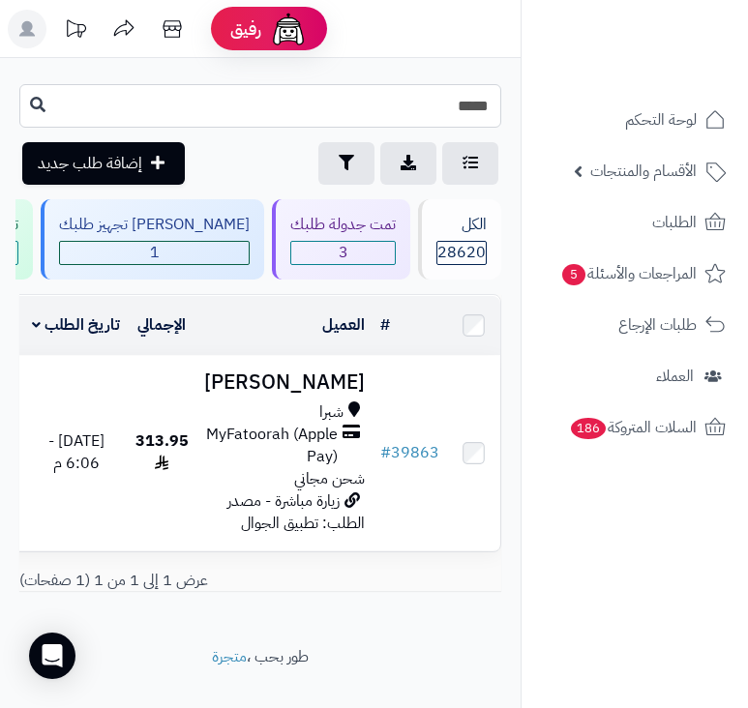
click at [404, 113] on input "*****" at bounding box center [260, 106] width 482 height 44
type input "*****"
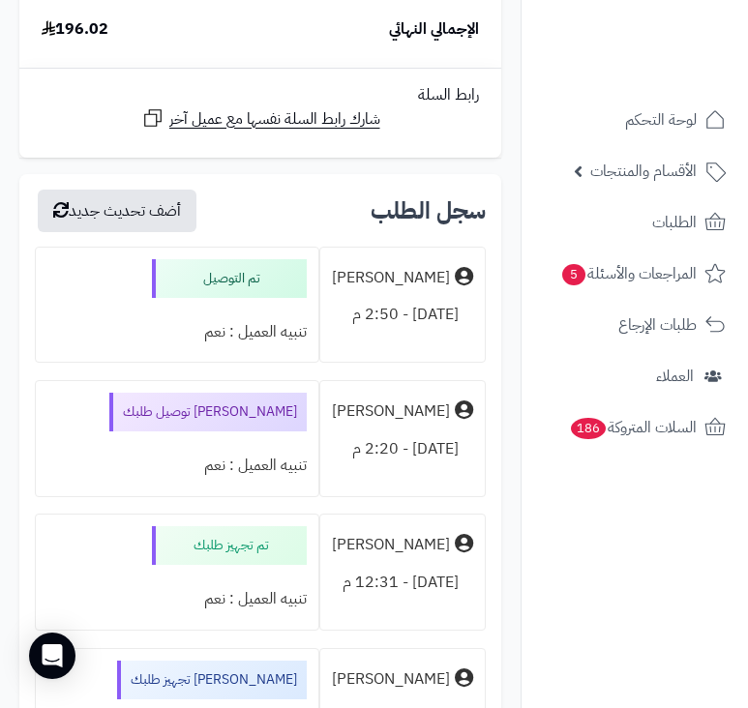
scroll to position [1548, 0]
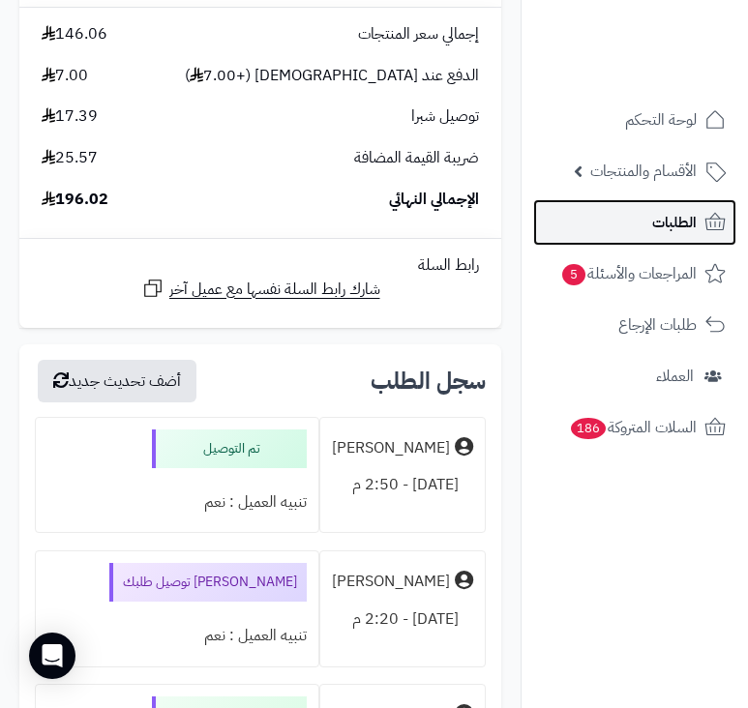
click at [688, 226] on span "الطلبات" at bounding box center [674, 222] width 44 height 27
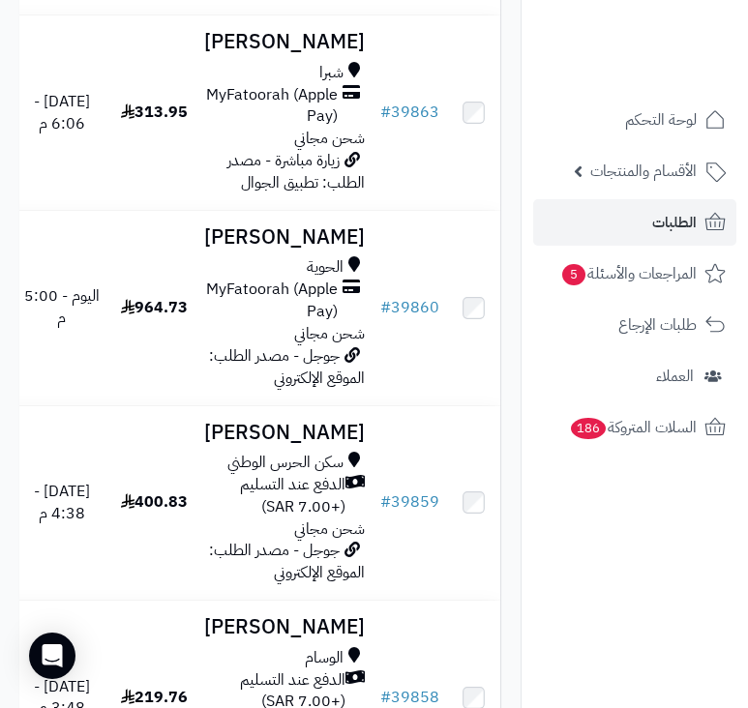
scroll to position [774, 0]
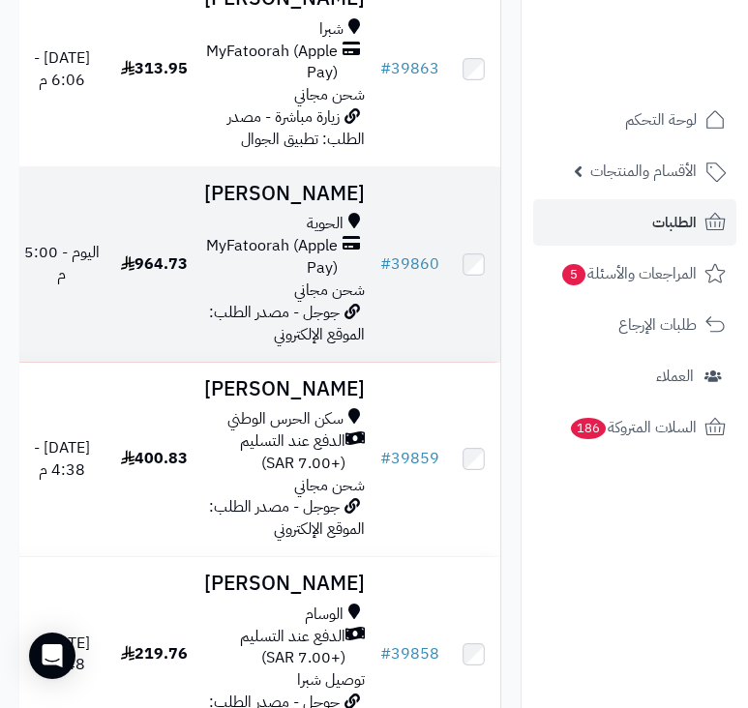
click at [307, 302] on span "شحن مجاني" at bounding box center [329, 290] width 71 height 23
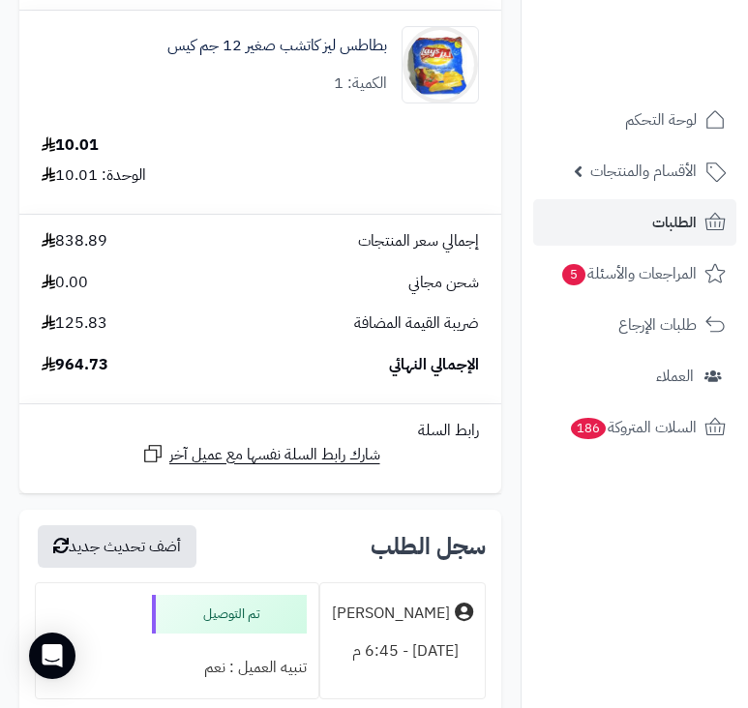
scroll to position [11317, 0]
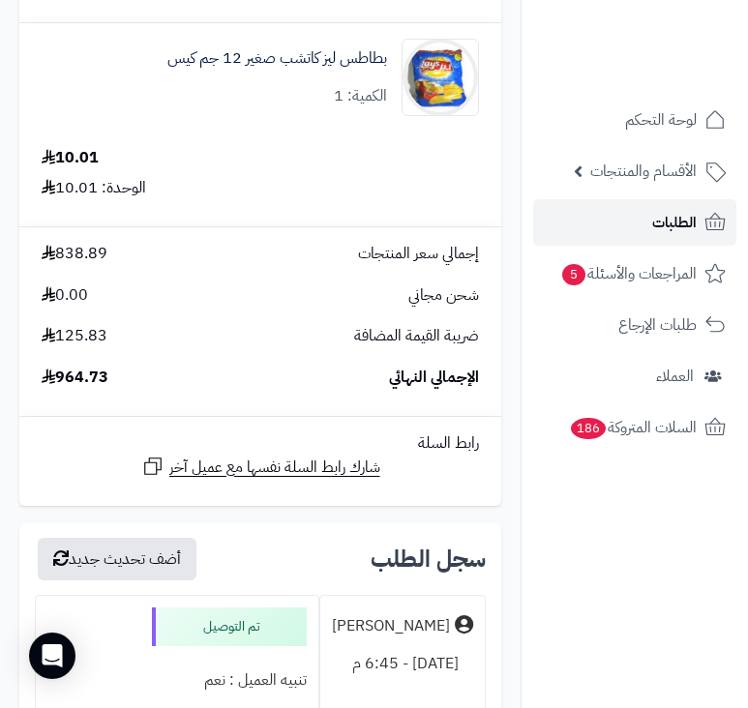
click at [656, 218] on span "الطلبات" at bounding box center [674, 222] width 44 height 27
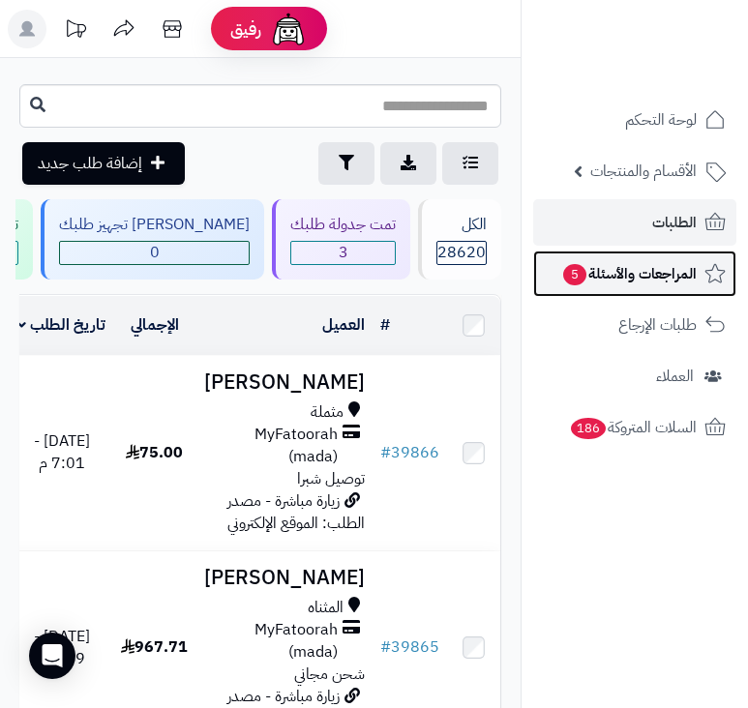
click at [625, 273] on span "المراجعات والأسئلة 5" at bounding box center [628, 273] width 135 height 27
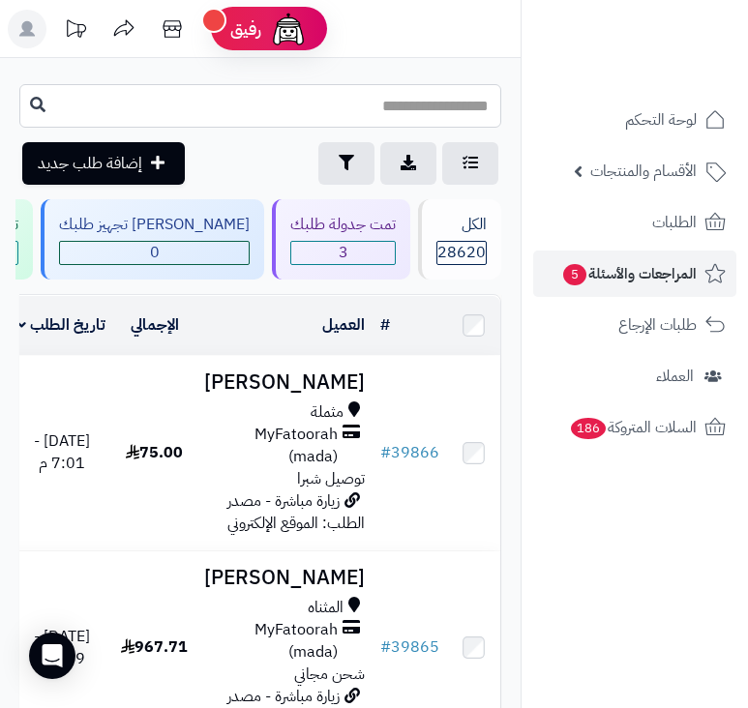
click at [453, 117] on input "text" at bounding box center [260, 106] width 482 height 44
type input "*****"
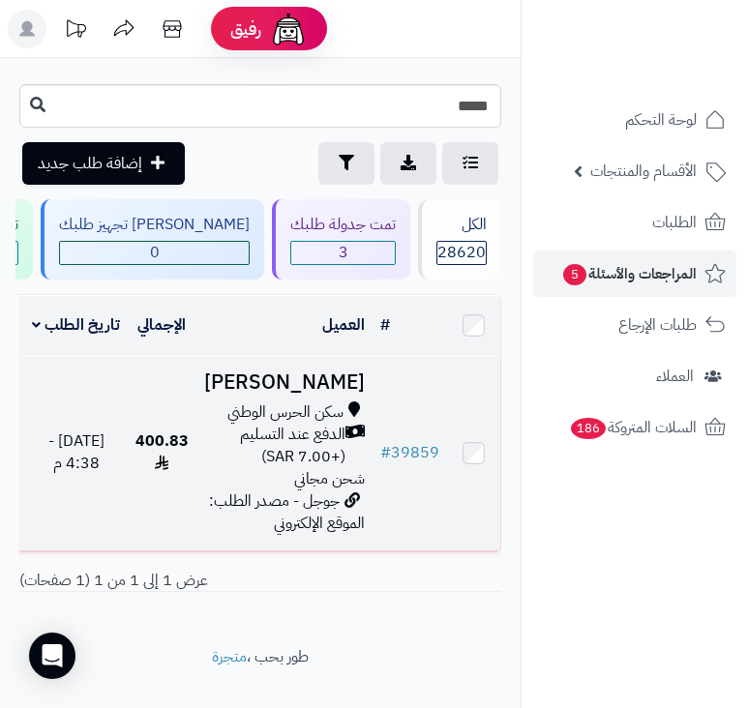
click at [327, 424] on span "سكن الحرس الوطني" at bounding box center [285, 412] width 116 height 22
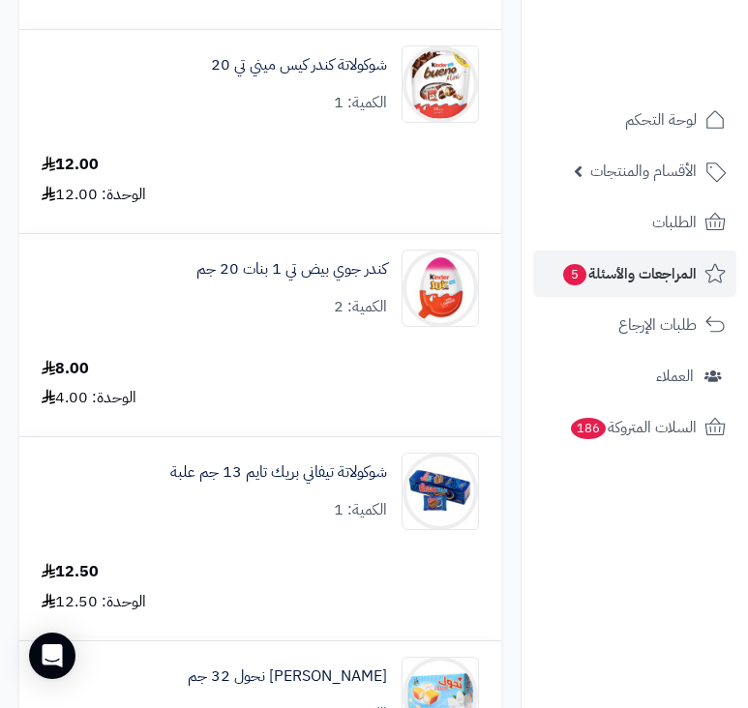
scroll to position [1354, 0]
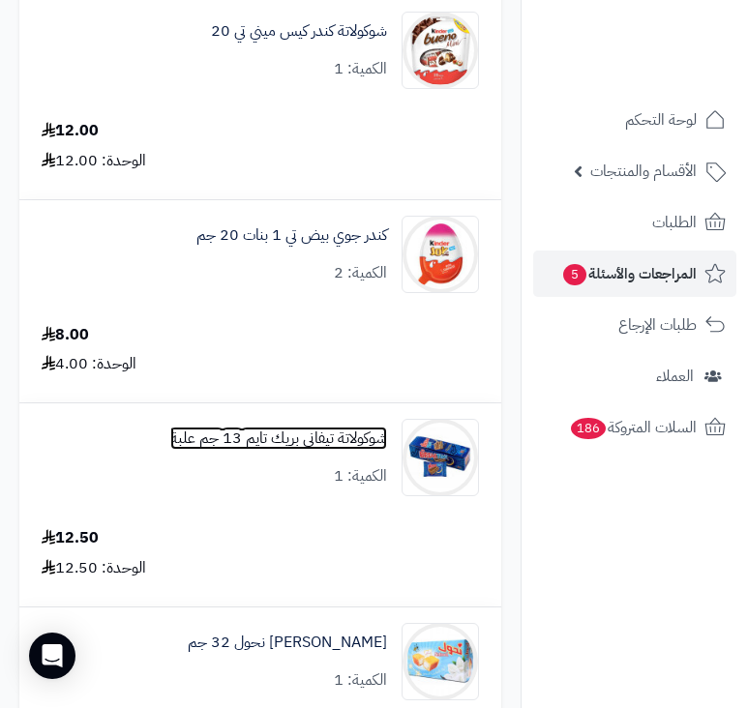
click at [324, 448] on link "شوكولاتة تيفاني بريك تايم 13 جم علبة" at bounding box center [278, 439] width 217 height 22
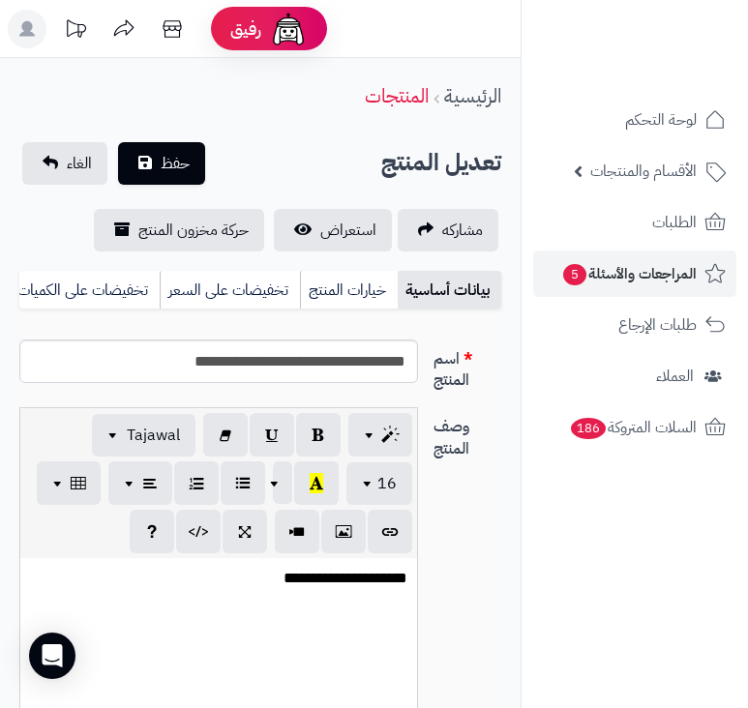
scroll to position [958, 0]
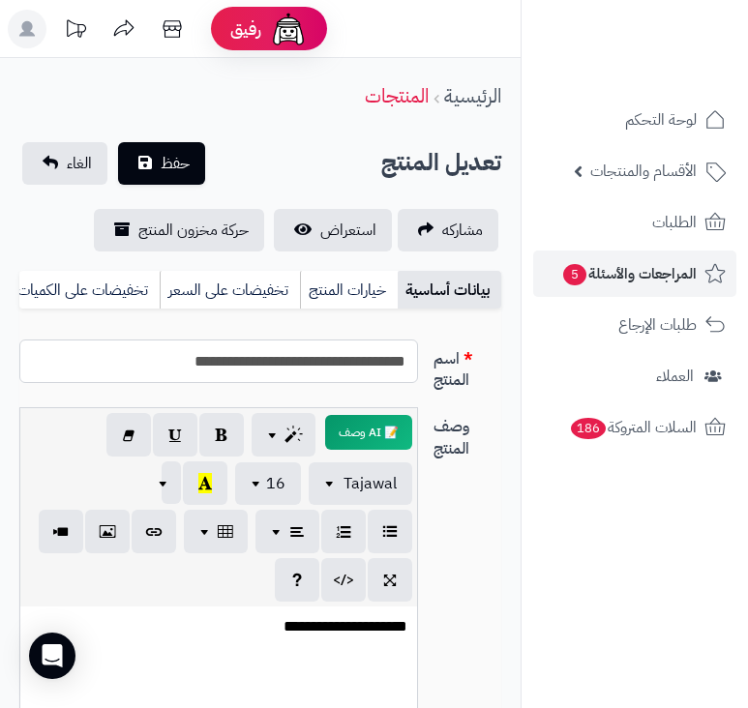
drag, startPoint x: 186, startPoint y: 373, endPoint x: 420, endPoint y: 372, distance: 234.1
click at [420, 372] on div "**********" at bounding box center [219, 362] width 414 height 44
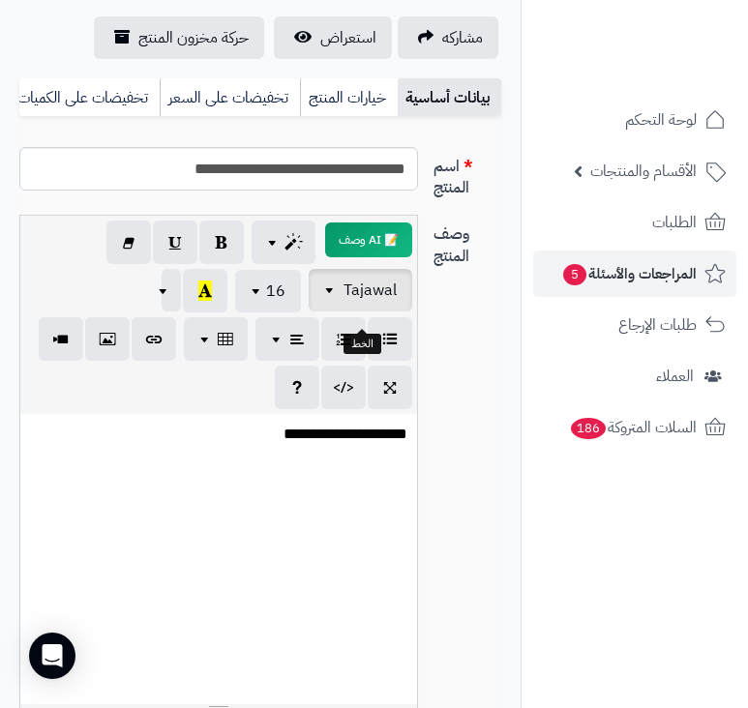
scroll to position [193, 0]
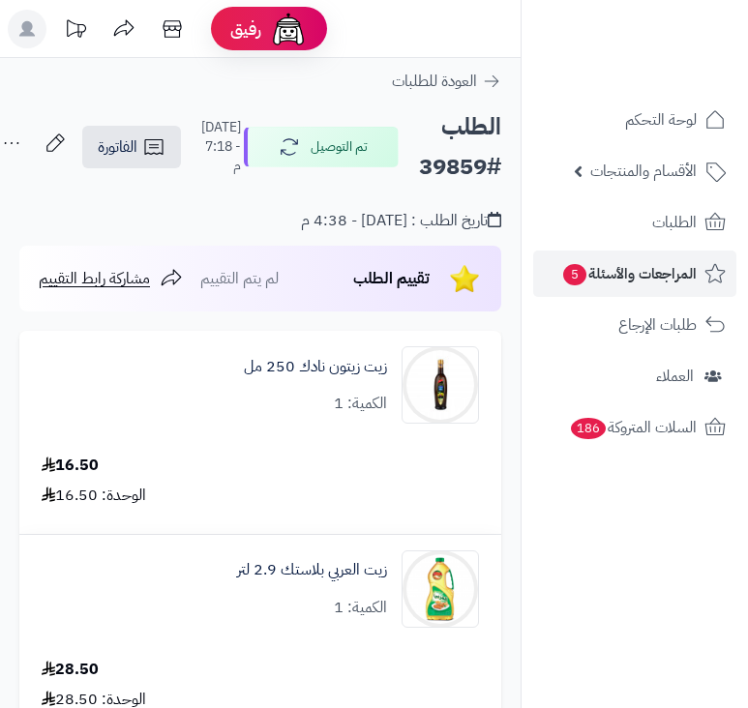
scroll to position [1354, 0]
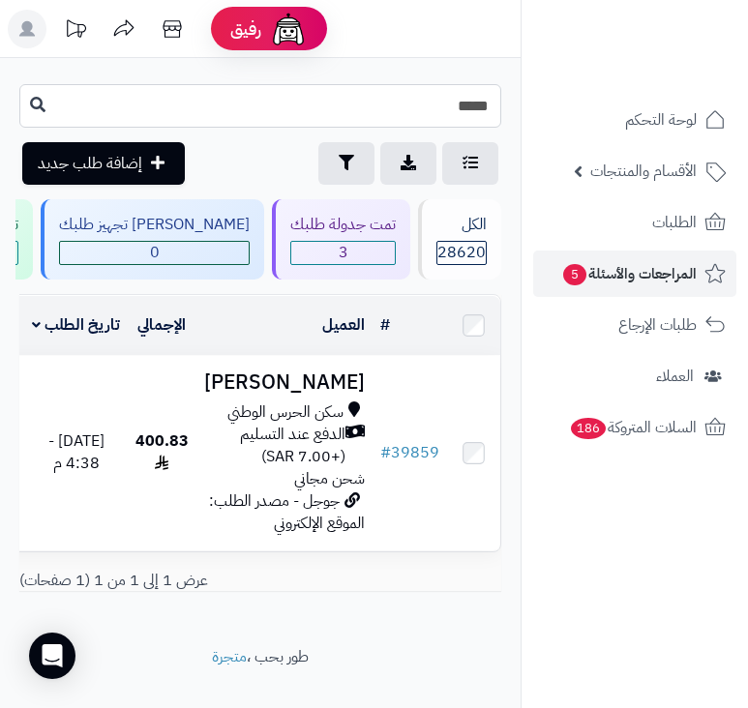
click at [435, 115] on input "*****" at bounding box center [260, 106] width 482 height 44
type input "*****"
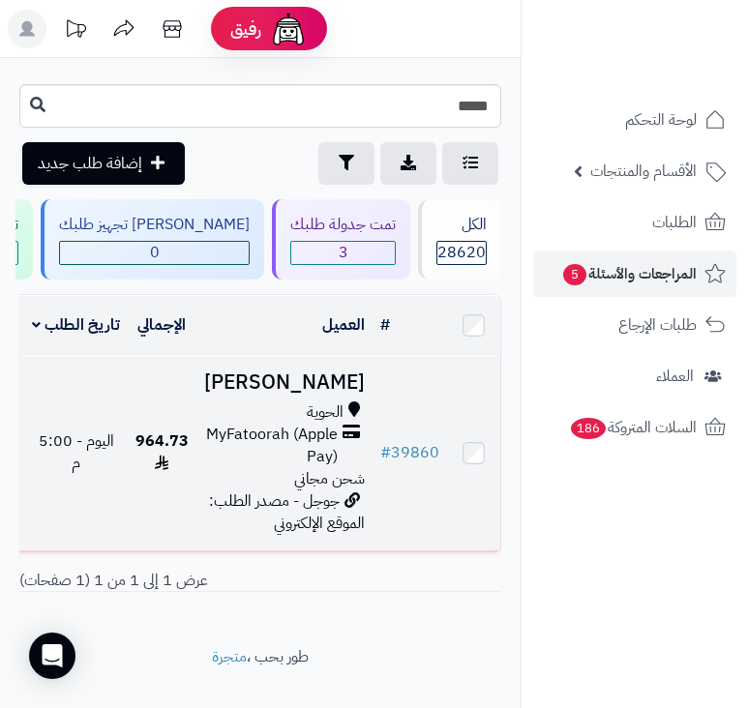
click at [320, 463] on span "MyFatoorah (Apple Pay)" at bounding box center [270, 446] width 133 height 44
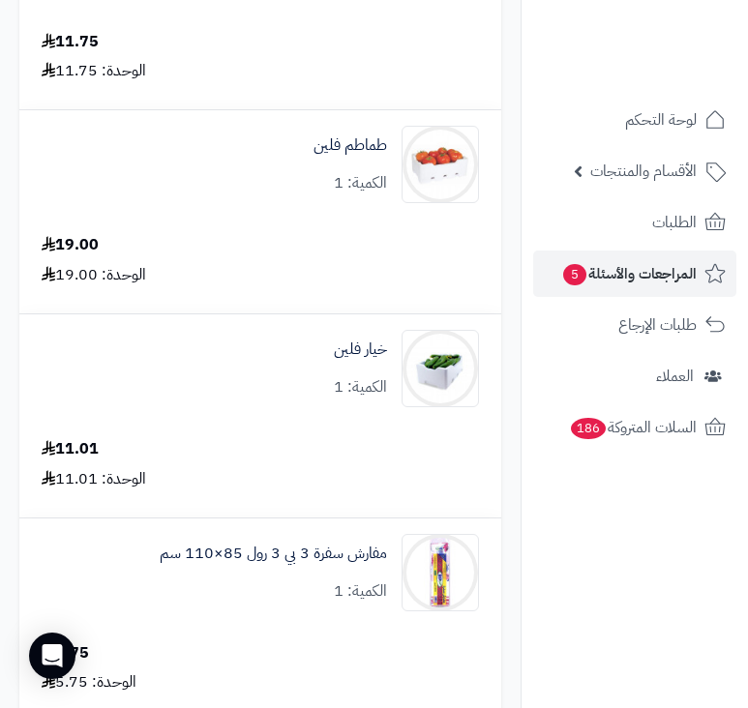
scroll to position [5030, 0]
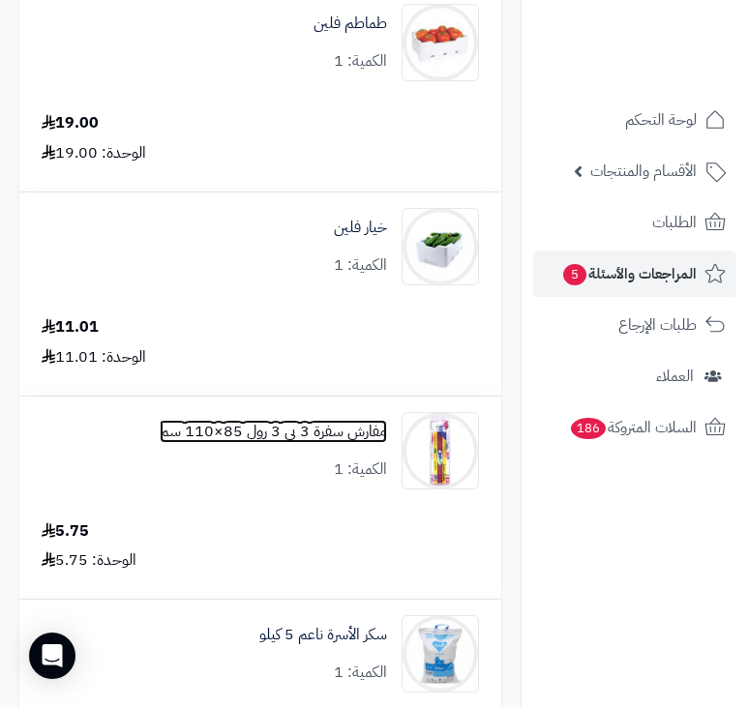
click at [326, 429] on link "مفارش سفرة 3 بي 3 رول 85×110 سم" at bounding box center [273, 432] width 227 height 22
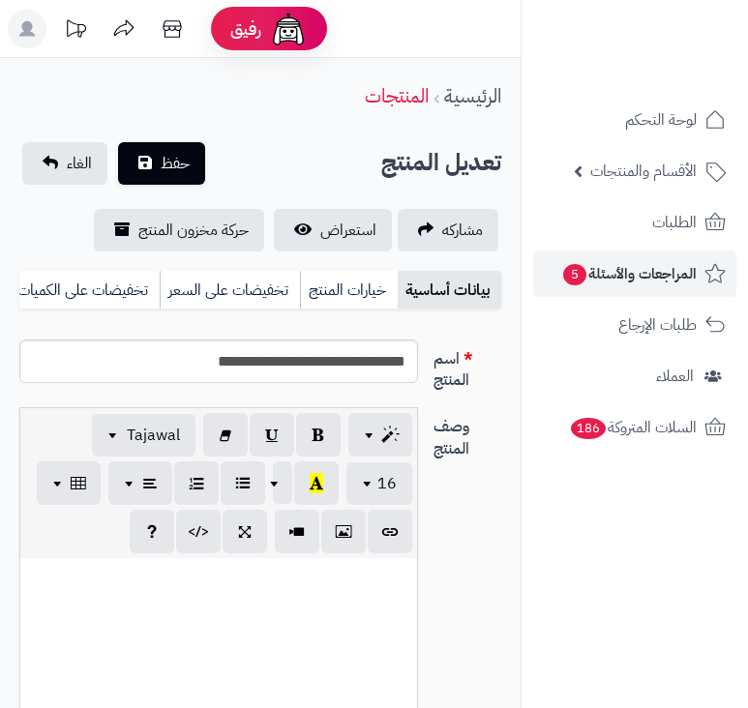
scroll to position [1901, 0]
drag, startPoint x: 176, startPoint y: 375, endPoint x: 421, endPoint y: 360, distance: 245.2
click at [421, 360] on div "**********" at bounding box center [219, 362] width 414 height 44
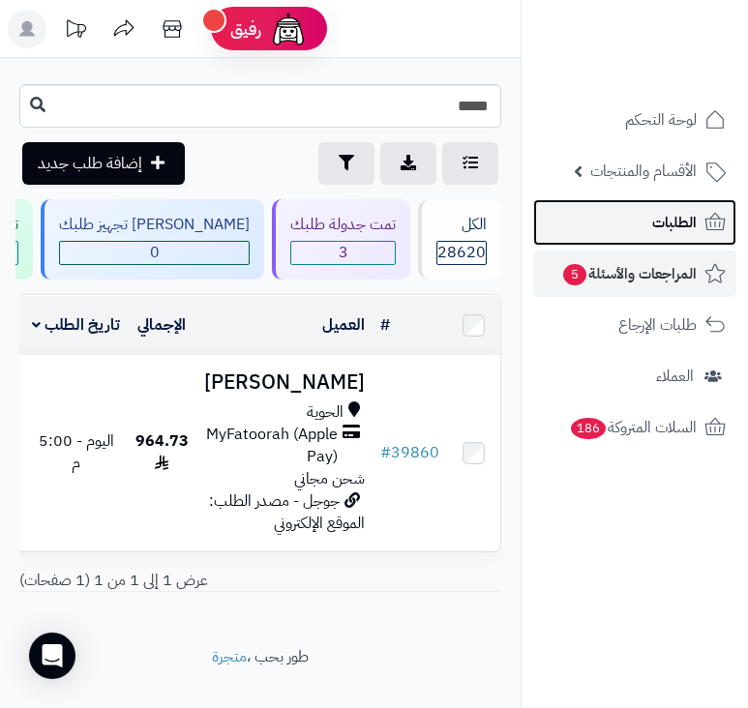
click at [664, 223] on span "الطلبات" at bounding box center [674, 222] width 44 height 27
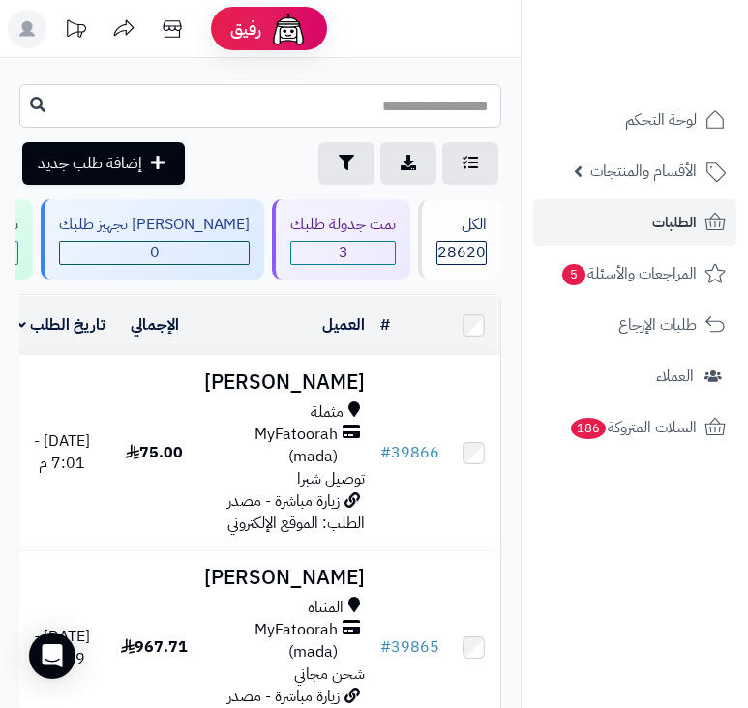
click at [469, 110] on input "text" at bounding box center [260, 106] width 482 height 44
type input "*****"
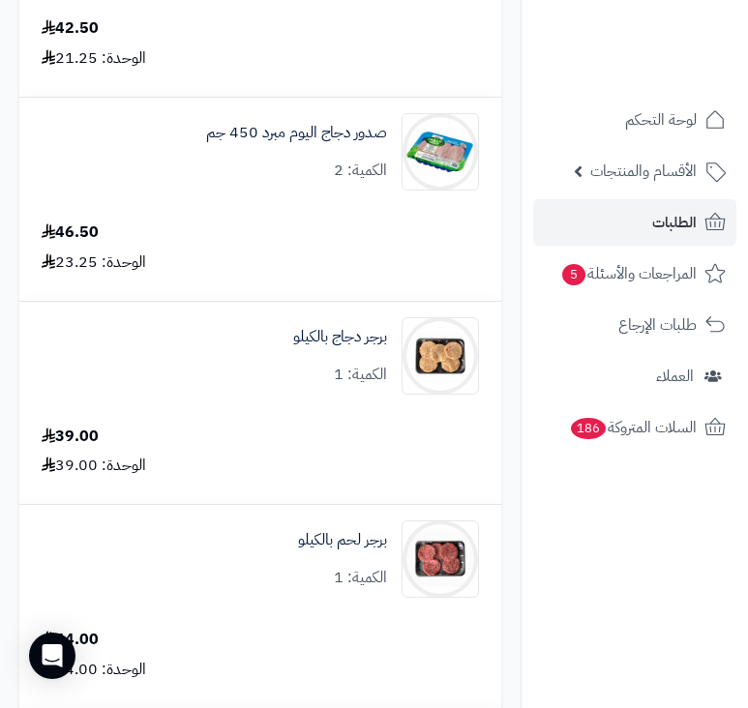
scroll to position [5126, 0]
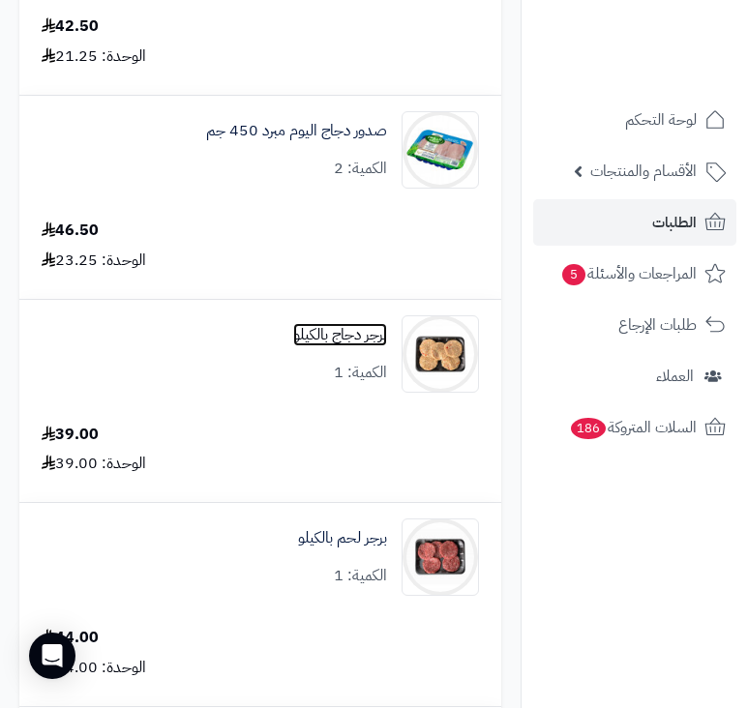
click at [365, 339] on link "برجر دجاج بالكيلو" at bounding box center [340, 335] width 94 height 22
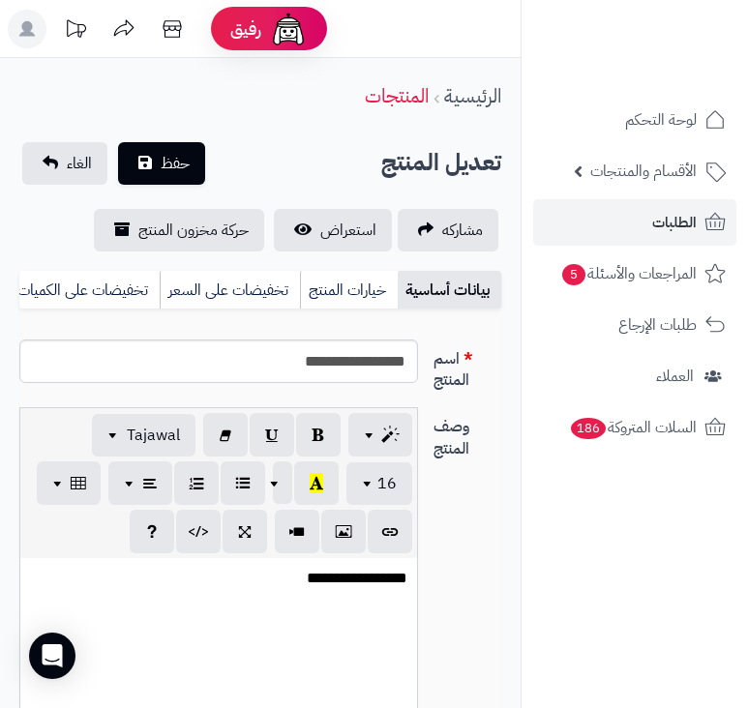
scroll to position [87, 0]
drag, startPoint x: 289, startPoint y: 378, endPoint x: 425, endPoint y: 351, distance: 138.1
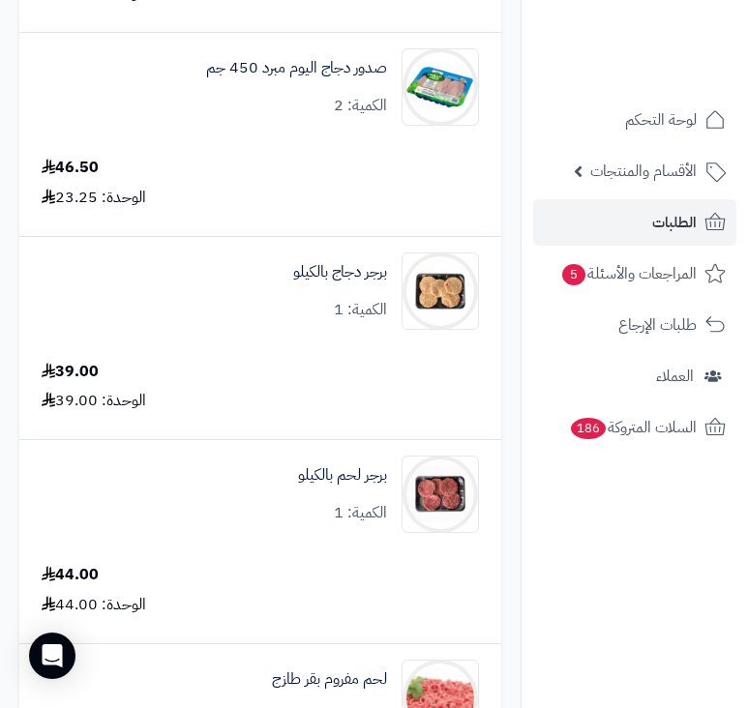
scroll to position [5223, 0]
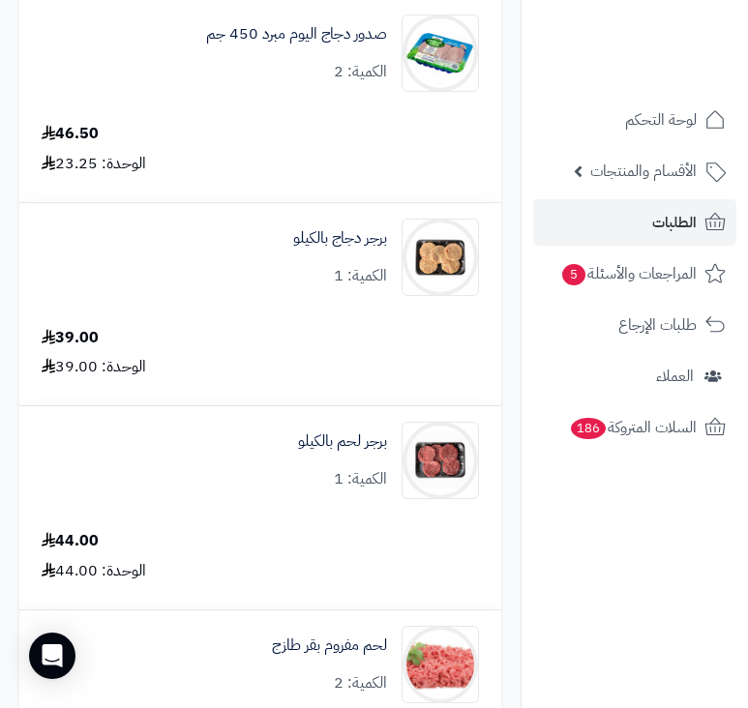
click at [289, 438] on div "برجر لحم بالكيلو الكمية: 1" at bounding box center [260, 460] width 466 height 77
click at [353, 440] on link "برجر لحم بالكيلو" at bounding box center [342, 441] width 89 height 22
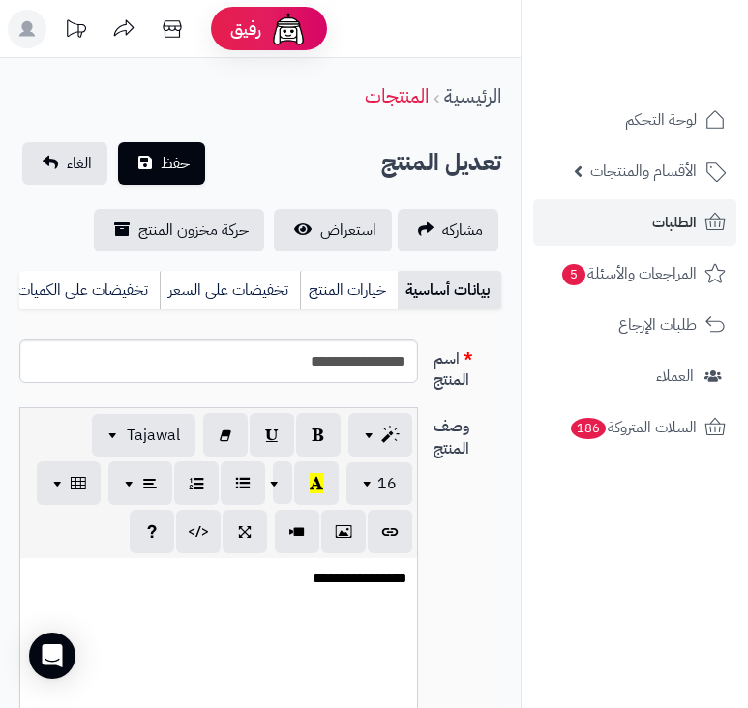
scroll to position [87, 0]
drag, startPoint x: 313, startPoint y: 375, endPoint x: 436, endPoint y: 372, distance: 122.9
click at [436, 372] on div "**********" at bounding box center [260, 374] width 497 height 69
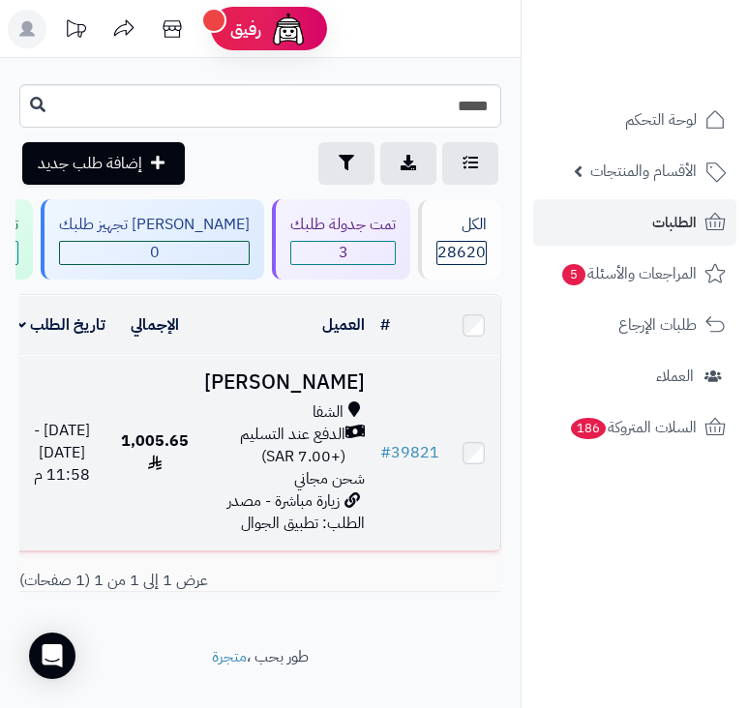
click at [310, 468] on span "الدفع عند التسليم (+7.00 SAR)" at bounding box center [274, 446] width 141 height 44
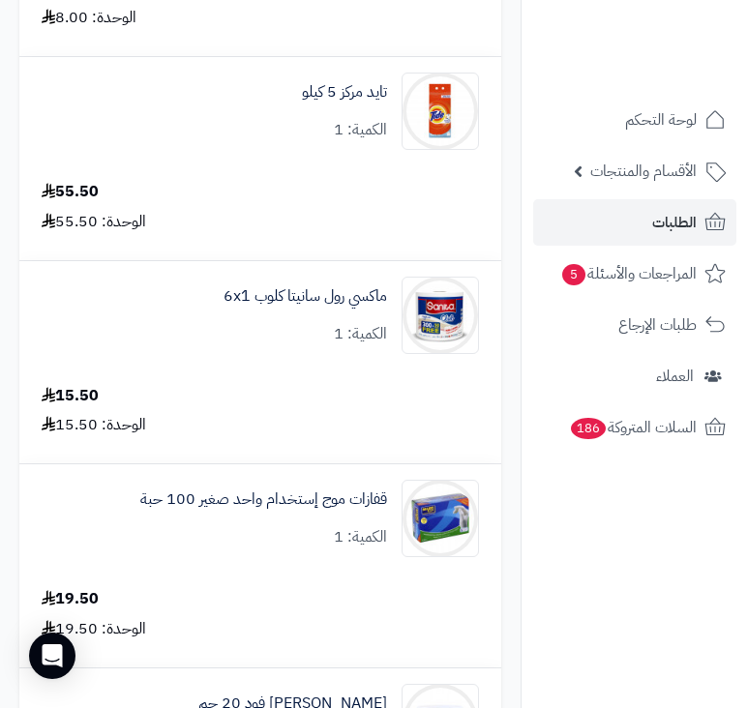
scroll to position [7835, 0]
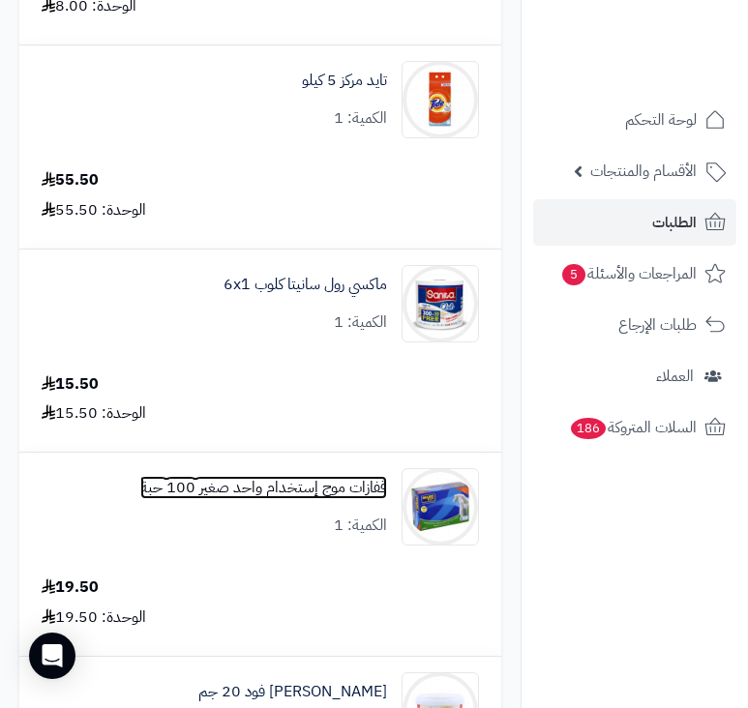
click at [341, 480] on link "قفازات موج إستخدام واحد صغير 100 حبة" at bounding box center [263, 488] width 247 height 22
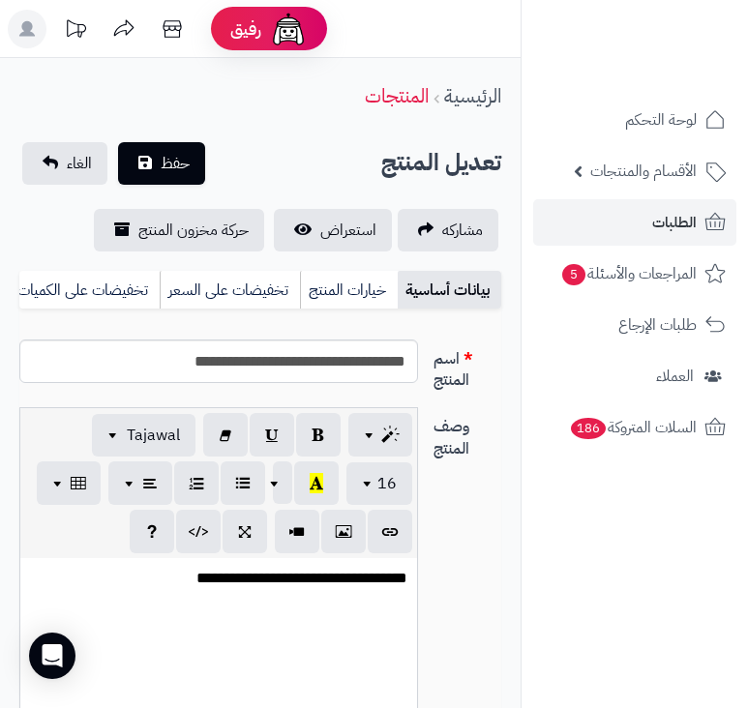
scroll to position [1901, 0]
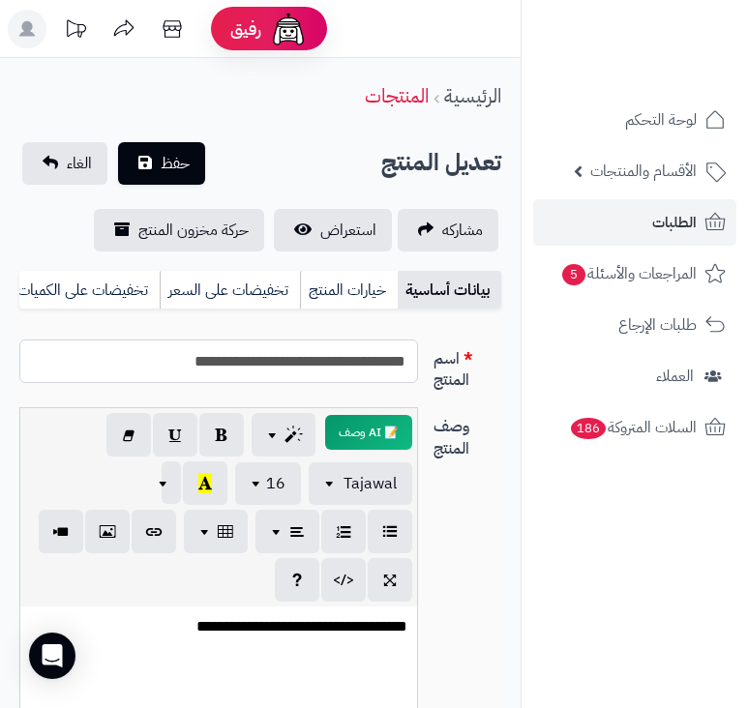
drag, startPoint x: 163, startPoint y: 379, endPoint x: 468, endPoint y: 363, distance: 305.1
click at [468, 363] on div "**********" at bounding box center [260, 374] width 497 height 69
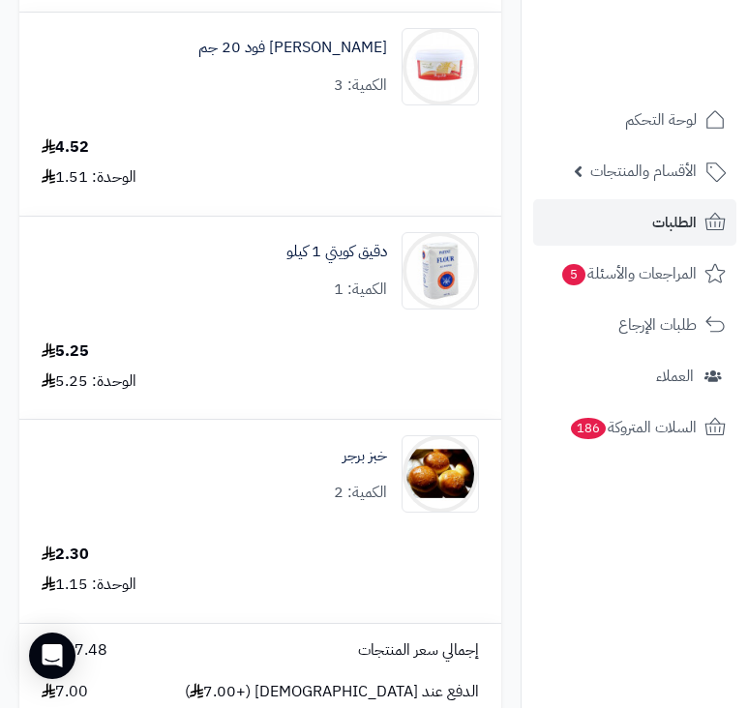
scroll to position [8513, 0]
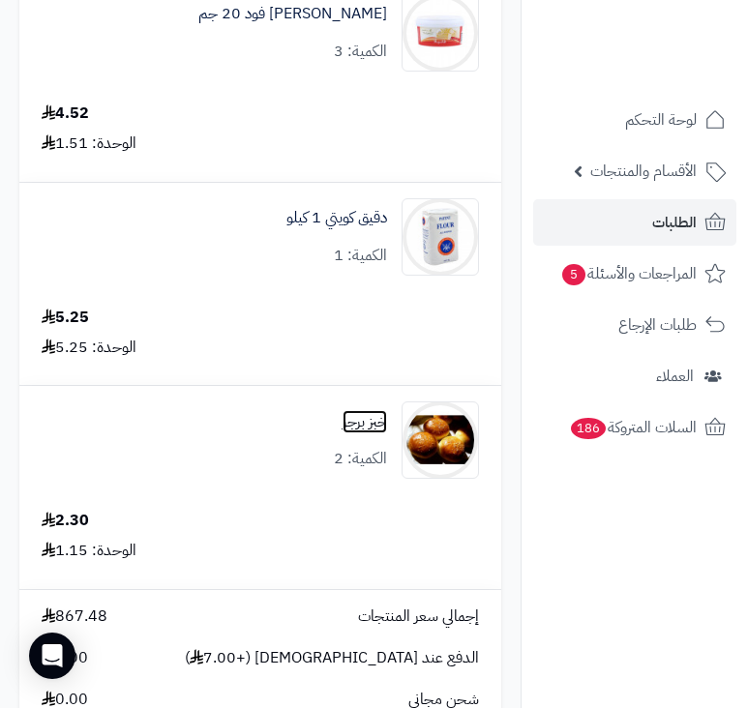
click at [353, 428] on link "خبز برجر" at bounding box center [364, 422] width 44 height 22
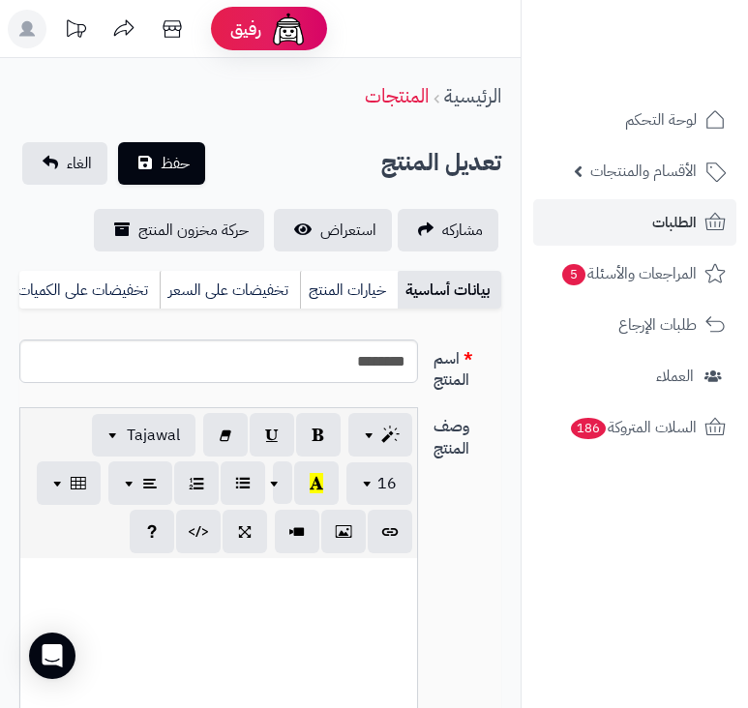
scroll to position [1538, 0]
drag, startPoint x: 337, startPoint y: 391, endPoint x: 417, endPoint y: 364, distance: 84.7
click at [417, 364] on input "********" at bounding box center [218, 362] width 399 height 44
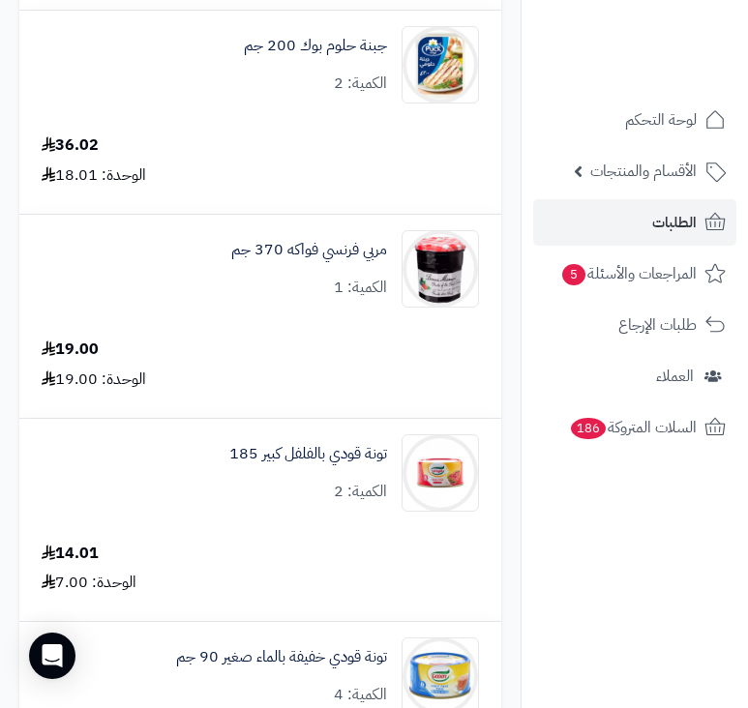
scroll to position [485, 0]
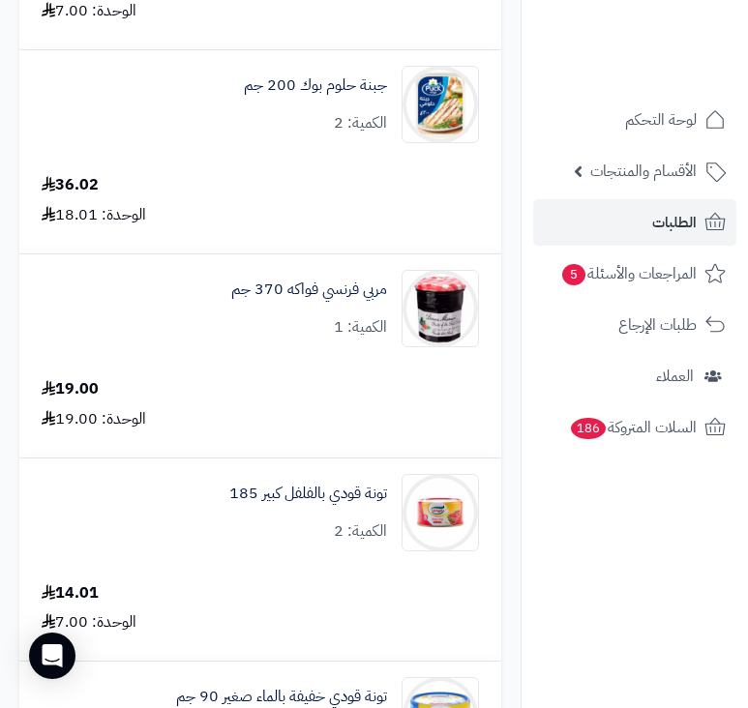
click at [297, 321] on div "مربي فرنسي فواكه 370 جم الكمية: 1" at bounding box center [309, 309] width 156 height 60
click at [312, 296] on link "مربي فرنسي فواكه 370 جم" at bounding box center [309, 290] width 156 height 22
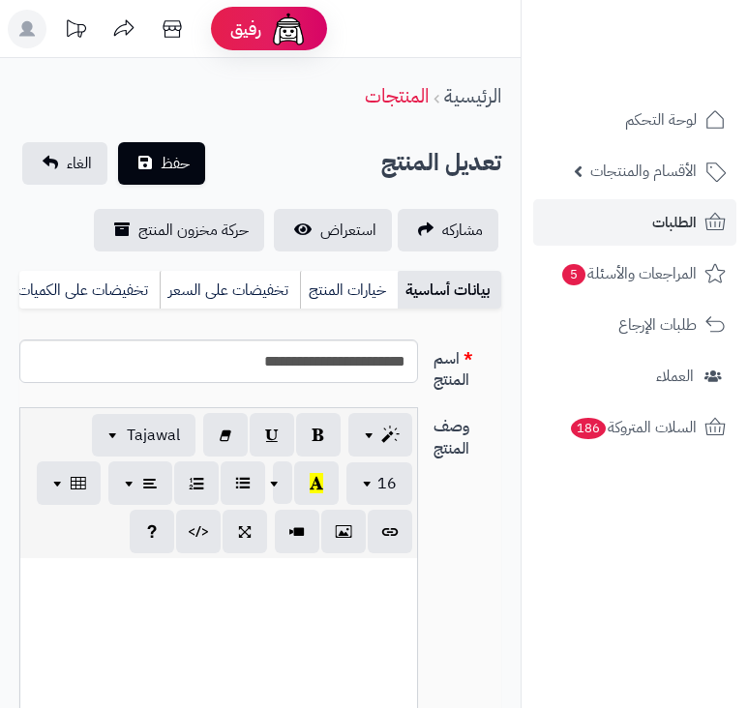
scroll to position [426, 0]
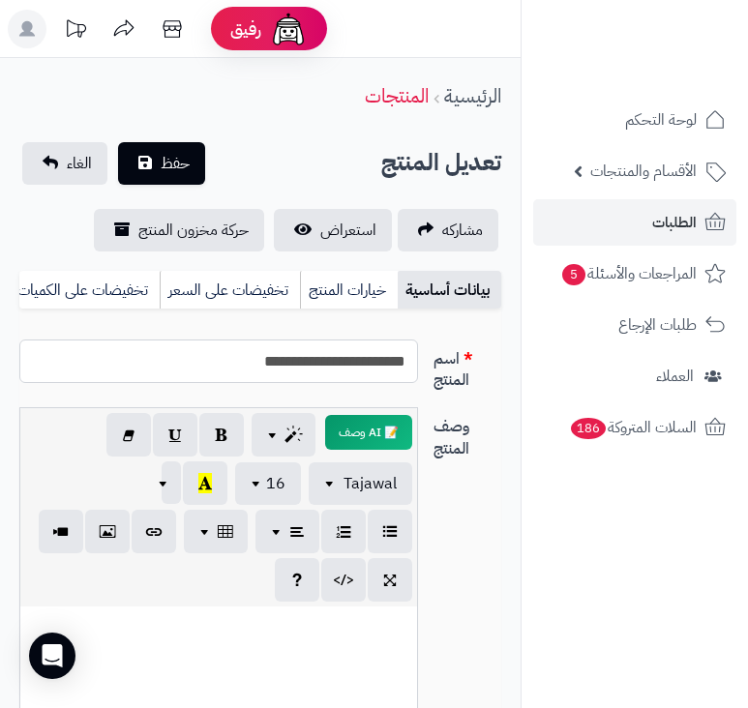
drag, startPoint x: 229, startPoint y: 370, endPoint x: 427, endPoint y: 365, distance: 197.4
click at [427, 365] on div "**********" at bounding box center [260, 374] width 497 height 69
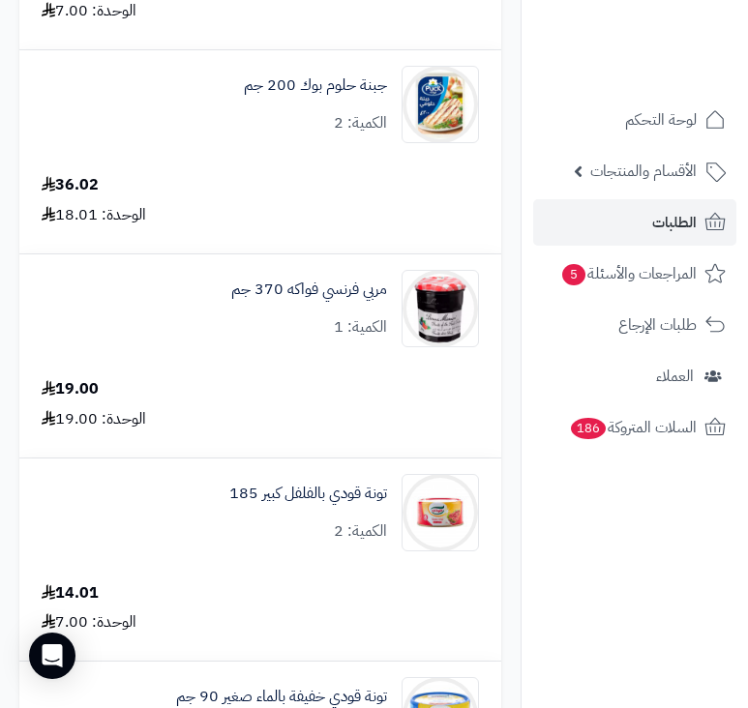
scroll to position [485, 0]
click at [668, 242] on link "الطلبات" at bounding box center [634, 222] width 203 height 46
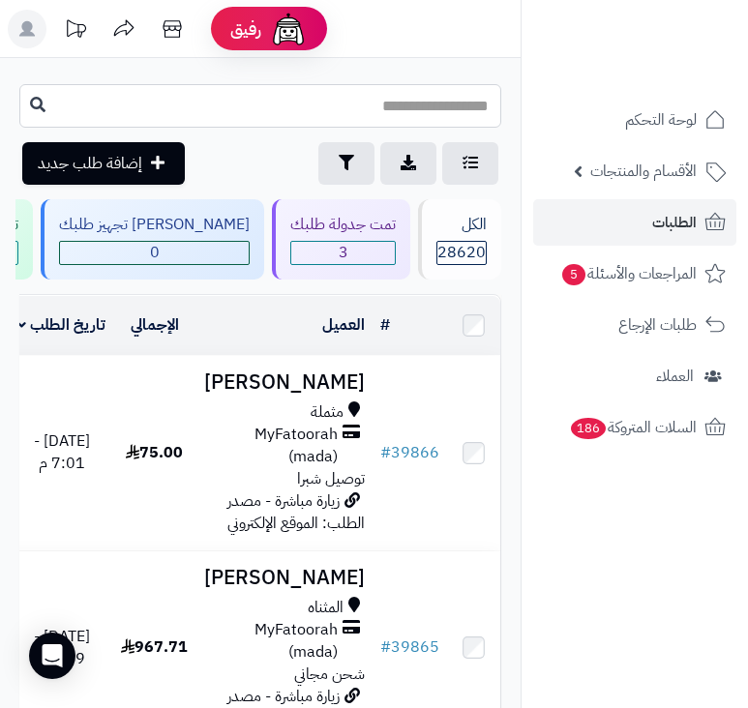
click at [457, 100] on input "text" at bounding box center [260, 106] width 482 height 44
type input "*****"
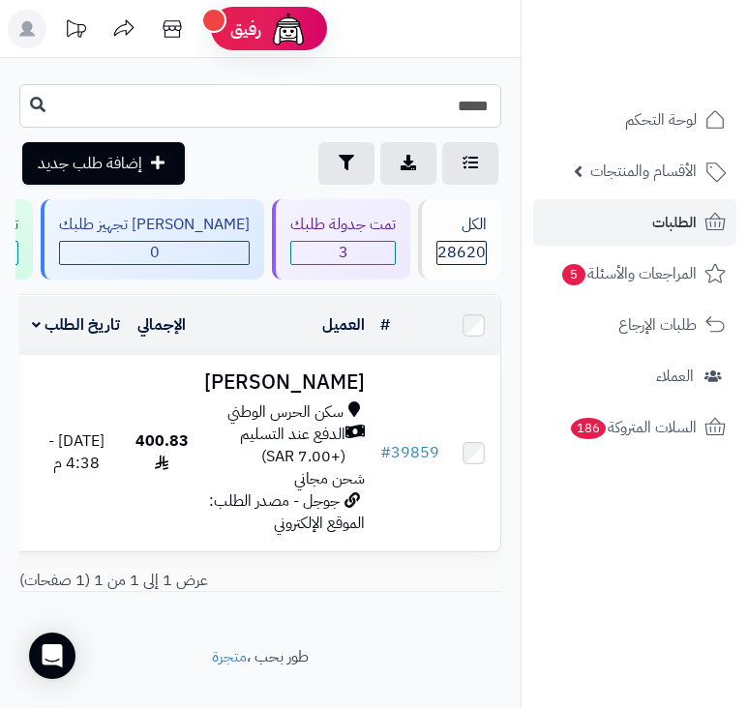
click at [364, 127] on input "*****" at bounding box center [260, 106] width 482 height 44
type input "*****"
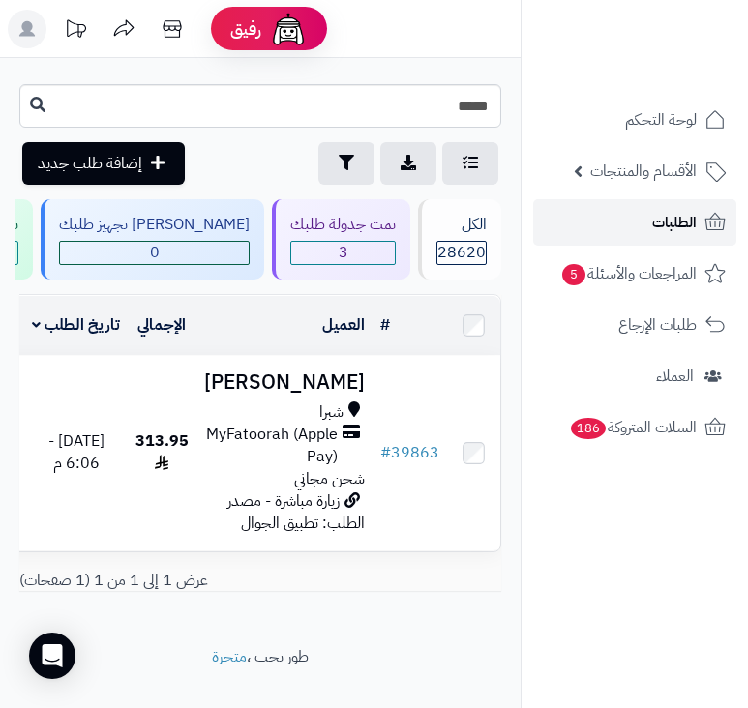
click at [631, 229] on link "الطلبات" at bounding box center [634, 222] width 203 height 46
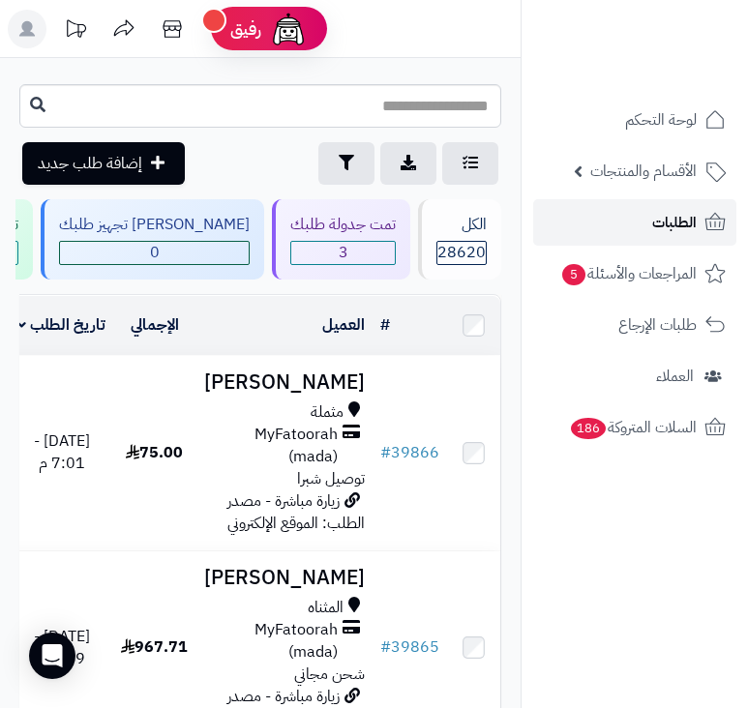
click at [676, 218] on span "الطلبات" at bounding box center [674, 222] width 44 height 27
click at [637, 210] on link "الطلبات" at bounding box center [634, 222] width 203 height 46
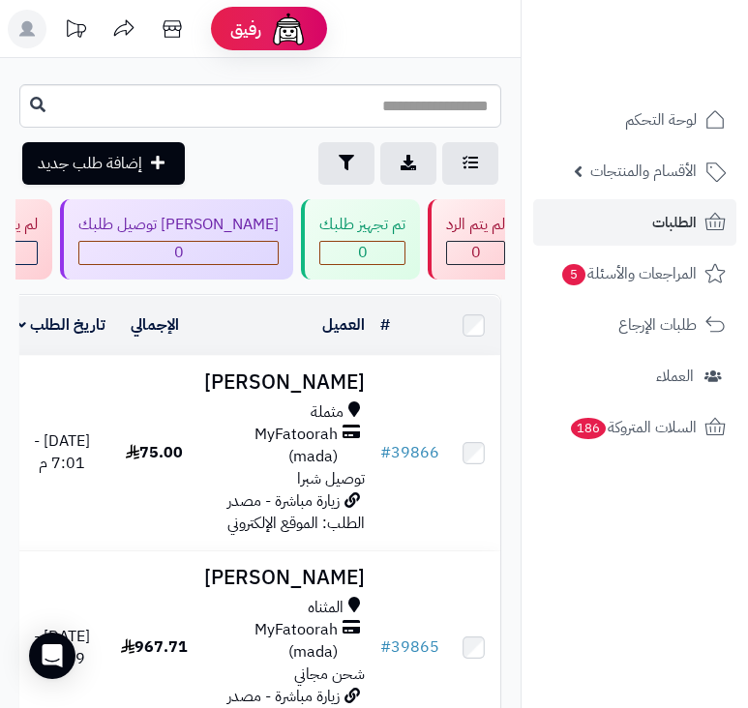
scroll to position [0, -693]
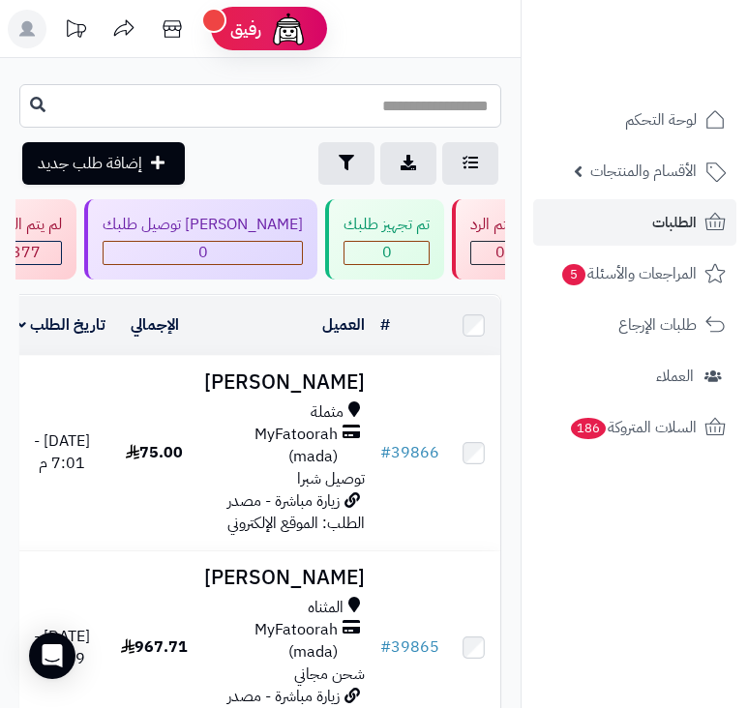
click at [447, 103] on input "text" at bounding box center [260, 106] width 482 height 44
type input "*****"
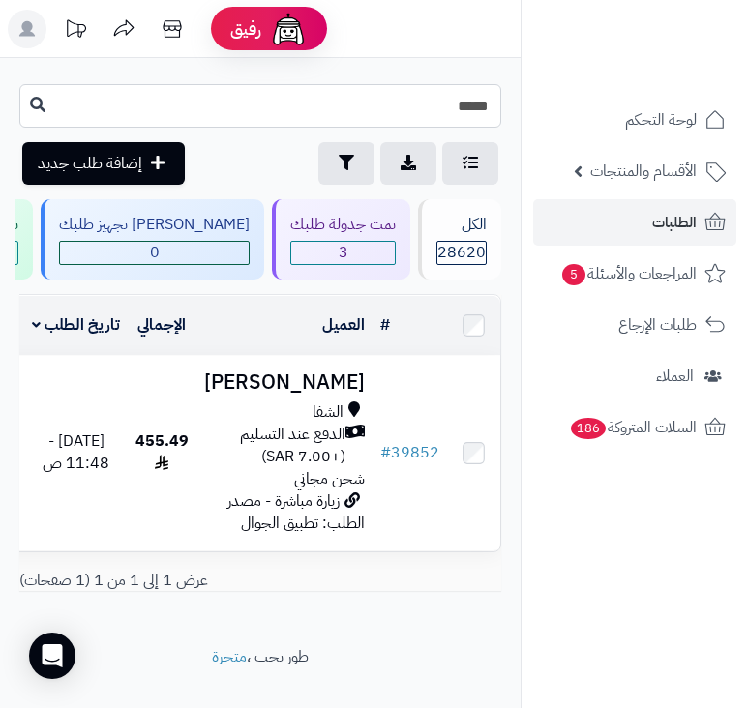
click at [387, 113] on input "*****" at bounding box center [260, 106] width 482 height 44
type input "*****"
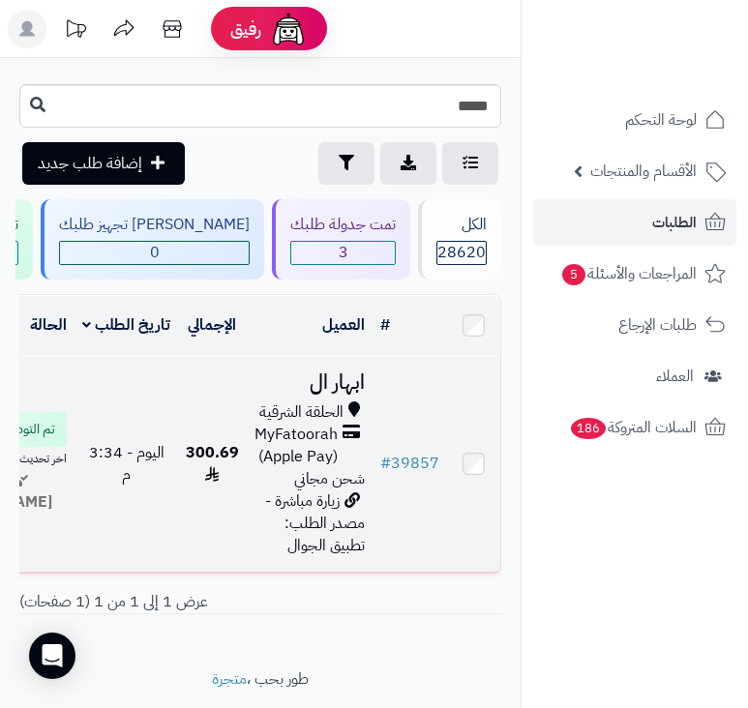
click at [280, 452] on span "MyFatoorah (Apple Pay)" at bounding box center [295, 446] width 83 height 44
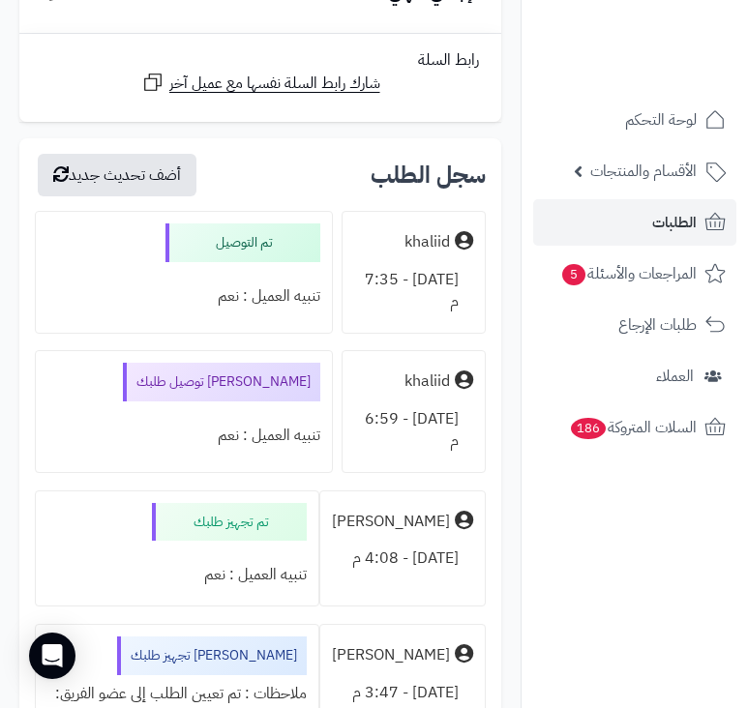
scroll to position [4546, 0]
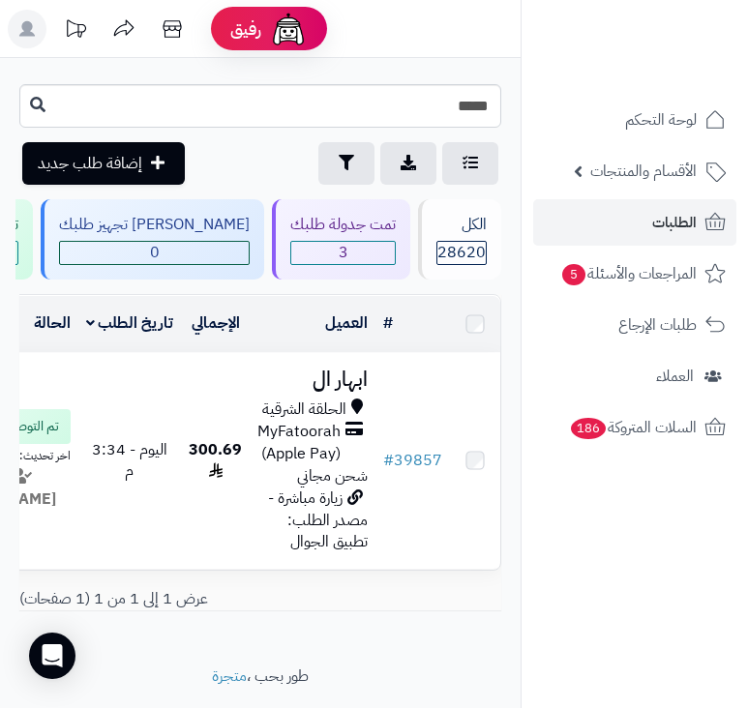
click at [325, 107] on input "*****" at bounding box center [260, 106] width 482 height 44
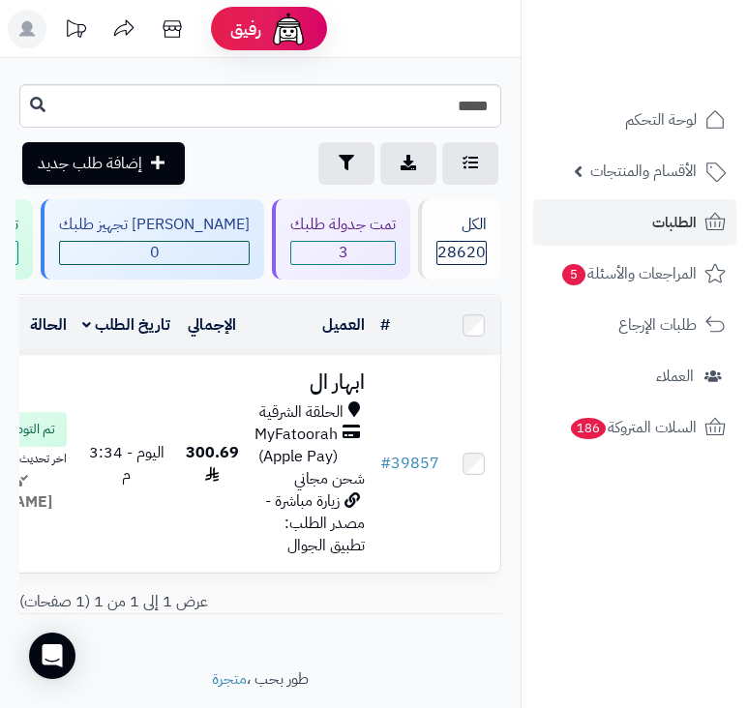
type input "*****"
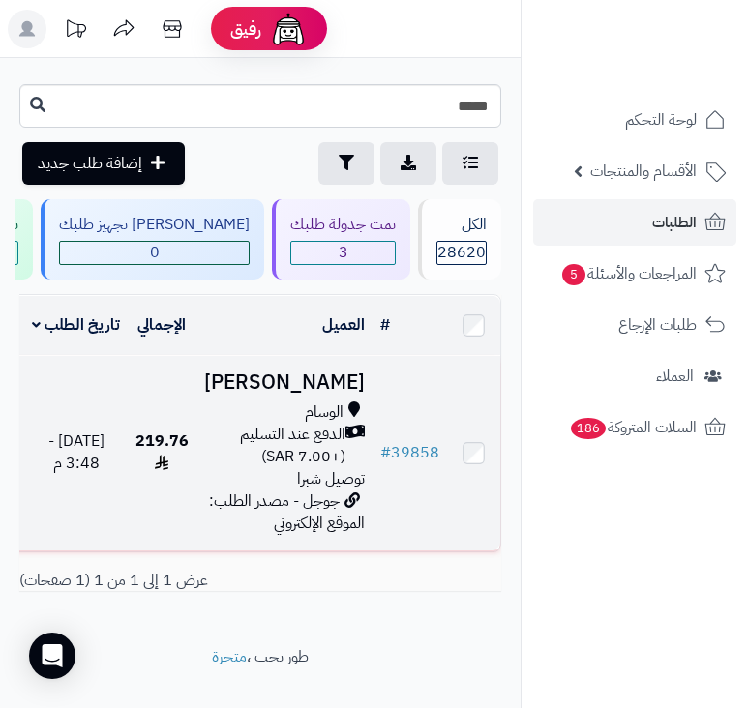
click at [354, 424] on icon at bounding box center [354, 412] width 12 height 22
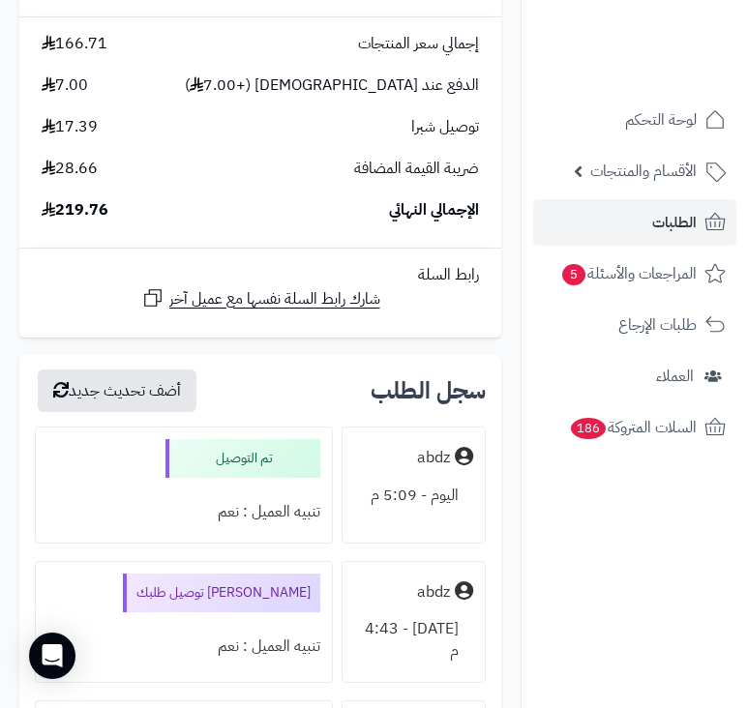
scroll to position [4546, 0]
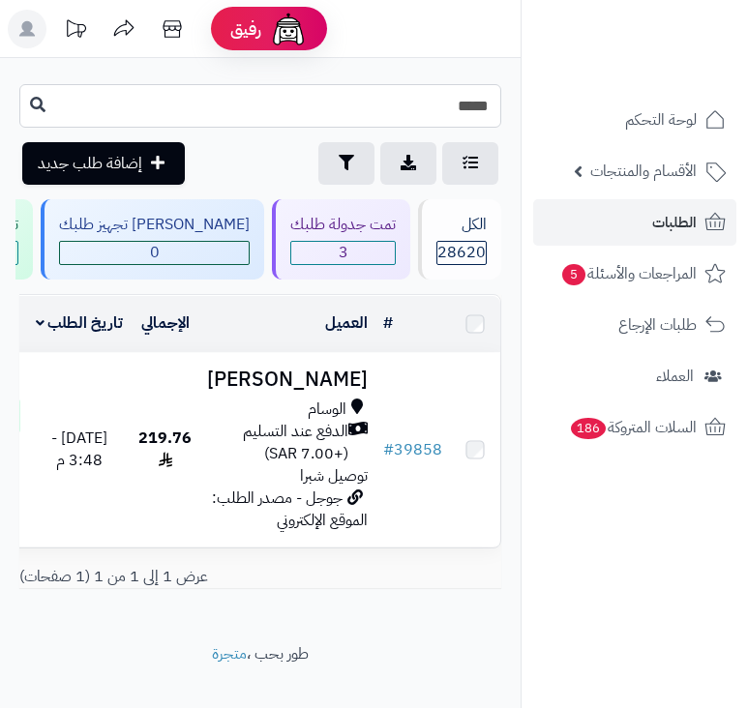
click at [385, 119] on input "*****" at bounding box center [260, 106] width 482 height 44
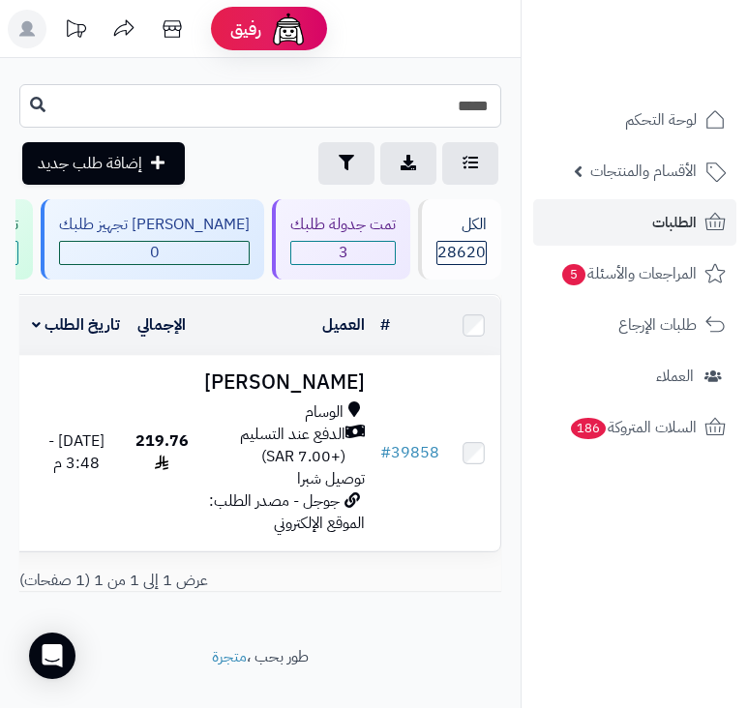
type input "*****"
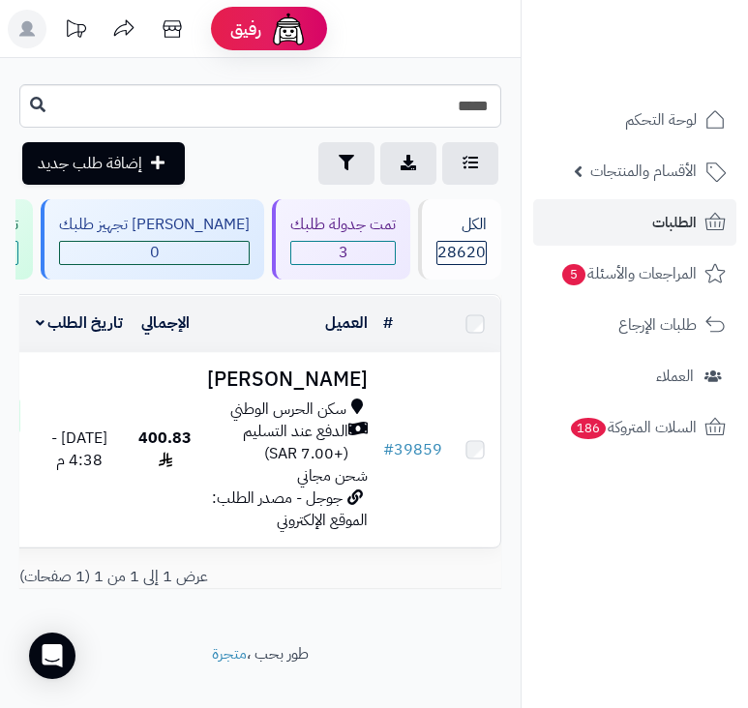
click at [338, 465] on span "الدفع عند التسليم (+7.00 SAR)" at bounding box center [277, 443] width 141 height 44
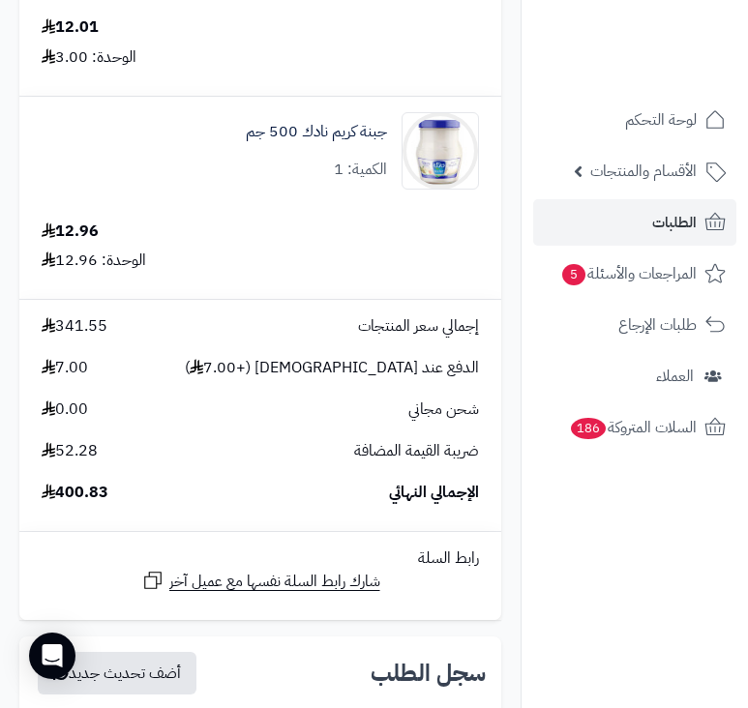
scroll to position [5997, 0]
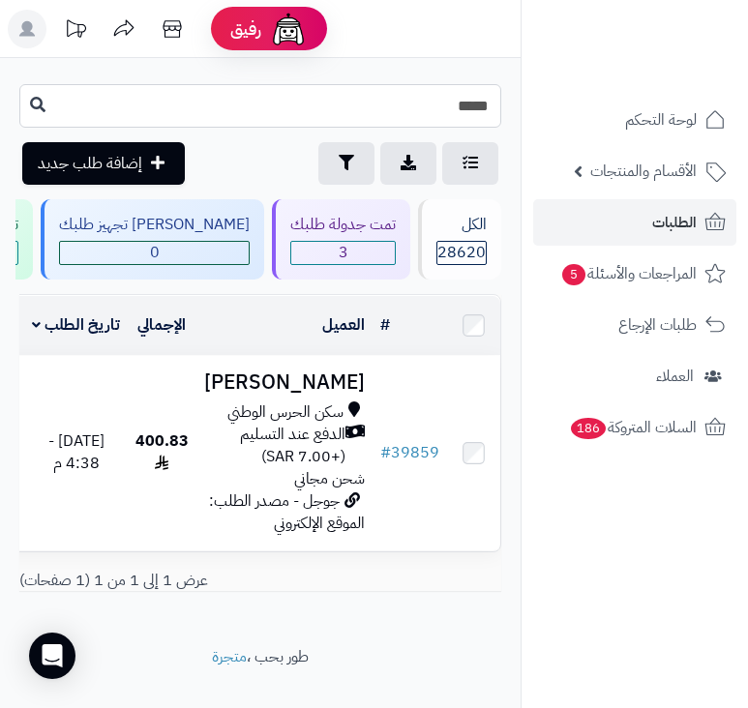
click at [387, 116] on input "*****" at bounding box center [260, 106] width 482 height 44
type input "*****"
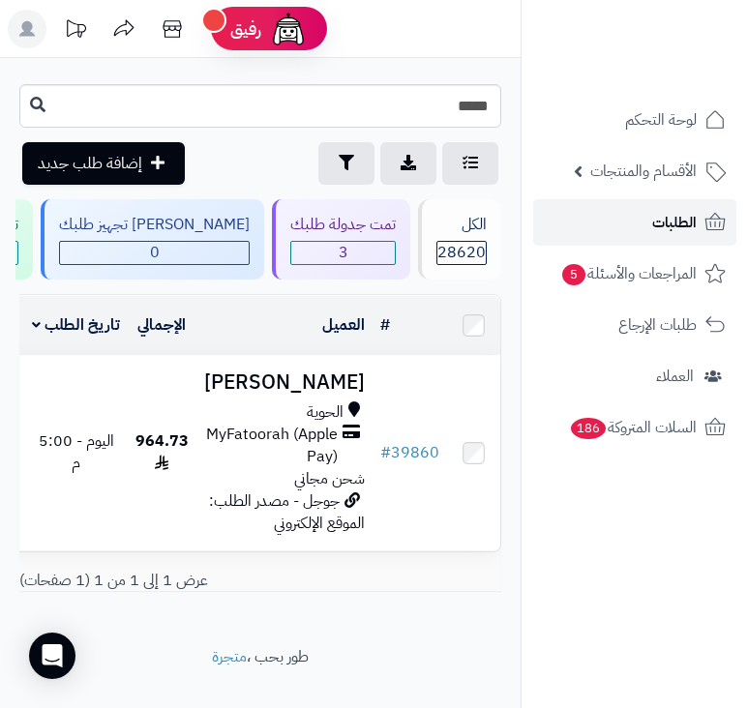
click at [639, 223] on link "الطلبات" at bounding box center [634, 222] width 203 height 46
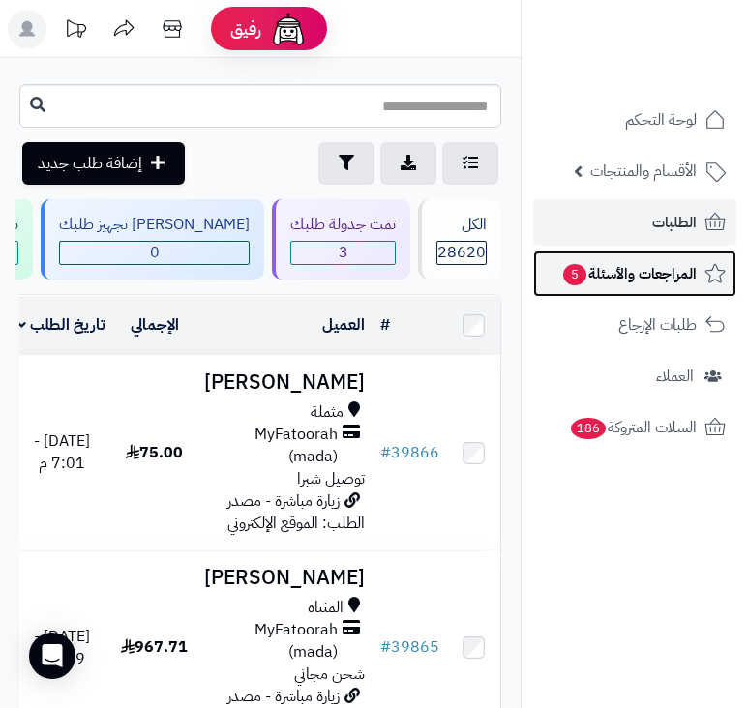
click at [658, 285] on span "المراجعات والأسئلة 5" at bounding box center [628, 273] width 135 height 27
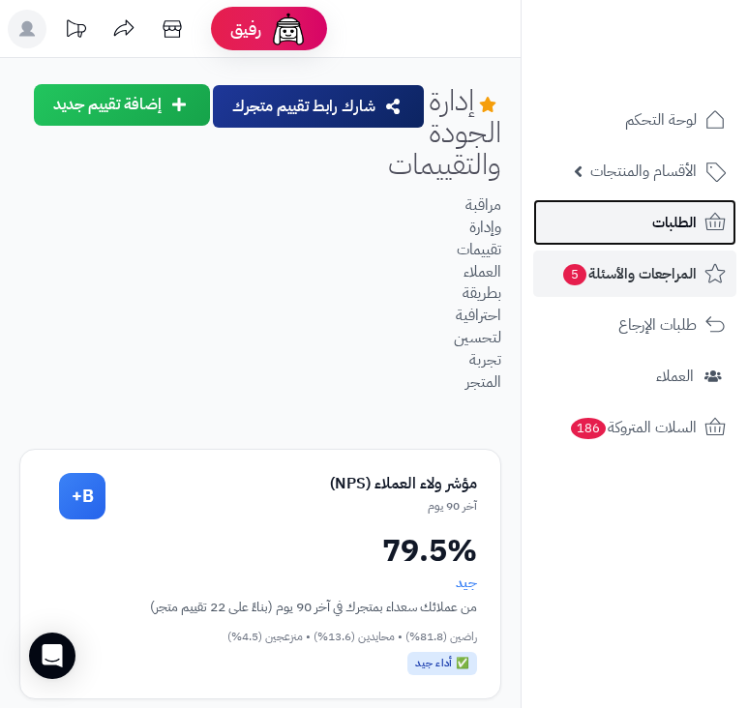
click at [691, 227] on span "الطلبات" at bounding box center [674, 222] width 44 height 27
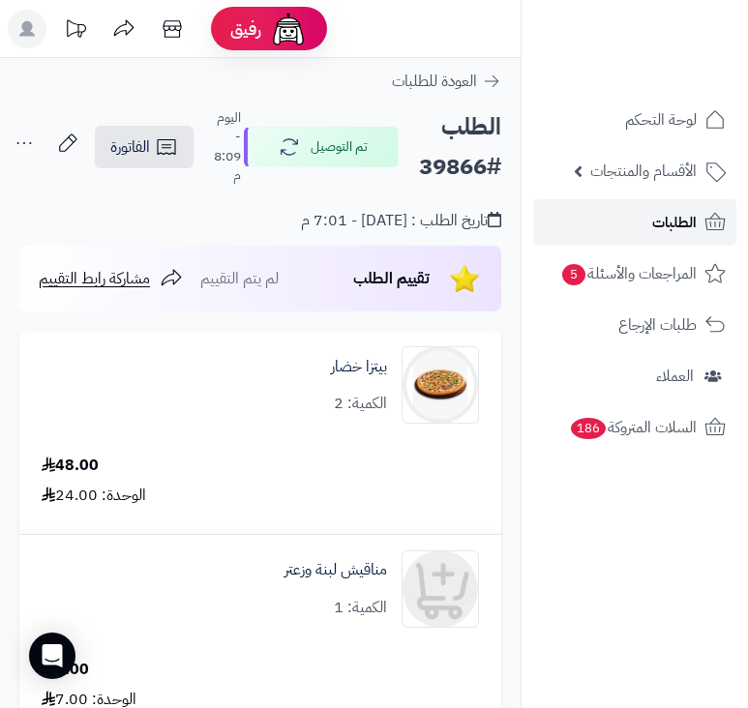
click at [655, 231] on span "الطلبات" at bounding box center [674, 222] width 44 height 27
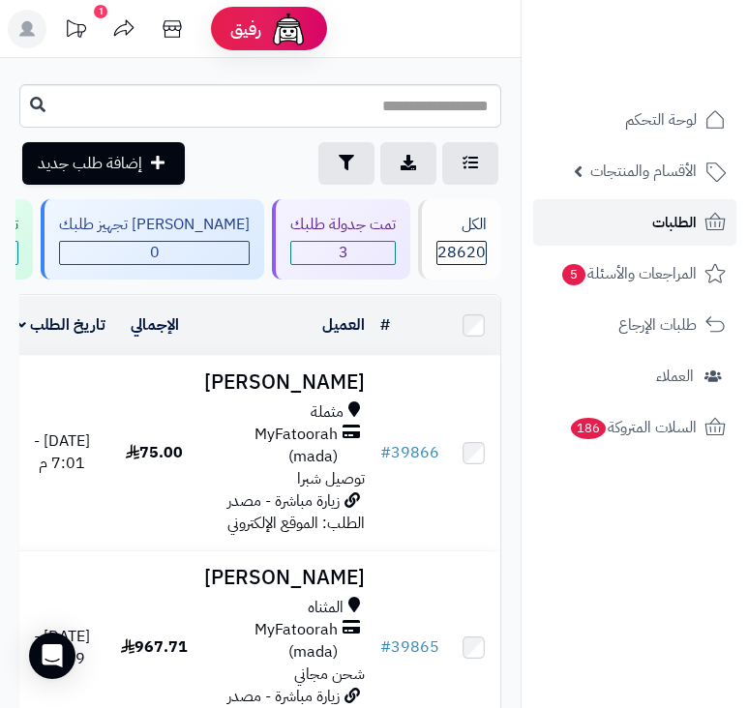
click at [671, 208] on link "الطلبات" at bounding box center [634, 222] width 203 height 46
click at [681, 221] on span "الطلبات" at bounding box center [674, 222] width 44 height 27
click at [658, 231] on span "الطلبات" at bounding box center [674, 222] width 44 height 27
click at [665, 221] on span "الطلبات" at bounding box center [674, 222] width 44 height 27
click at [640, 223] on link "الطلبات" at bounding box center [634, 222] width 203 height 46
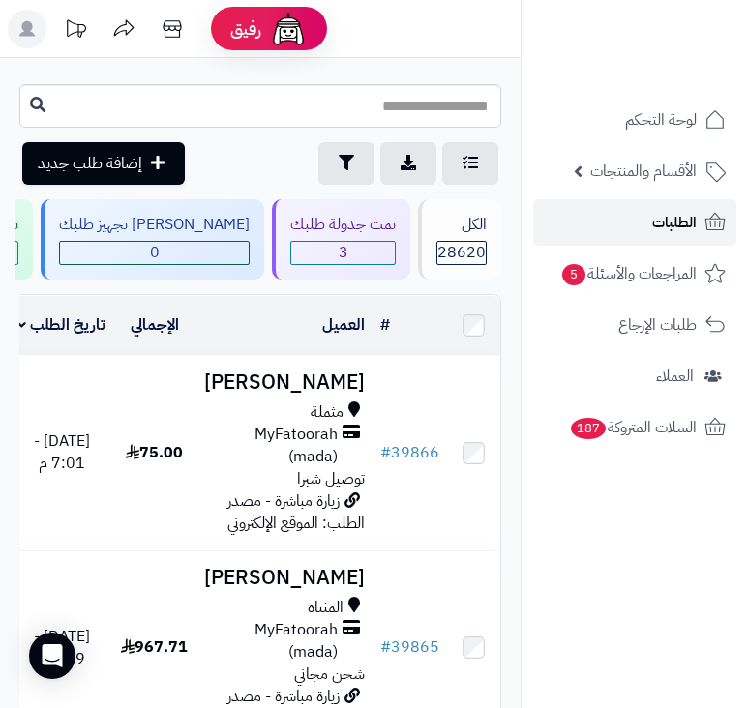
click at [640, 223] on link "الطلبات" at bounding box center [634, 222] width 203 height 46
click at [663, 232] on span "الطلبات" at bounding box center [674, 222] width 44 height 27
click at [323, 254] on span "3" at bounding box center [342, 253] width 103 height 22
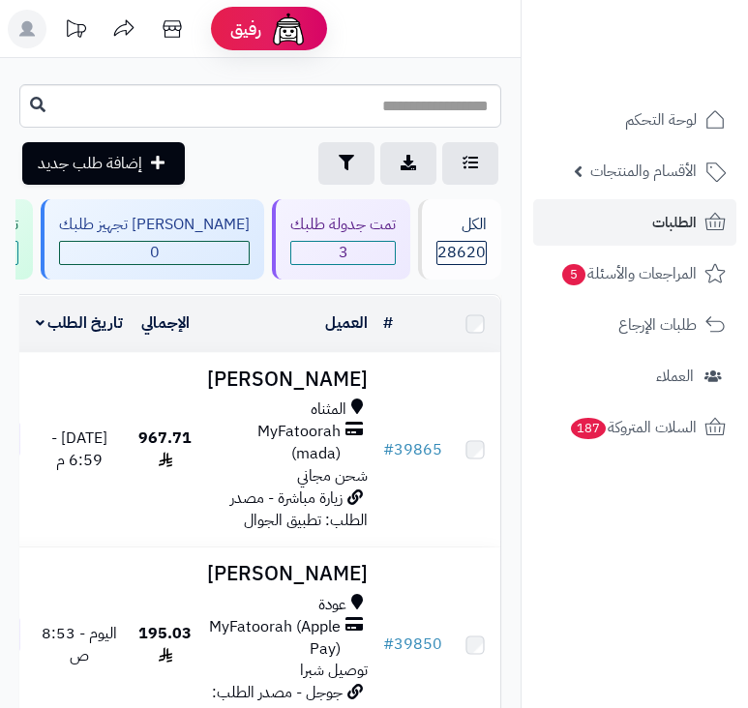
scroll to position [290, 0]
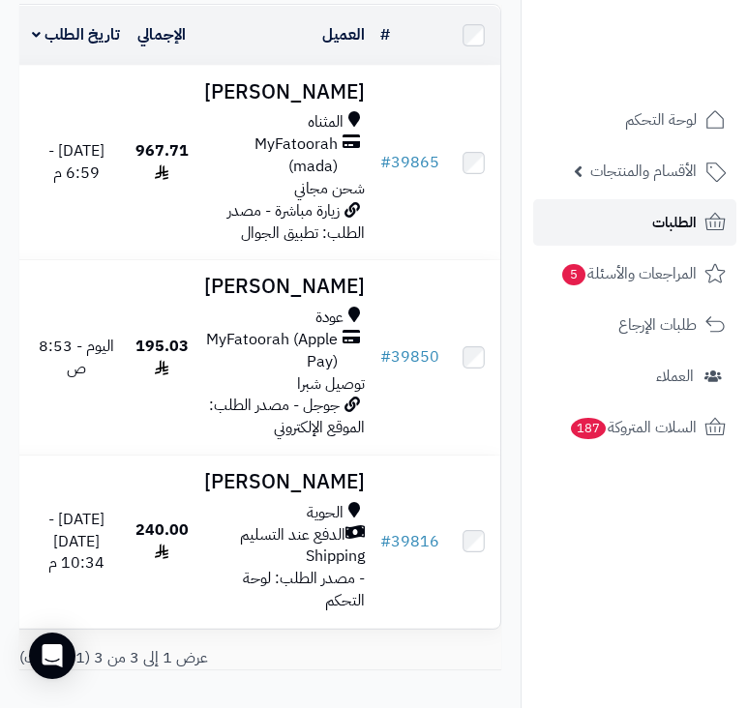
click at [644, 225] on link "الطلبات" at bounding box center [634, 222] width 203 height 46
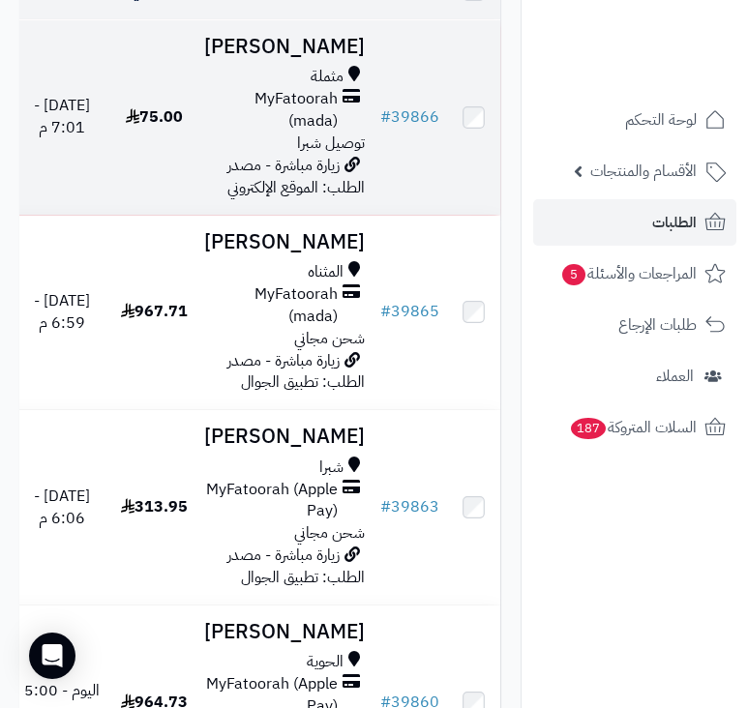
scroll to position [484, 0]
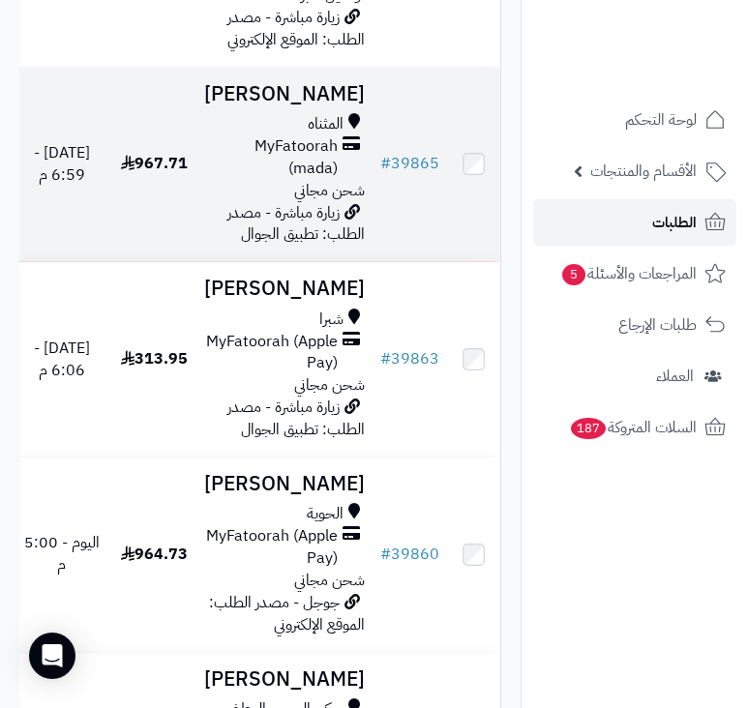
click at [687, 223] on span "الطلبات" at bounding box center [674, 222] width 44 height 27
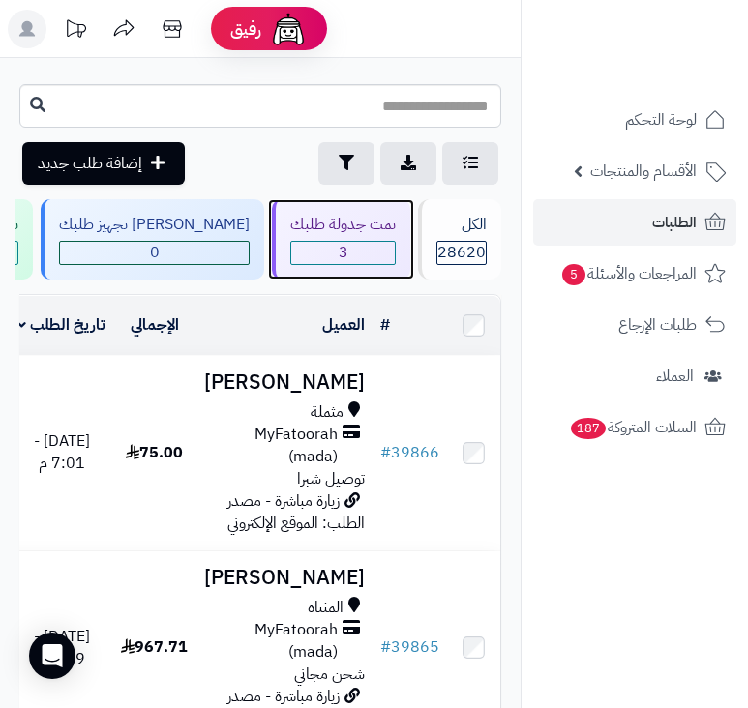
click at [391, 256] on span "3" at bounding box center [342, 253] width 103 height 22
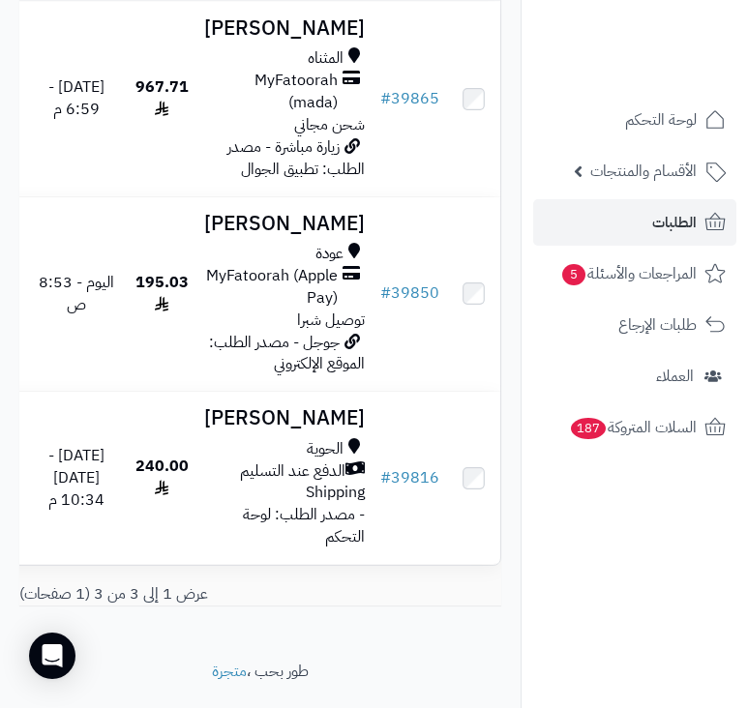
scroll to position [387, 0]
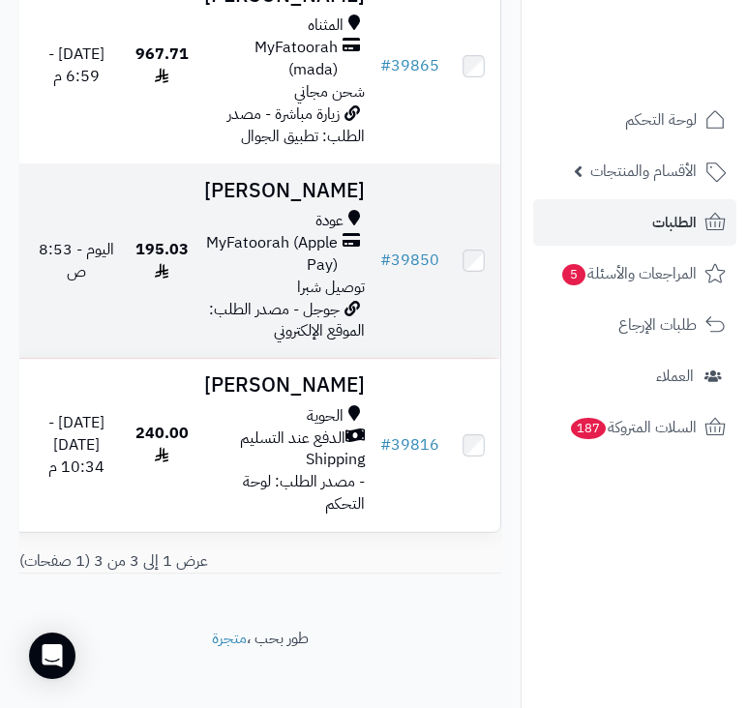
click at [278, 232] on div "عودة" at bounding box center [284, 221] width 161 height 22
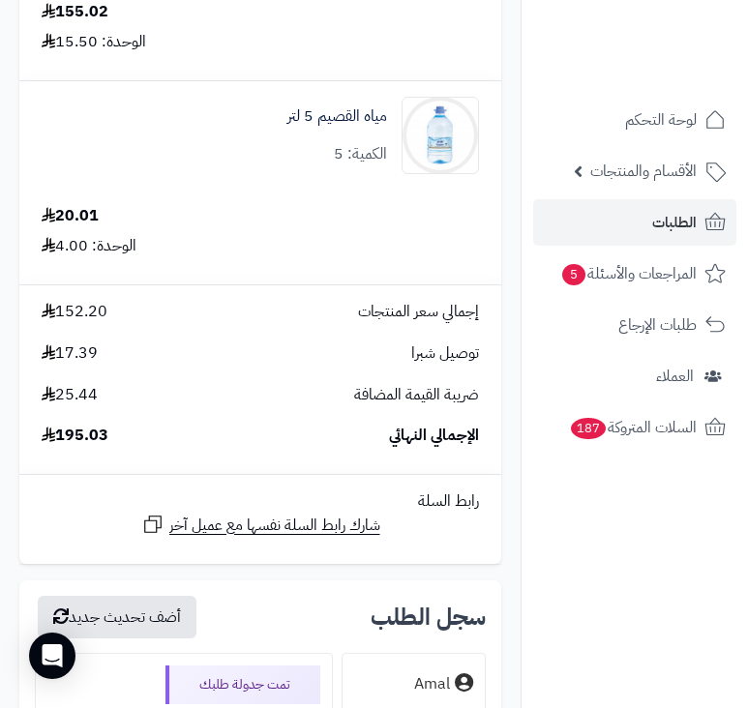
scroll to position [387, 0]
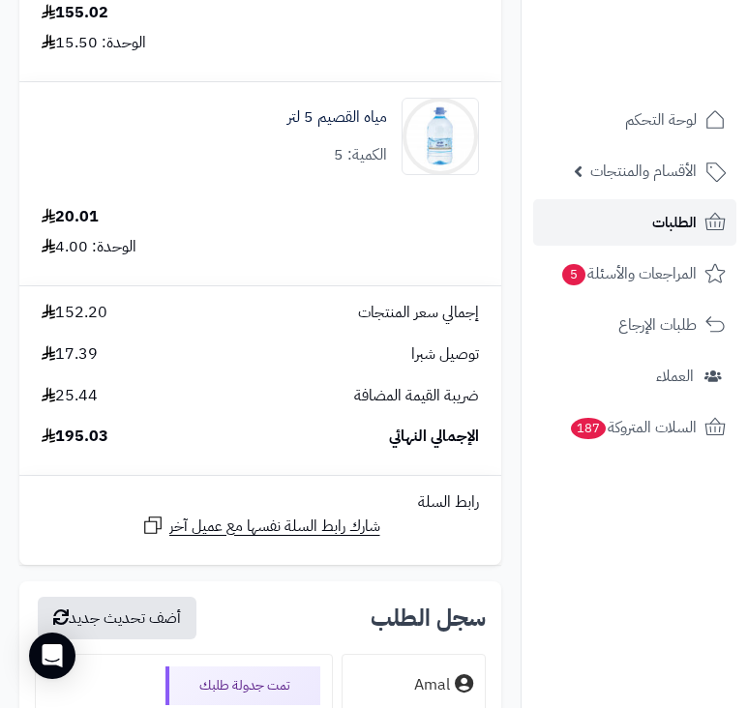
click at [626, 221] on link "الطلبات" at bounding box center [634, 222] width 203 height 46
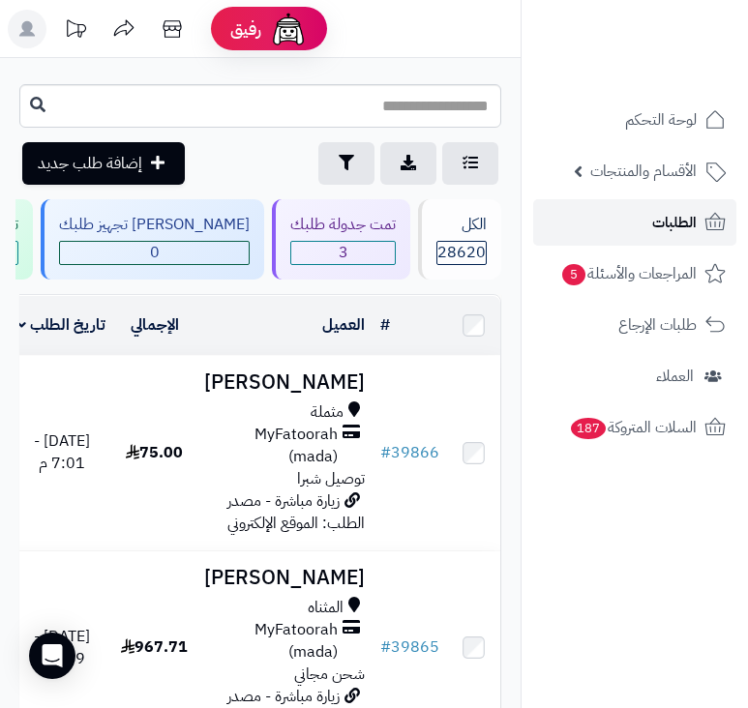
click at [649, 205] on link "الطلبات" at bounding box center [634, 222] width 203 height 46
click at [650, 223] on link "الطلبات" at bounding box center [634, 222] width 203 height 46
click at [699, 239] on link "الطلبات" at bounding box center [634, 222] width 203 height 46
click at [687, 231] on span "الطلبات" at bounding box center [674, 222] width 44 height 27
click at [656, 223] on span "الطلبات" at bounding box center [674, 222] width 44 height 27
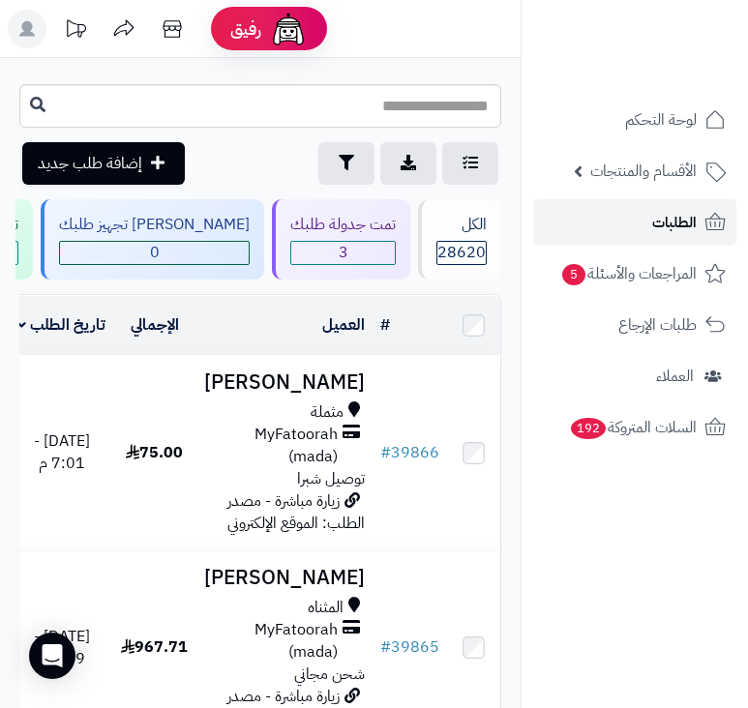
click at [670, 205] on link "الطلبات" at bounding box center [634, 222] width 203 height 46
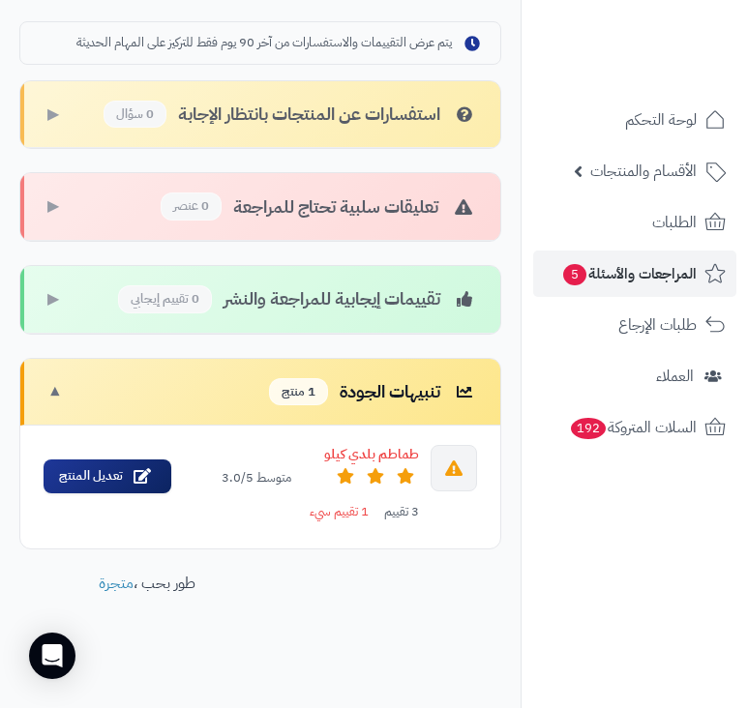
scroll to position [1261, 0]
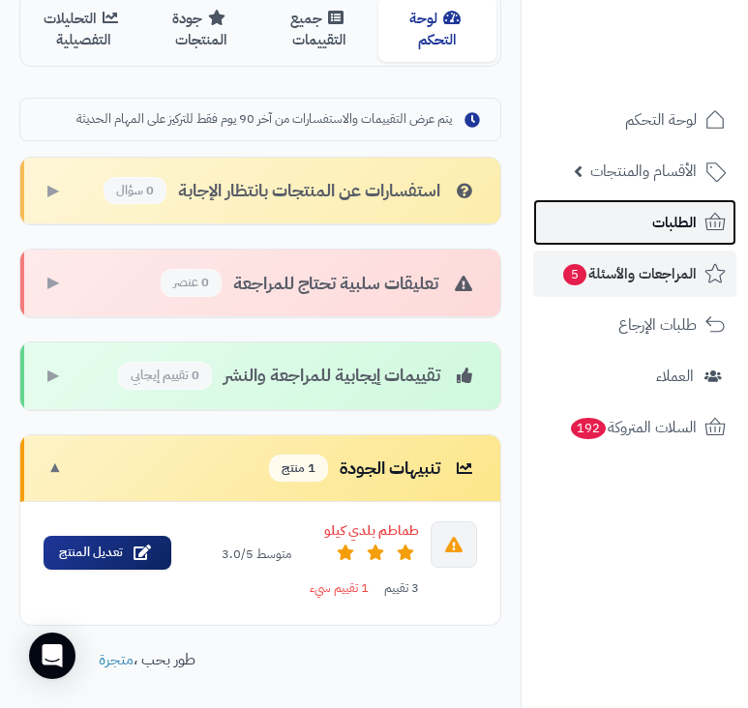
click at [691, 221] on span "الطلبات" at bounding box center [674, 222] width 44 height 27
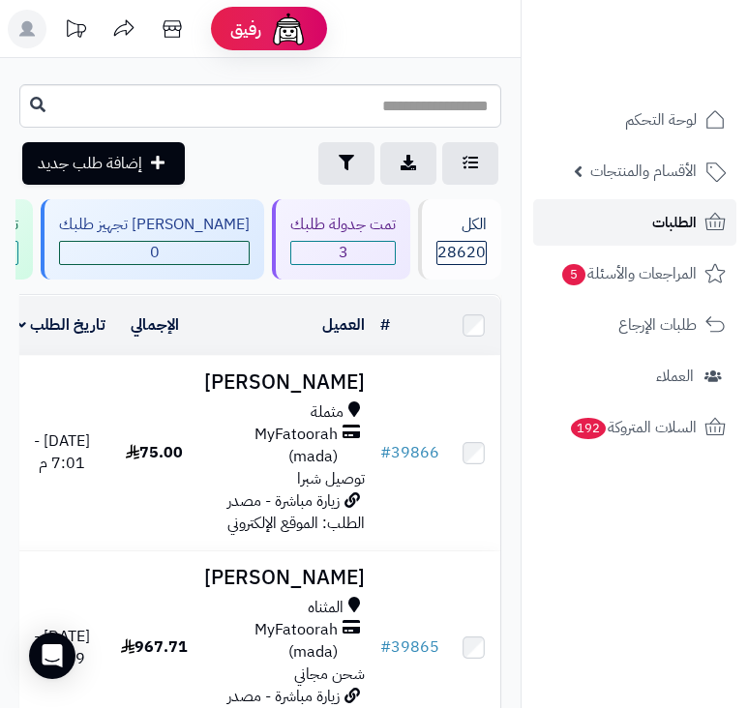
click at [677, 228] on span "الطلبات" at bounding box center [674, 222] width 44 height 27
click at [671, 223] on span "الطلبات" at bounding box center [674, 222] width 44 height 27
click at [690, 224] on span "الطلبات" at bounding box center [674, 222] width 44 height 27
click at [672, 229] on span "الطلبات" at bounding box center [674, 222] width 44 height 27
click at [708, 217] on icon at bounding box center [714, 222] width 23 height 23
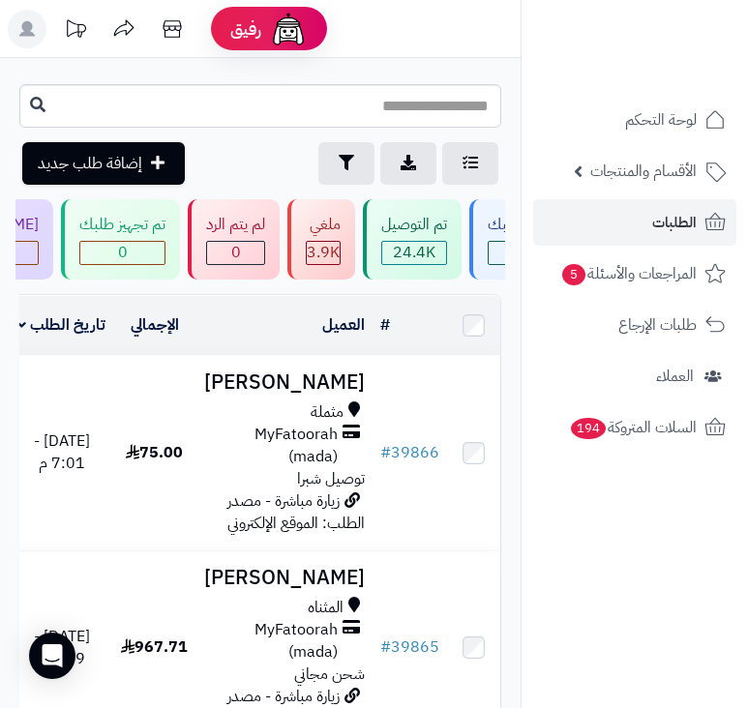
scroll to position [0, -693]
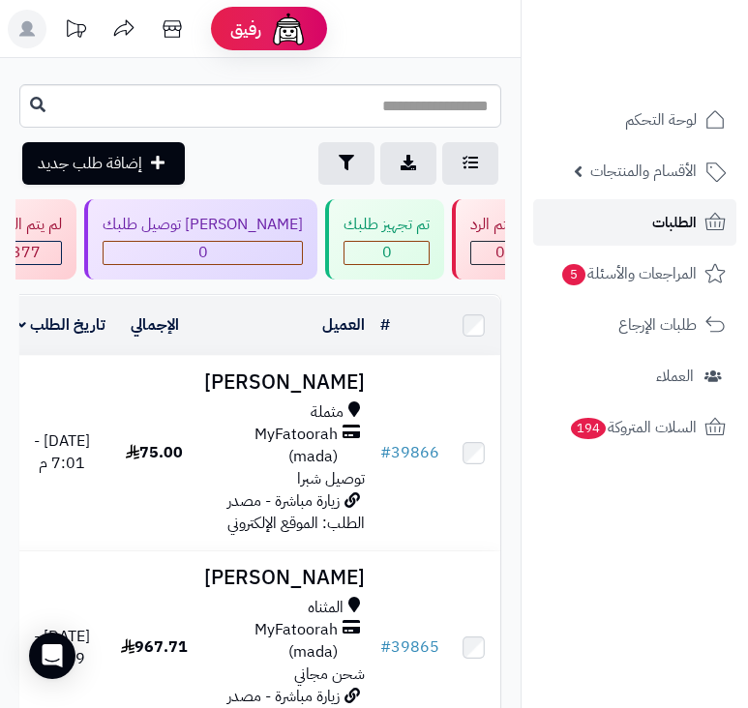
click at [669, 233] on span "الطلبات" at bounding box center [674, 222] width 44 height 27
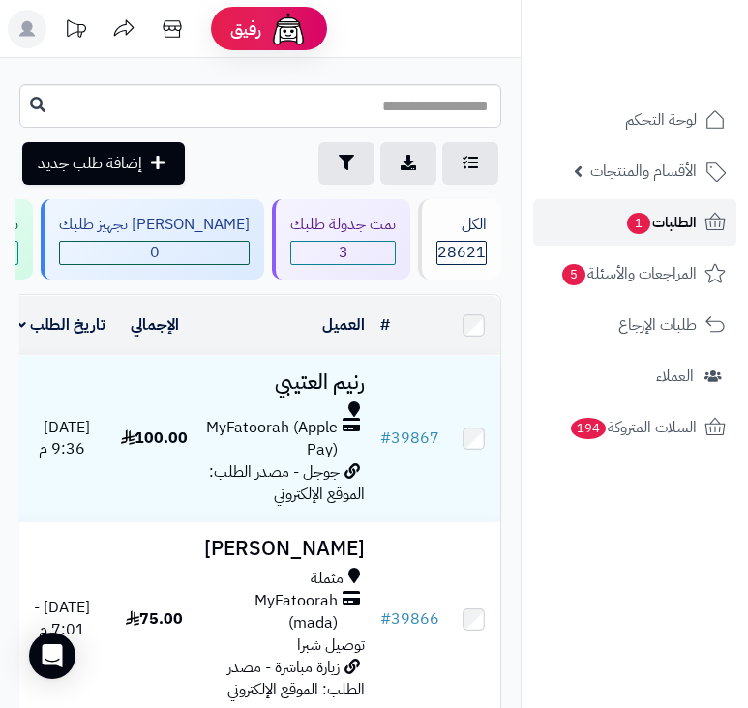
click at [658, 225] on span "الطلبات 1" at bounding box center [661, 222] width 72 height 27
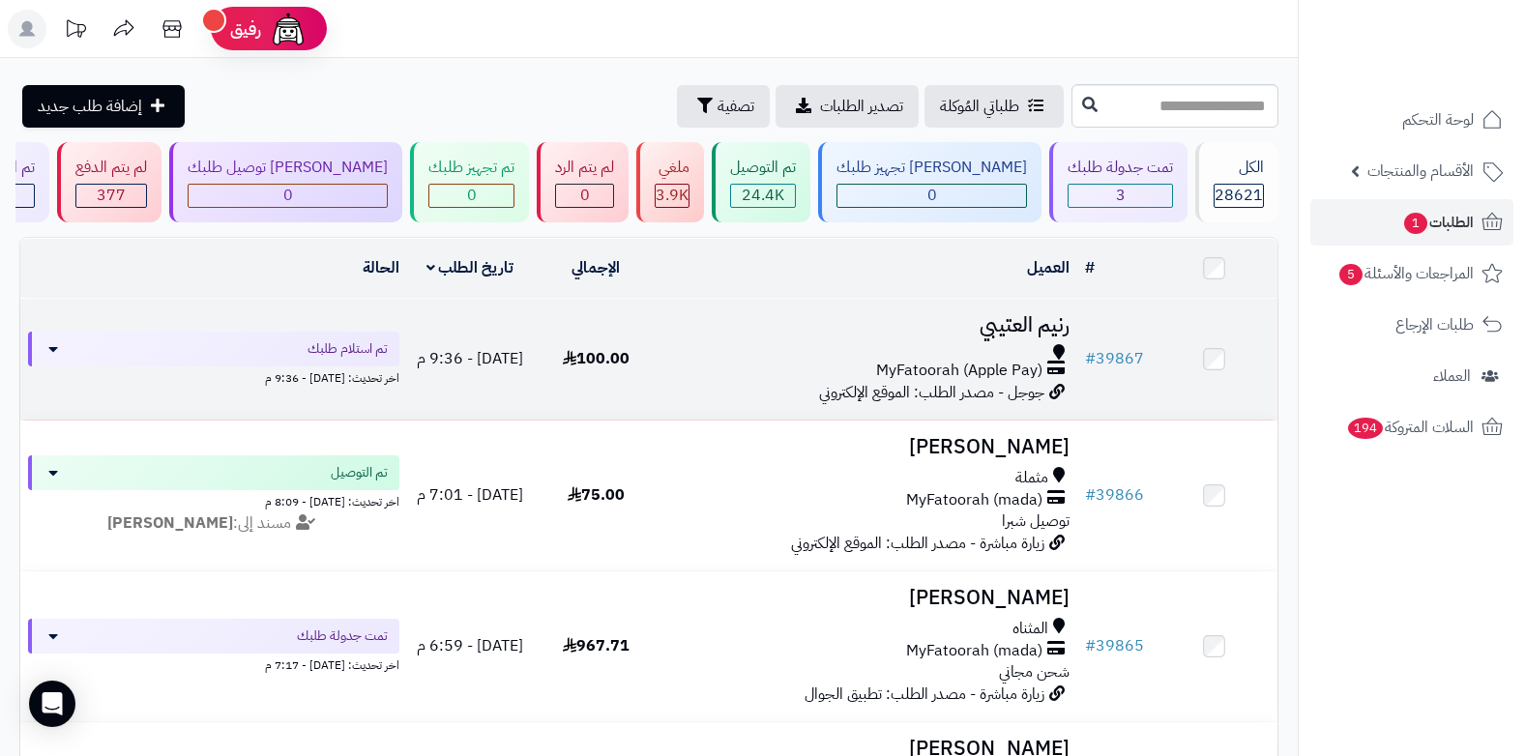
click at [747, 376] on span "MyFatoorah (Apple Pay)" at bounding box center [959, 371] width 166 height 22
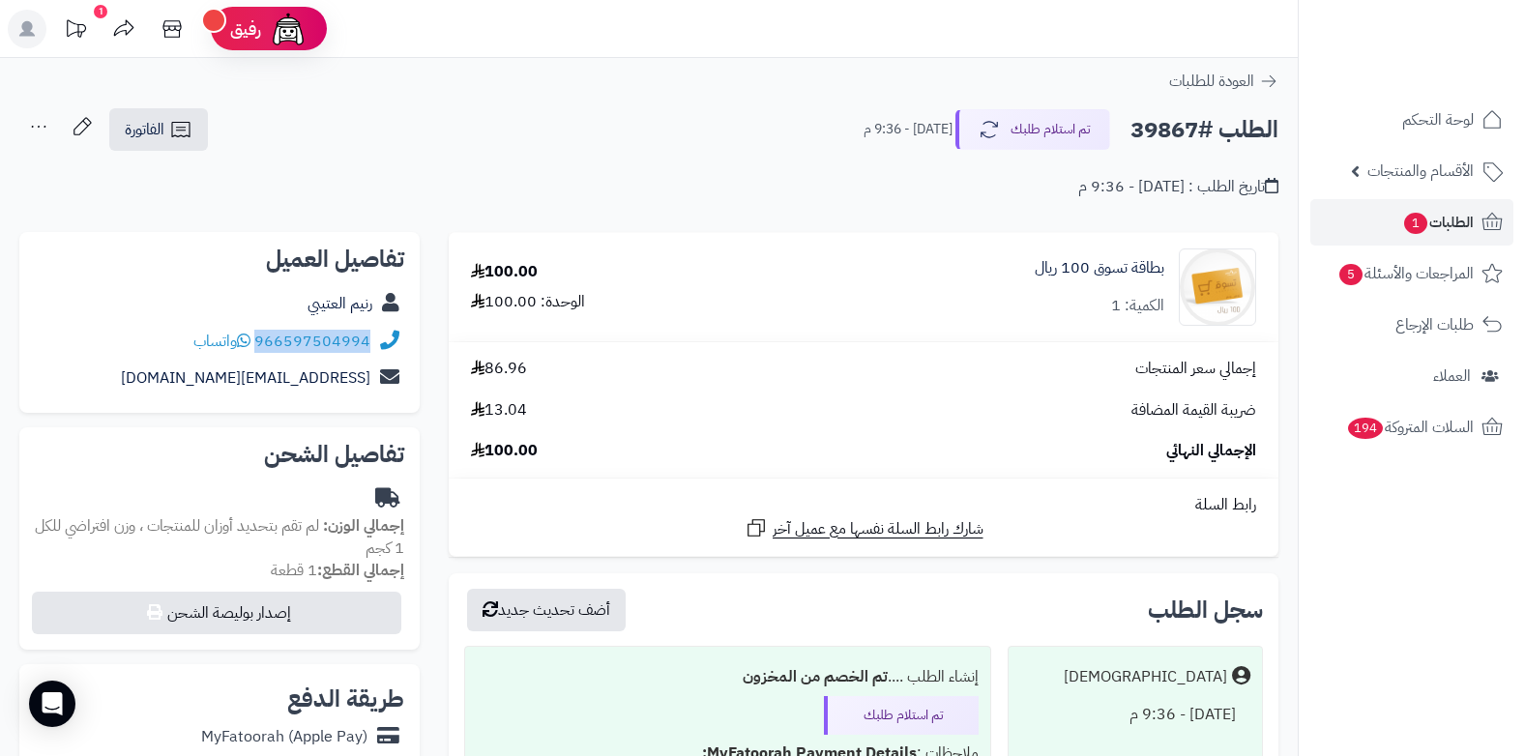
drag, startPoint x: 257, startPoint y: 340, endPoint x: 392, endPoint y: 331, distance: 134.8
click at [392, 331] on div "966597504994 واتساب" at bounding box center [219, 342] width 369 height 38
copy div "966597504994"
click at [86, 369] on div "xremo97@gmail.com" at bounding box center [219, 379] width 369 height 38
drag, startPoint x: 256, startPoint y: 340, endPoint x: 270, endPoint y: 343, distance: 13.8
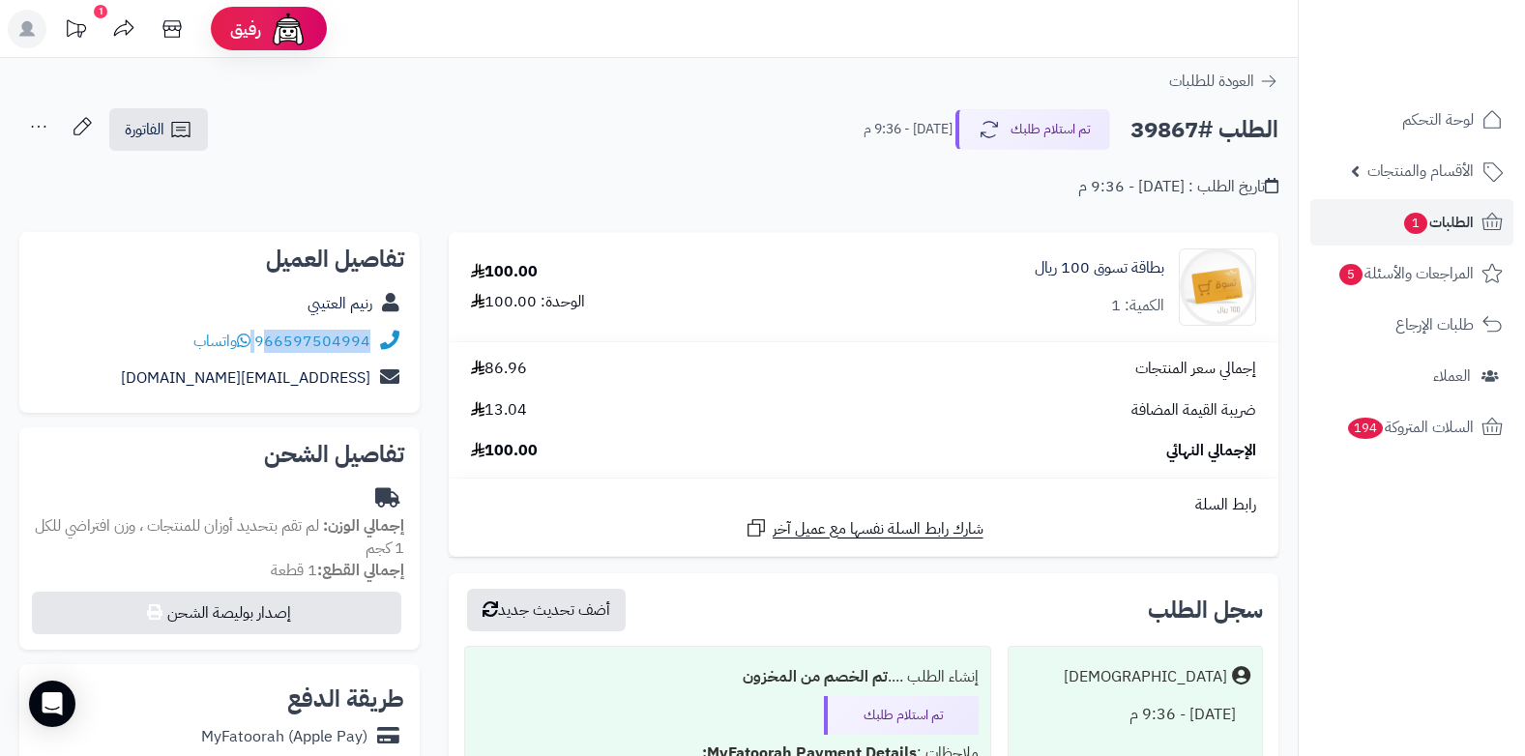
click at [270, 343] on div "966597504994 واتساب" at bounding box center [281, 342] width 177 height 22
drag, startPoint x: 270, startPoint y: 343, endPoint x: 103, endPoint y: 359, distance: 167.1
click at [103, 359] on div "966597504994 واتساب" at bounding box center [219, 342] width 369 height 38
click at [265, 340] on div "966597504994 واتساب" at bounding box center [281, 342] width 177 height 22
copy div "66597504994"
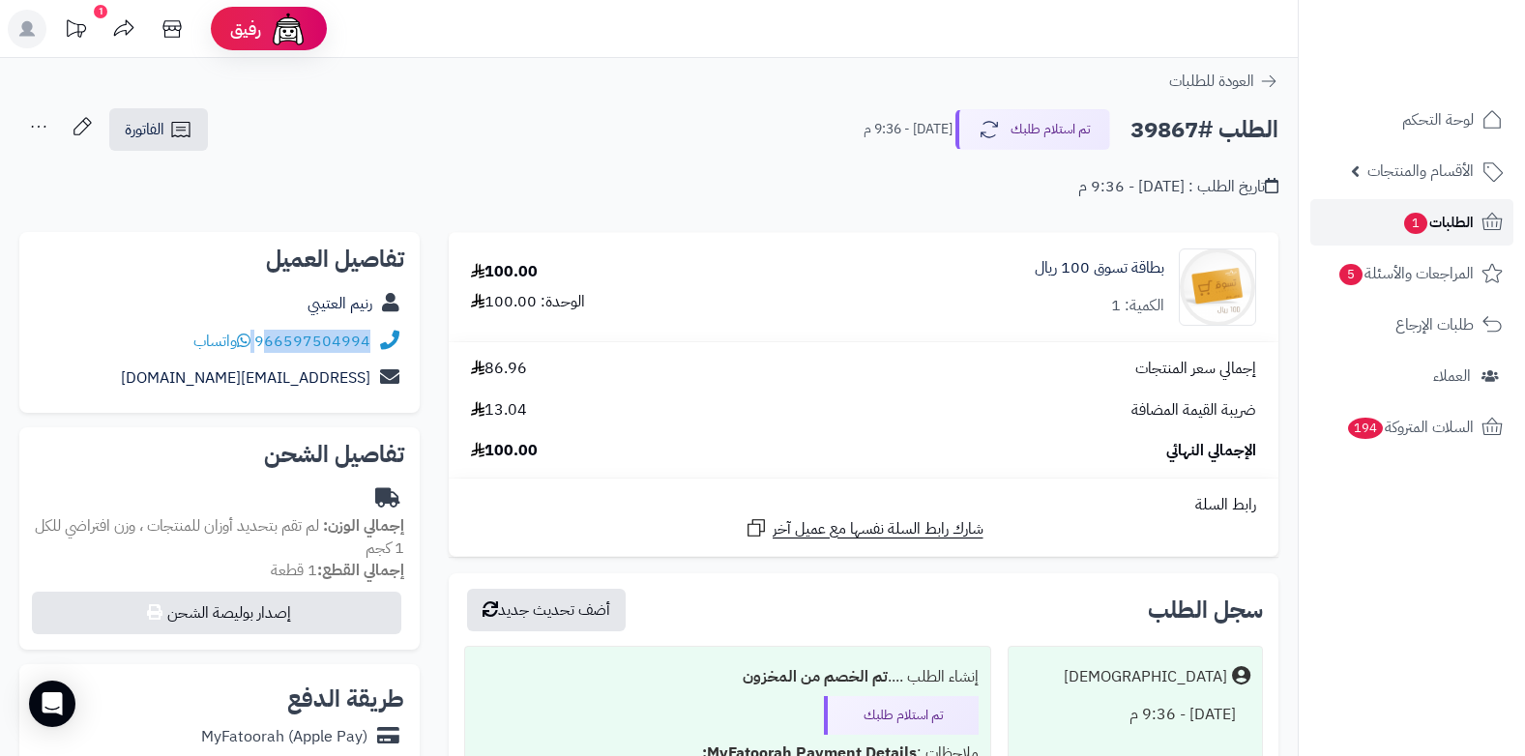
click at [1458, 228] on span "الطلبات 1" at bounding box center [1438, 222] width 72 height 27
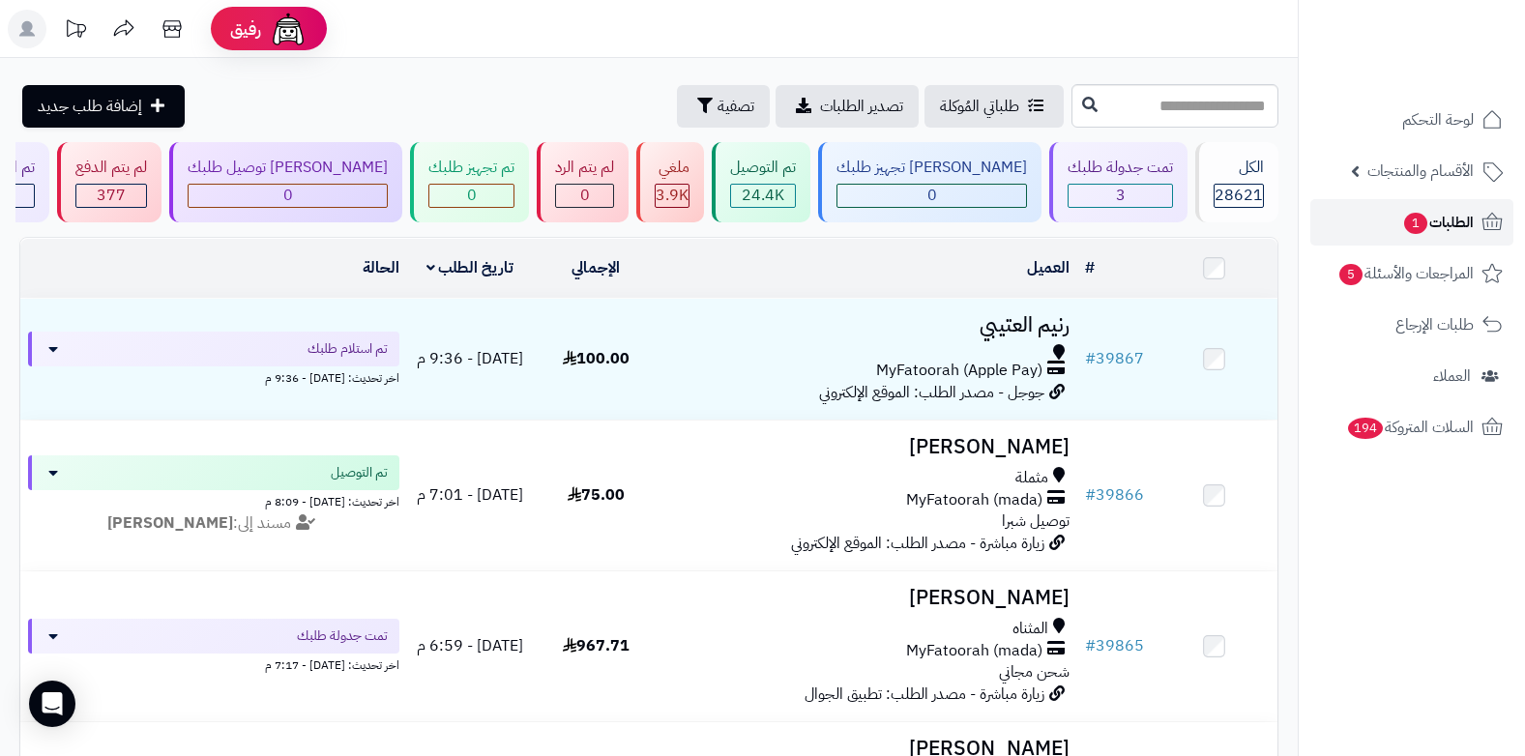
click at [1442, 221] on span "الطلبات 1" at bounding box center [1438, 222] width 72 height 27
click at [1487, 232] on icon at bounding box center [1492, 222] width 23 height 23
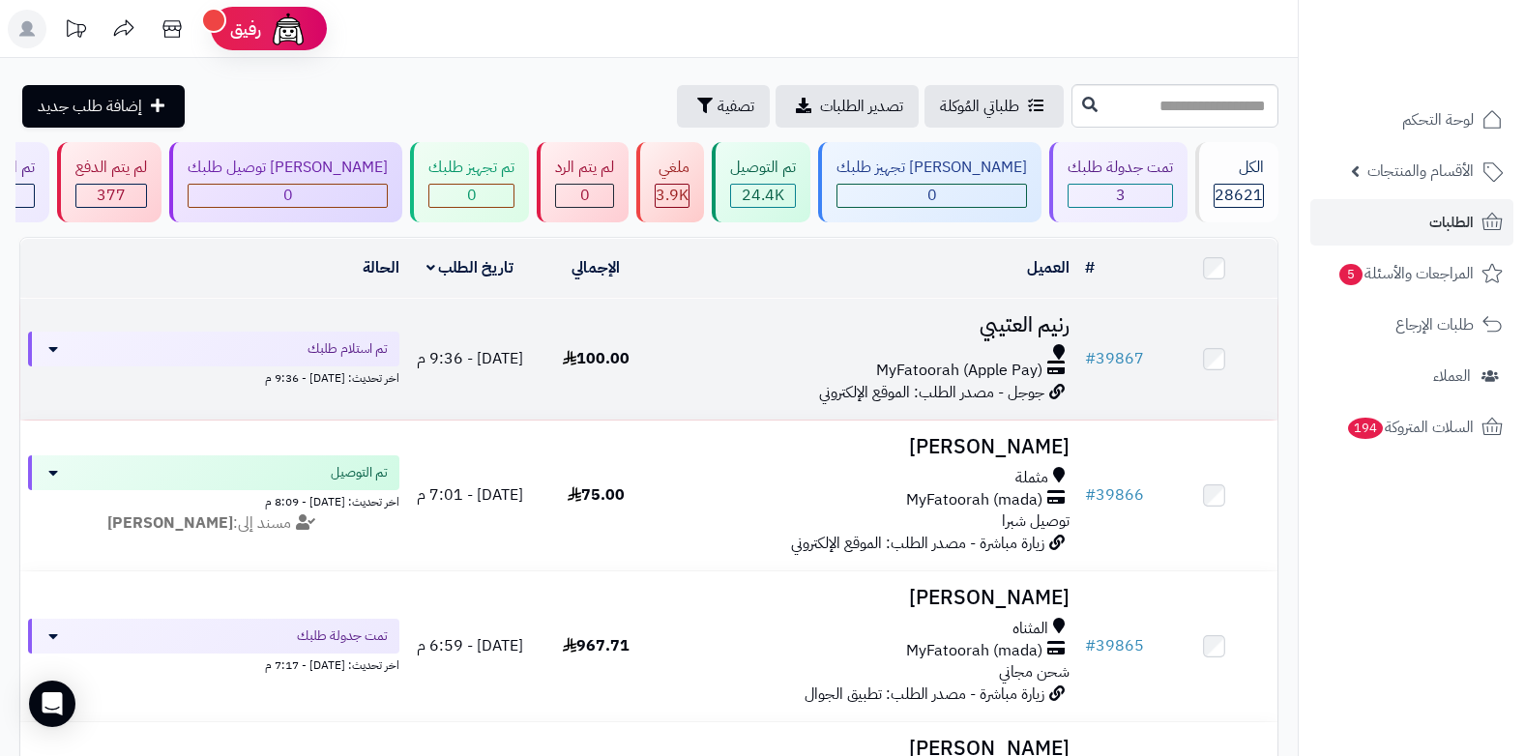
click at [961, 335] on td "رنيم العتيبي MyFatoorah (Apple Pay) جوجل - مصدر الطلب: الموقع الإلكتروني" at bounding box center [868, 359] width 419 height 121
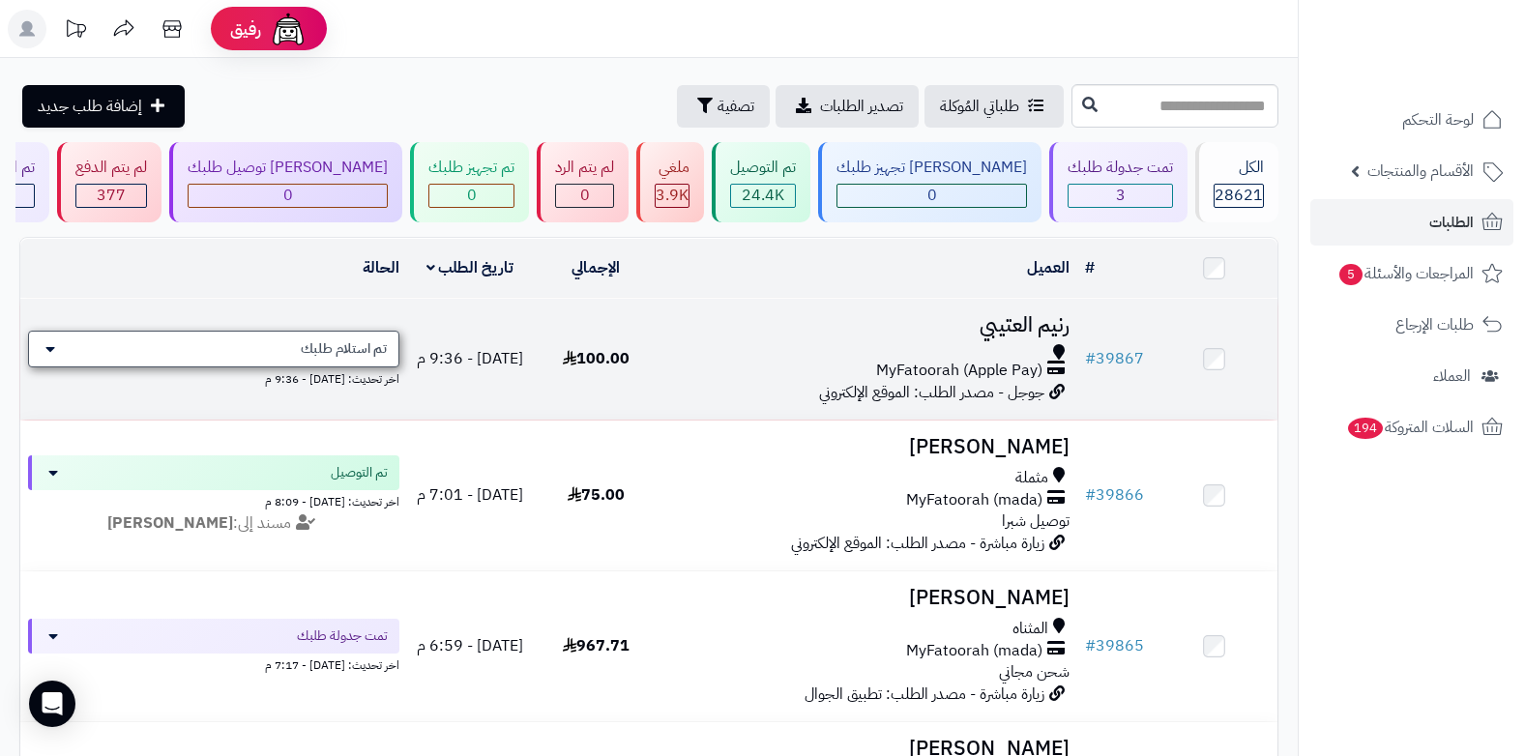
click at [357, 352] on span "تم استلام طلبك" at bounding box center [344, 349] width 86 height 19
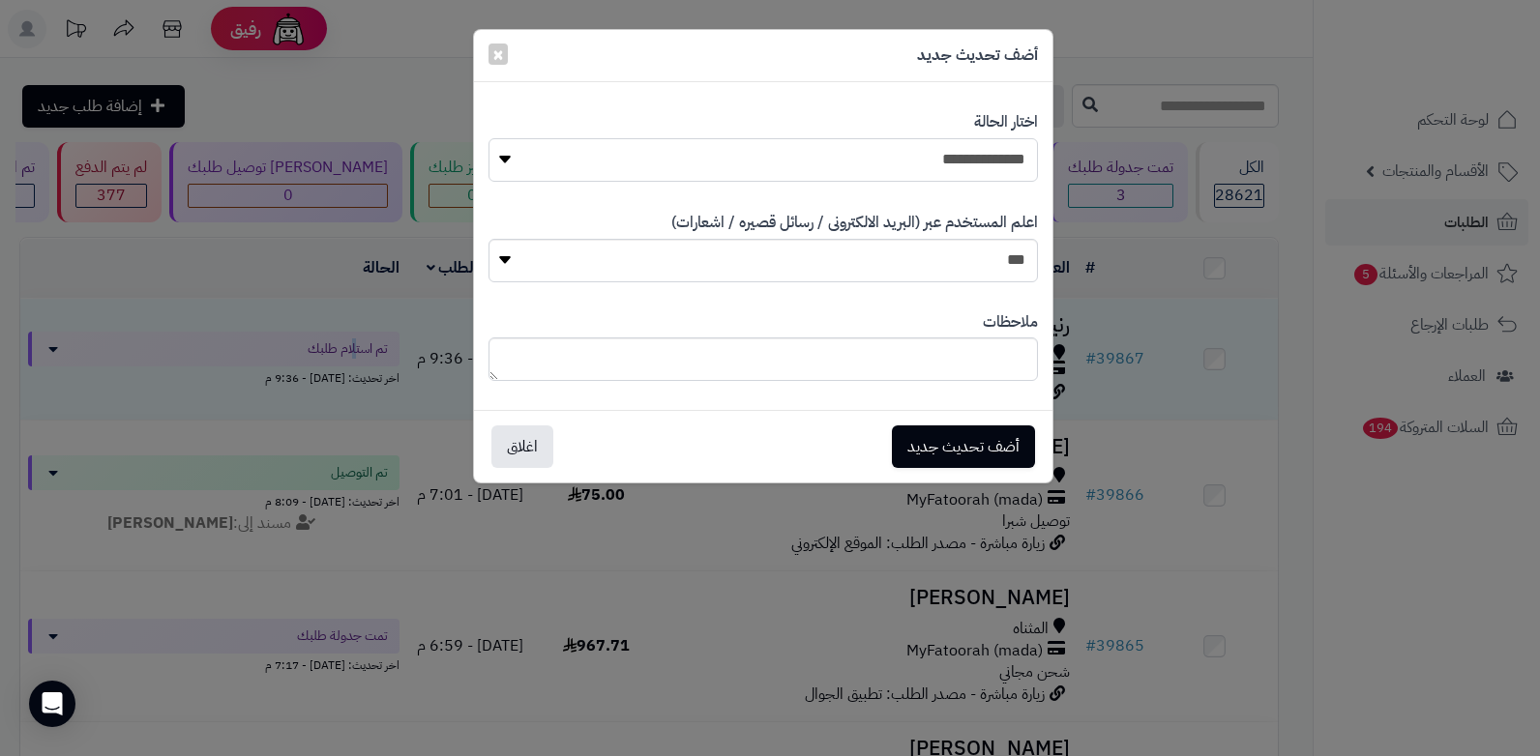
click at [908, 154] on select "**********" at bounding box center [762, 160] width 549 height 44
select select "*"
click at [488, 138] on select "**********" at bounding box center [762, 160] width 549 height 44
click at [930, 439] on button "أضف تحديث جديد" at bounding box center [963, 446] width 143 height 43
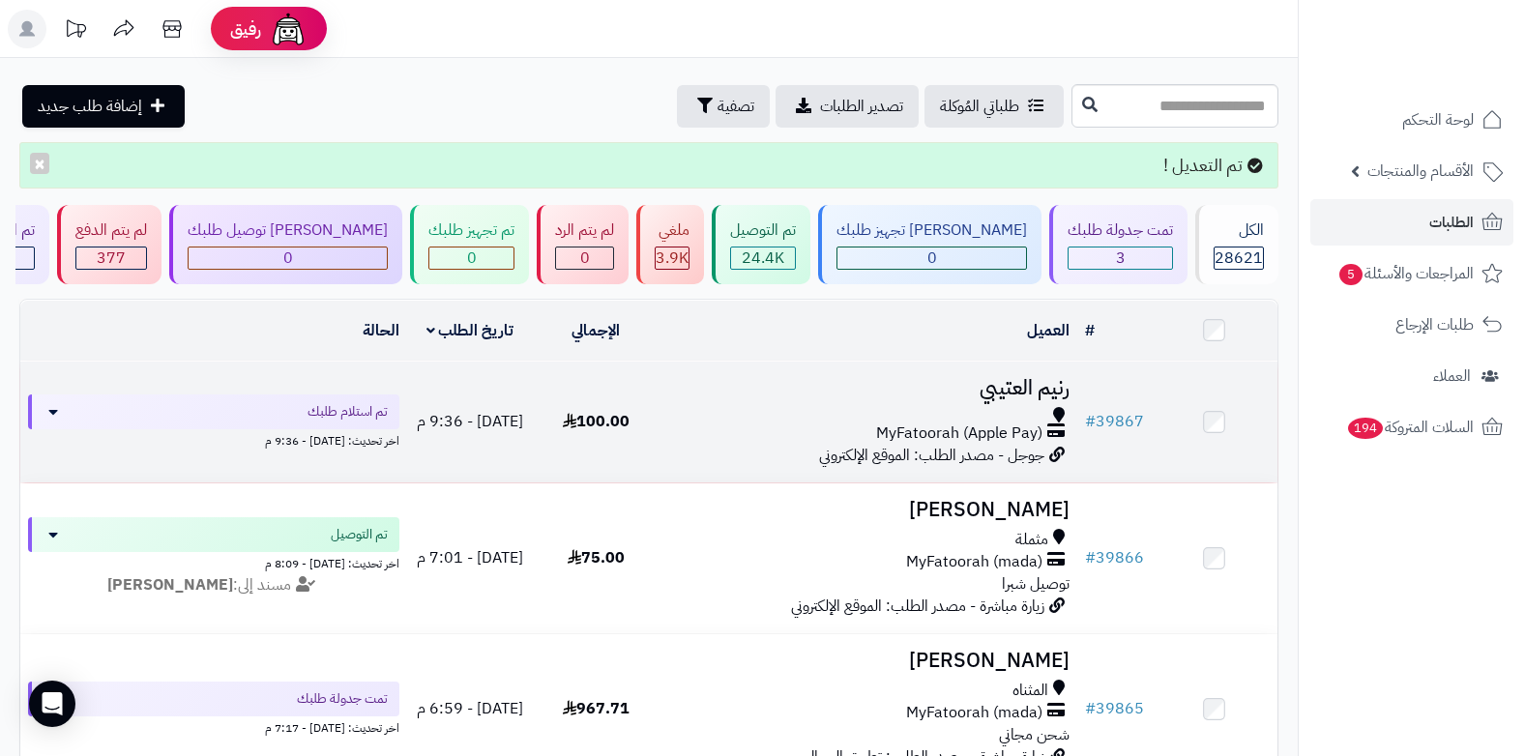
click at [992, 418] on div at bounding box center [867, 414] width 403 height 15
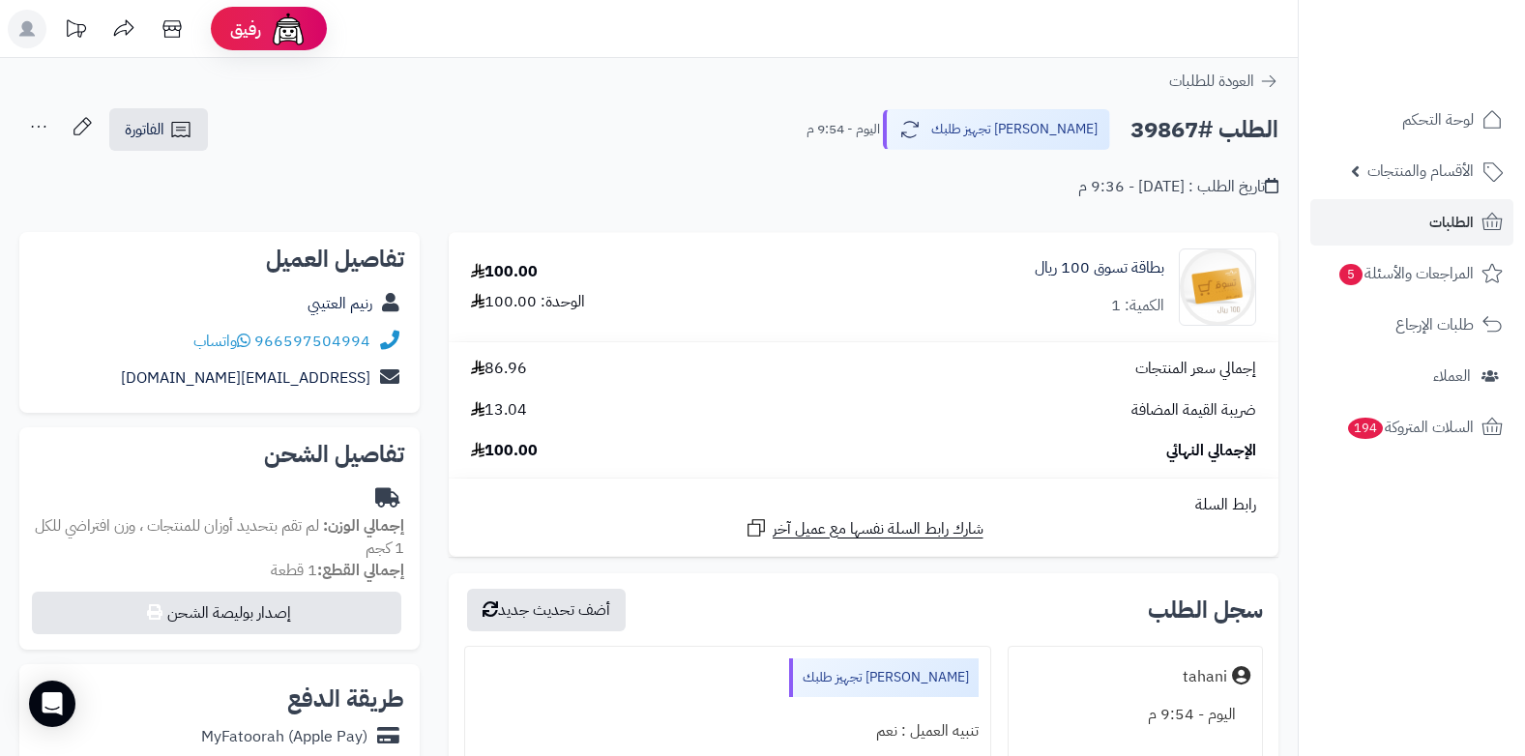
click at [34, 128] on icon at bounding box center [38, 126] width 39 height 39
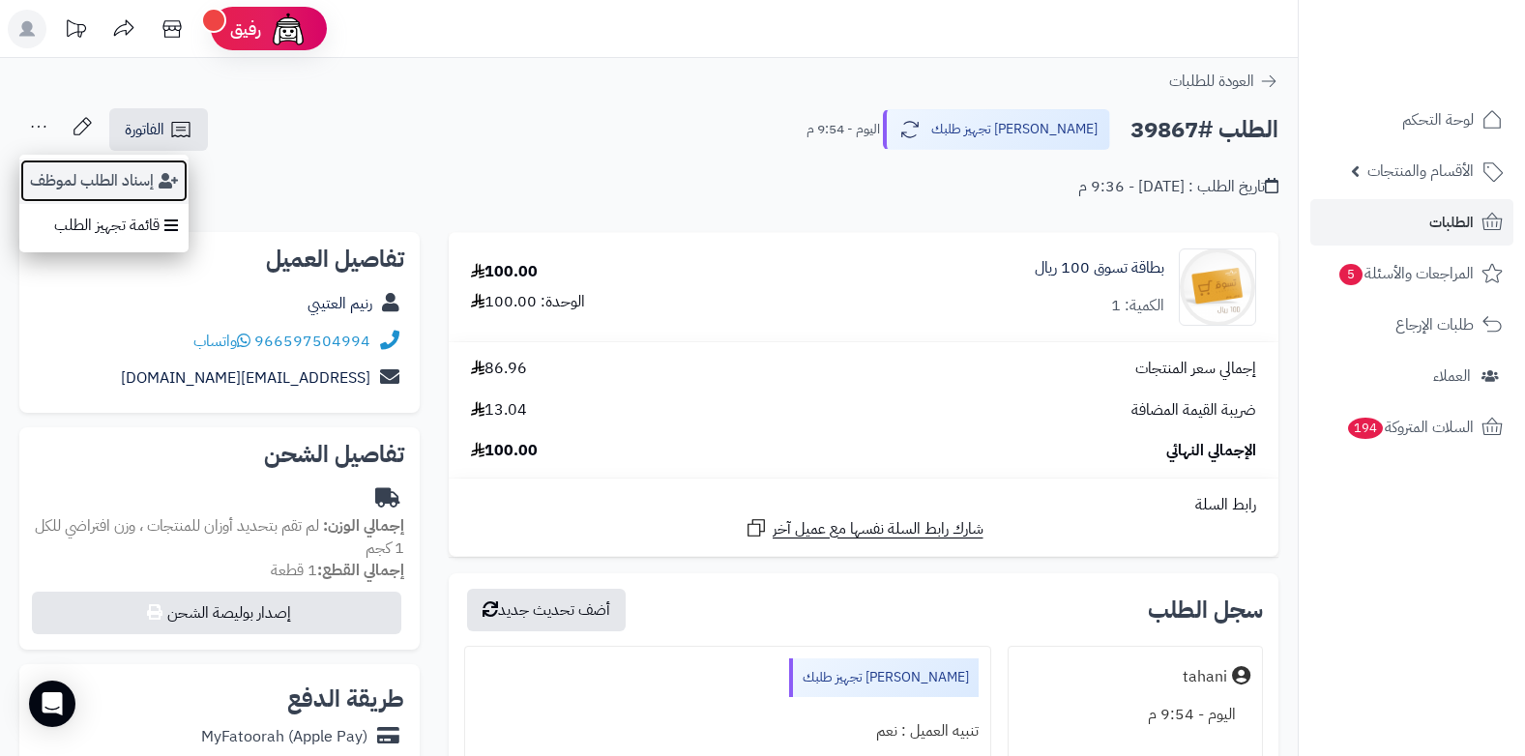
click at [61, 173] on button "إسناد الطلب لموظف" at bounding box center [103, 181] width 169 height 44
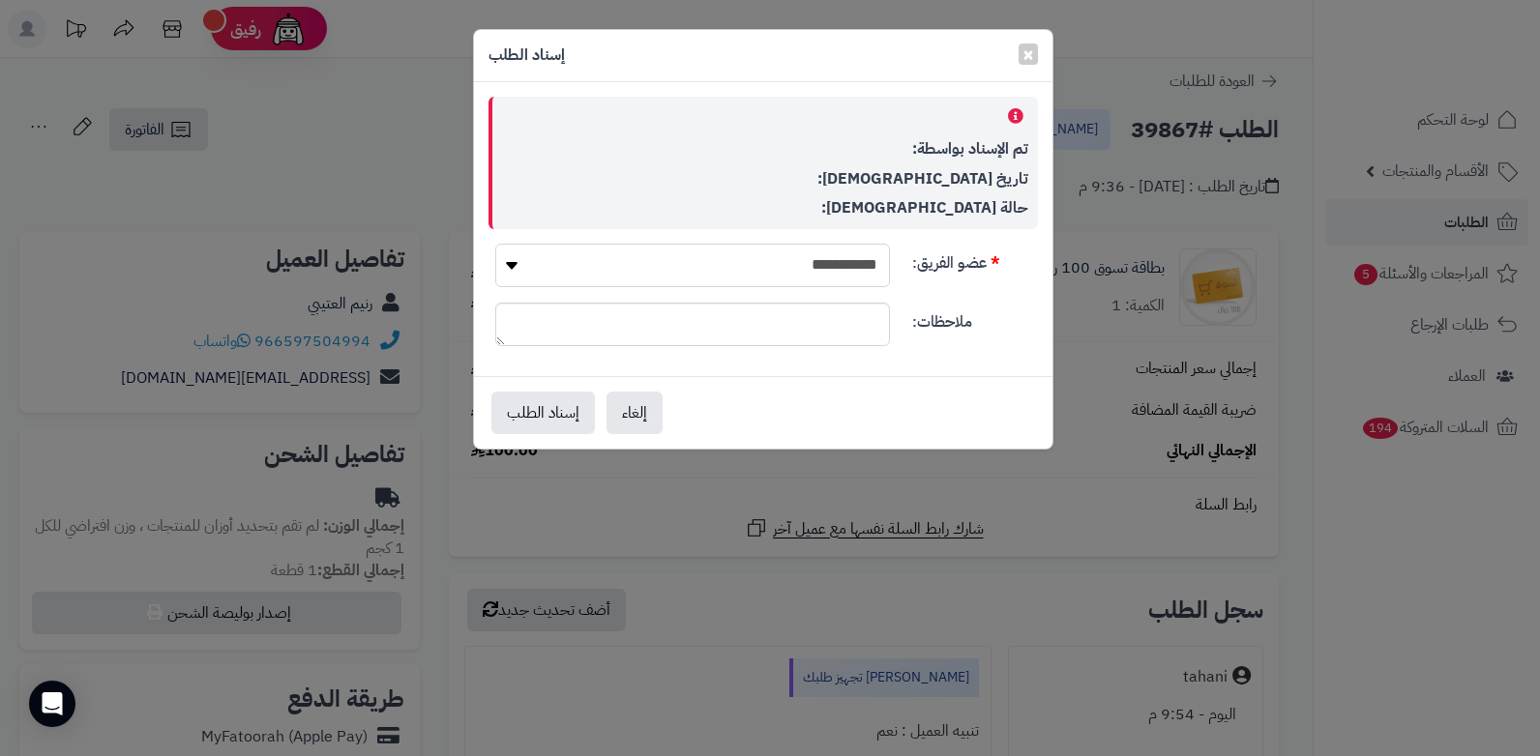
click at [840, 265] on select "**********" at bounding box center [692, 266] width 395 height 44
select select "**"
click at [495, 244] on select "**********" at bounding box center [692, 266] width 395 height 44
click at [558, 412] on button "إسناد الطلب" at bounding box center [542, 412] width 103 height 43
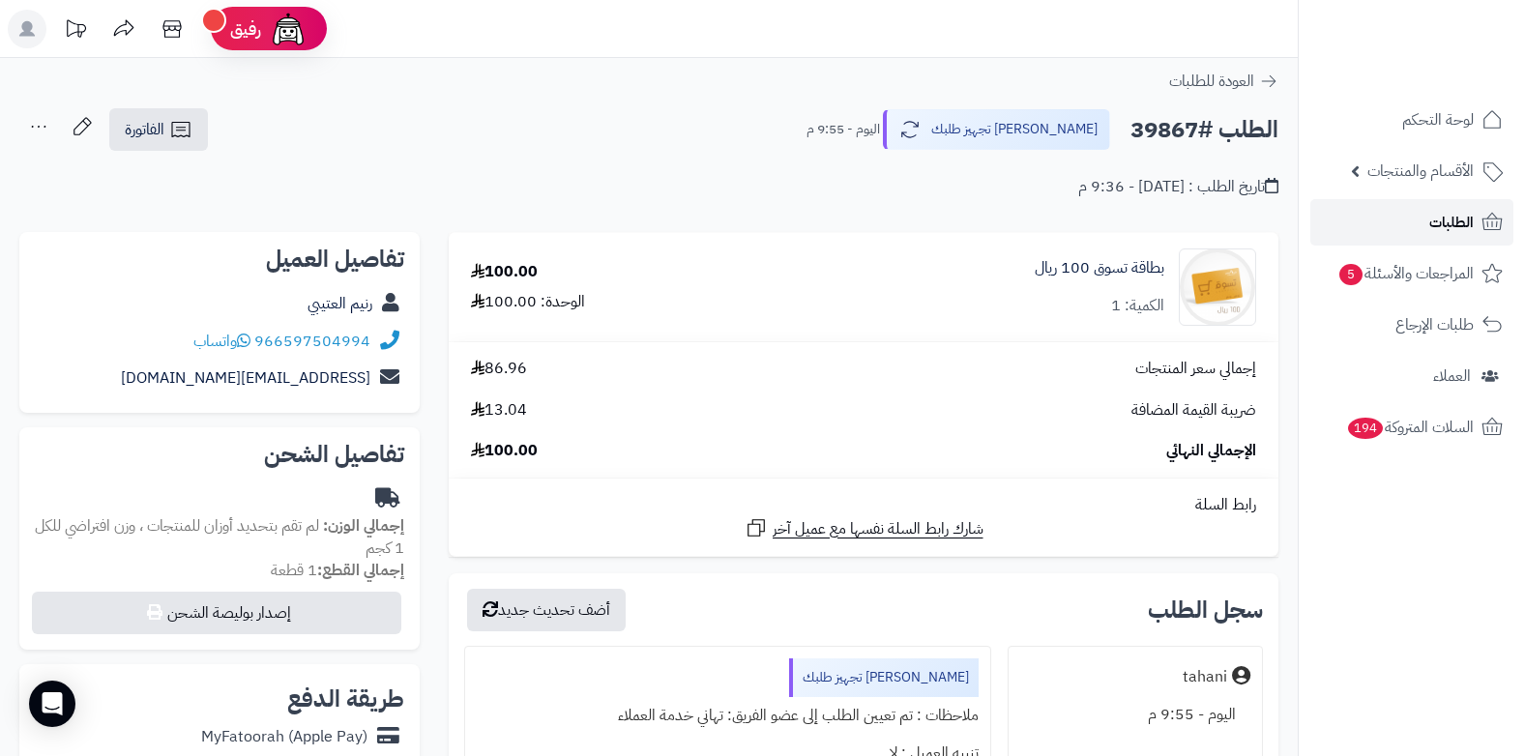
click at [1431, 226] on span "الطلبات" at bounding box center [1452, 222] width 44 height 27
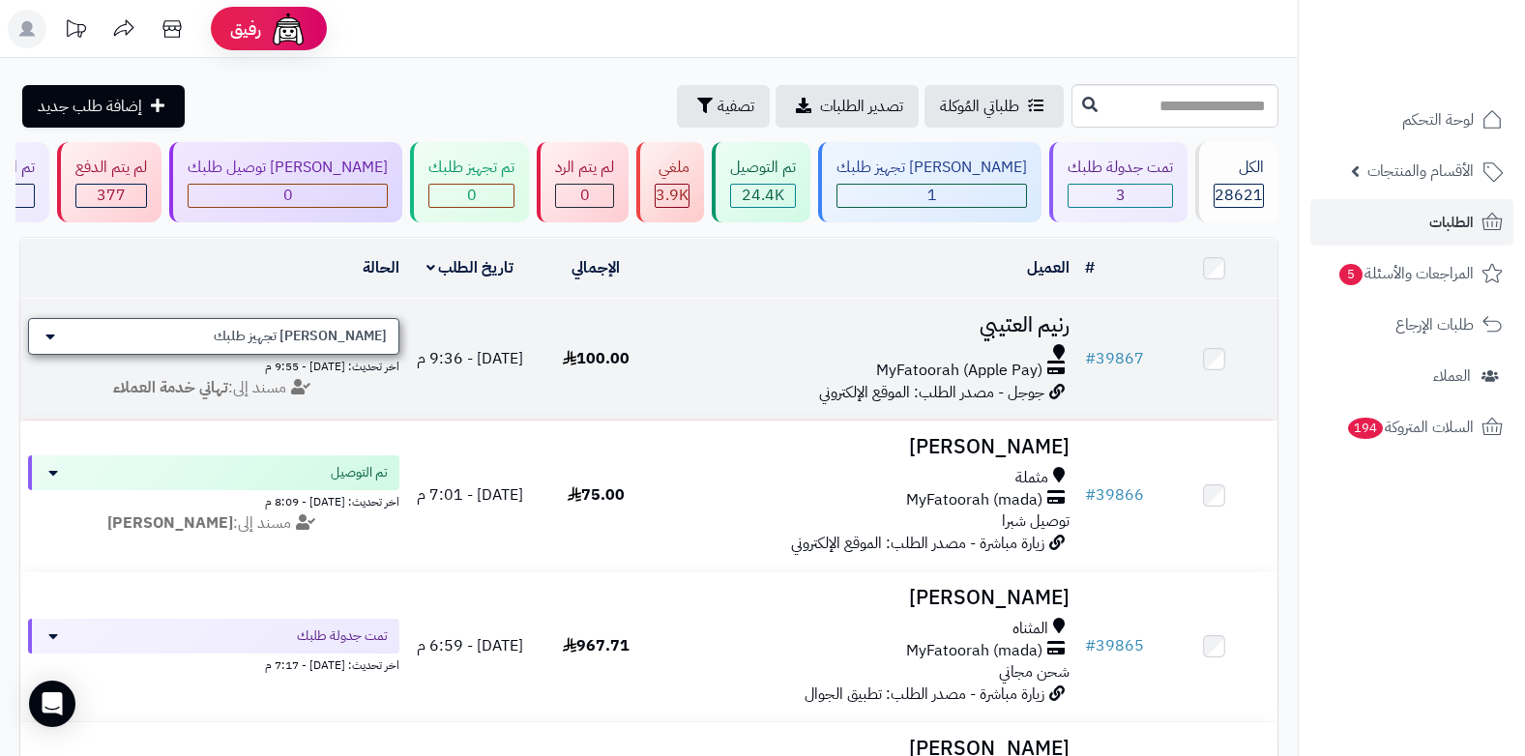
click at [375, 339] on span "[PERSON_NAME] تجهيز طلبك" at bounding box center [300, 336] width 173 height 19
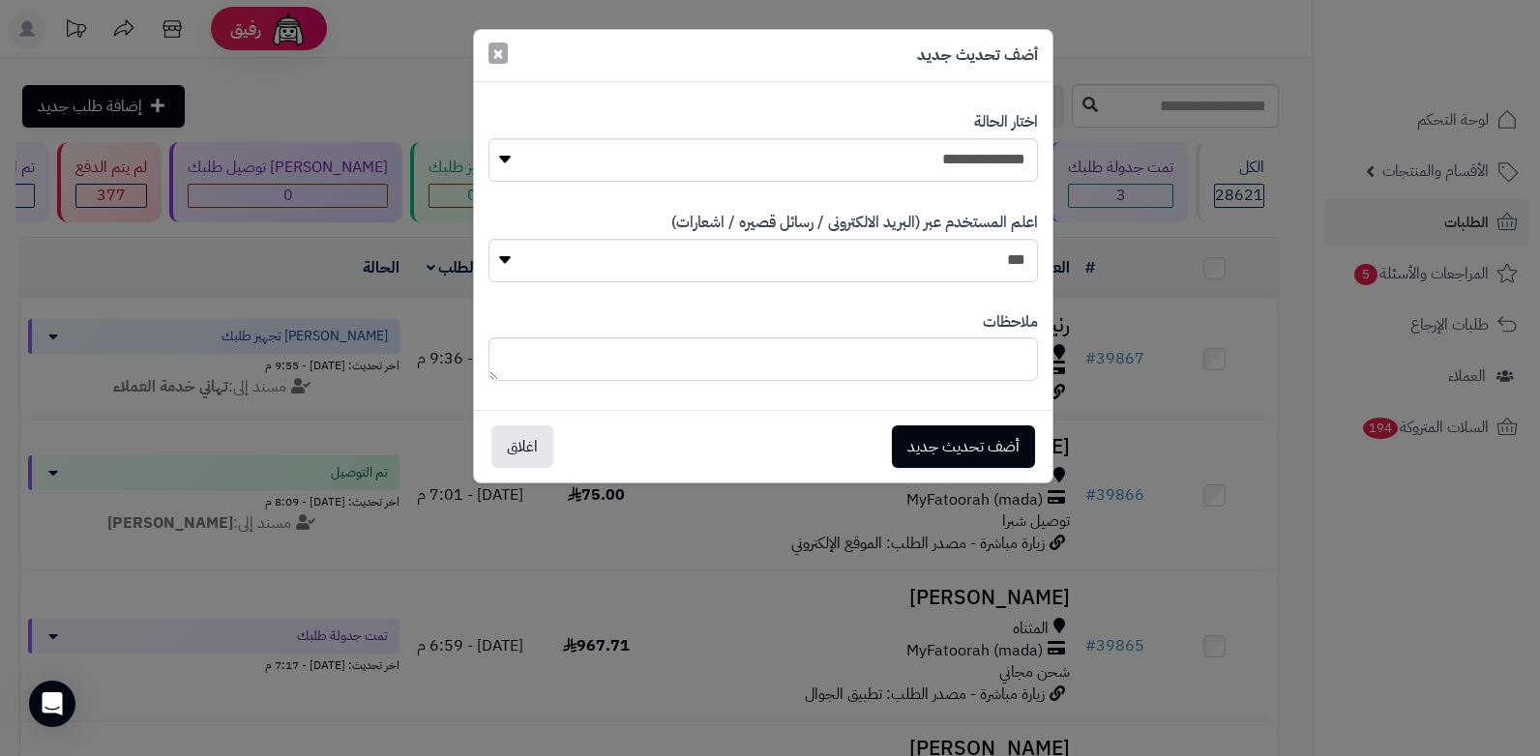
click at [501, 64] on span "×" at bounding box center [498, 53] width 12 height 29
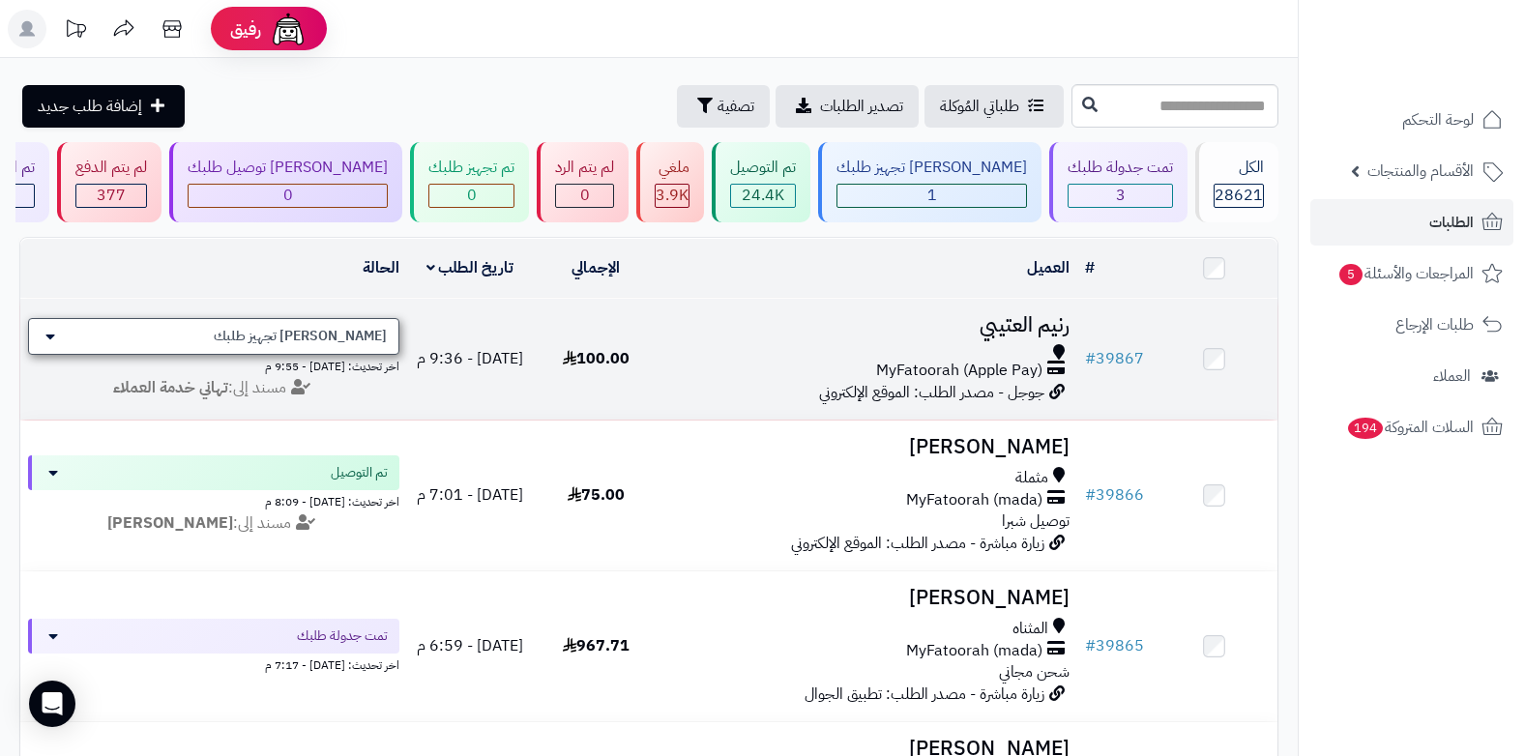
click at [267, 332] on div "[PERSON_NAME] تجهيز طلبك" at bounding box center [213, 336] width 371 height 37
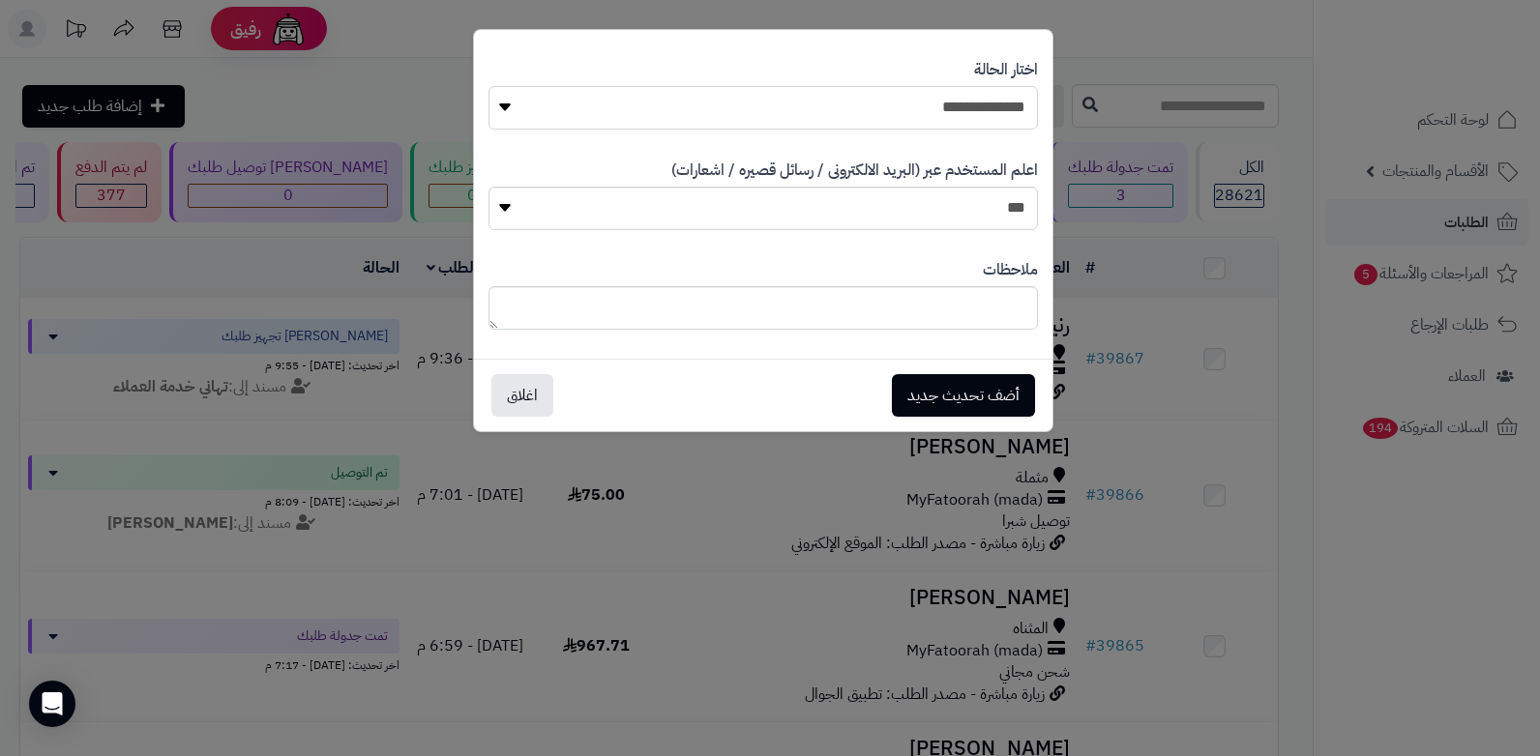
click at [998, 112] on select "**********" at bounding box center [762, 108] width 549 height 44
select select "**"
click at [488, 86] on select "**********" at bounding box center [762, 108] width 549 height 44
click at [958, 399] on button "أضف تحديث جديد" at bounding box center [963, 394] width 143 height 43
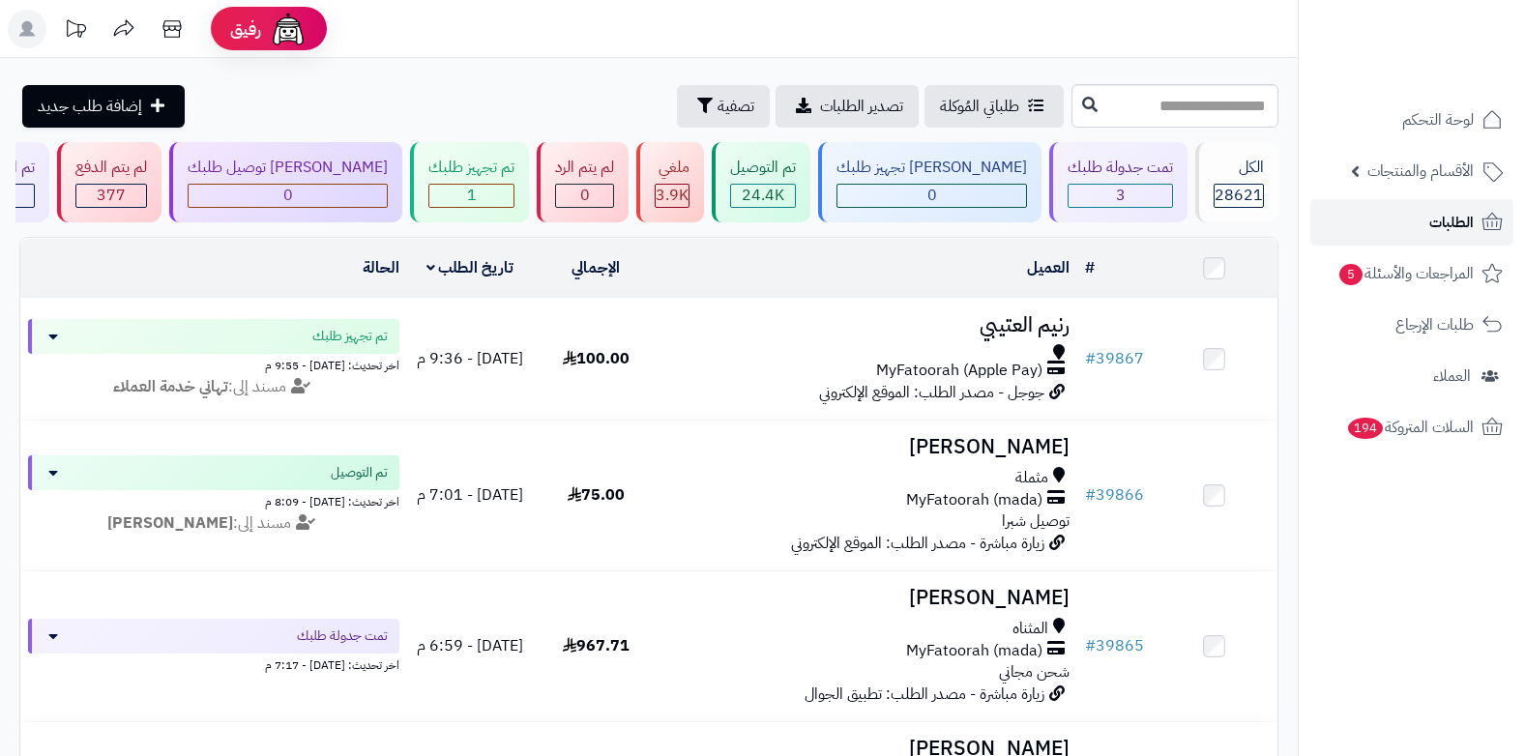
click at [1429, 224] on link "الطلبات" at bounding box center [1412, 222] width 203 height 46
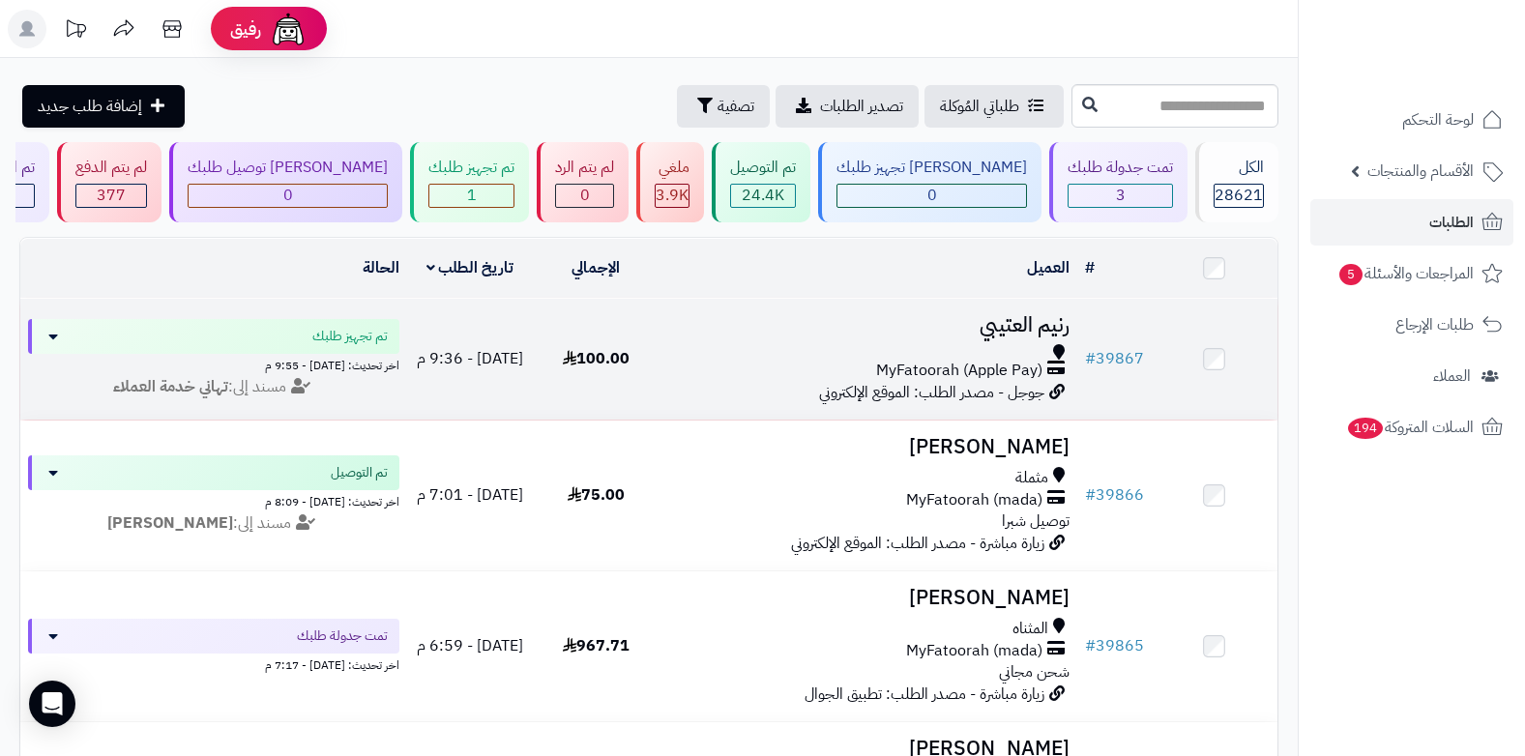
click at [995, 361] on span "MyFatoorah (Apple Pay)" at bounding box center [959, 371] width 166 height 22
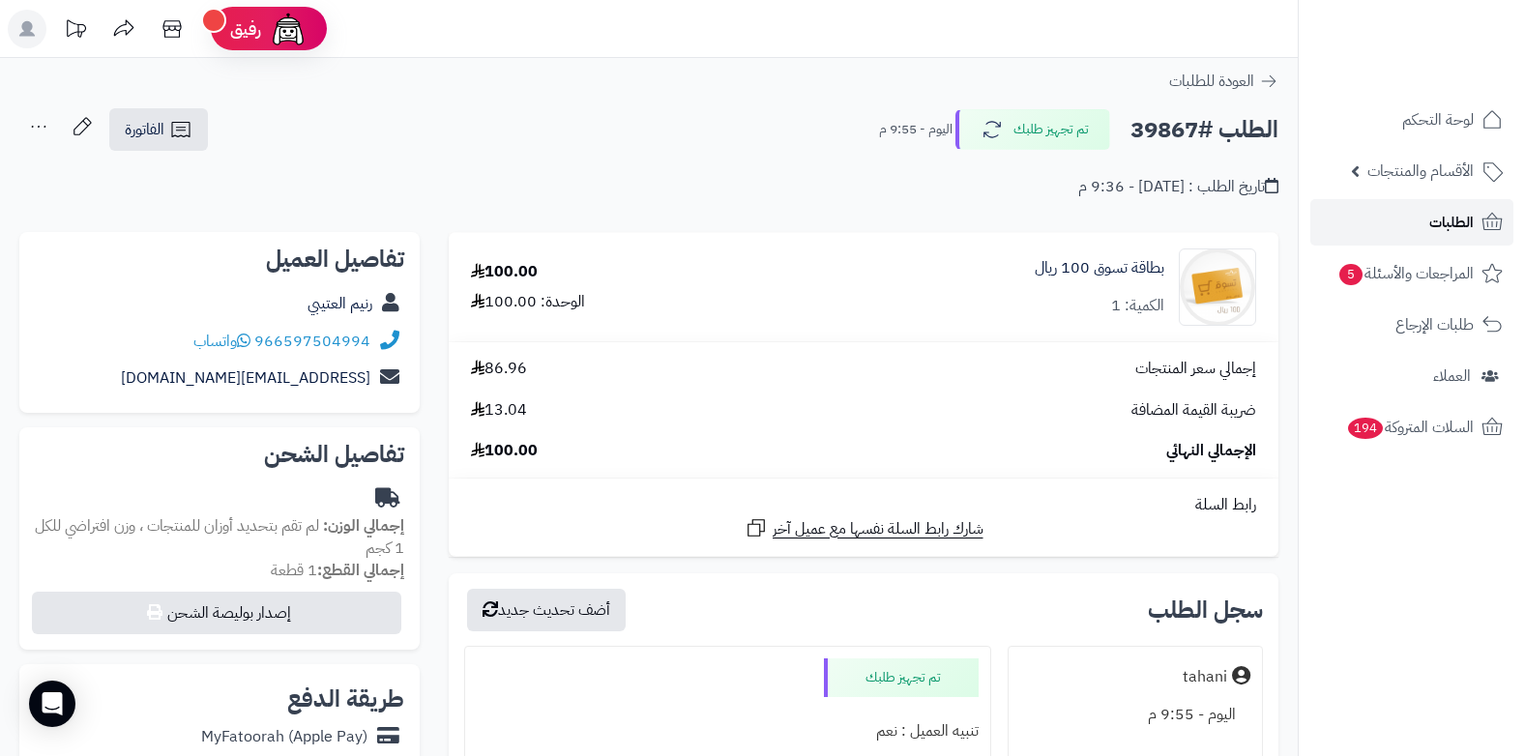
click at [1417, 228] on link "الطلبات" at bounding box center [1412, 222] width 203 height 46
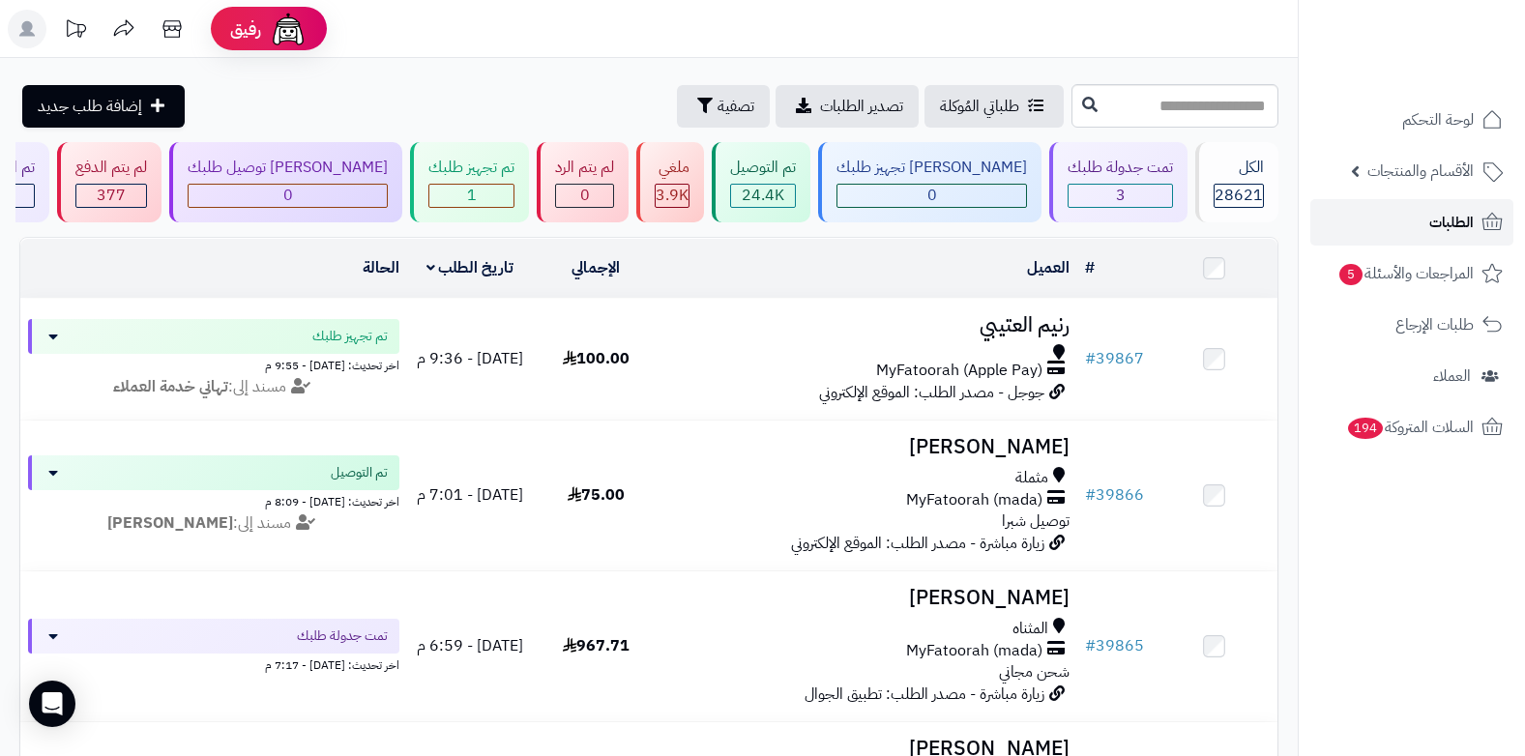
click at [1422, 229] on link "الطلبات" at bounding box center [1412, 222] width 203 height 46
click at [1423, 231] on link "الطلبات" at bounding box center [1412, 222] width 203 height 46
click at [1457, 229] on span "الطلبات" at bounding box center [1452, 222] width 44 height 27
click at [1458, 224] on span "الطلبات" at bounding box center [1452, 222] width 44 height 27
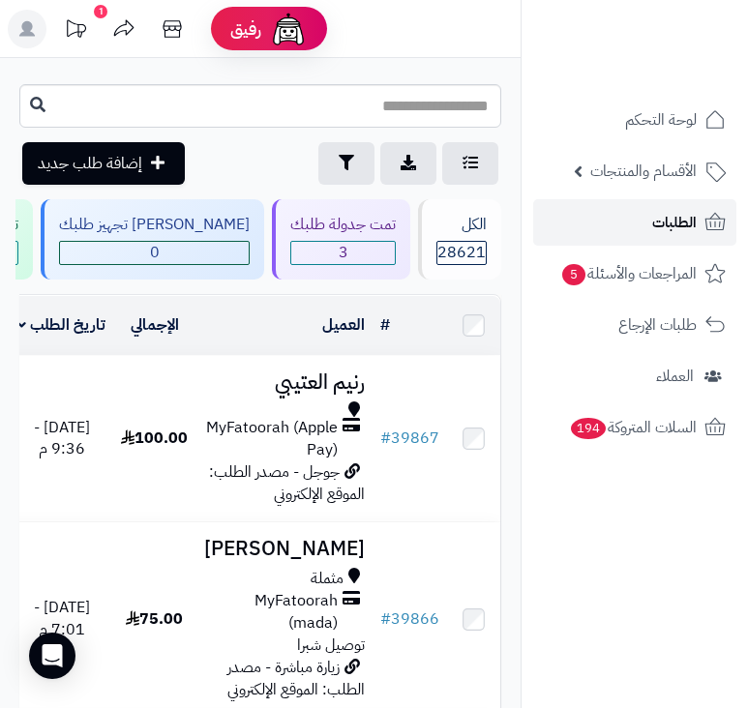
click at [660, 221] on span "الطلبات" at bounding box center [674, 222] width 44 height 27
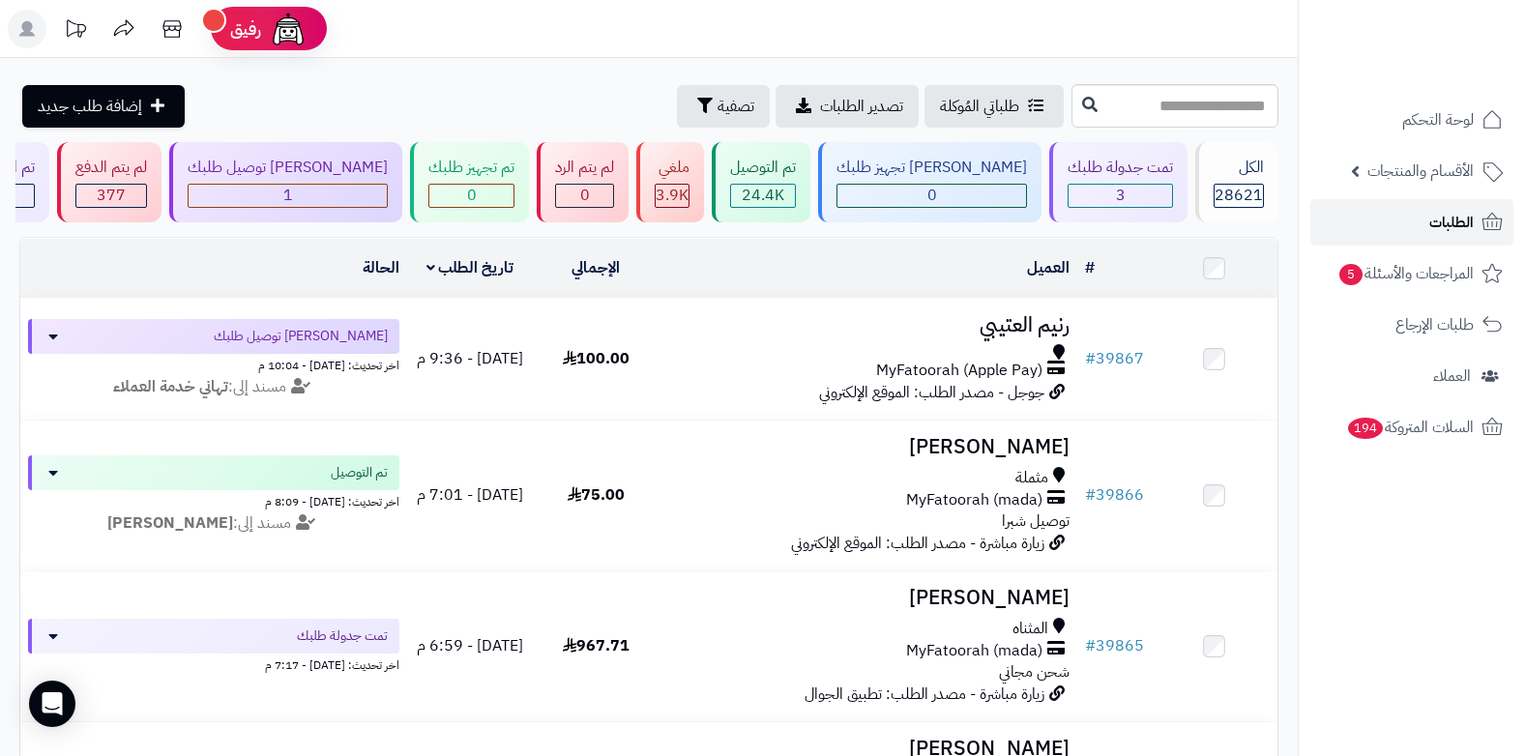
click at [747, 236] on link "الطلبات" at bounding box center [1412, 222] width 203 height 46
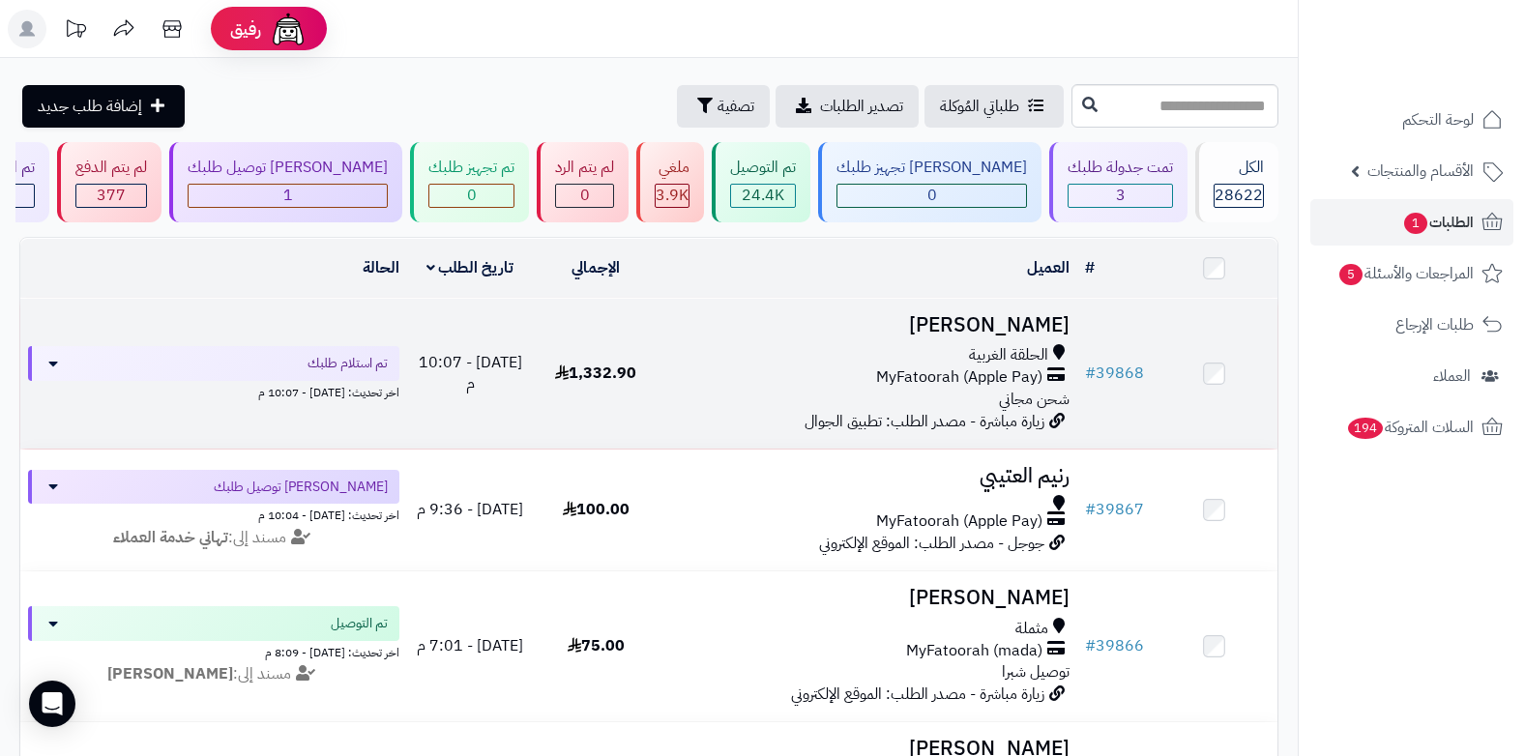
click at [1016, 370] on span "MyFatoorah (Apple Pay)" at bounding box center [959, 378] width 166 height 22
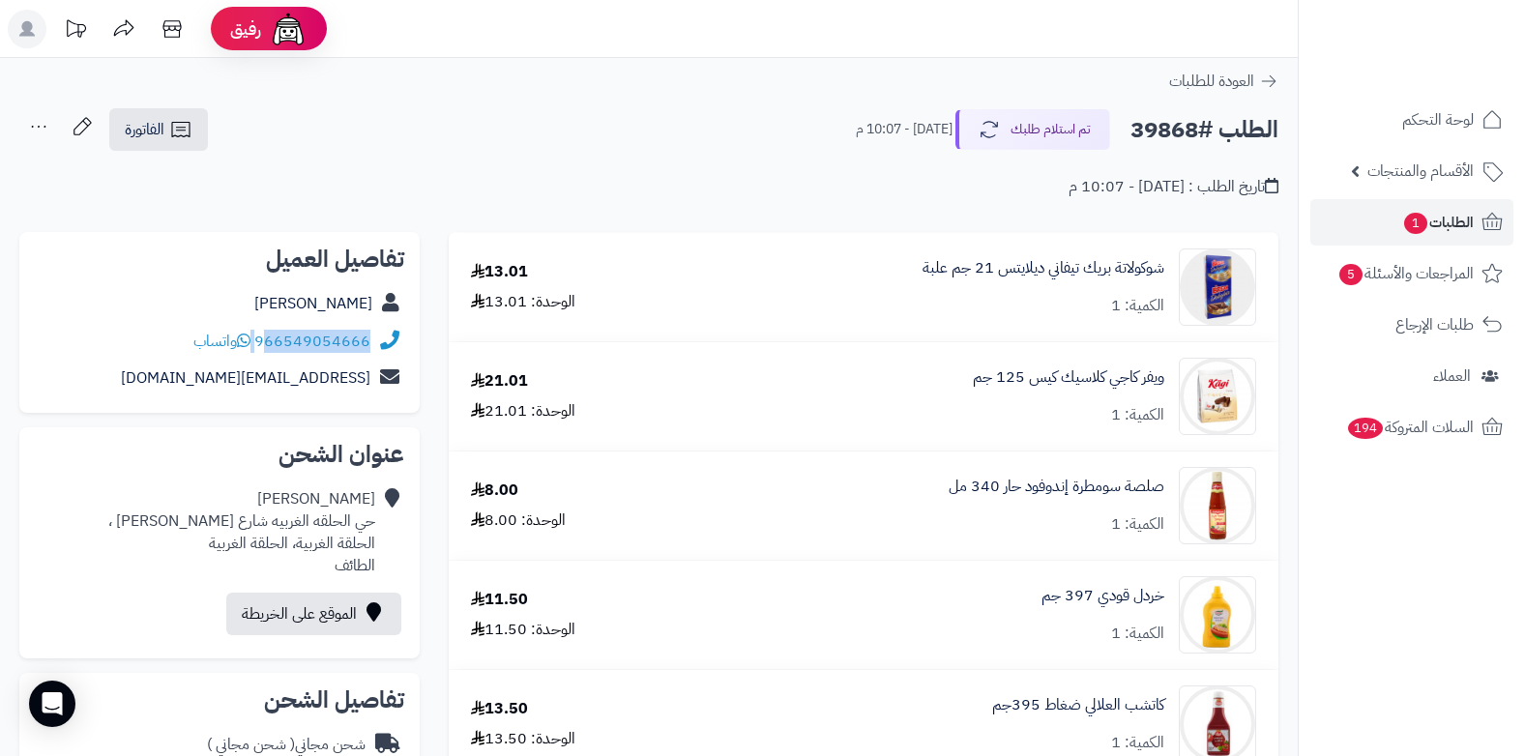
drag, startPoint x: 256, startPoint y: 339, endPoint x: 264, endPoint y: 350, distance: 13.9
click at [264, 350] on div "966549054666 واتساب" at bounding box center [281, 342] width 177 height 22
copy div "66549054666"
drag, startPoint x: 1403, startPoint y: 226, endPoint x: 1383, endPoint y: 234, distance: 21.7
click at [1403, 226] on span "1" at bounding box center [1415, 223] width 24 height 22
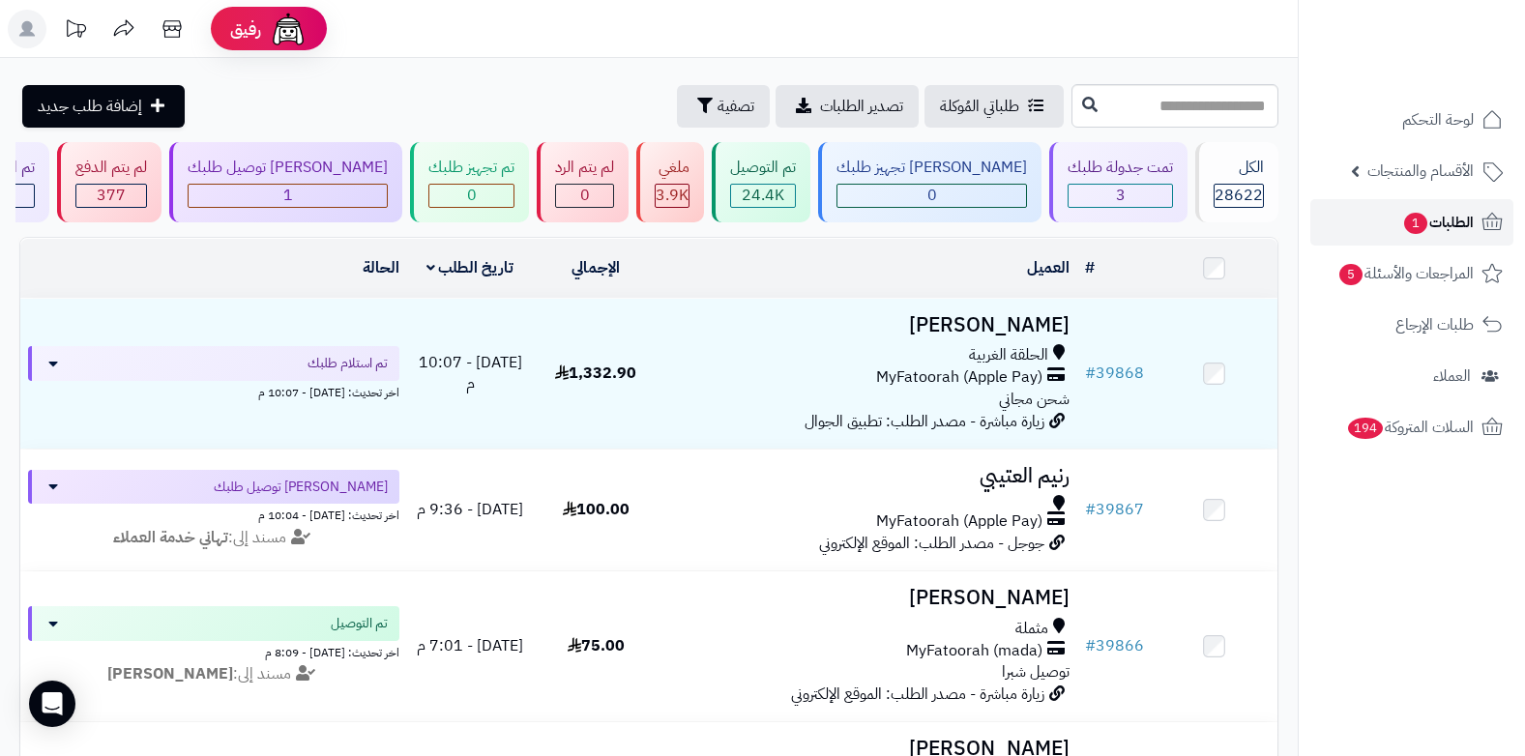
click at [1424, 223] on span "1" at bounding box center [1416, 224] width 24 height 22
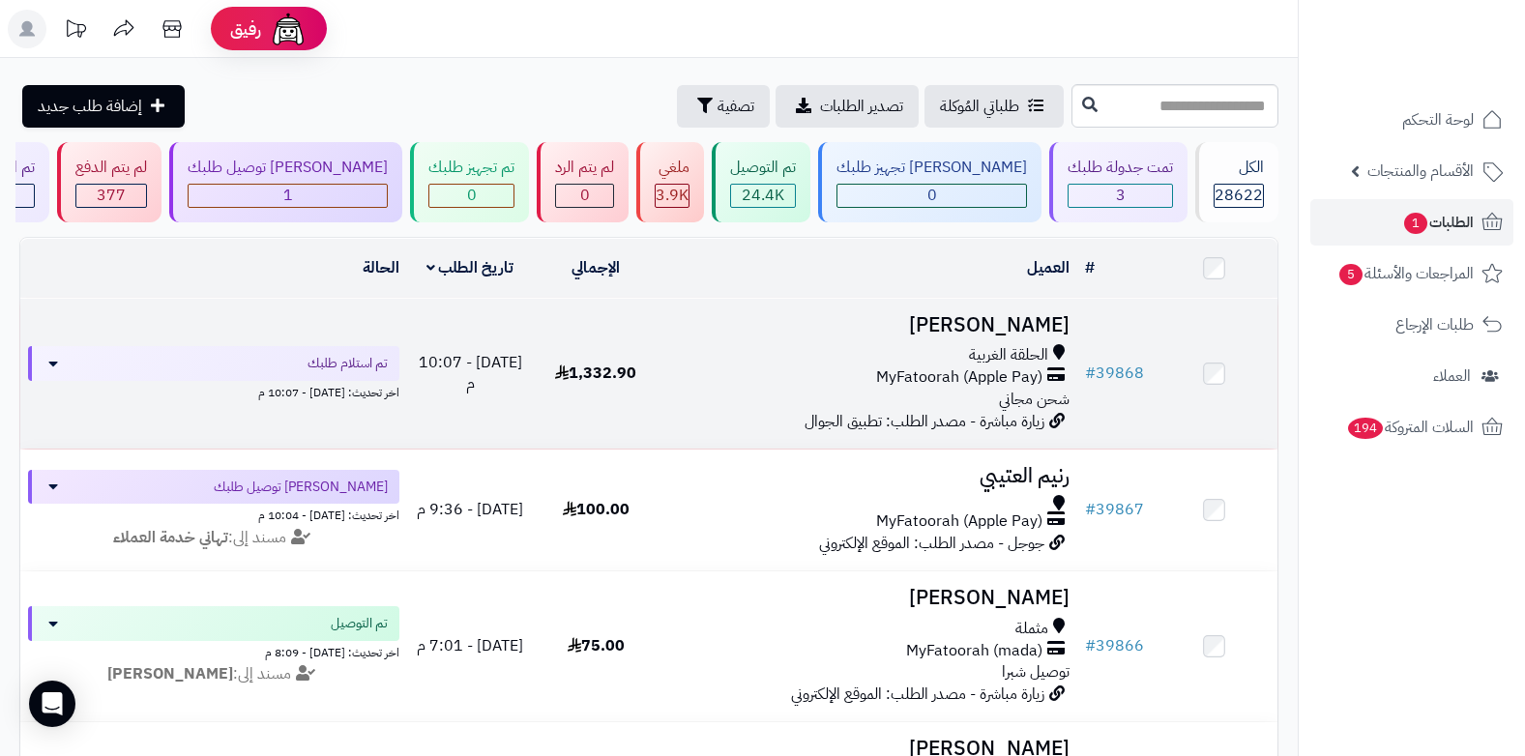
click at [919, 344] on div "الحلقة الغربية" at bounding box center [867, 355] width 403 height 22
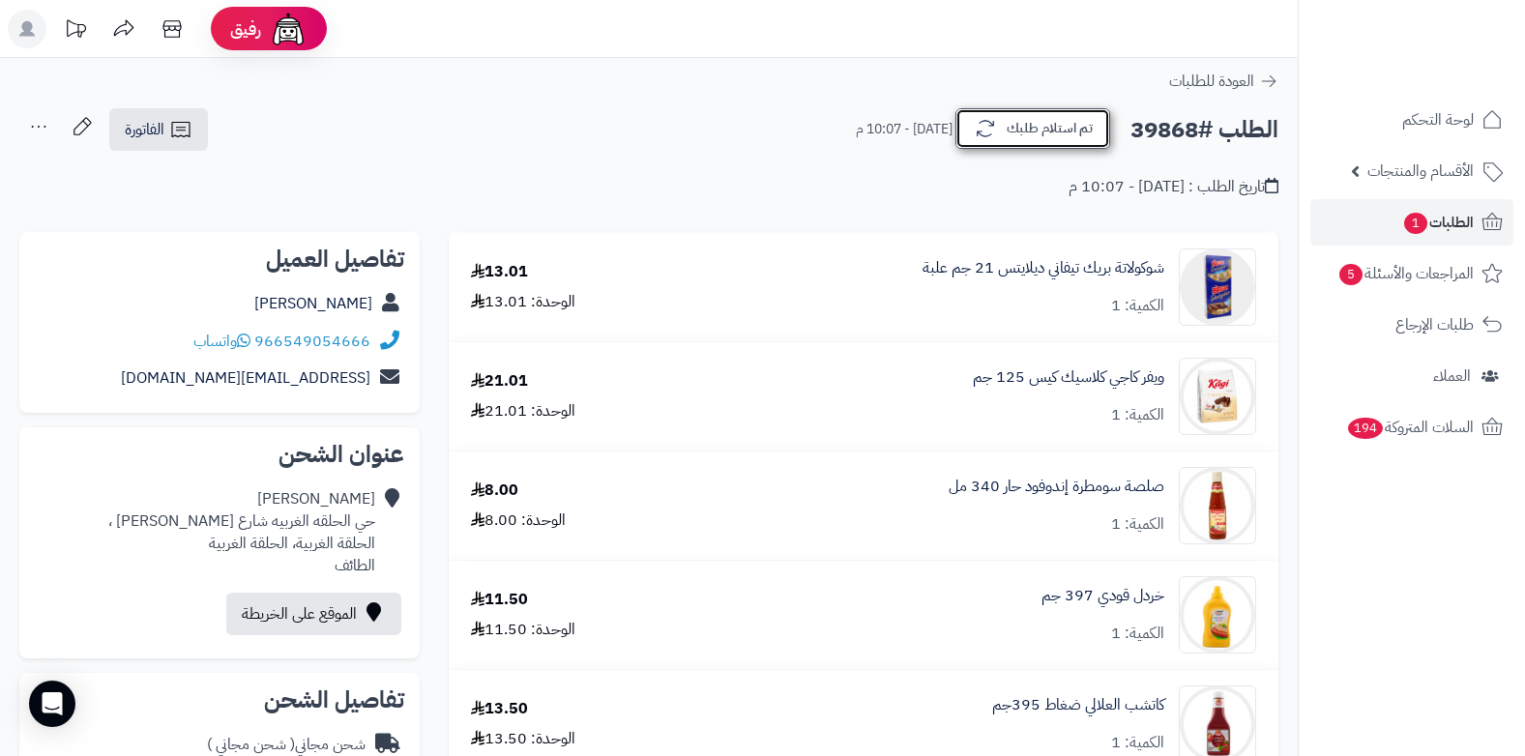
click at [1039, 137] on button "تم استلام طلبك" at bounding box center [1033, 128] width 155 height 41
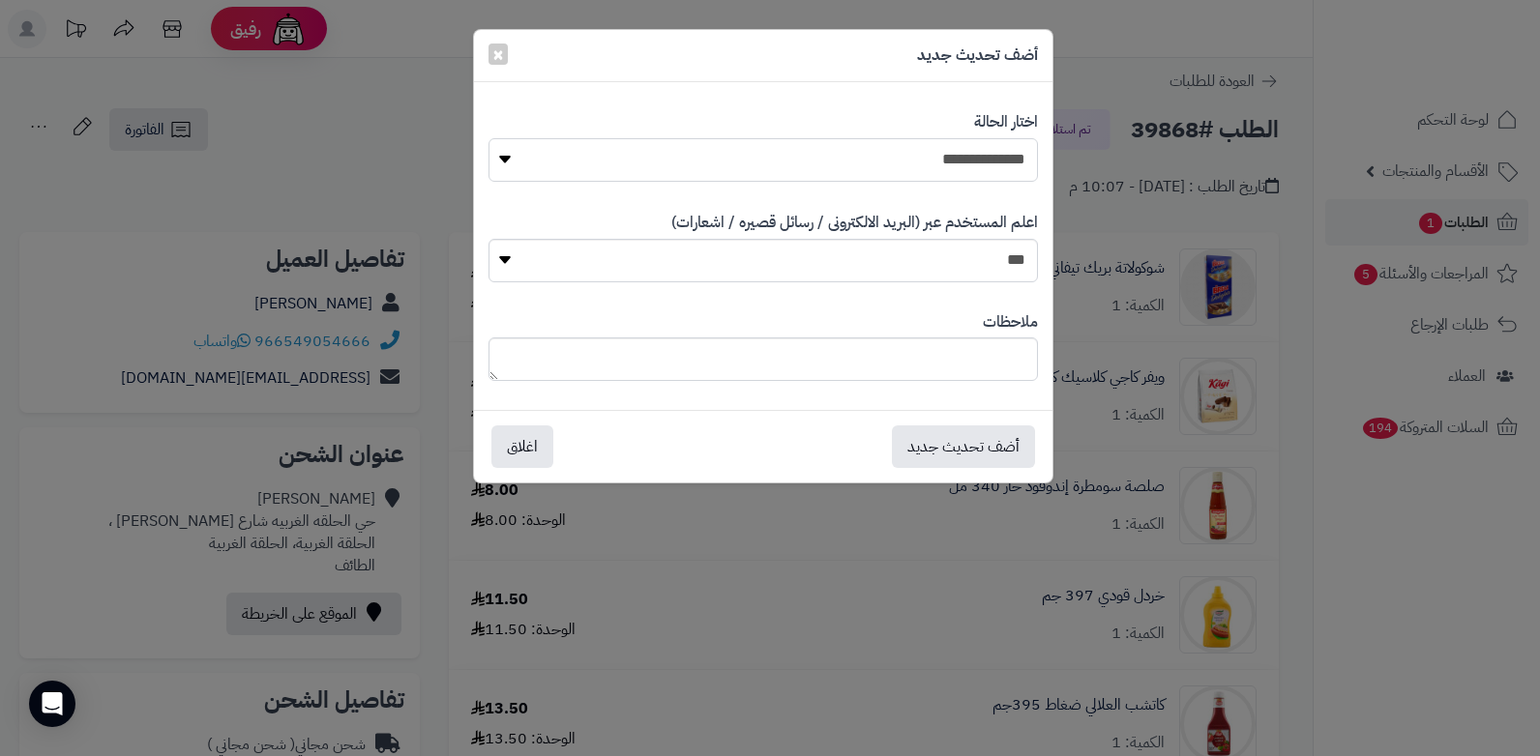
drag, startPoint x: 1016, startPoint y: 148, endPoint x: 1010, endPoint y: 176, distance: 28.6
click at [1015, 148] on select "**********" at bounding box center [762, 160] width 549 height 44
select select "*"
click at [488, 138] on select "**********" at bounding box center [762, 160] width 549 height 44
click at [959, 369] on textarea at bounding box center [762, 360] width 549 height 44
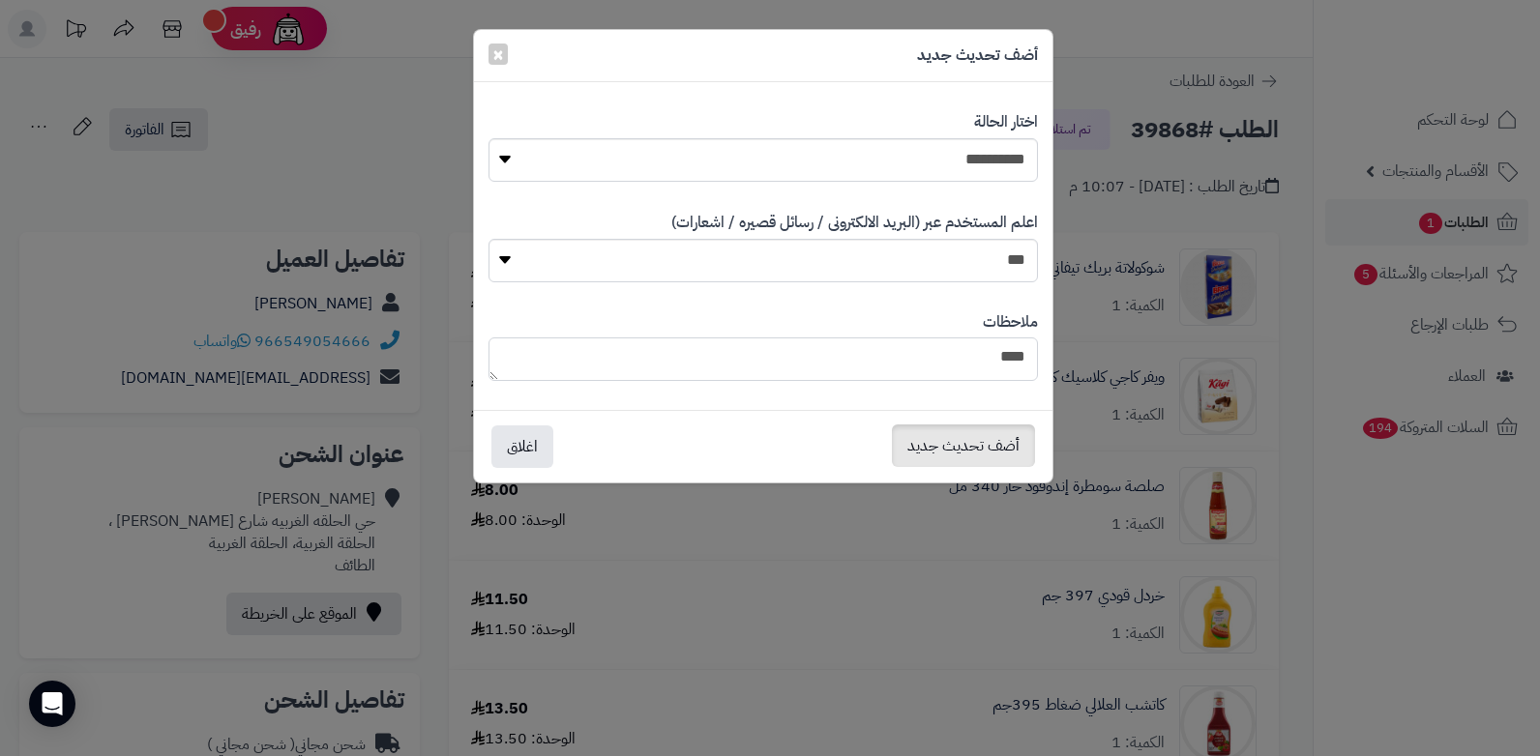
type textarea "****"
click at [957, 455] on button "أضف تحديث جديد" at bounding box center [963, 446] width 143 height 43
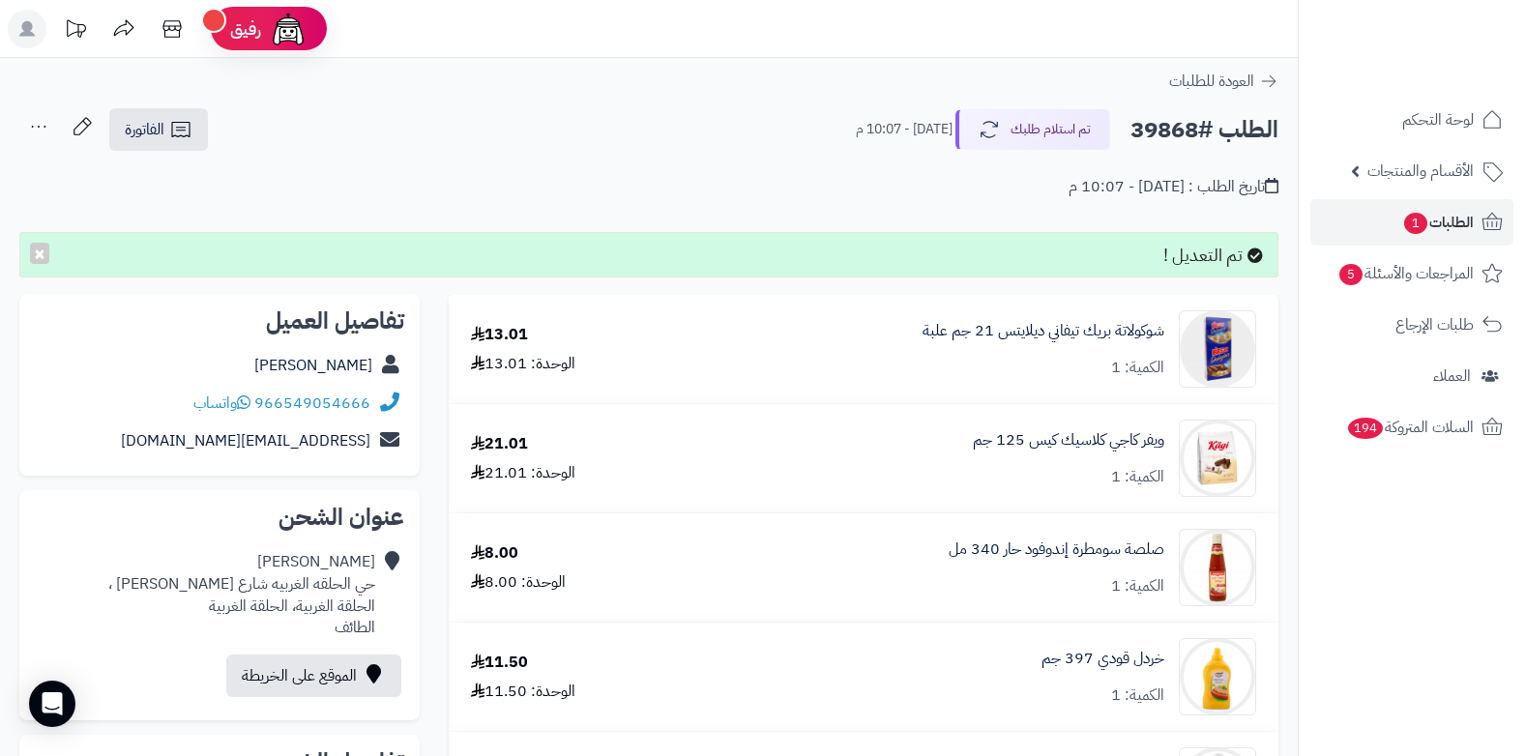
click at [35, 125] on icon at bounding box center [38, 126] width 39 height 39
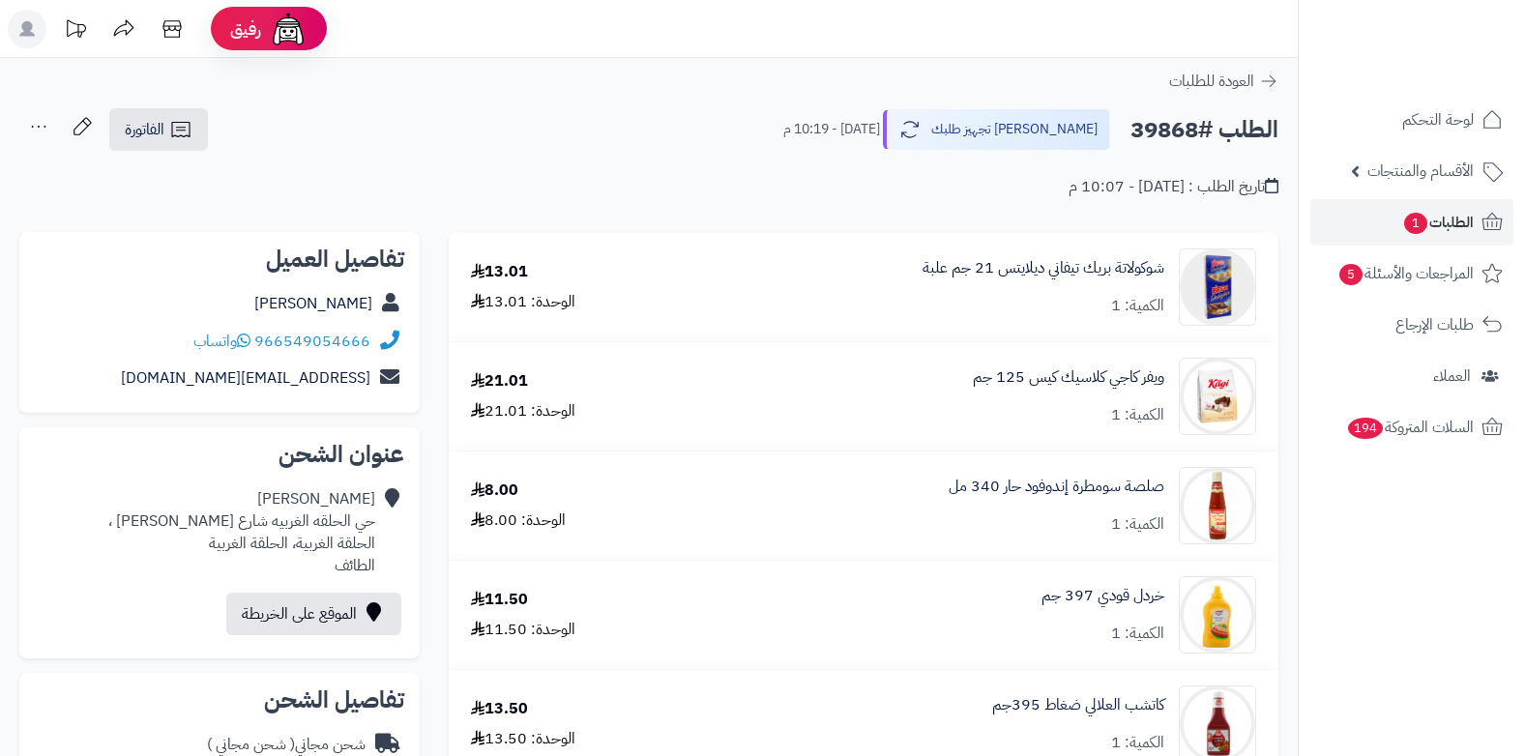
click at [82, 180] on div "تاريخ الطلب : اليوم - 10:07 م" at bounding box center [648, 175] width 1259 height 45
click at [49, 122] on icon at bounding box center [38, 126] width 39 height 39
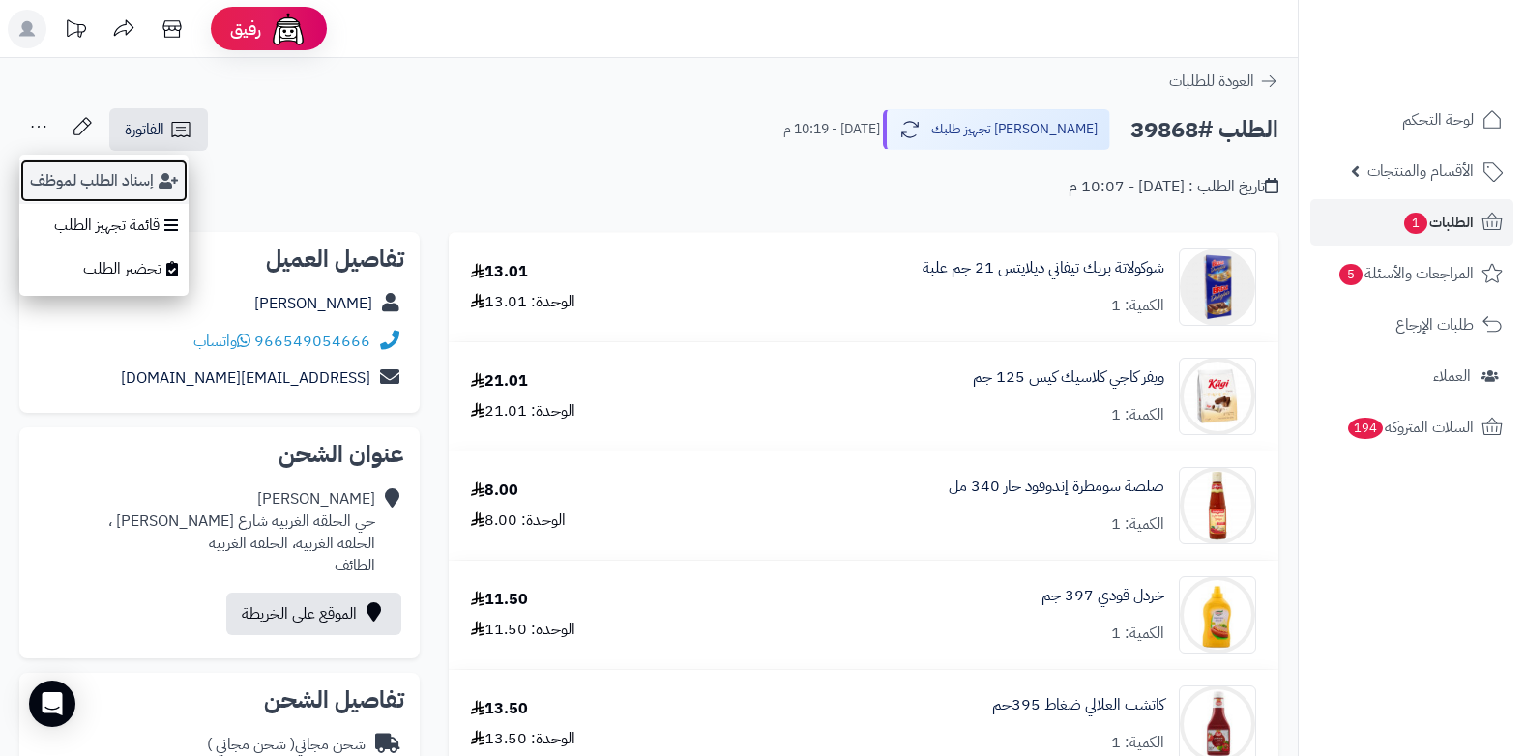
click at [74, 174] on button "إسناد الطلب لموظف" at bounding box center [103, 181] width 169 height 44
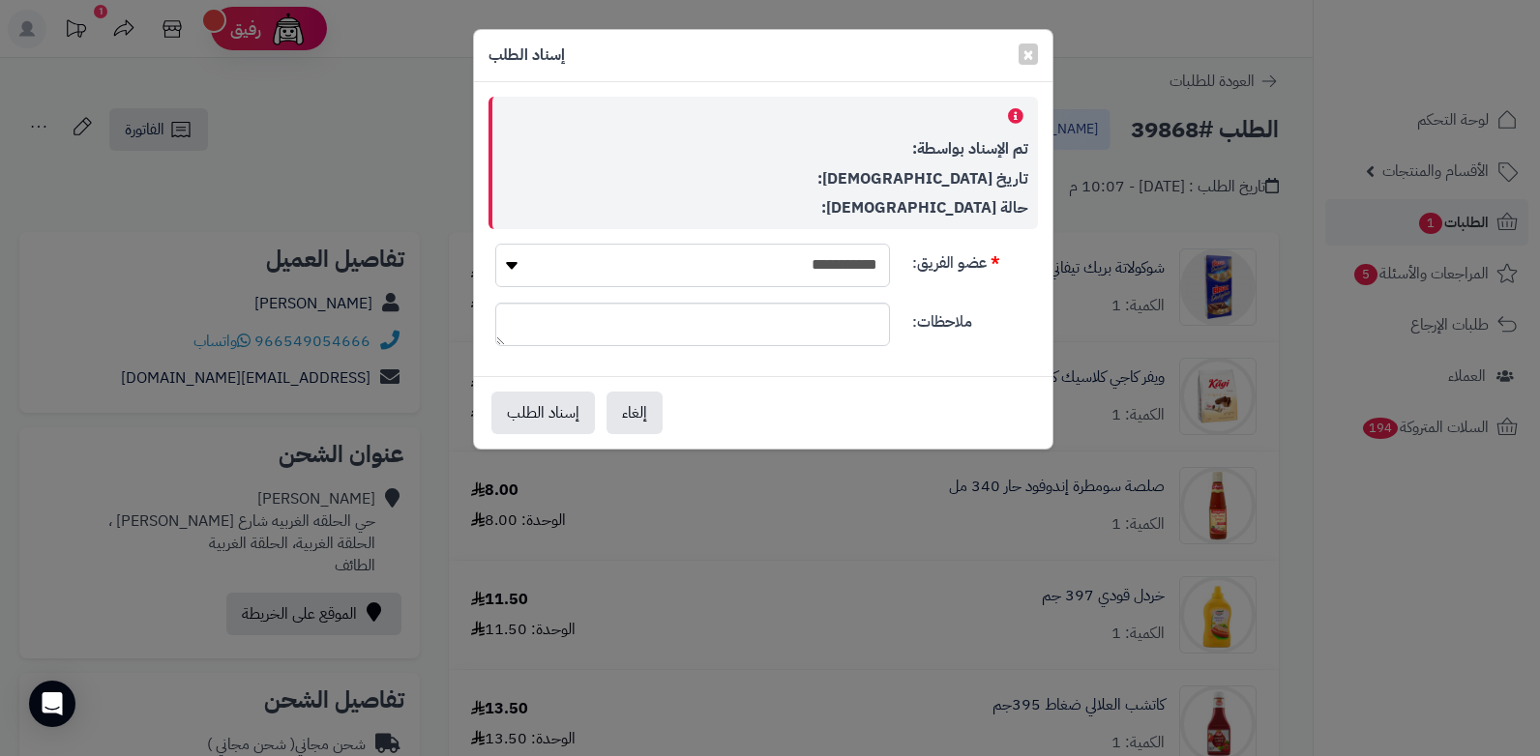
click at [848, 271] on select "**********" at bounding box center [692, 266] width 395 height 44
select select "**"
click at [495, 244] on select "**********" at bounding box center [692, 266] width 395 height 44
click at [560, 409] on button "إسناد الطلب" at bounding box center [542, 412] width 103 height 43
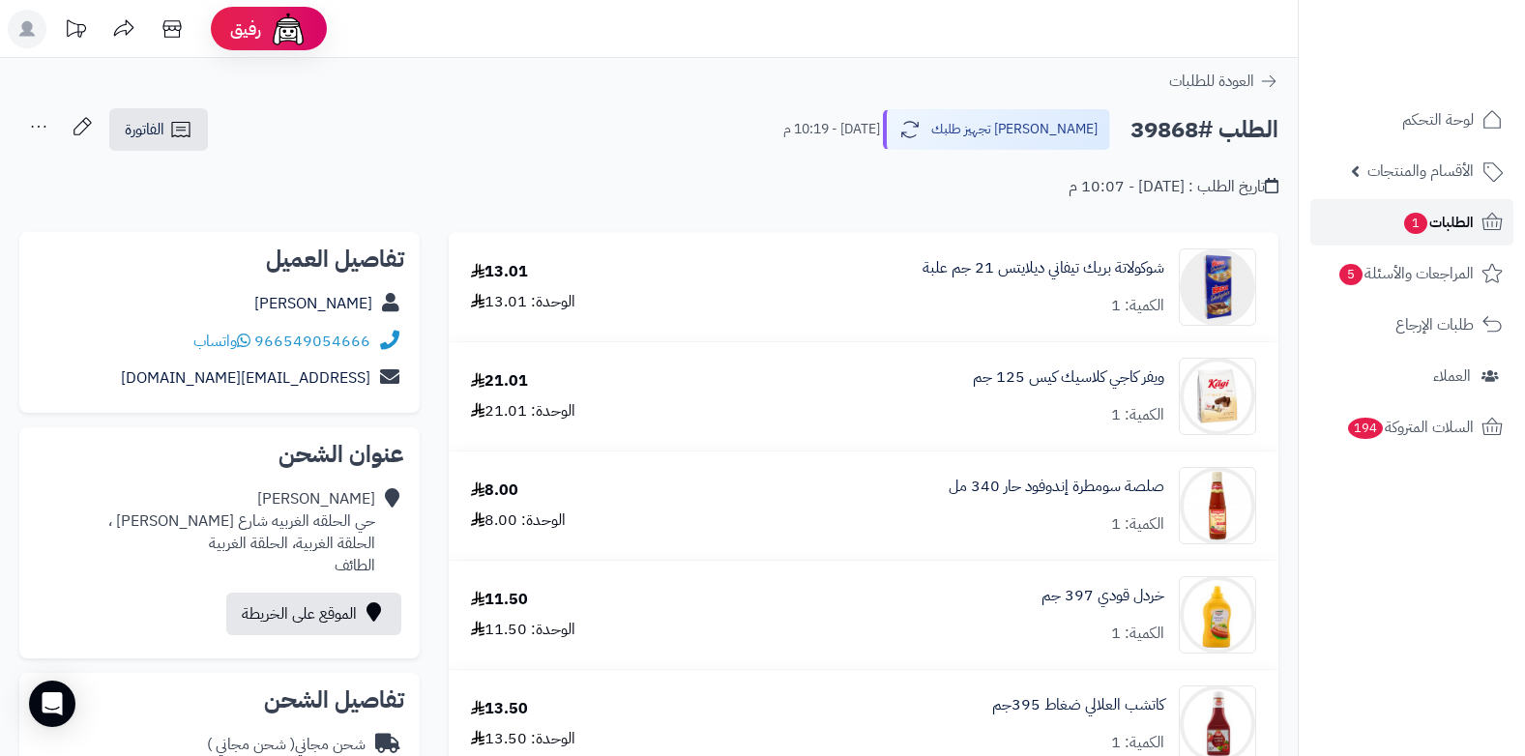
click at [1428, 228] on span "الطلبات 1" at bounding box center [1438, 222] width 72 height 27
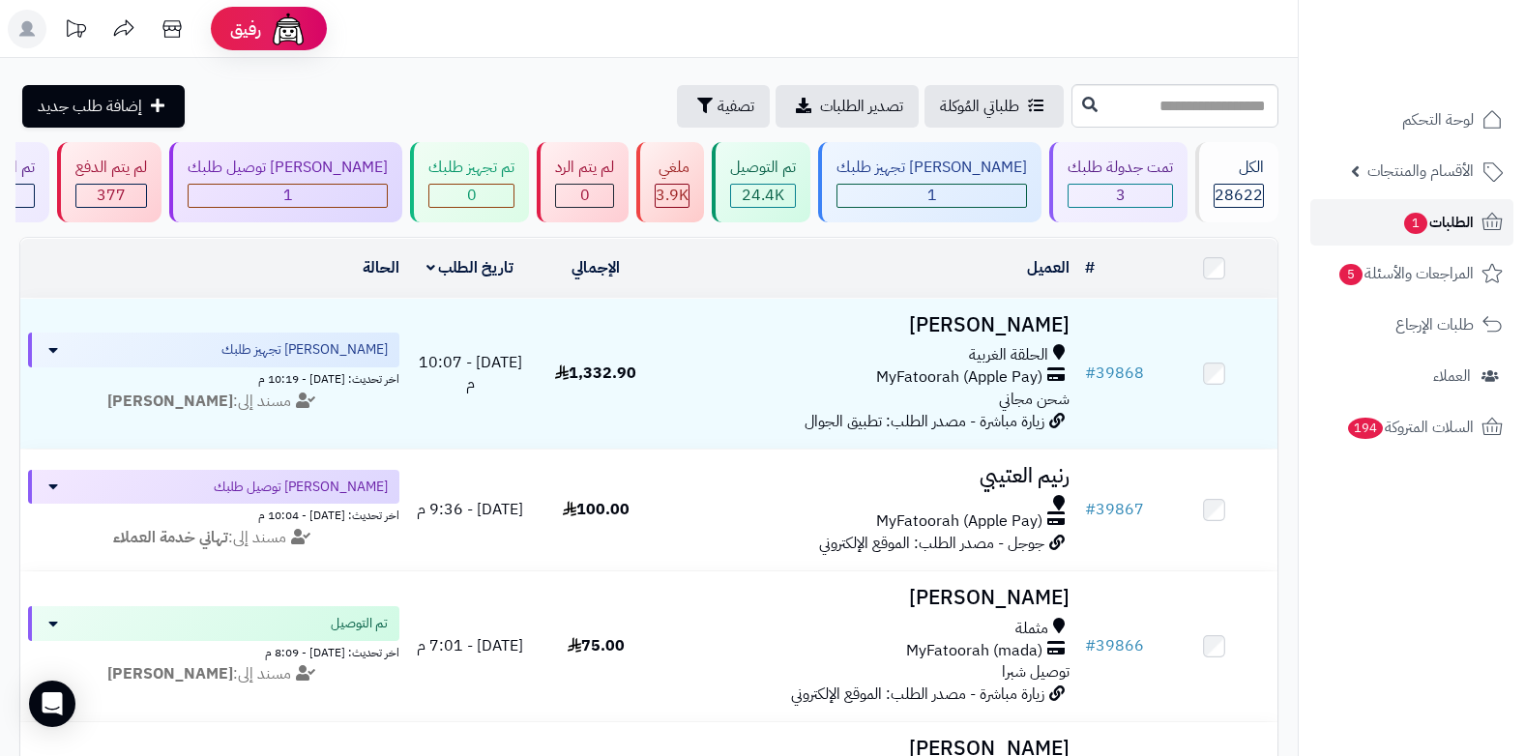
click at [1441, 232] on span "الطلبات 1" at bounding box center [1438, 222] width 72 height 27
click at [1425, 223] on span "1" at bounding box center [1415, 223] width 25 height 23
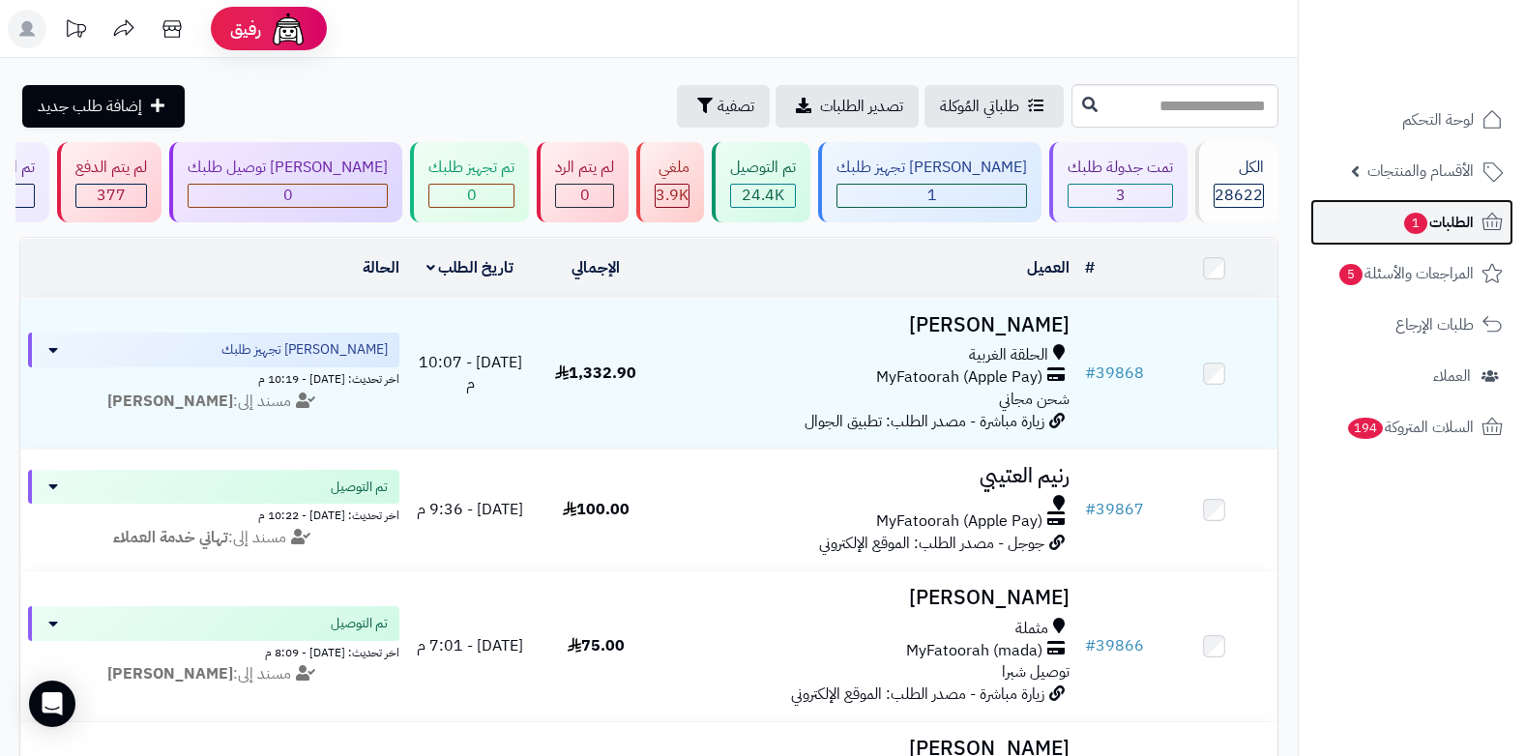
click at [1408, 224] on span "1" at bounding box center [1415, 223] width 23 height 21
click at [1414, 225] on span "1" at bounding box center [1415, 223] width 23 height 21
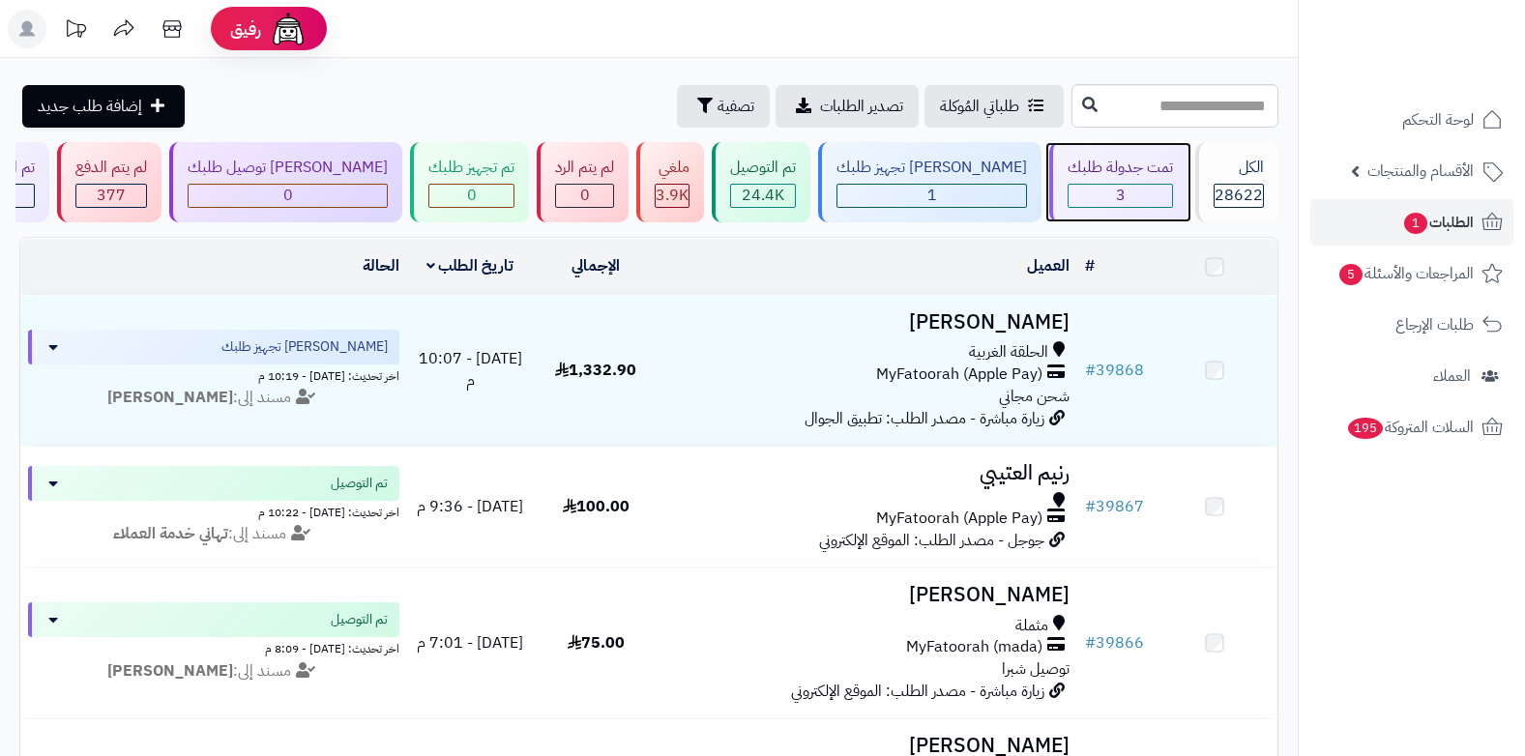
click at [1137, 192] on div "3" at bounding box center [1120, 196] width 103 height 22
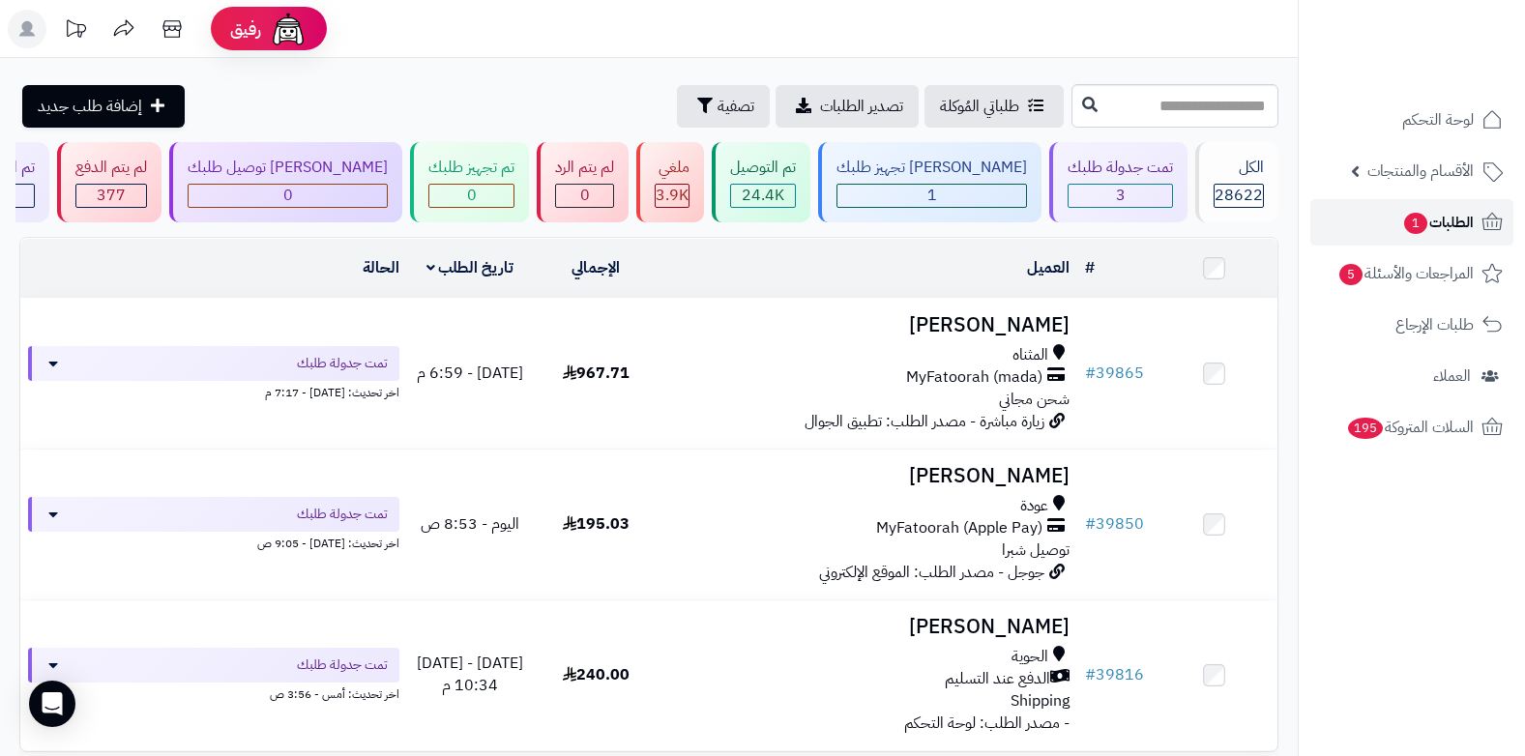
click at [1447, 228] on span "الطلبات 1" at bounding box center [1438, 222] width 72 height 27
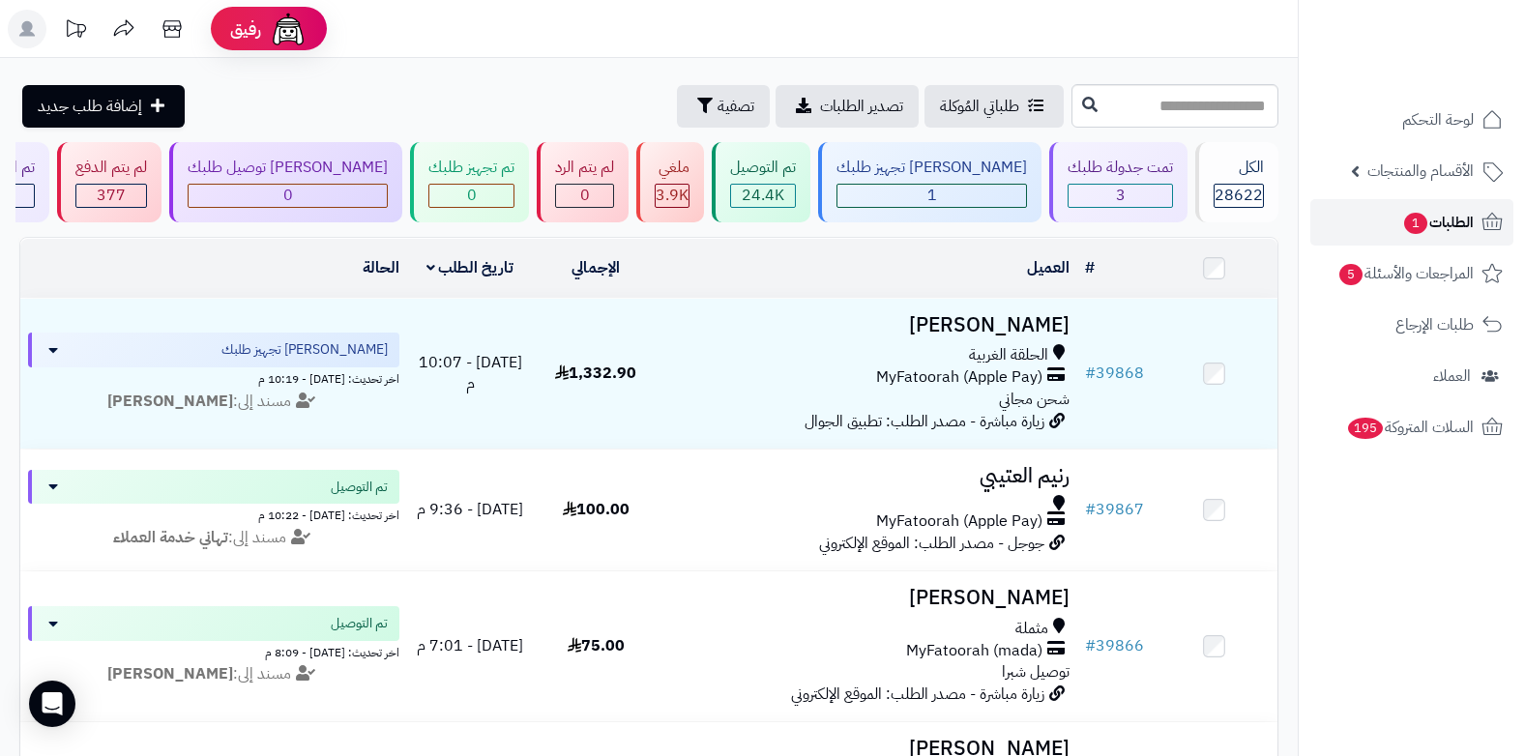
click at [1381, 239] on link "الطلبات 1" at bounding box center [1412, 222] width 203 height 46
click at [1402, 219] on link "الطلبات" at bounding box center [1412, 222] width 203 height 46
click at [1468, 218] on span "الطلبات" at bounding box center [1452, 222] width 44 height 27
click at [1439, 217] on span "الطلبات" at bounding box center [1452, 222] width 44 height 27
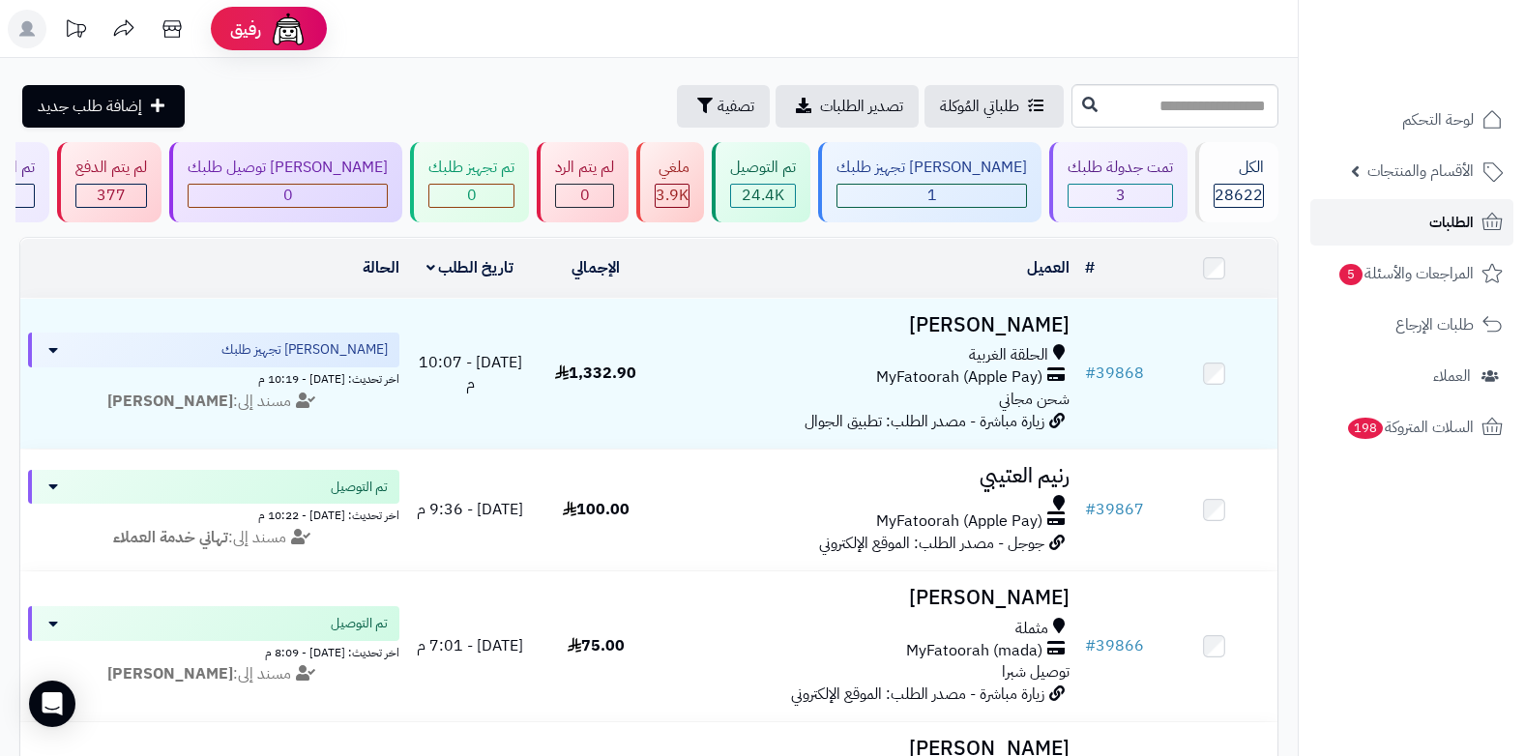
click at [1412, 224] on link "الطلبات" at bounding box center [1412, 222] width 203 height 46
click at [1414, 226] on link "الطلبات" at bounding box center [1412, 222] width 203 height 46
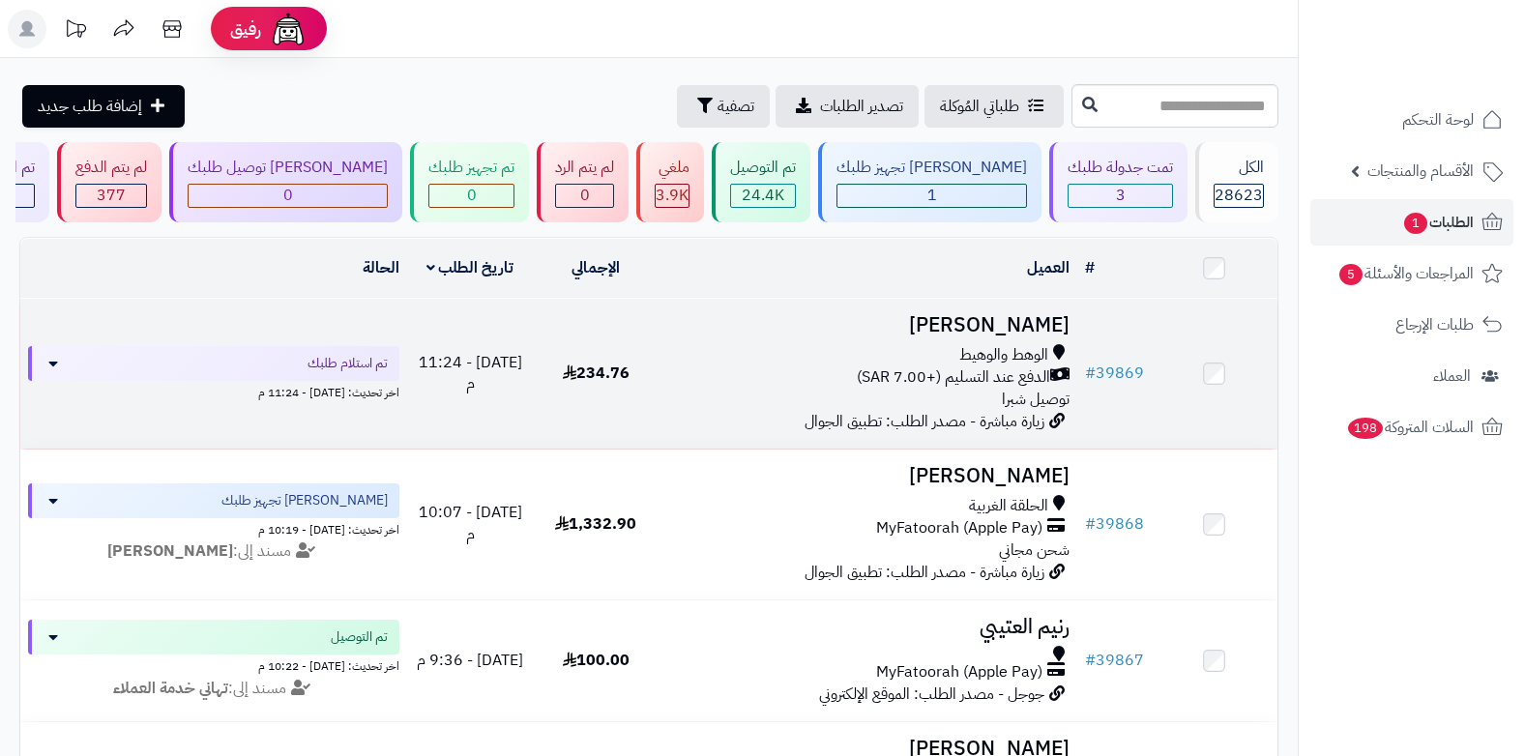
click at [1007, 370] on span "الدفع عند التسليم (+7.00 SAR)" at bounding box center [953, 378] width 193 height 22
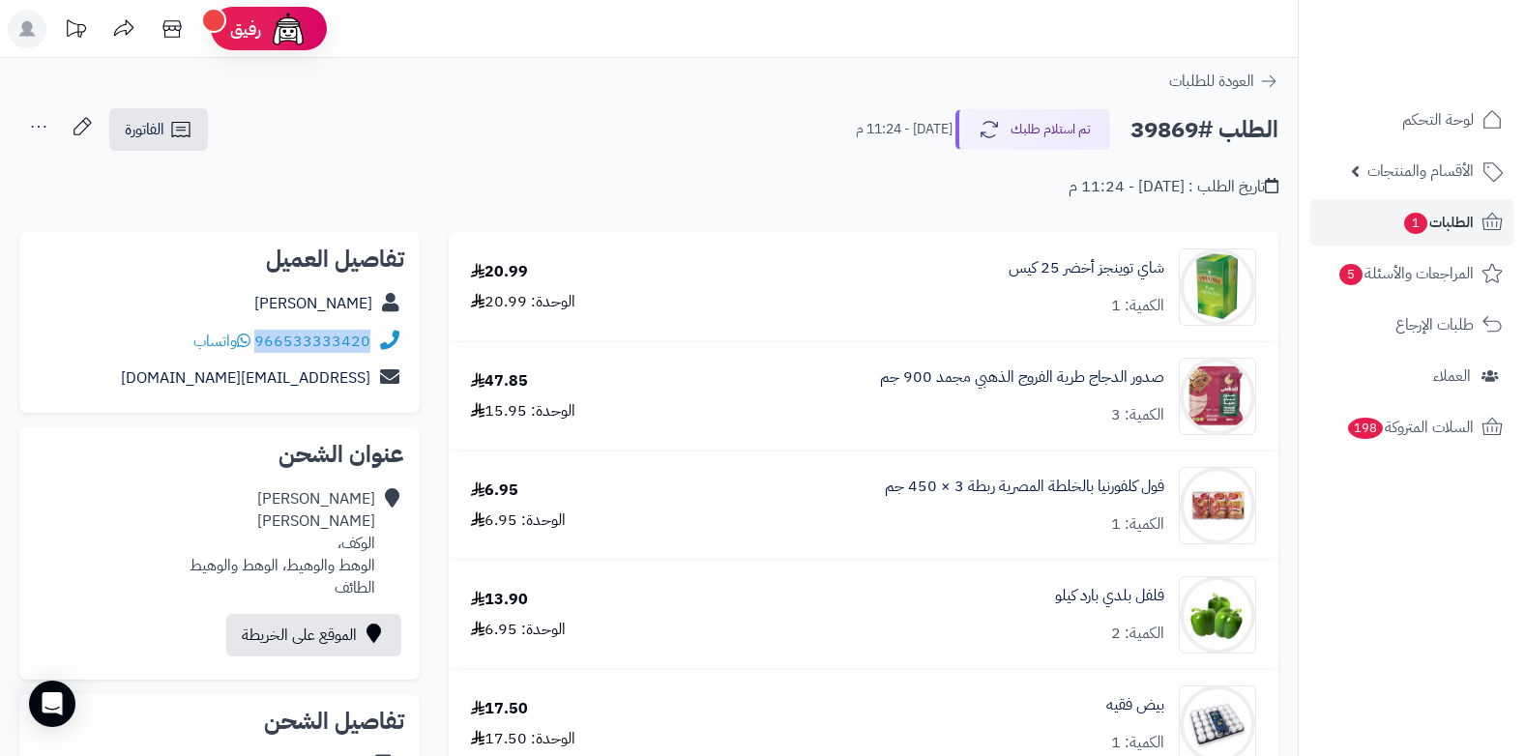
drag, startPoint x: 257, startPoint y: 340, endPoint x: 382, endPoint y: 330, distance: 125.1
click at [382, 330] on div "966533333420 واتساب" at bounding box center [219, 342] width 369 height 38
copy div "966533333420"
click at [1482, 230] on icon at bounding box center [1492, 222] width 23 height 23
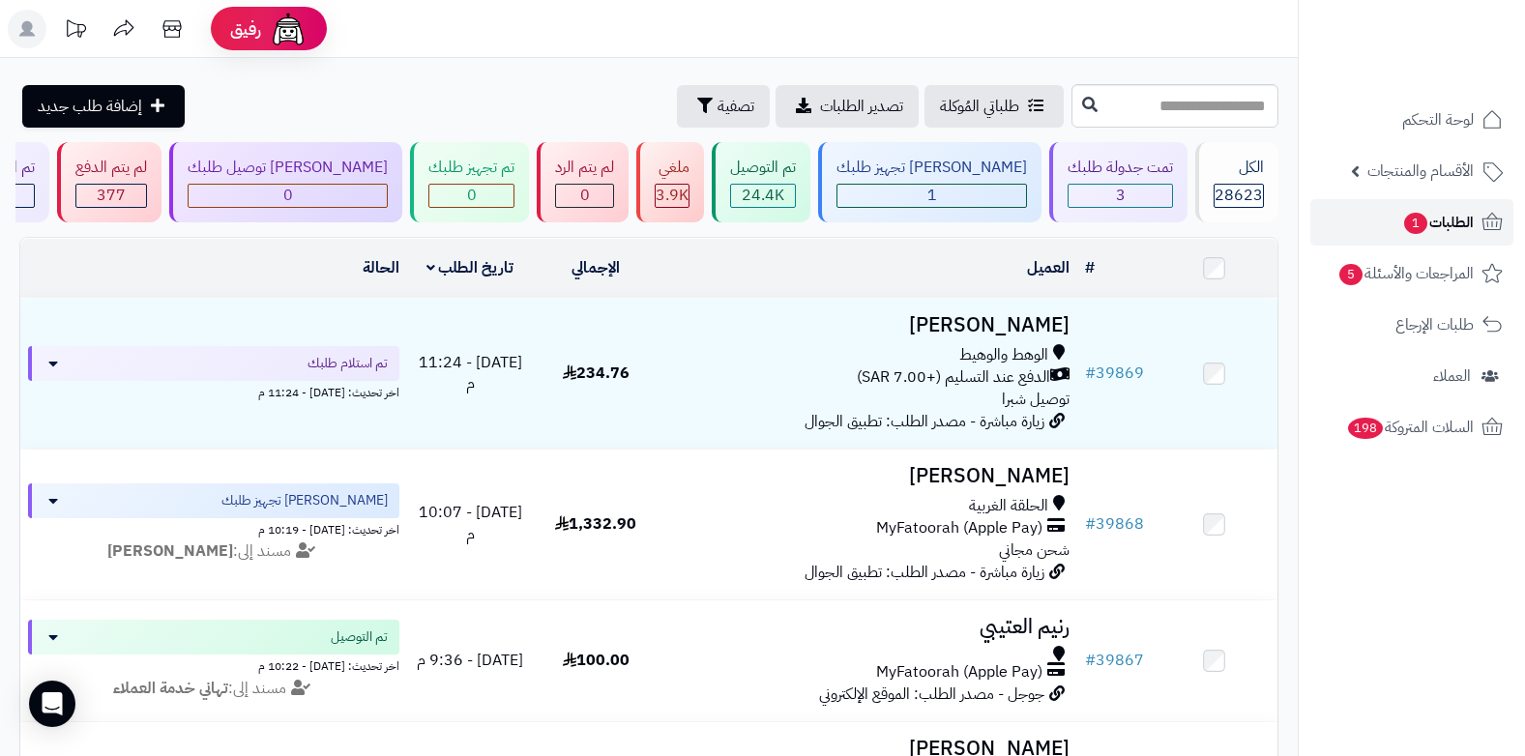
click at [1458, 235] on span "الطلبات 1" at bounding box center [1438, 222] width 72 height 27
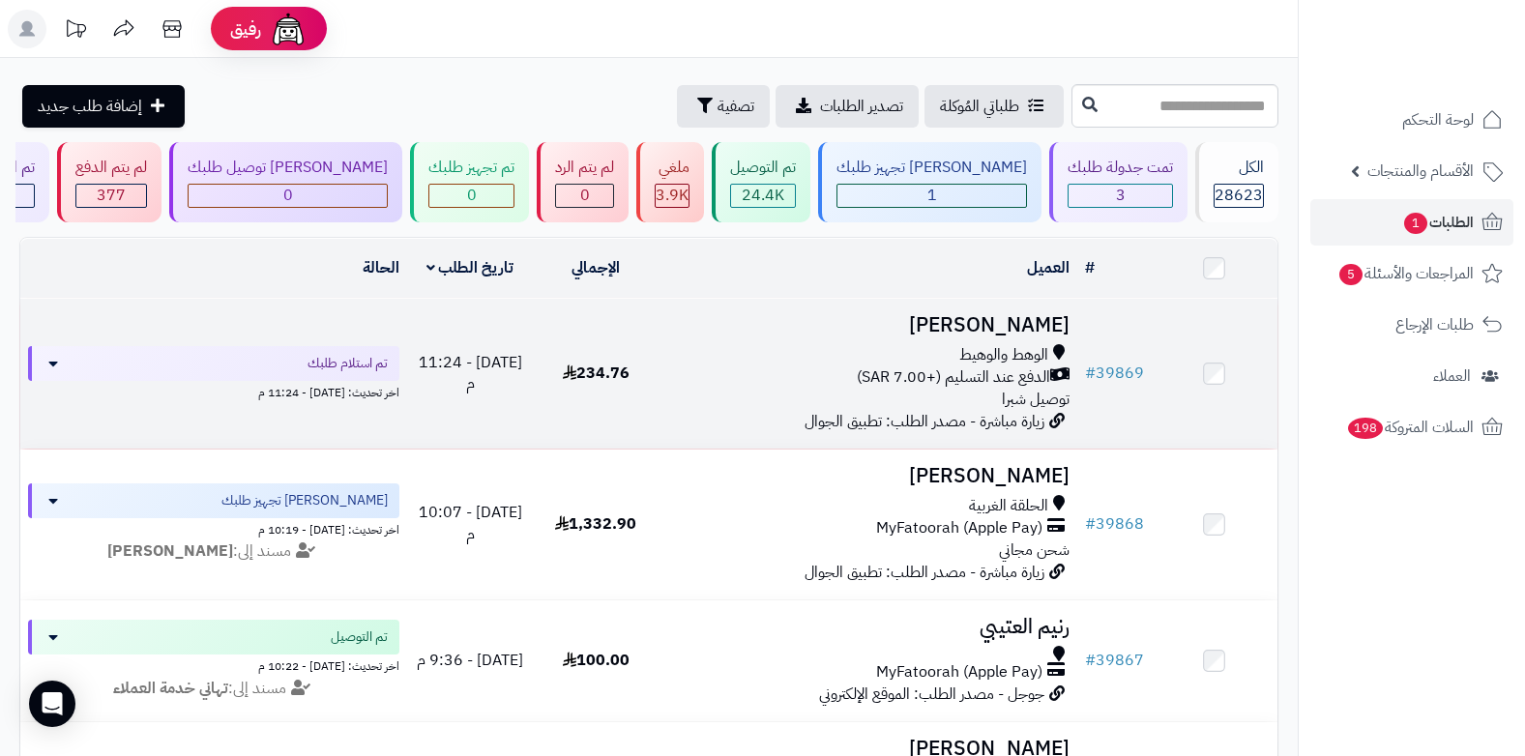
click at [986, 357] on span "الوهط والوهيط" at bounding box center [1003, 355] width 89 height 22
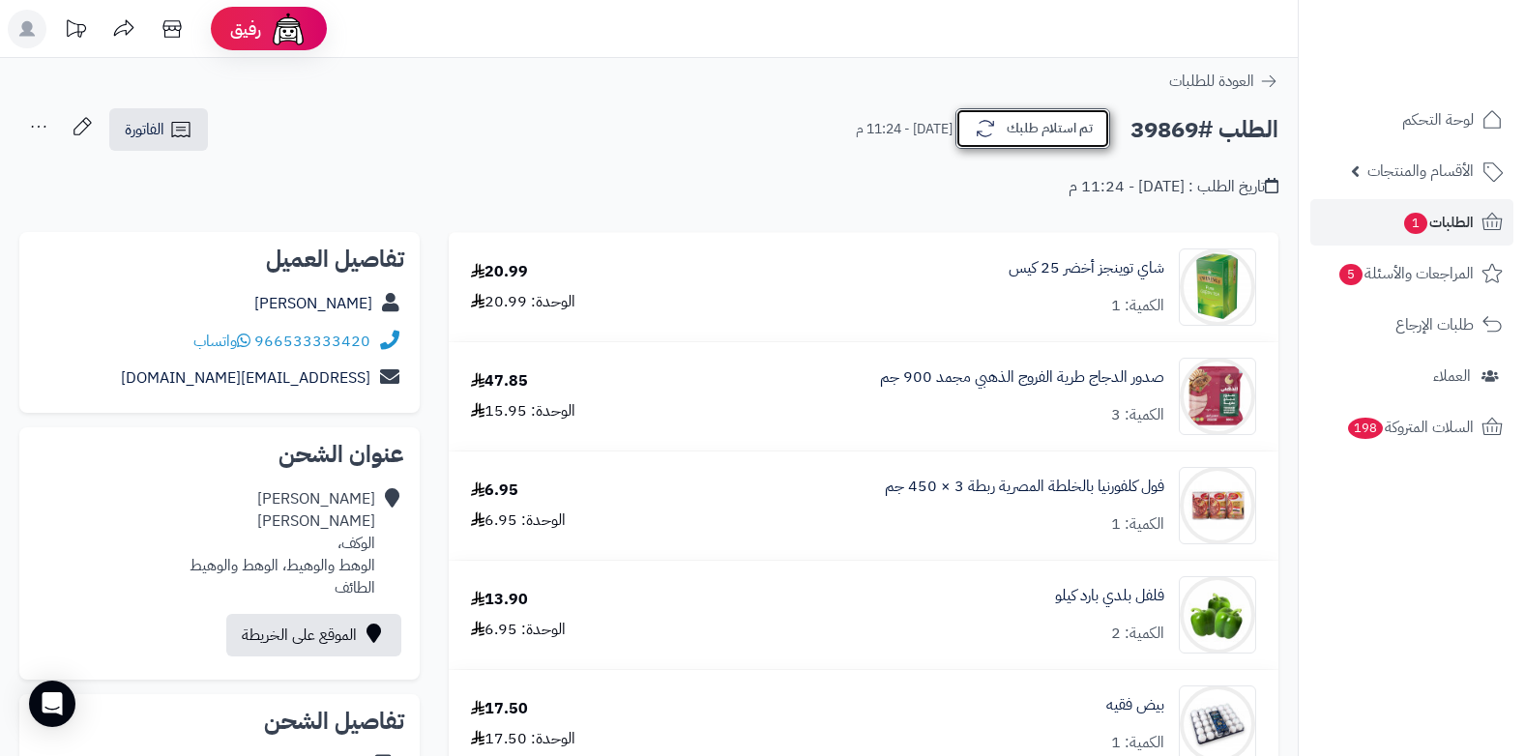
click at [1004, 139] on button "تم استلام طلبك" at bounding box center [1033, 128] width 155 height 41
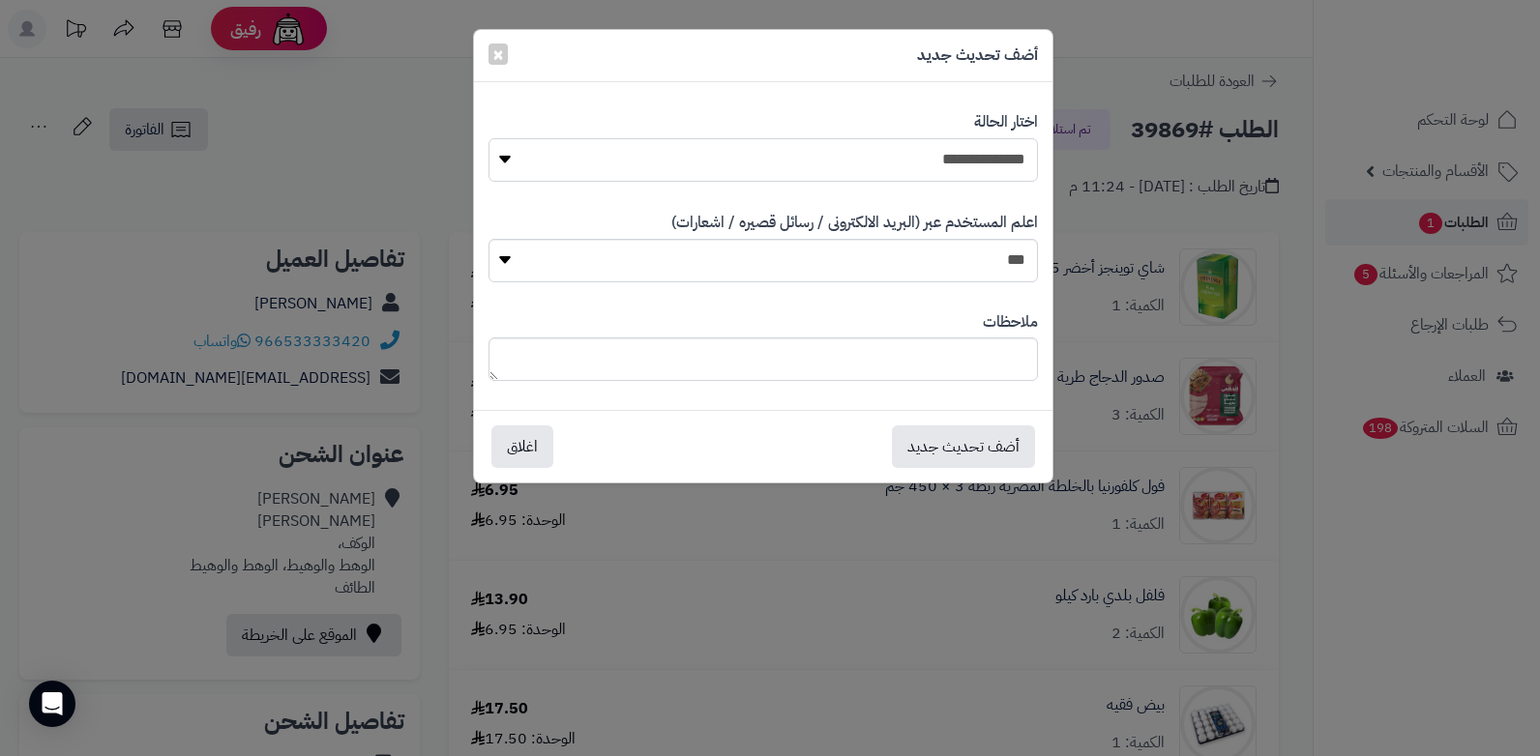
click at [961, 171] on select "**********" at bounding box center [762, 160] width 549 height 44
select select "*"
click at [488, 138] on select "**********" at bounding box center [762, 160] width 549 height 44
click at [914, 377] on textarea at bounding box center [762, 360] width 549 height 44
drag, startPoint x: 848, startPoint y: 345, endPoint x: 1039, endPoint y: 358, distance: 191.0
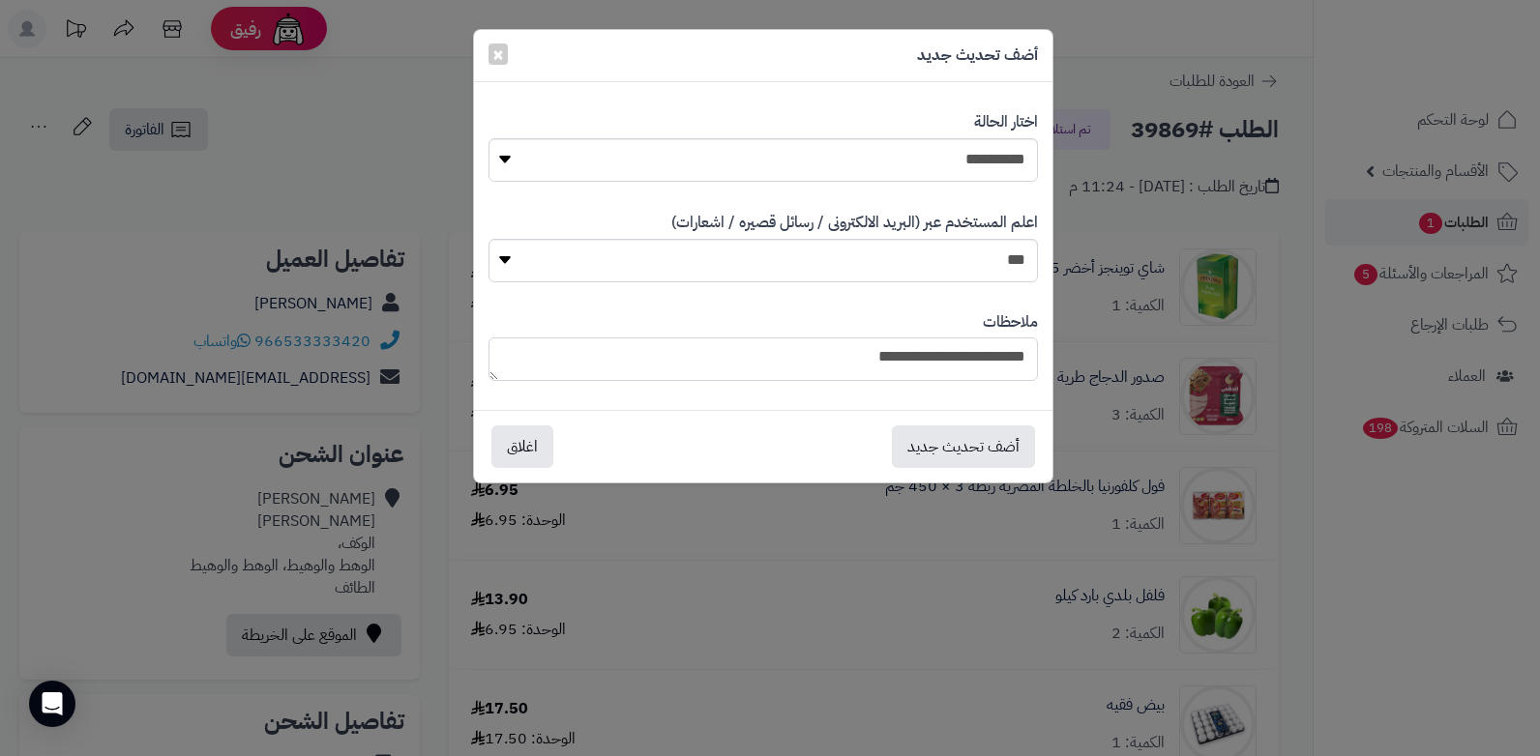
click at [1039, 358] on div "**********" at bounding box center [763, 347] width 578 height 100
type textarea "**********"
click at [961, 450] on button "أضف تحديث جديد" at bounding box center [963, 446] width 143 height 43
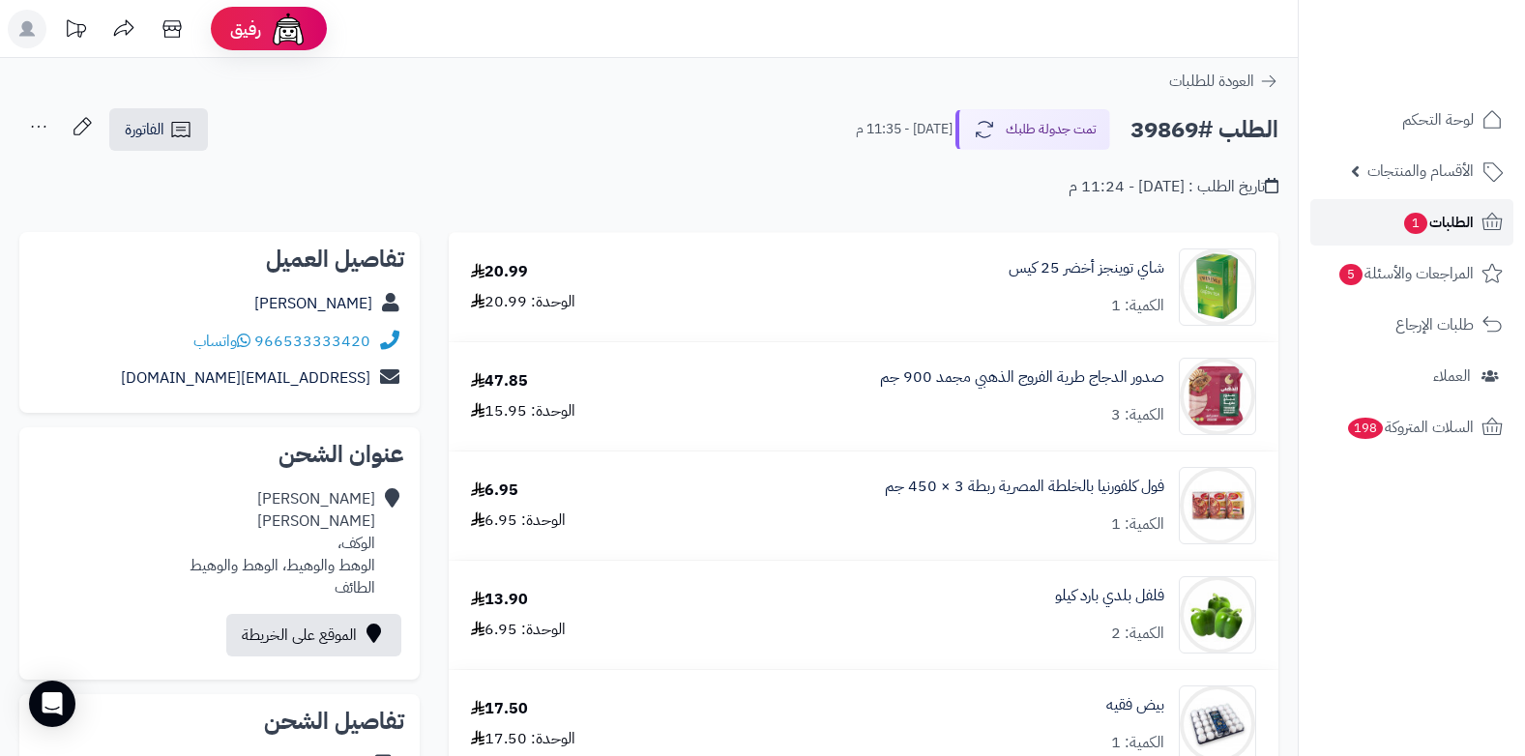
click at [1436, 231] on span "الطلبات 1" at bounding box center [1438, 222] width 72 height 27
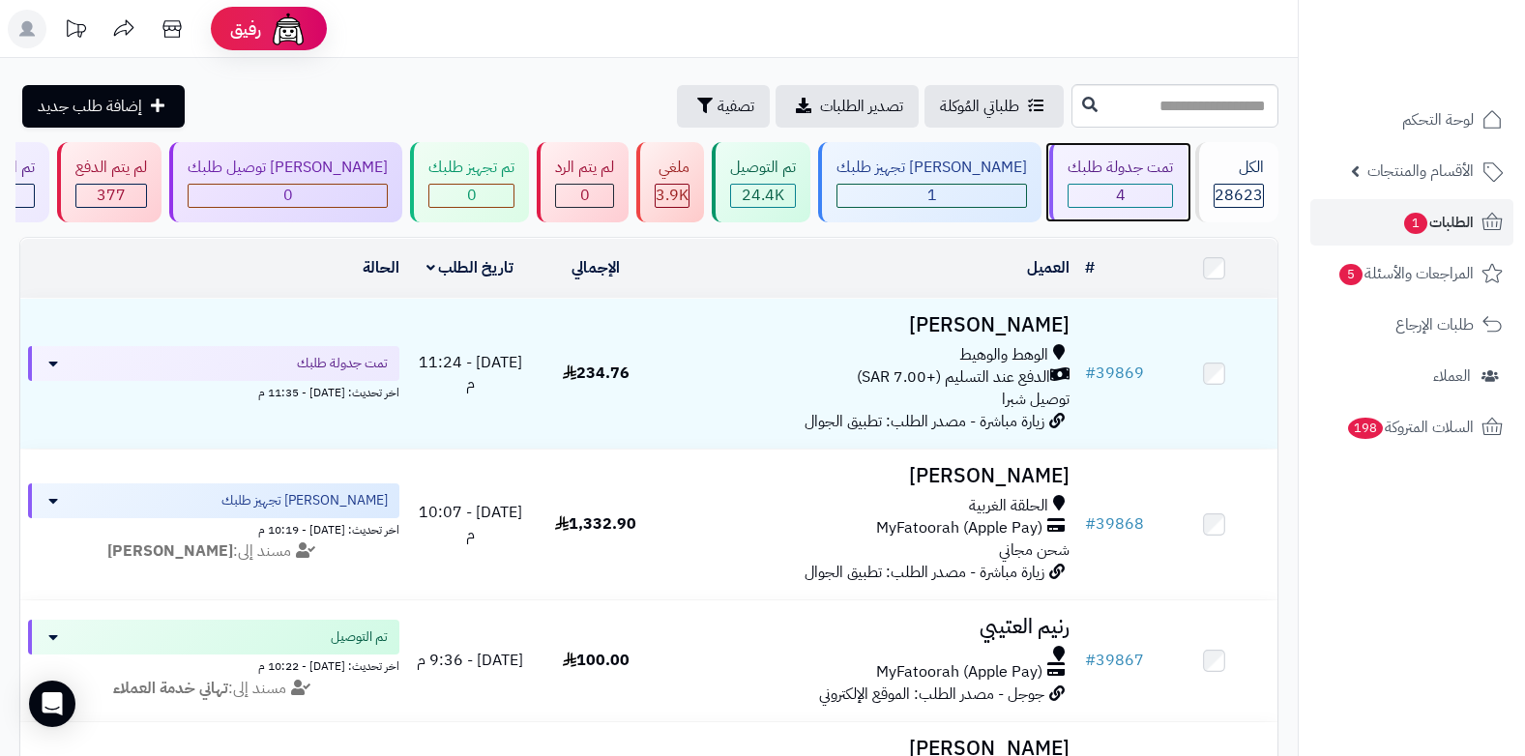
click at [1144, 194] on div "4" at bounding box center [1120, 196] width 103 height 22
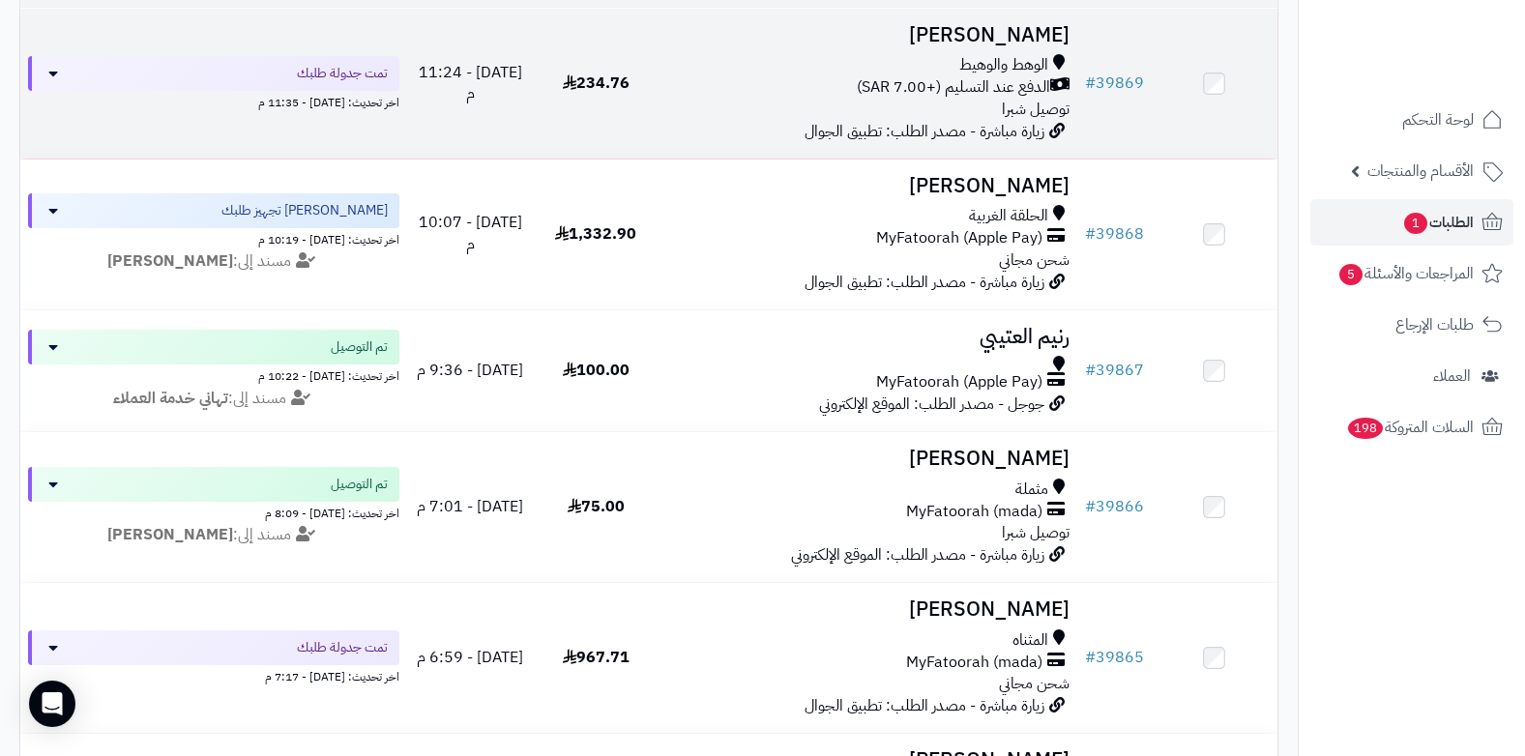
scroll to position [484, 0]
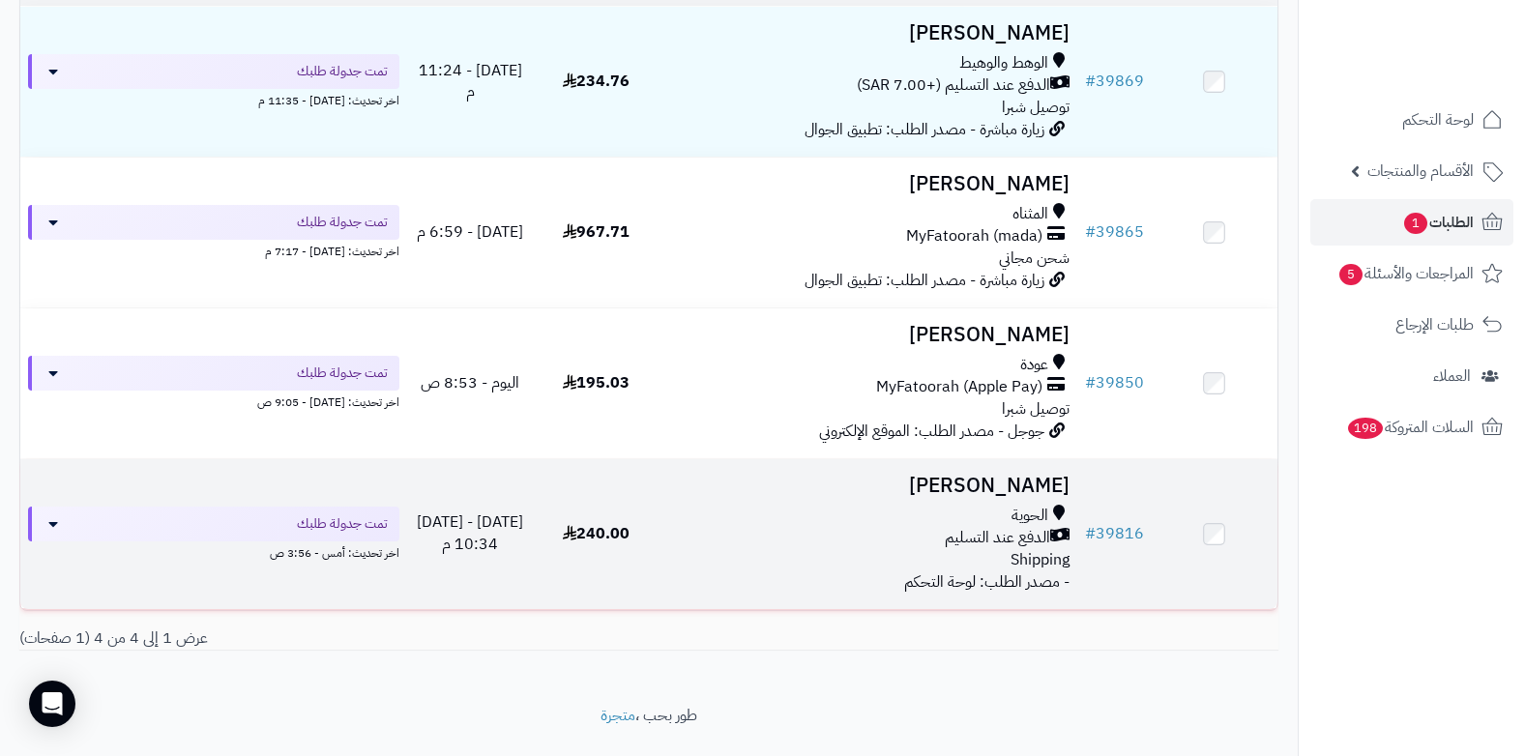
scroll to position [334, 0]
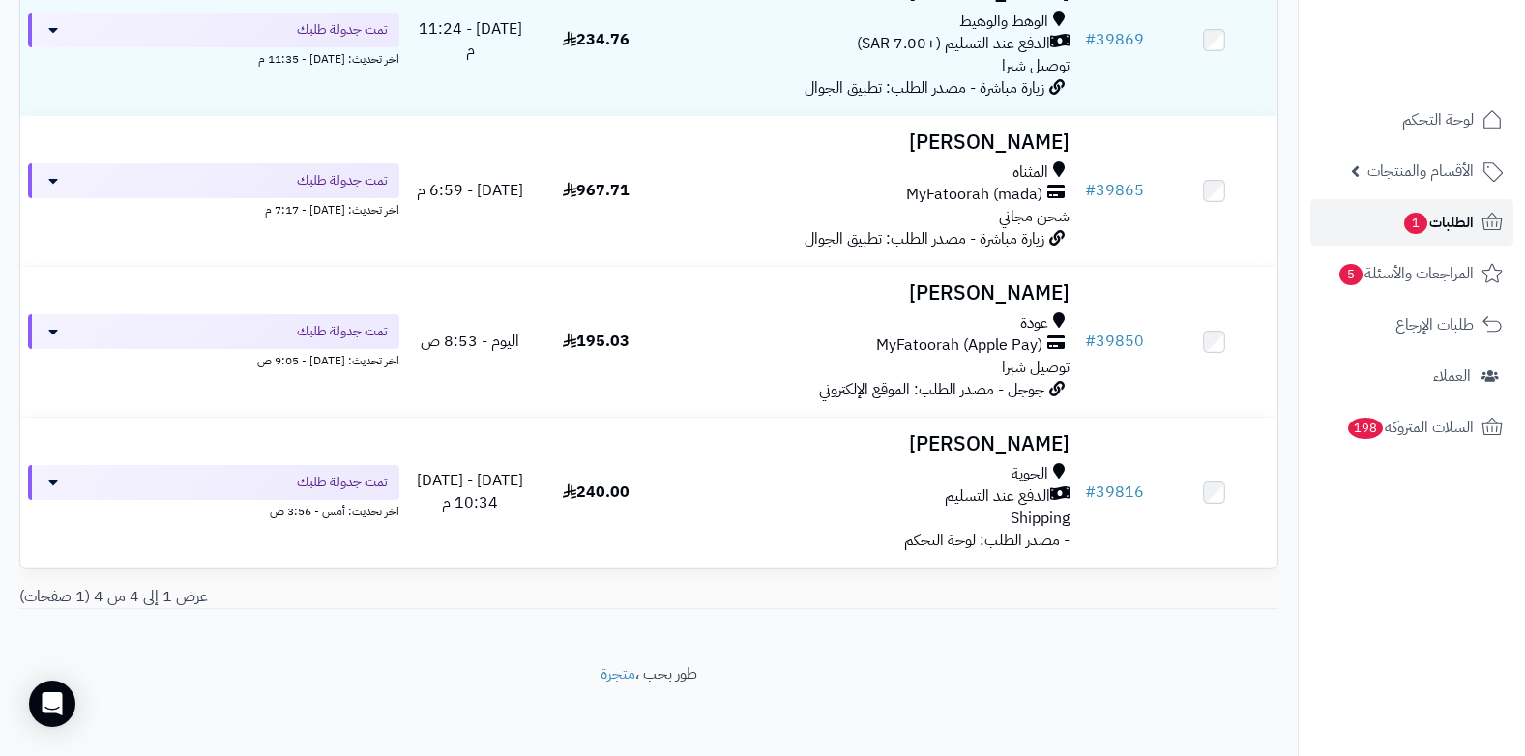
click at [1415, 230] on span "1" at bounding box center [1415, 223] width 23 height 21
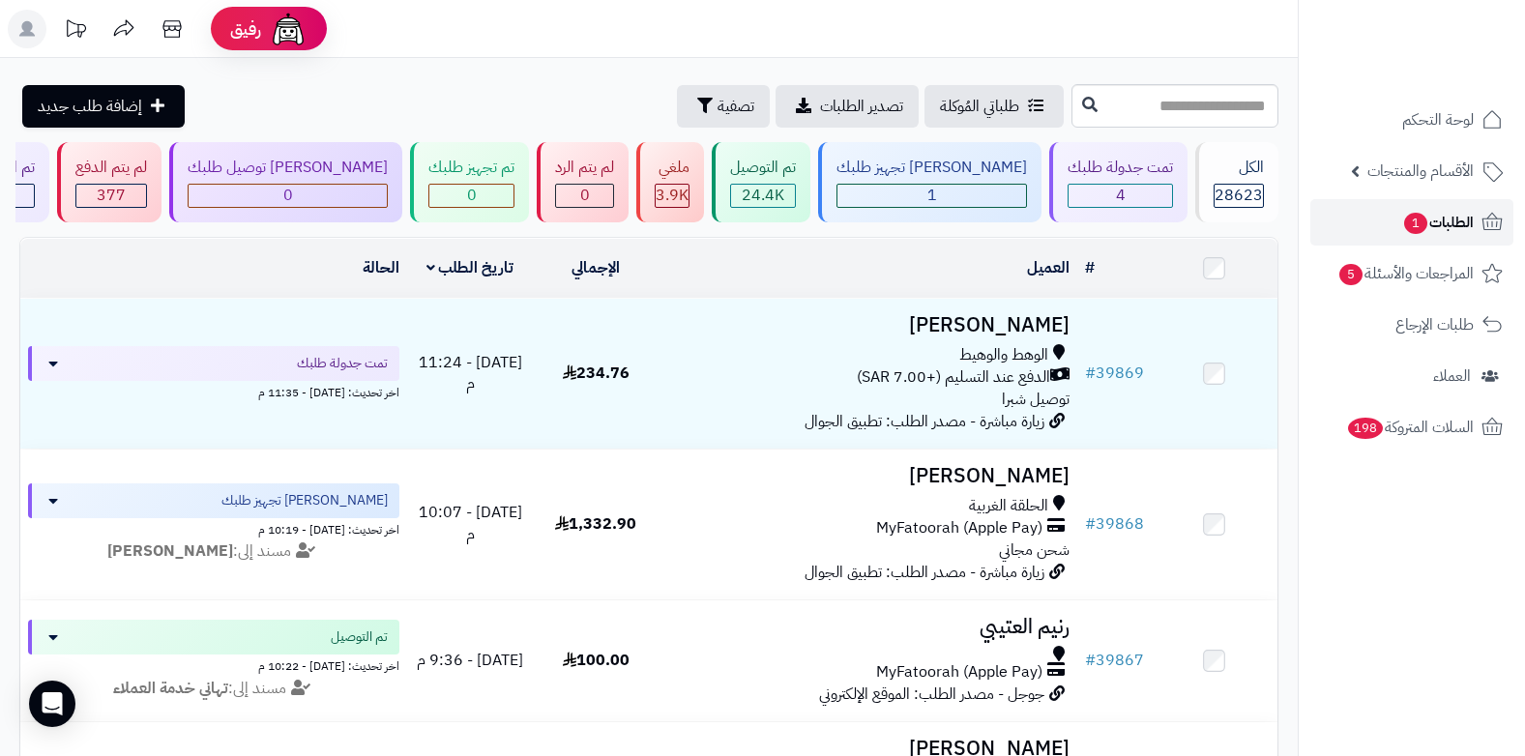
click at [1391, 225] on link "الطلبات 1" at bounding box center [1412, 222] width 203 height 46
click at [1449, 219] on span "الطلبات 1" at bounding box center [1438, 222] width 72 height 27
click at [1132, 204] on div "4" at bounding box center [1120, 196] width 103 height 22
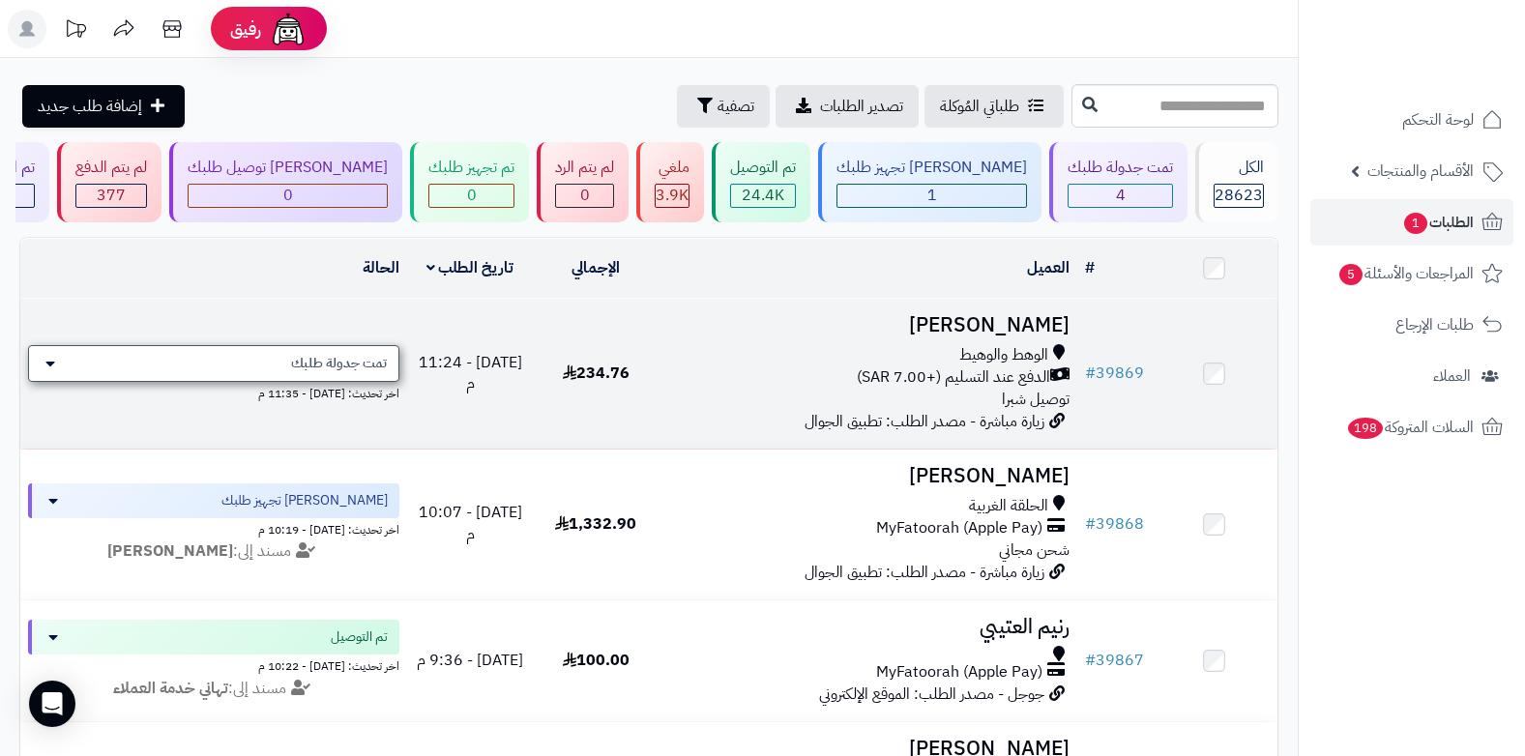
click at [391, 365] on div "تمت جدولة طلبك" at bounding box center [213, 363] width 371 height 37
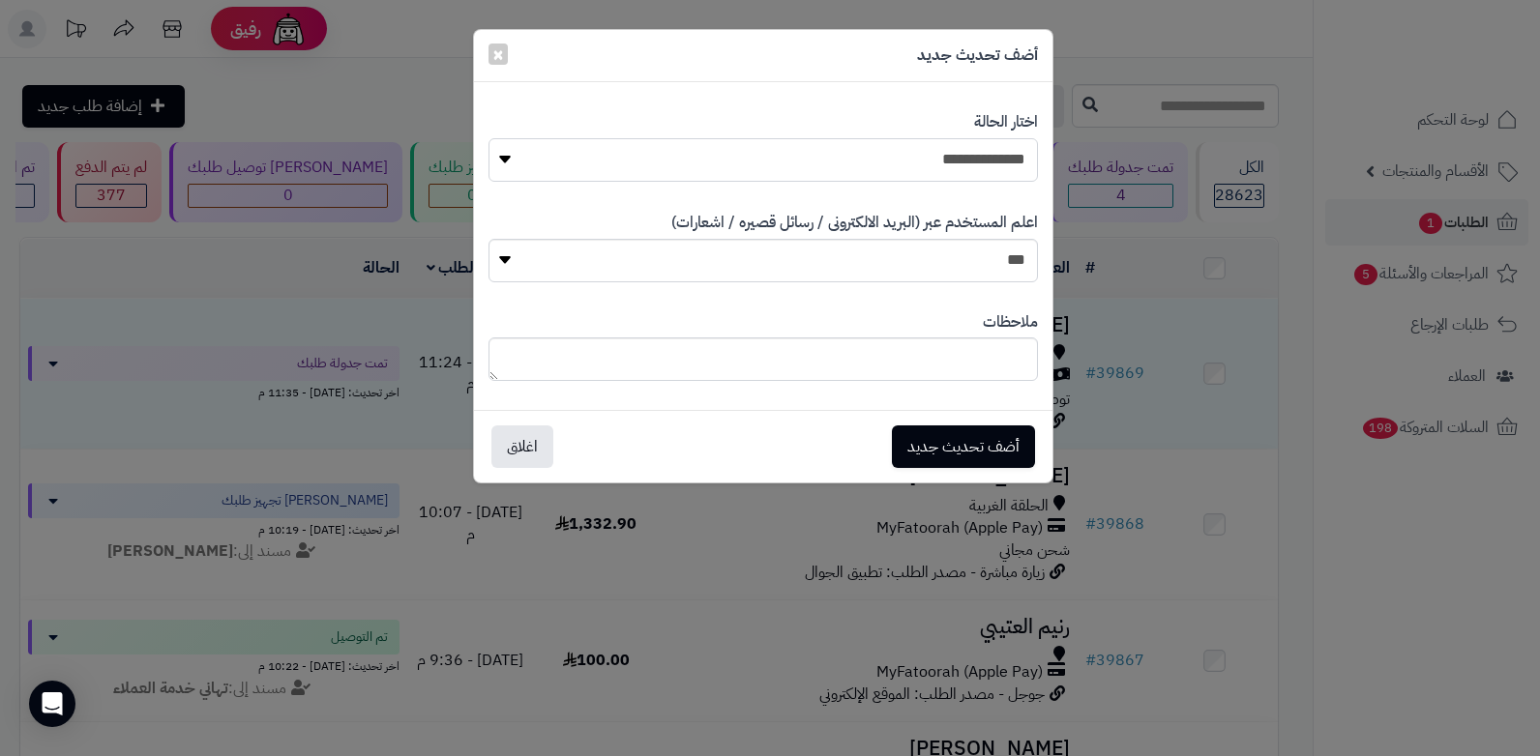
click at [1000, 159] on select "**********" at bounding box center [762, 160] width 549 height 44
click at [943, 354] on textarea at bounding box center [762, 360] width 549 height 44
type textarea "**********"
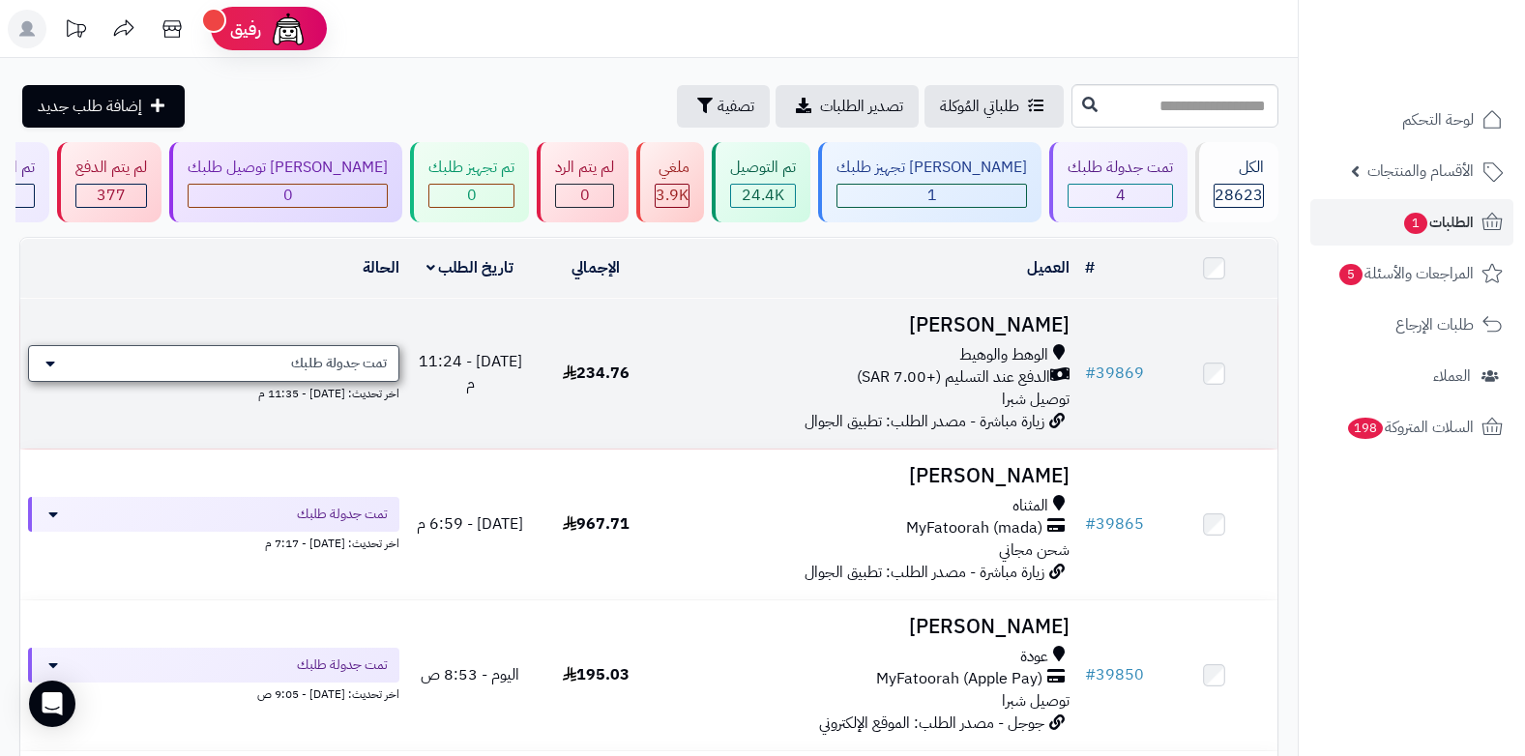
click at [391, 358] on div "تمت جدولة طلبك" at bounding box center [213, 363] width 371 height 37
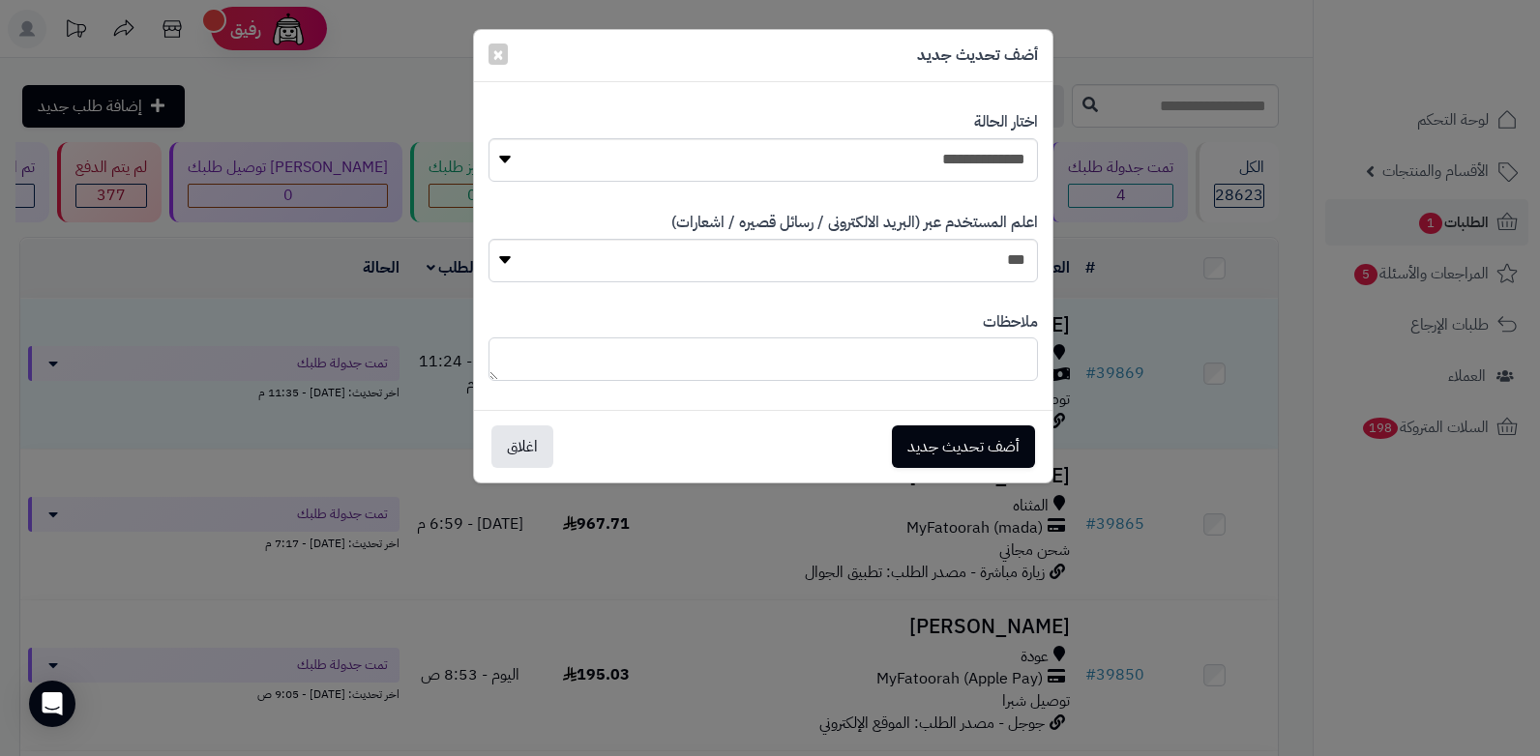
click at [943, 346] on textarea at bounding box center [762, 360] width 549 height 44
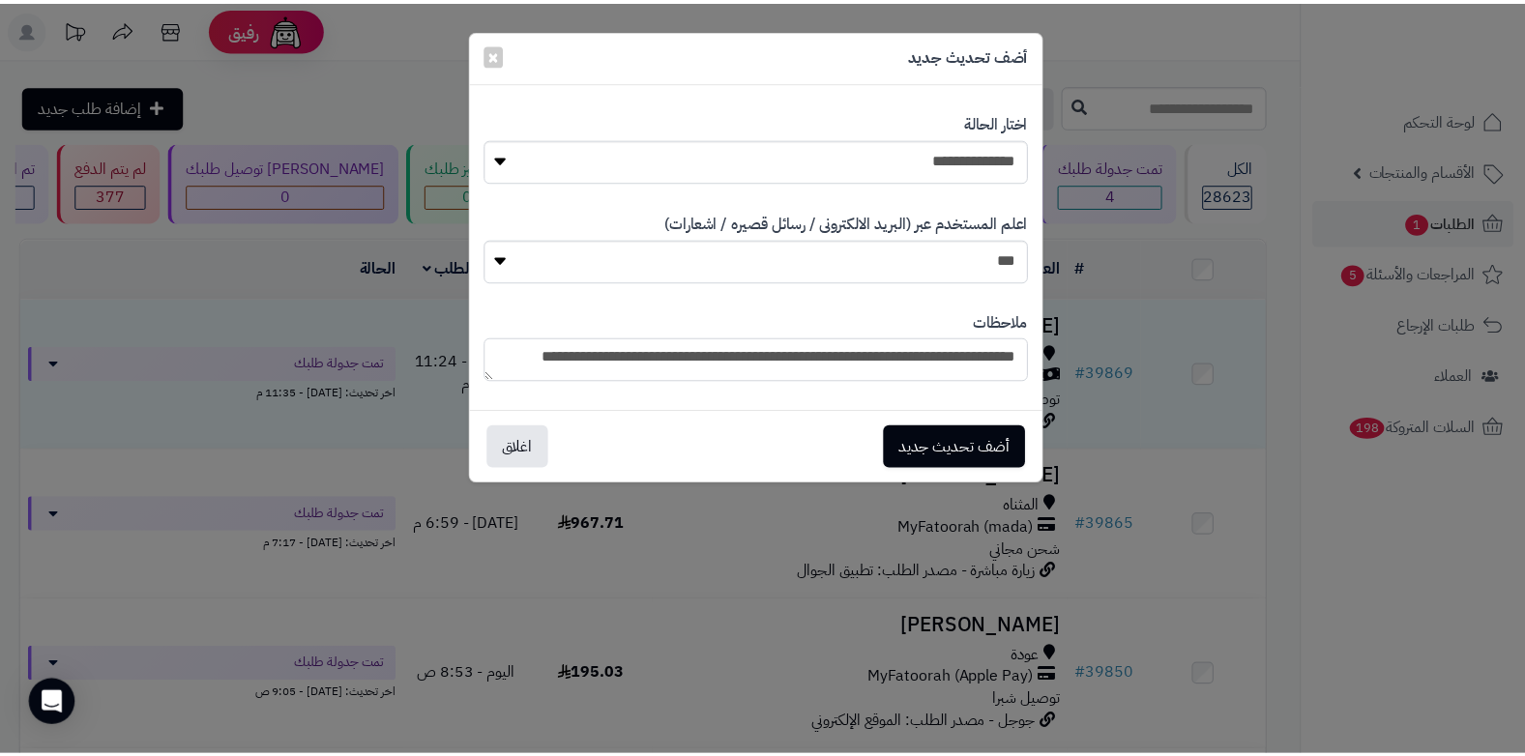
scroll to position [12, 0]
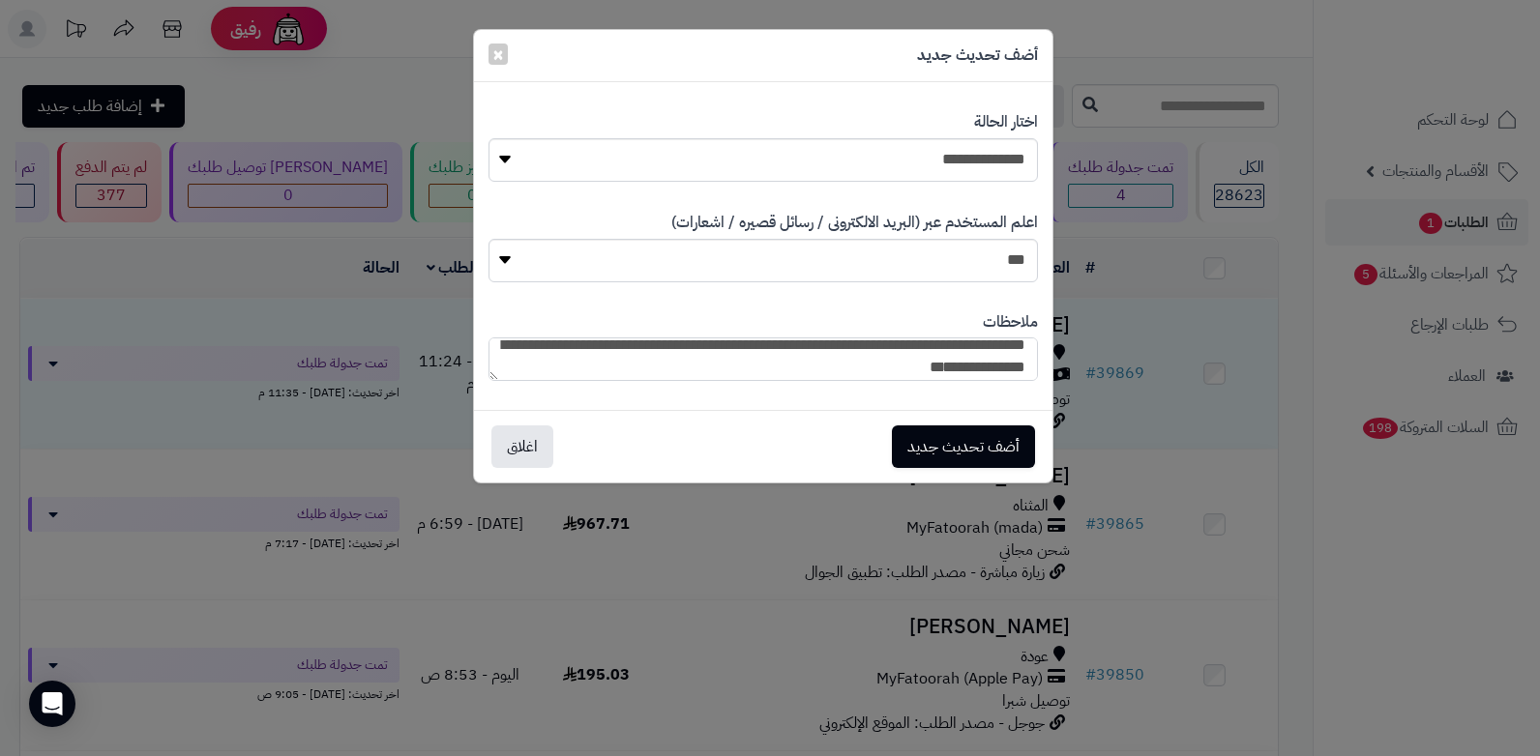
type textarea "**********"
click at [956, 445] on button "أضف تحديث جديد" at bounding box center [963, 446] width 143 height 43
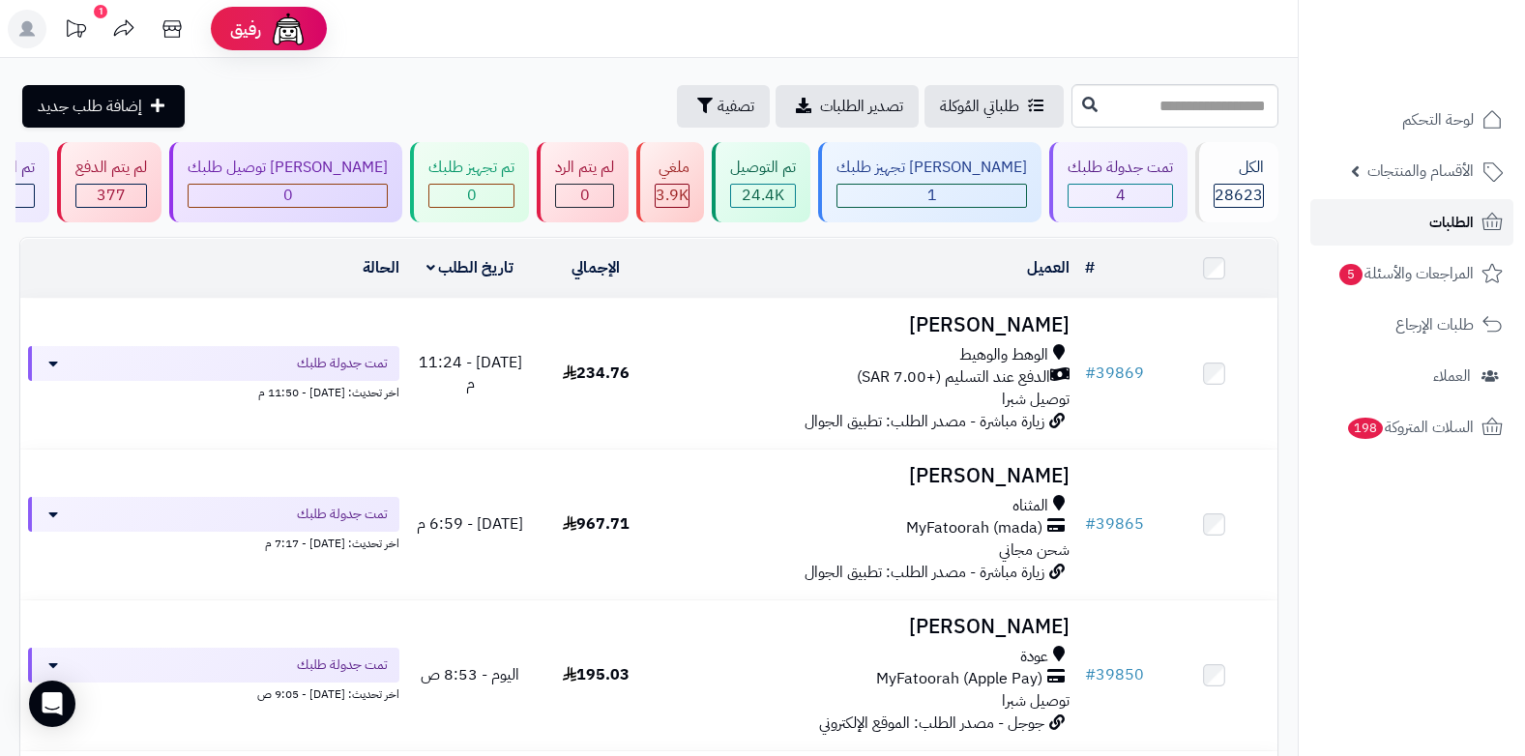
click at [1455, 220] on span "الطلبات" at bounding box center [1452, 222] width 44 height 27
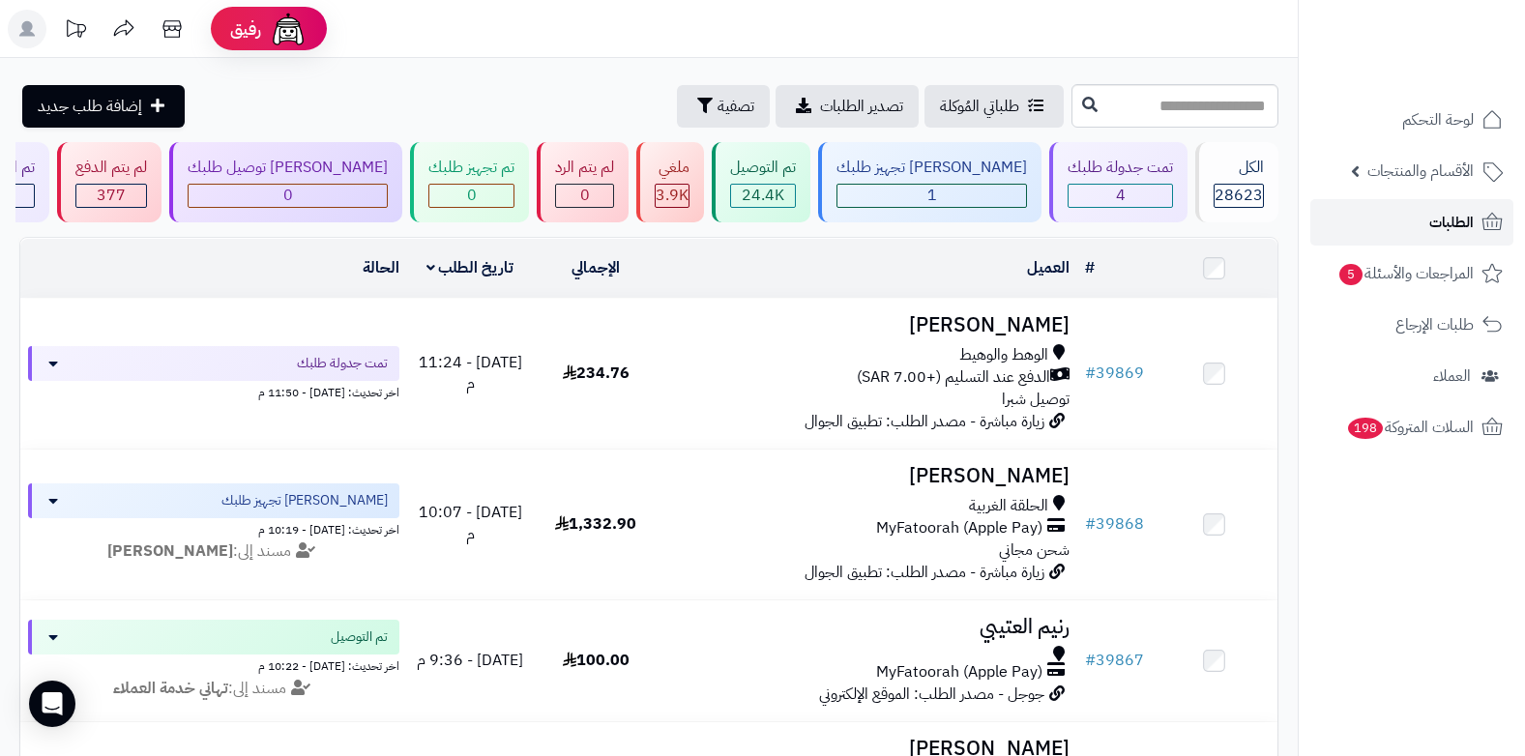
click at [1434, 222] on span "الطلبات" at bounding box center [1452, 222] width 44 height 27
click at [31, 18] on rect at bounding box center [27, 29] width 39 height 39
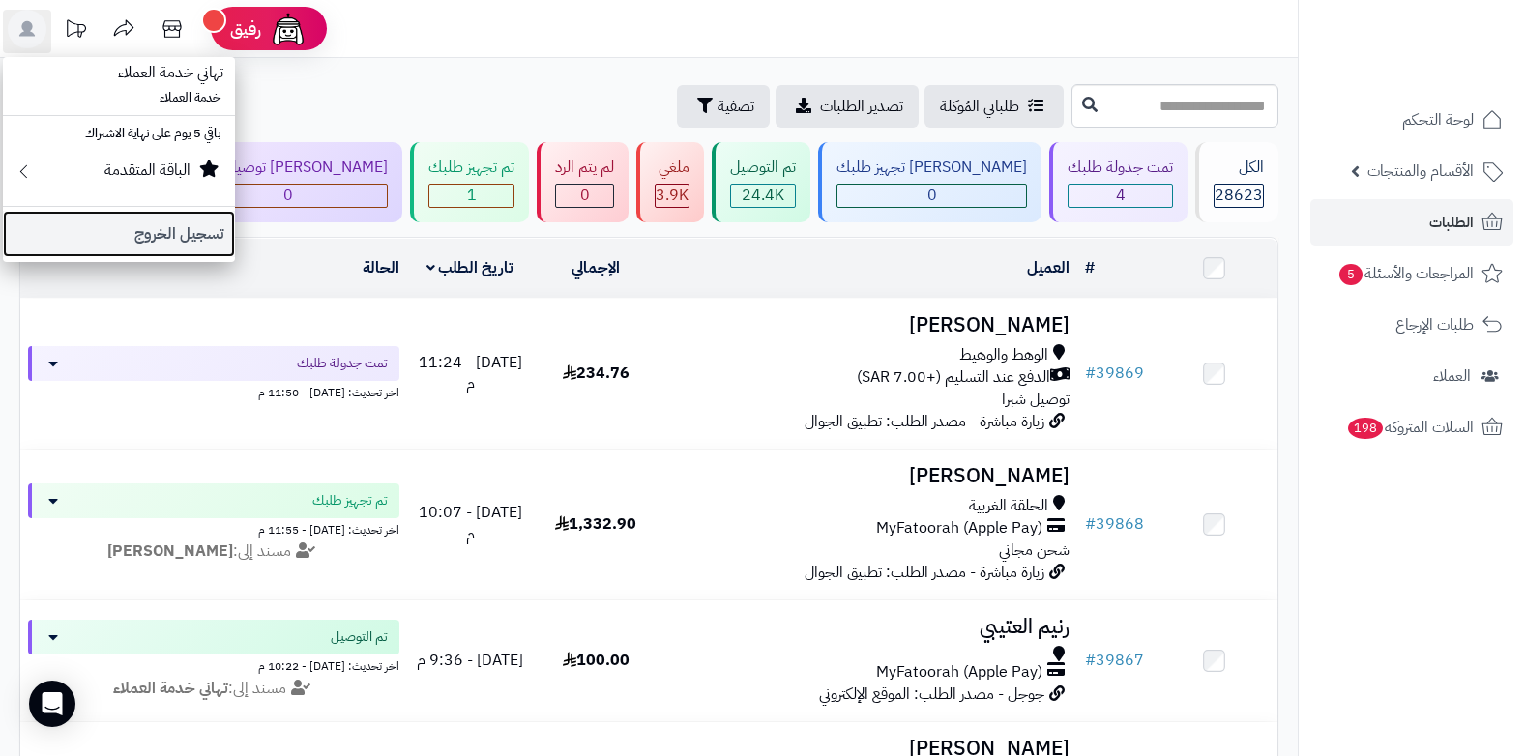
click at [177, 238] on link "تسجيل الخروج" at bounding box center [119, 234] width 232 height 46
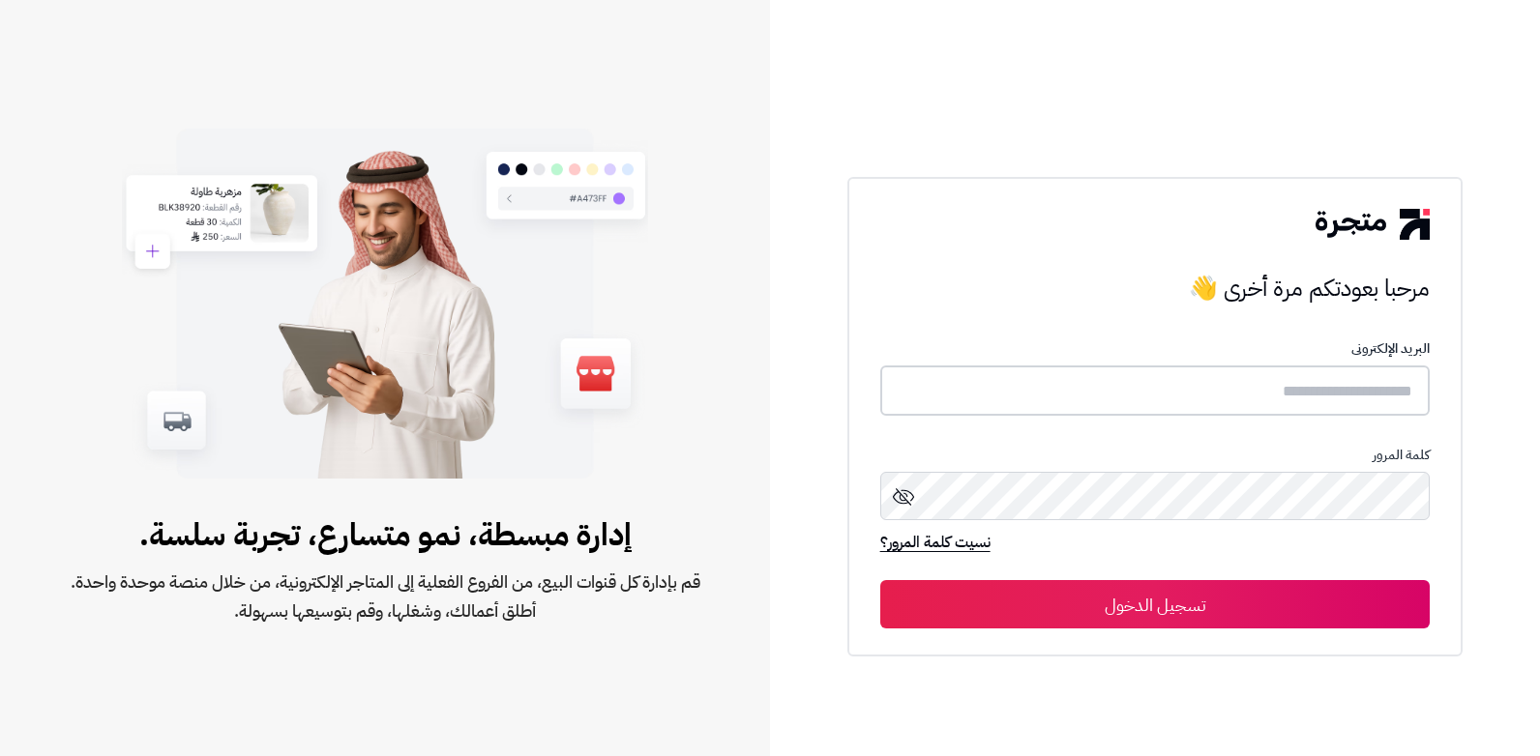
click at [1205, 399] on input "text" at bounding box center [1155, 391] width 550 height 51
type input "******"
click at [880, 580] on button "تسجيل الدخول" at bounding box center [1155, 604] width 550 height 48
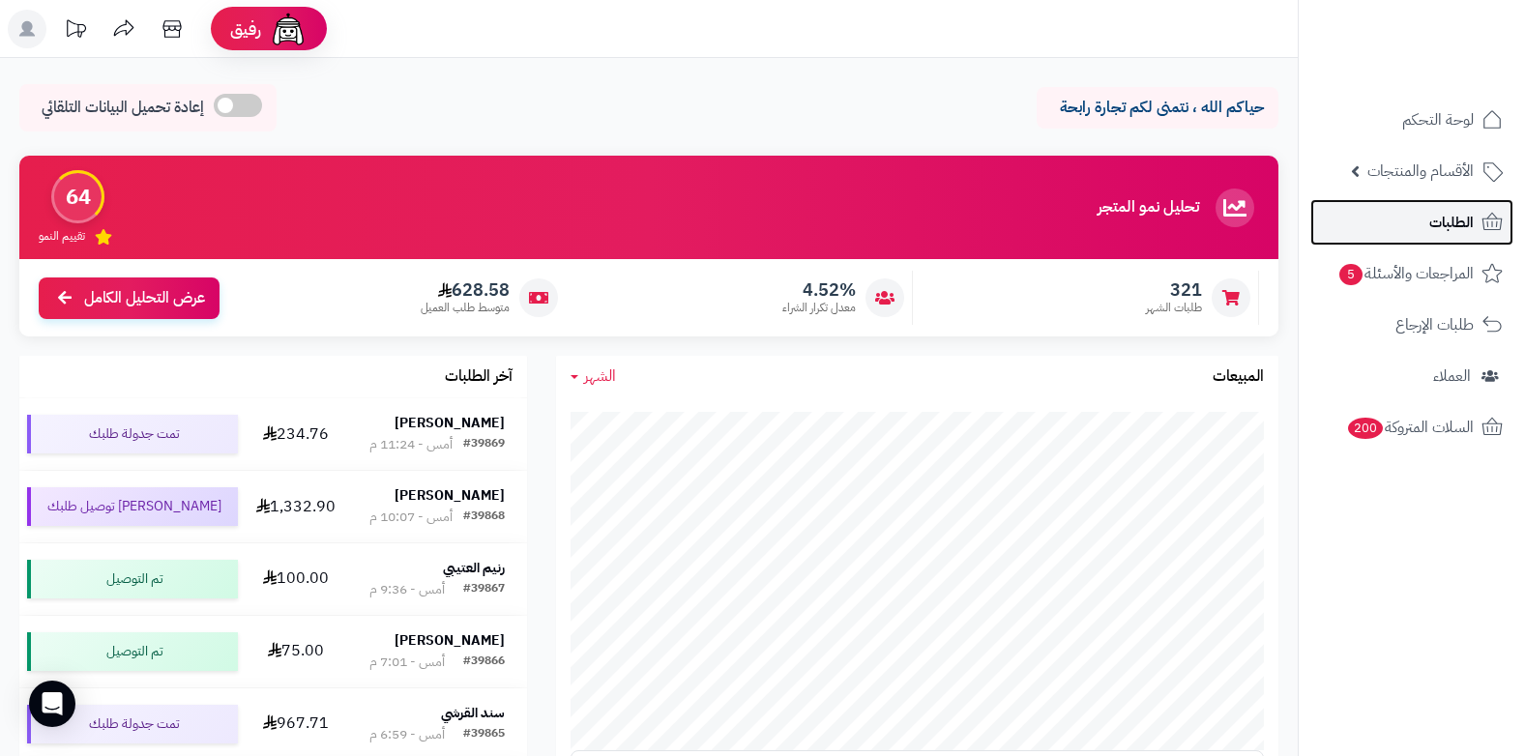
click at [1458, 225] on span "الطلبات" at bounding box center [1452, 222] width 44 height 27
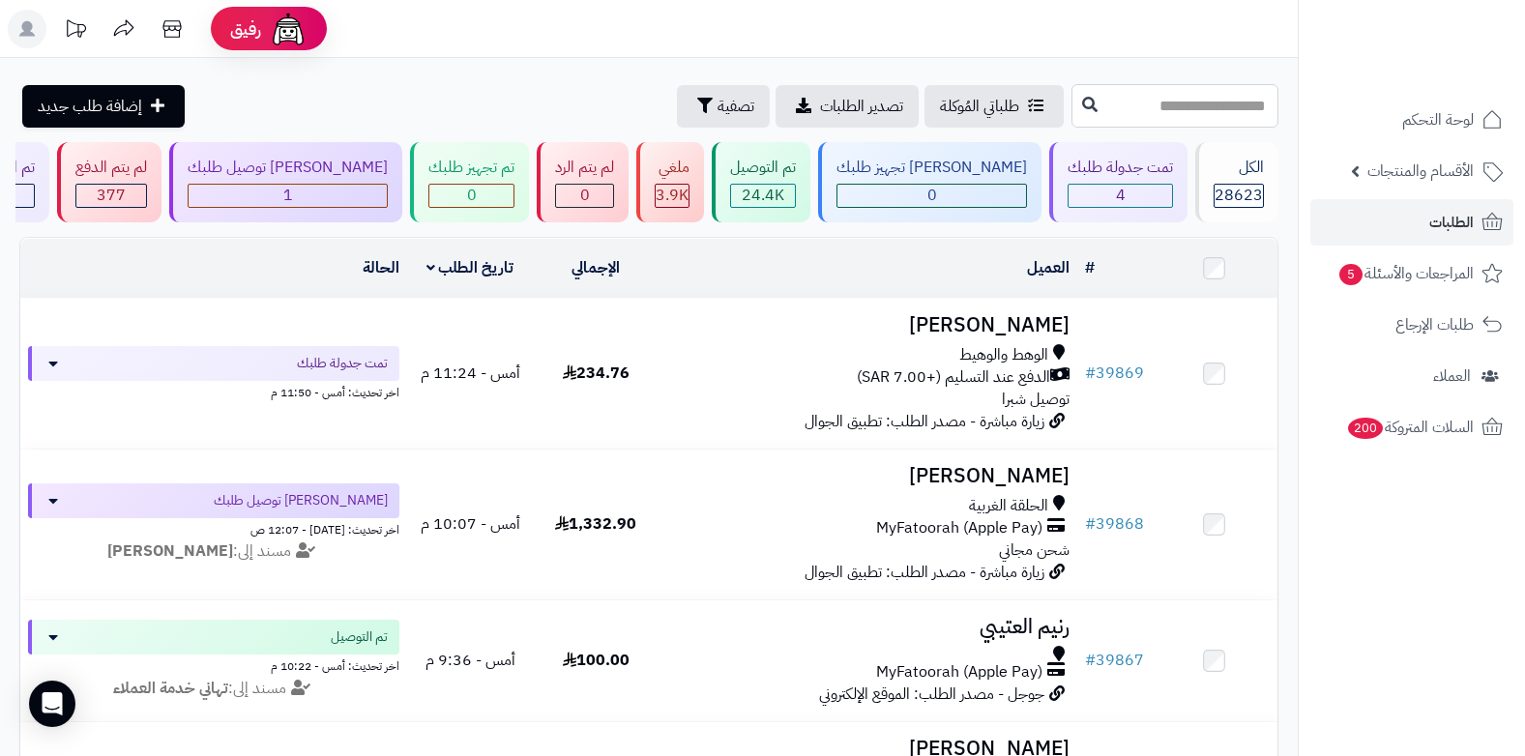
click at [1229, 107] on input "text" at bounding box center [1175, 106] width 207 height 44
type input "*****"
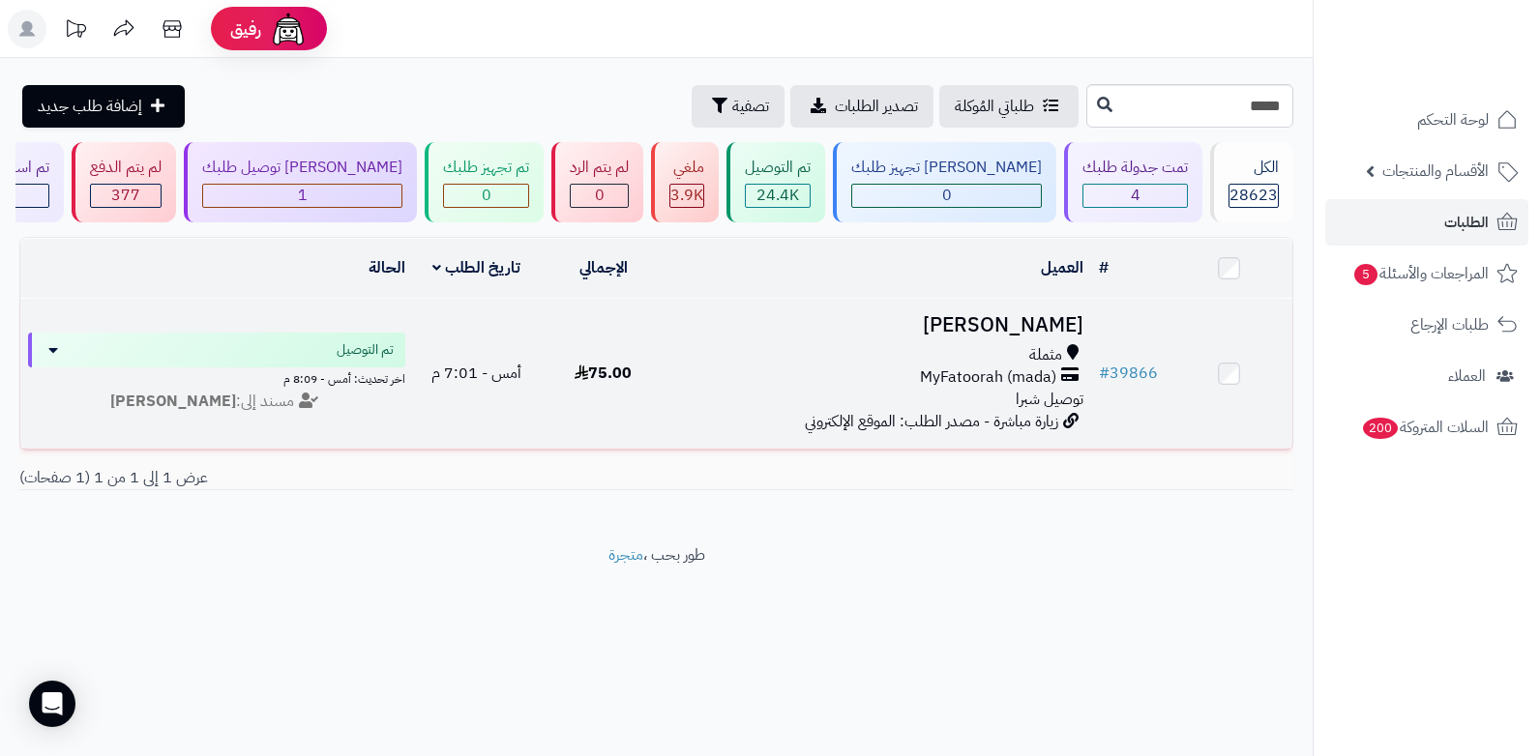
click at [991, 344] on div "مثملة" at bounding box center [879, 355] width 408 height 22
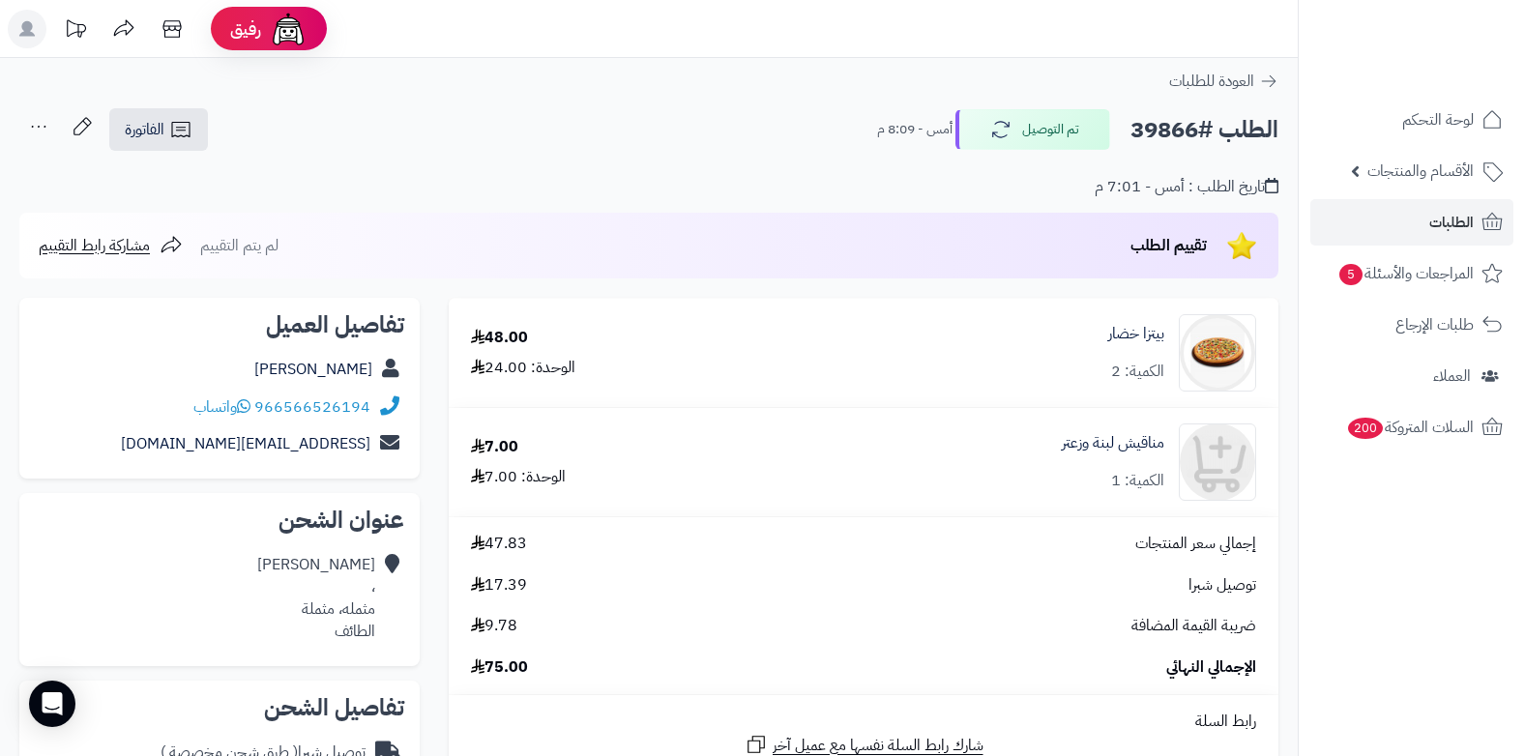
scroll to position [580, 0]
